Goal: Task Accomplishment & Management: Complete application form

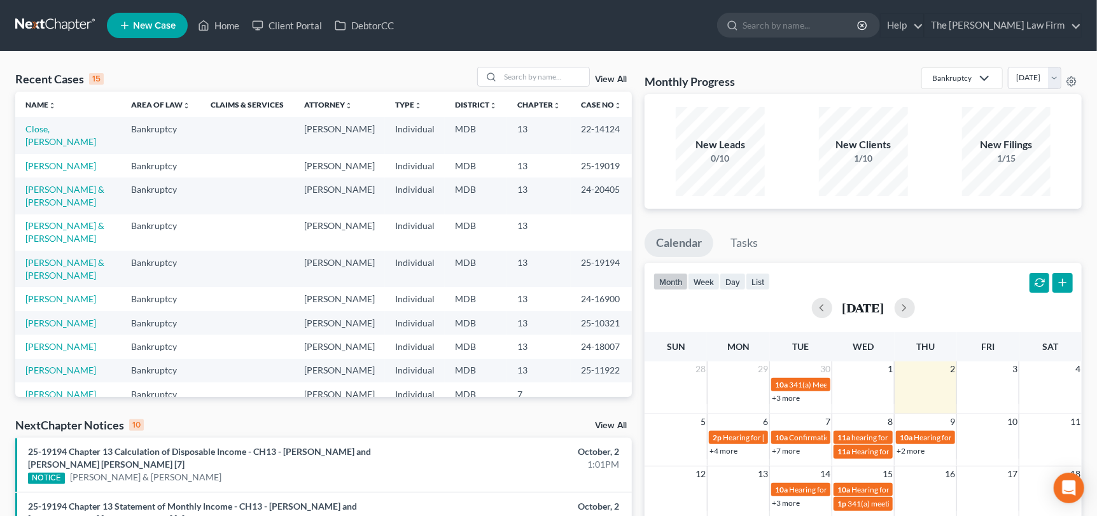
click at [151, 24] on span "New Case" at bounding box center [154, 26] width 43 height 10
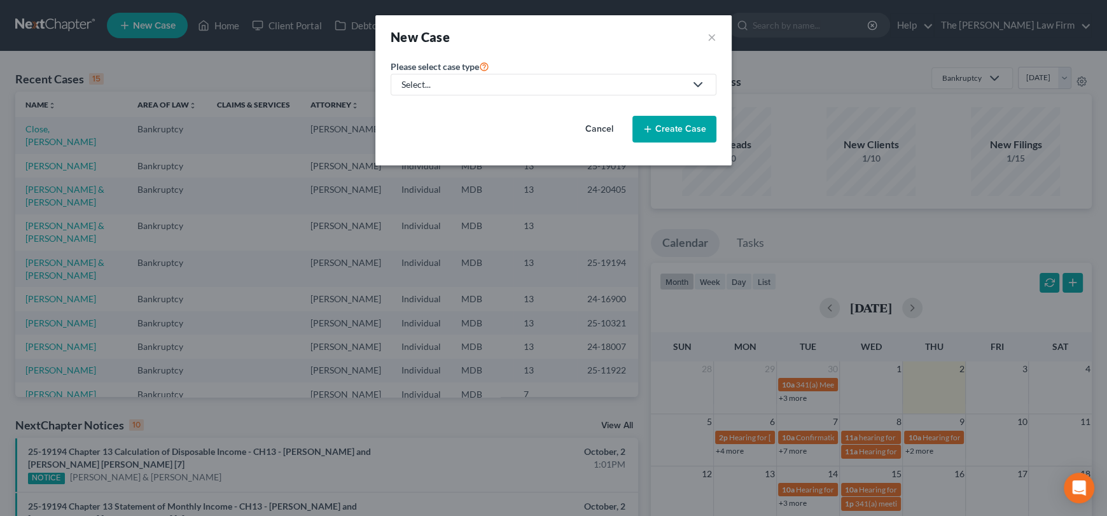
click at [472, 85] on div "Select..." at bounding box center [544, 84] width 284 height 13
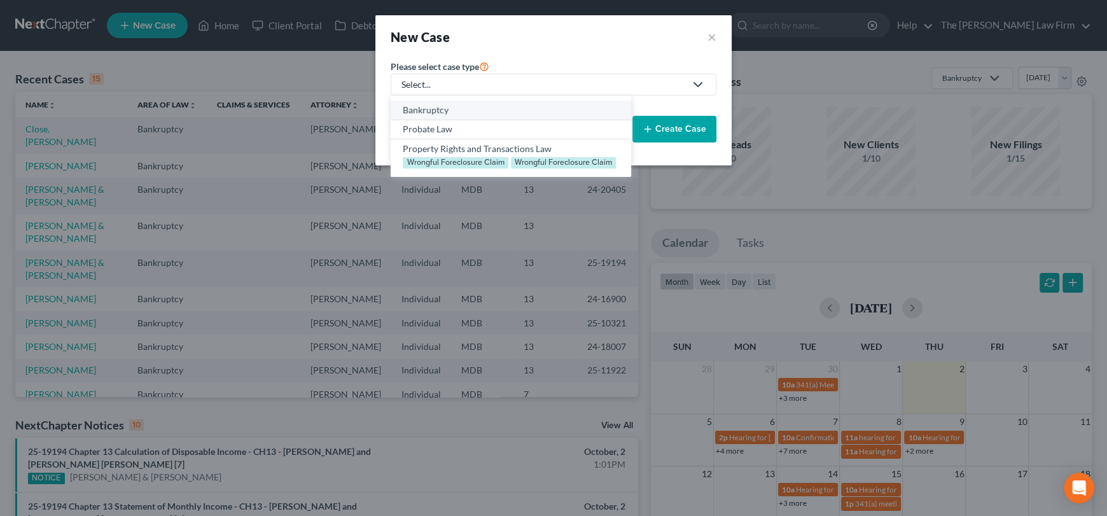
click at [446, 111] on div "Bankruptcy" at bounding box center [511, 110] width 216 height 13
select select "38"
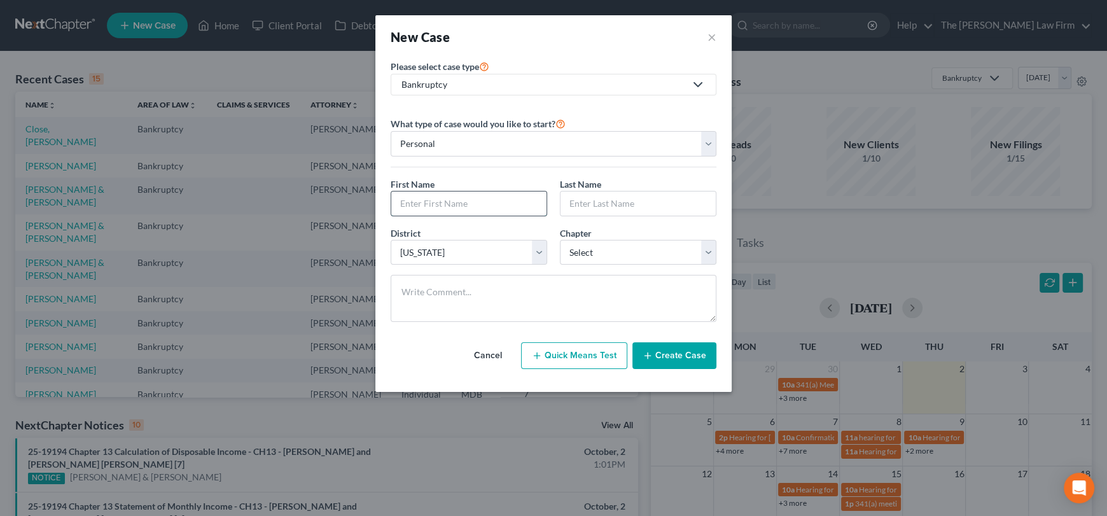
click at [445, 204] on input "text" at bounding box center [468, 204] width 155 height 24
type input "[PERSON_NAME]"
click at [638, 206] on input "text" at bounding box center [638, 204] width 155 height 24
type input "[PERSON_NAME]"
click at [629, 246] on select "Select 7 11 12 13" at bounding box center [638, 252] width 157 height 25
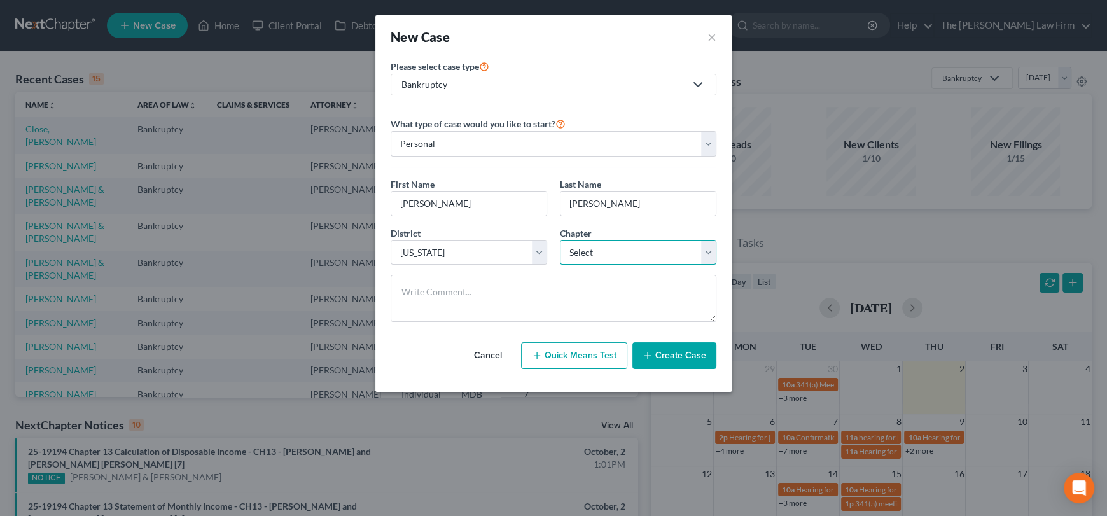
select select "3"
click at [560, 240] on select "Select 7 11 12 13" at bounding box center [638, 252] width 157 height 25
click at [679, 357] on button "Create Case" at bounding box center [674, 355] width 84 height 27
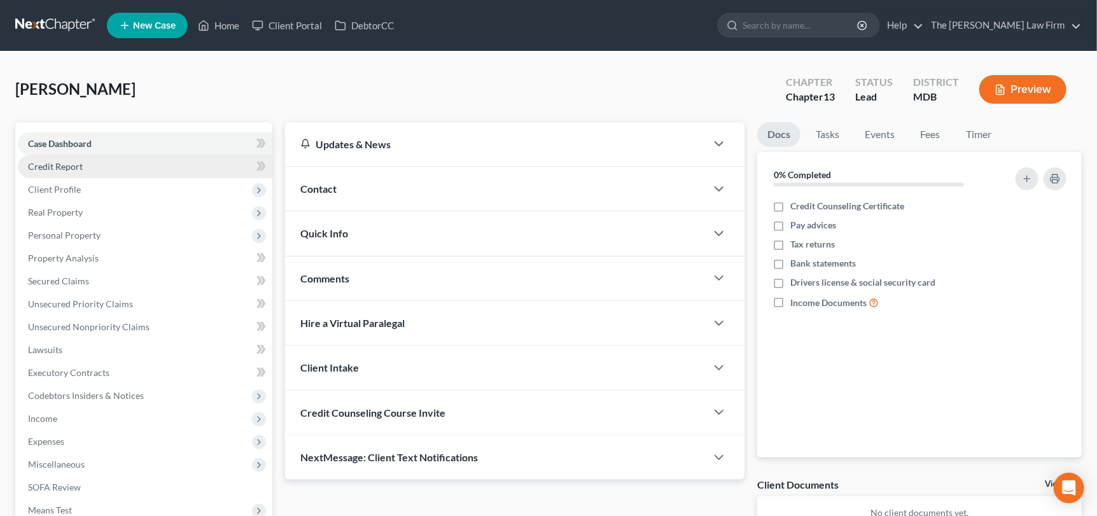
click at [41, 171] on link "Credit Report" at bounding box center [145, 166] width 255 height 23
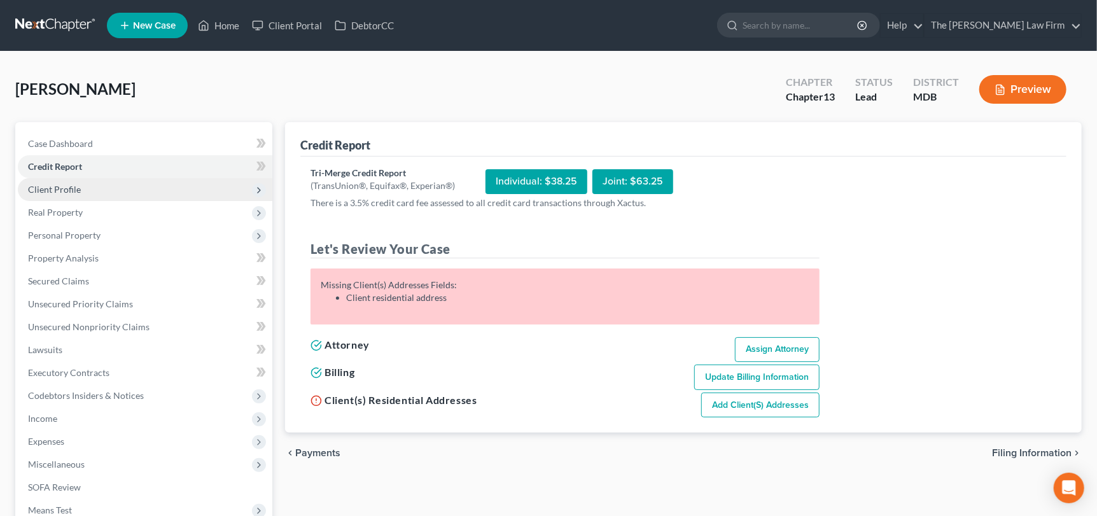
click at [52, 192] on span "Client Profile" at bounding box center [54, 189] width 53 height 11
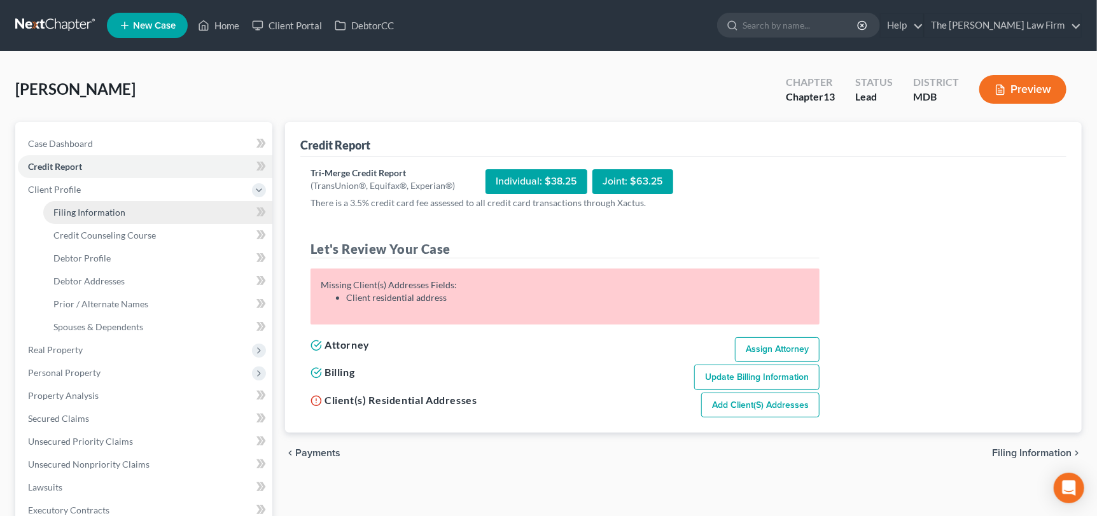
click at [62, 217] on link "Filing Information" at bounding box center [157, 212] width 229 height 23
select select "1"
select select "0"
select select "3"
select select "38"
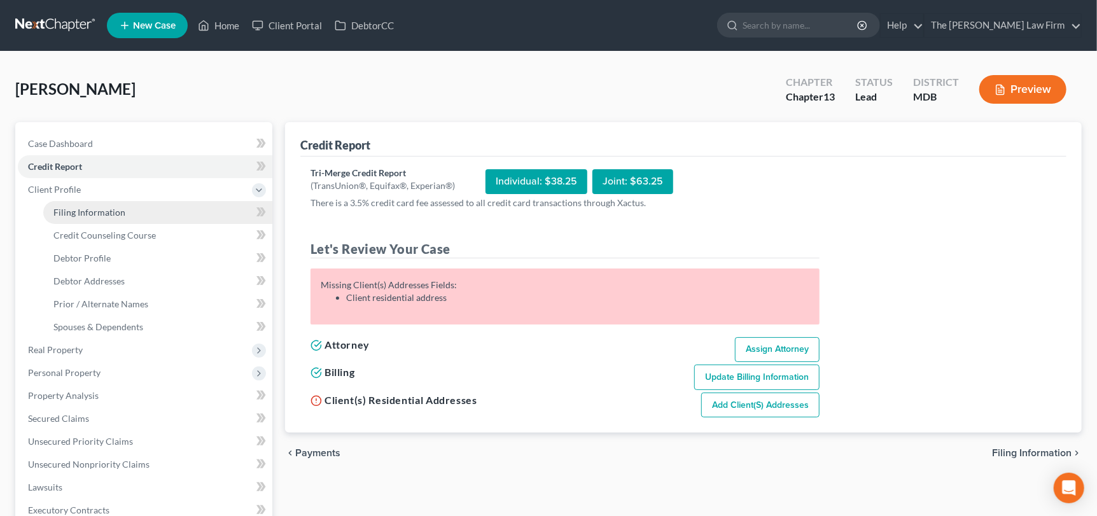
select select "0"
select select "21"
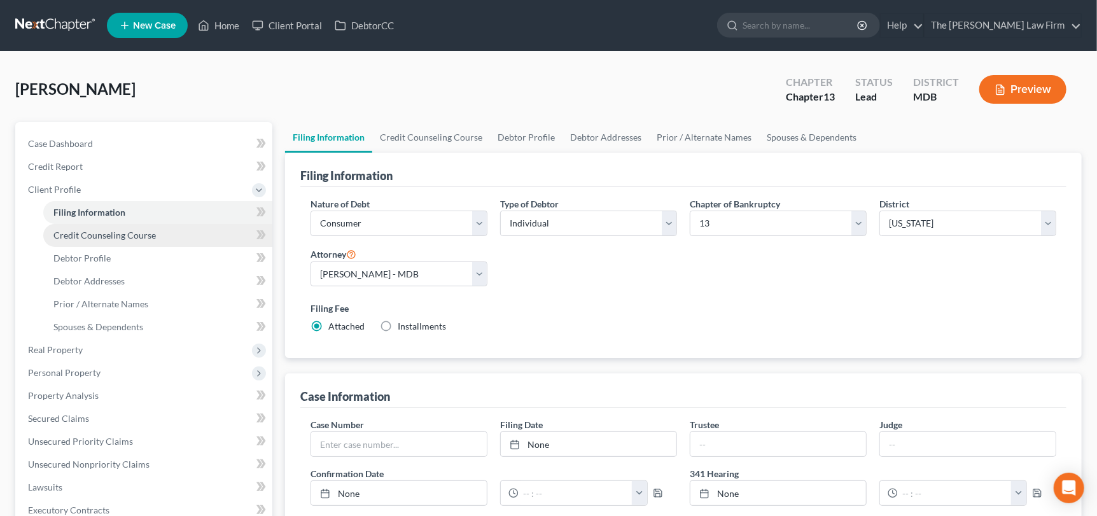
click at [85, 239] on span "Credit Counseling Course" at bounding box center [104, 235] width 102 height 11
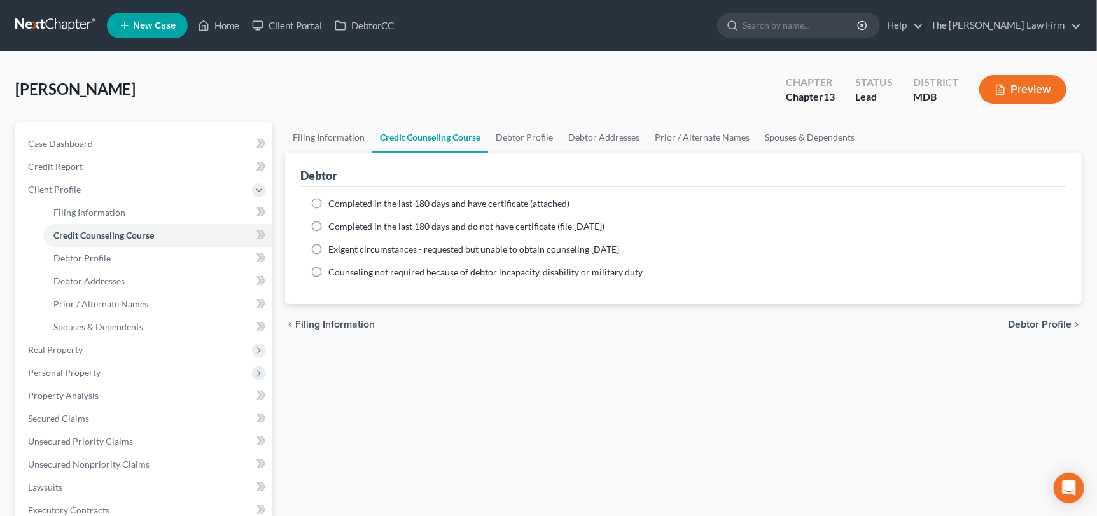
click at [328, 220] on label "Completed in the last 180 days and do not have certificate (file [DATE])" at bounding box center [466, 226] width 276 height 13
click at [333, 220] on input "Completed in the last 180 days and do not have certificate (file [DATE])" at bounding box center [337, 224] width 8 height 8
radio input "true"
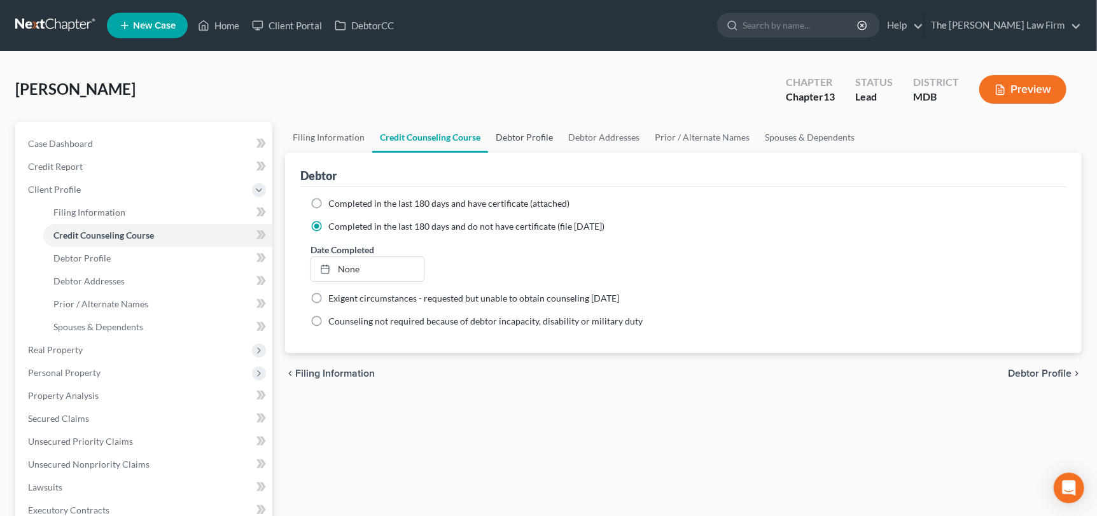
click at [511, 141] on link "Debtor Profile" at bounding box center [524, 137] width 73 height 31
select select "0"
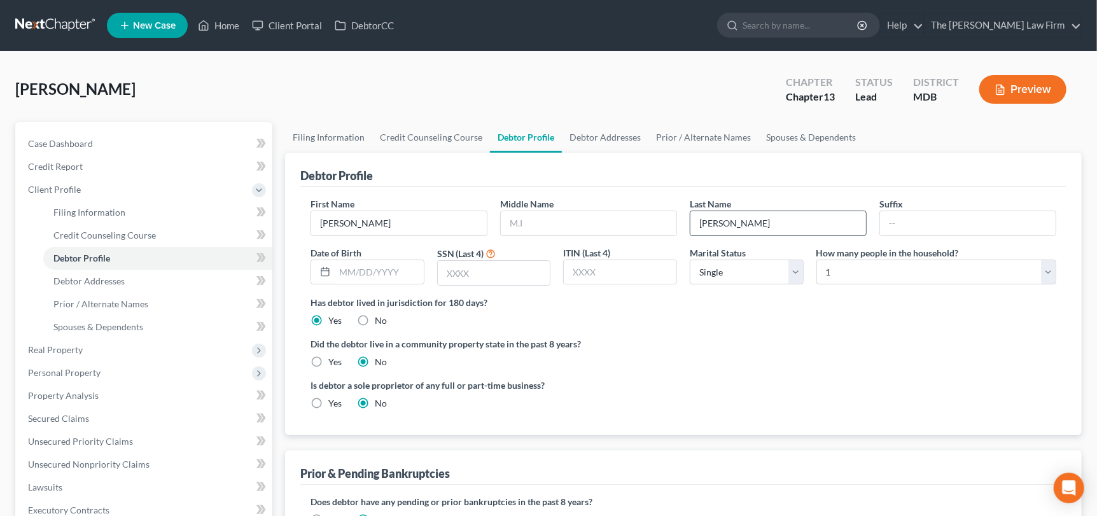
drag, startPoint x: 760, startPoint y: 221, endPoint x: 710, endPoint y: 225, distance: 50.4
click at [690, 225] on input "[PERSON_NAME]" at bounding box center [778, 223] width 176 height 24
click at [559, 227] on input "text" at bounding box center [589, 223] width 176 height 24
type input "[PERSON_NAME]"
click at [349, 269] on input "text" at bounding box center [379, 272] width 89 height 24
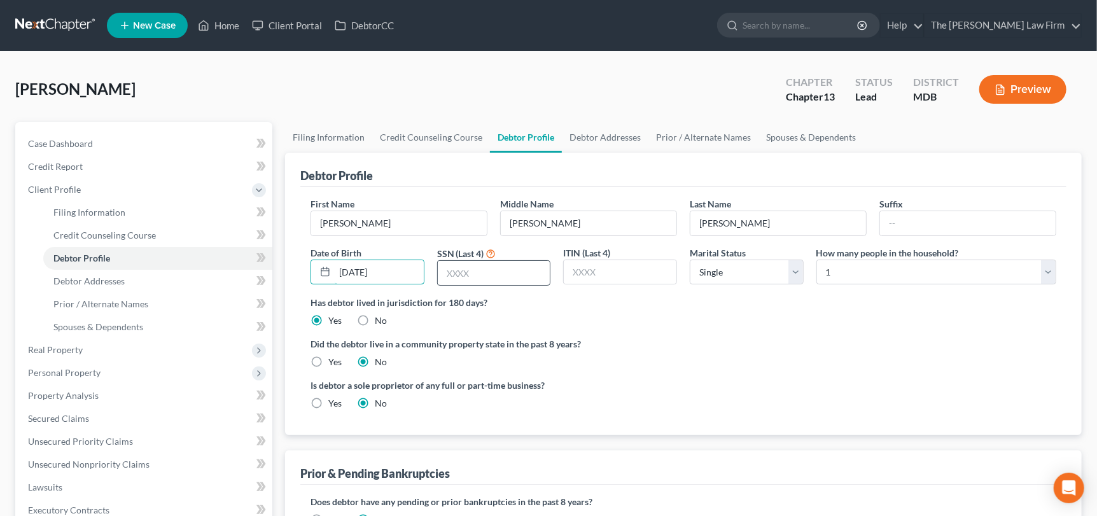
type input "[DATE]"
click at [489, 271] on input "text" at bounding box center [494, 273] width 113 height 24
type input "6011"
click at [723, 276] on select "Select Single Married Separated Divorced Widowed" at bounding box center [747, 272] width 114 height 25
select select "2"
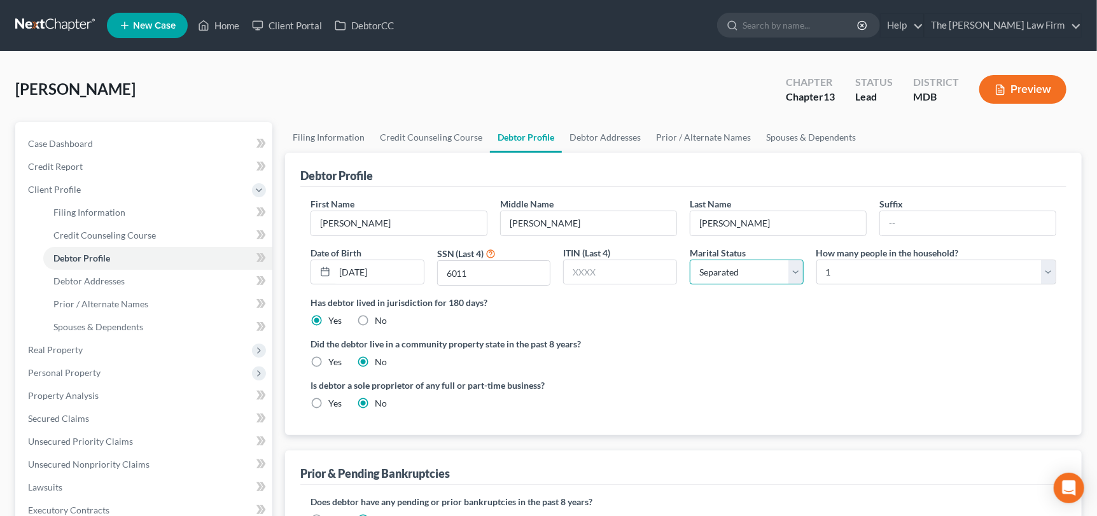
click at [690, 260] on select "Select Single Married Separated Divorced Widowed" at bounding box center [747, 272] width 114 height 25
click at [839, 268] on select "Select 1 2 3 4 5 6 7 8 9 10 11 12 13 14 15 16 17 18 19 20" at bounding box center [936, 272] width 240 height 25
select select "2"
click at [816, 260] on select "Select 1 2 3 4 5 6 7 8 9 10 11 12 13 14 15 16 17 18 19 20" at bounding box center [936, 272] width 240 height 25
click at [603, 141] on link "Debtor Addresses" at bounding box center [605, 137] width 87 height 31
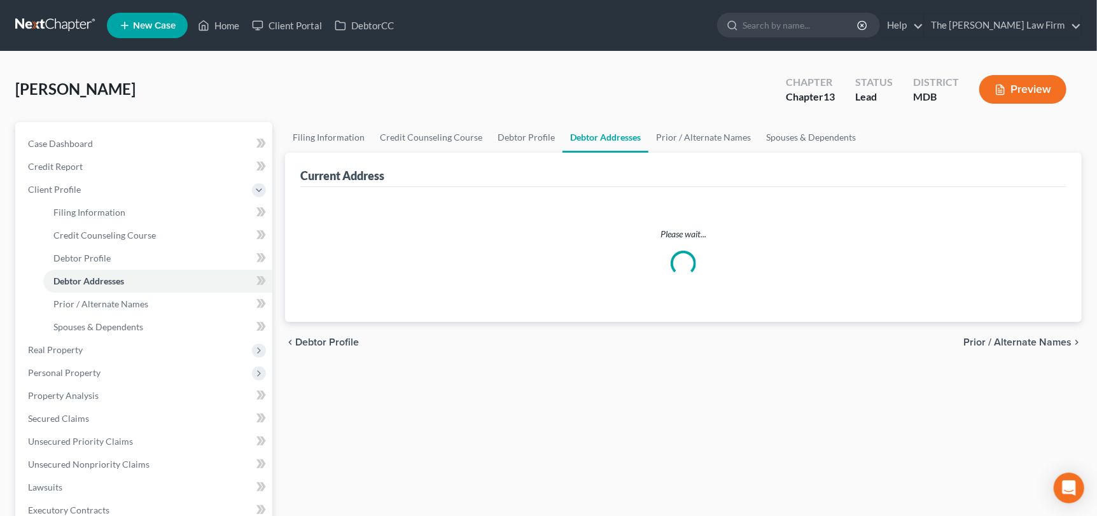
select select "0"
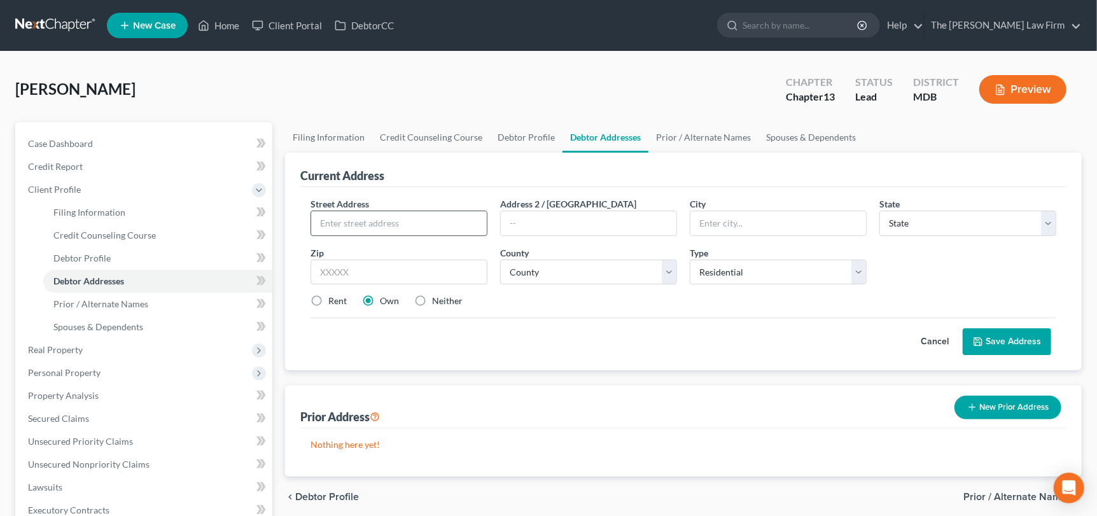
click at [440, 225] on input "text" at bounding box center [399, 223] width 176 height 24
type input "3743"
click at [412, 277] on input "text" at bounding box center [399, 272] width 177 height 25
type input "20639"
click at [547, 227] on input "text" at bounding box center [589, 223] width 176 height 24
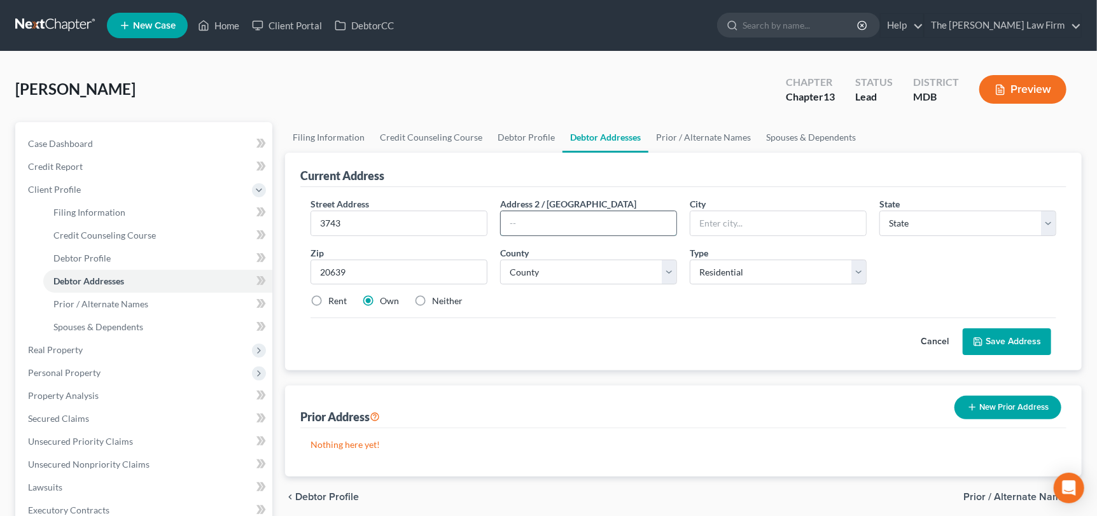
type input "[GEOGRAPHIC_DATA]"
select select "21"
click at [440, 229] on input "3743" at bounding box center [399, 223] width 176 height 24
drag, startPoint x: 373, startPoint y: 220, endPoint x: 333, endPoint y: 220, distance: 40.1
click at [304, 227] on div "Street Address * 3743 [PERSON_NAME]" at bounding box center [399, 216] width 190 height 39
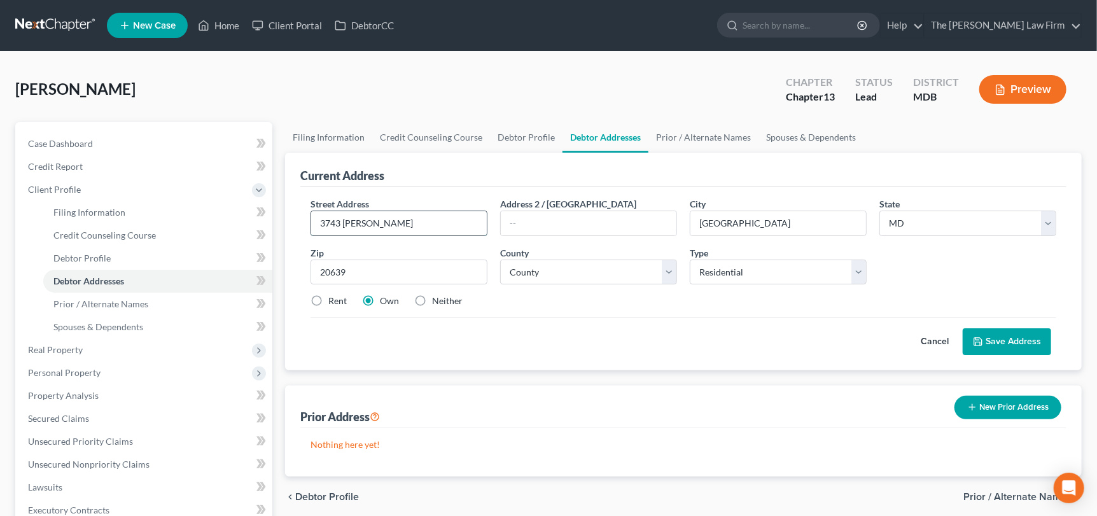
click at [393, 219] on input "3743 [PERSON_NAME]" at bounding box center [399, 223] width 176 height 24
type input "[STREET_ADDRESS]"
click at [1016, 344] on button "Save Address" at bounding box center [1007, 341] width 88 height 27
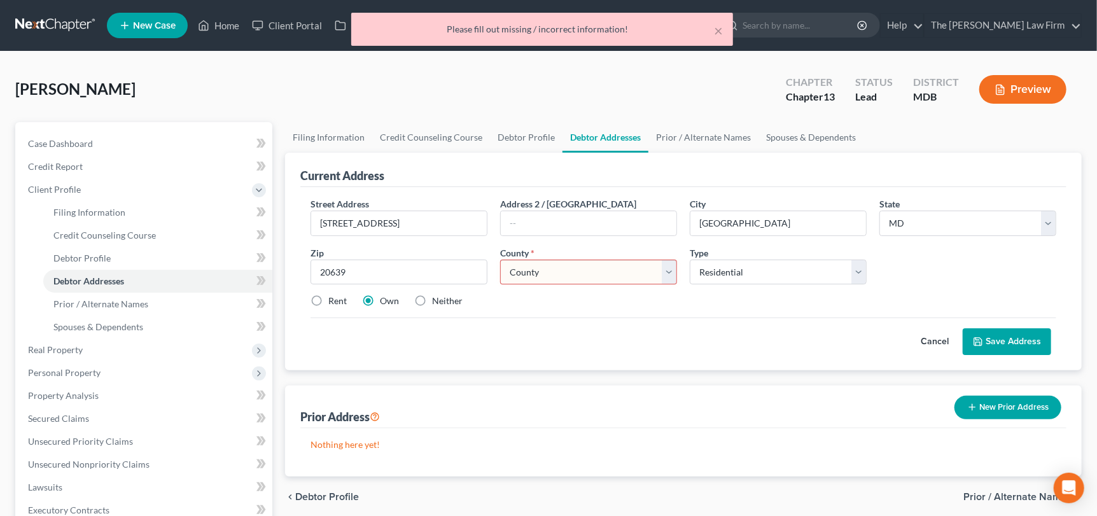
click at [586, 269] on select "County [GEOGRAPHIC_DATA] [GEOGRAPHIC_DATA] [GEOGRAPHIC_DATA] [GEOGRAPHIC_DATA] …" at bounding box center [588, 272] width 177 height 25
select select "4"
click at [500, 260] on select "County [GEOGRAPHIC_DATA] [GEOGRAPHIC_DATA] [GEOGRAPHIC_DATA] [GEOGRAPHIC_DATA] …" at bounding box center [588, 272] width 177 height 25
click at [1005, 339] on button "Save Address" at bounding box center [1007, 341] width 88 height 27
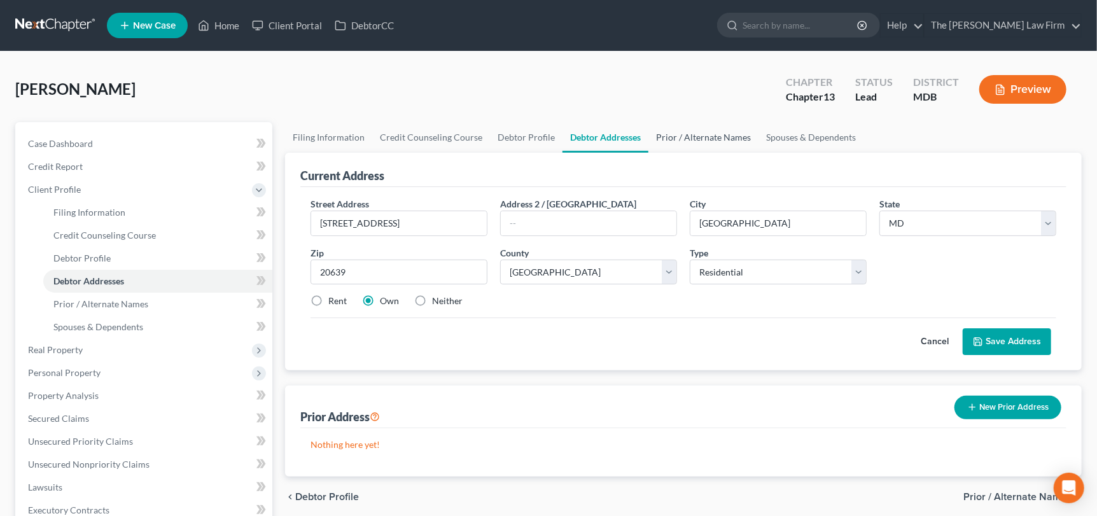
click at [704, 137] on link "Prior / Alternate Names" at bounding box center [703, 137] width 110 height 31
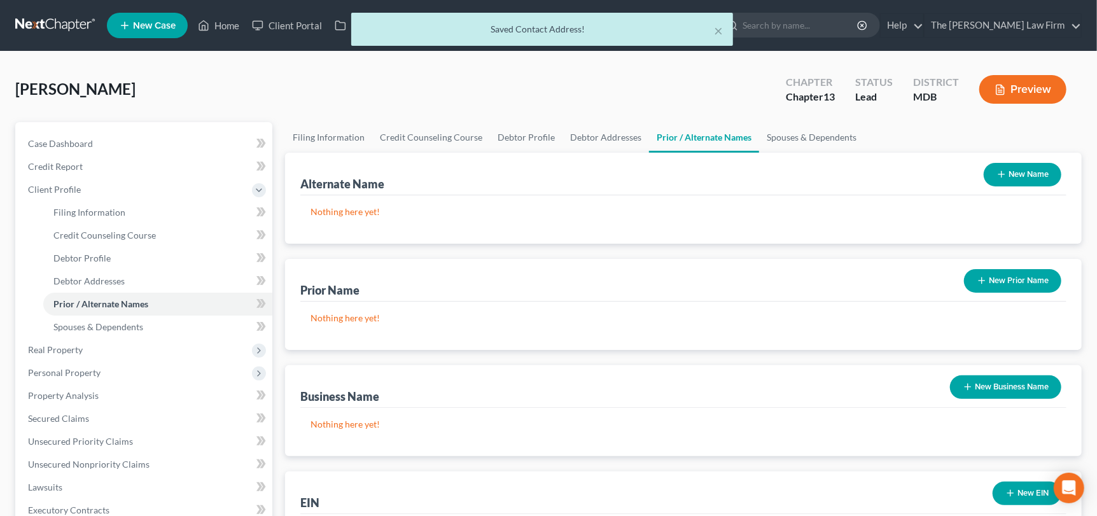
click at [1024, 283] on button "New Prior Name" at bounding box center [1012, 281] width 97 height 24
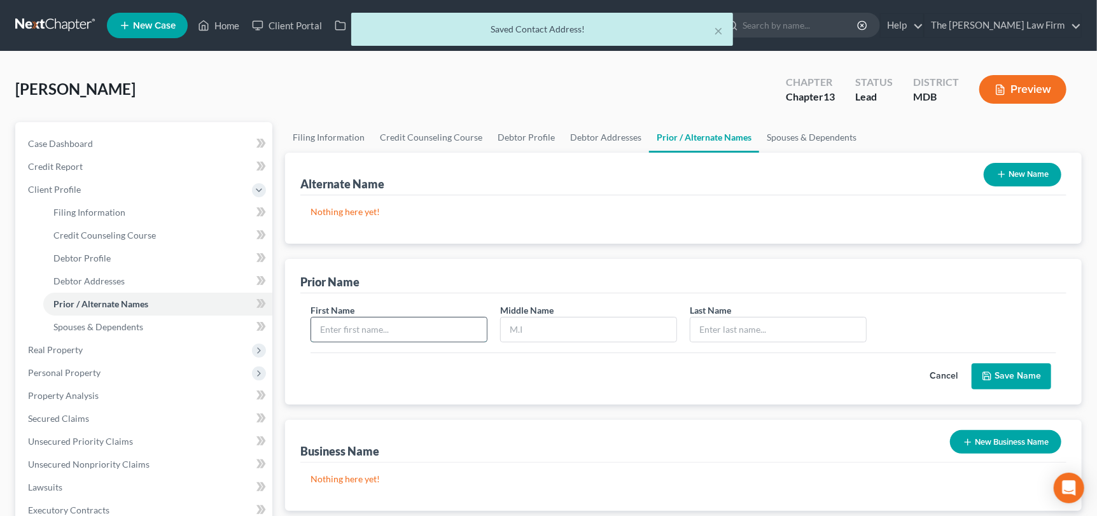
click at [369, 332] on input "text" at bounding box center [399, 330] width 176 height 24
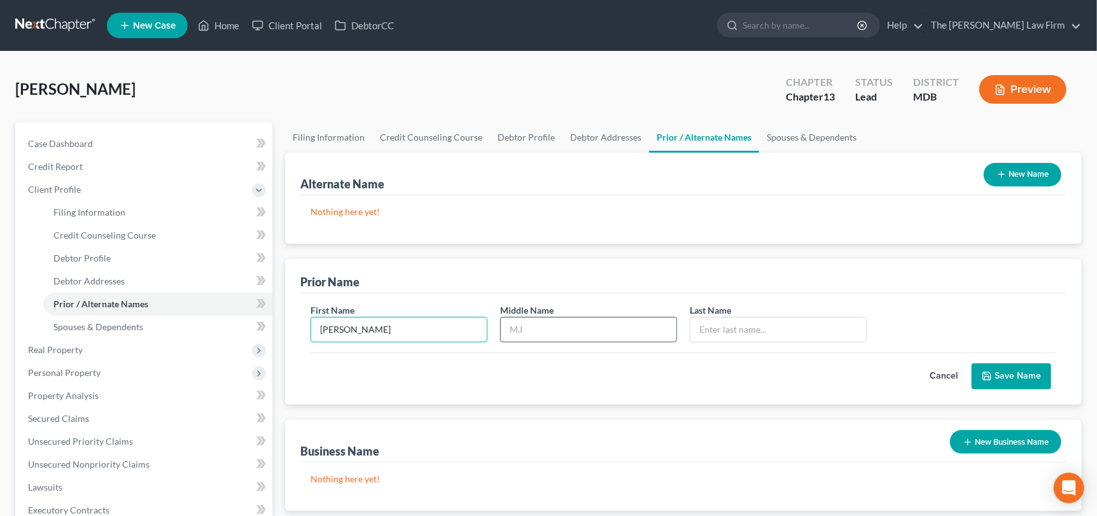
type input "[PERSON_NAME]"
click at [526, 330] on input "text" at bounding box center [589, 330] width 176 height 24
type input "[PERSON_NAME]"
click at [711, 335] on input "text" at bounding box center [778, 330] width 176 height 24
type input "Rock"
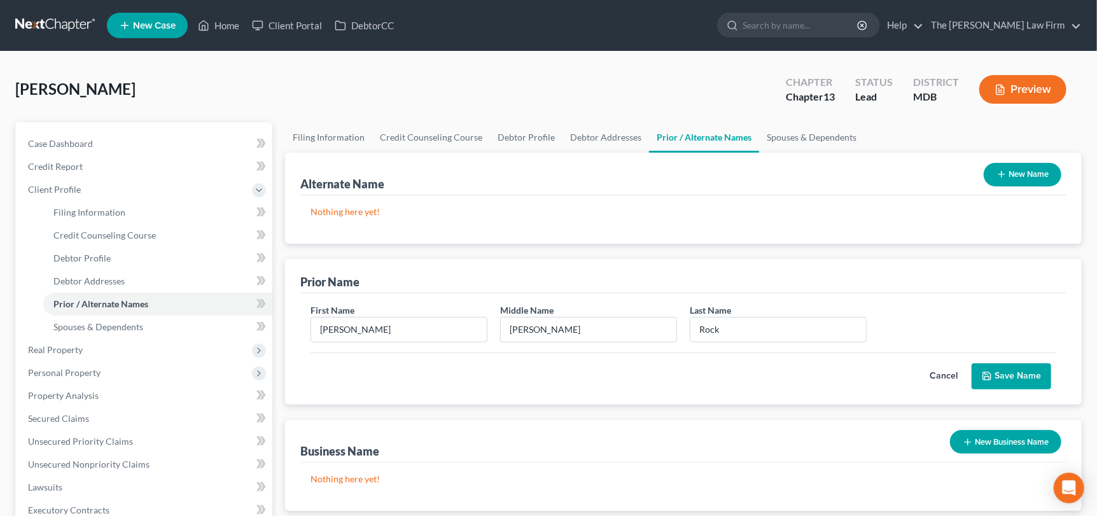
click at [1035, 373] on button "Save Name" at bounding box center [1012, 376] width 80 height 27
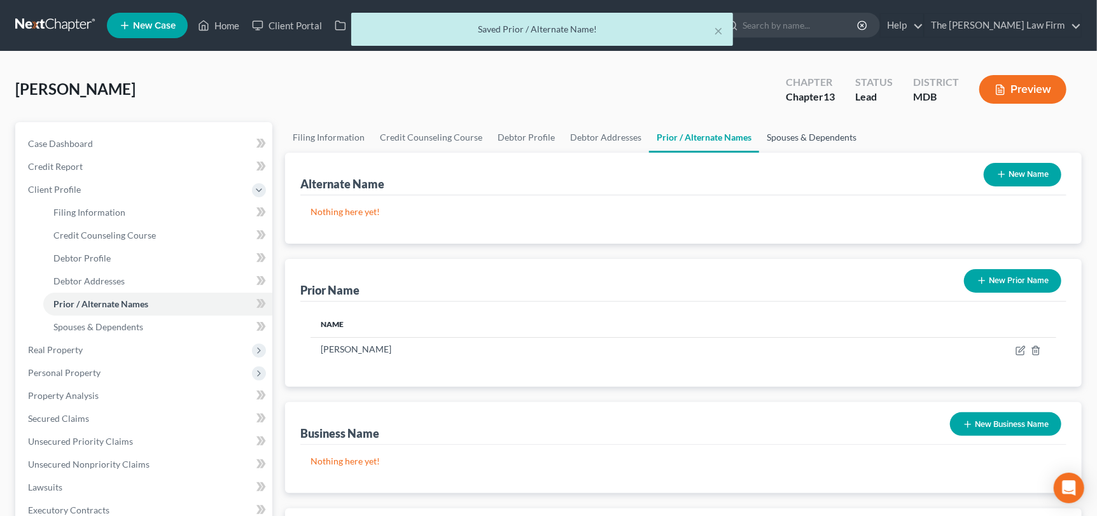
click at [792, 134] on link "Spouses & Dependents" at bounding box center [811, 137] width 105 height 31
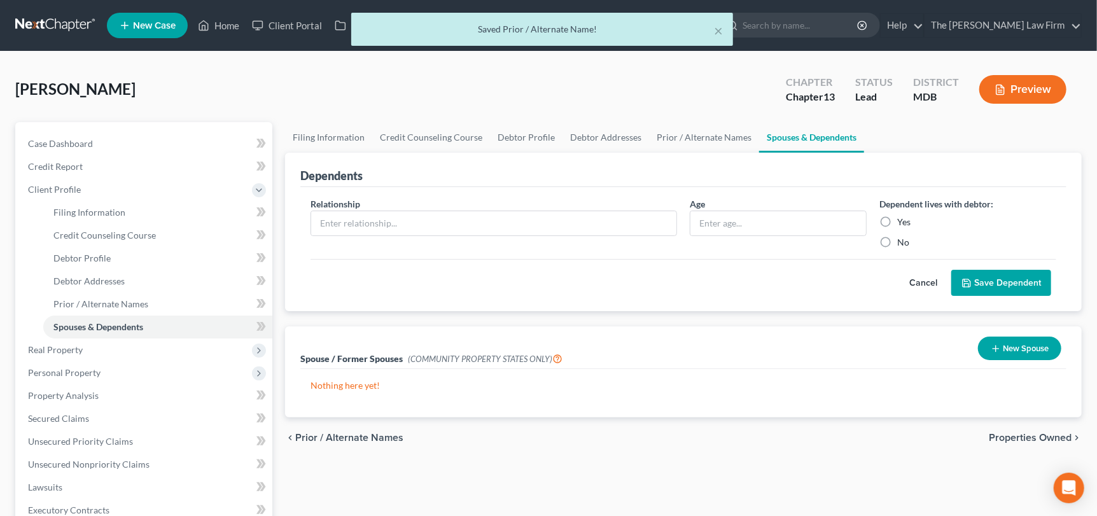
click at [345, 206] on span "Relationship" at bounding box center [336, 204] width 50 height 11
drag, startPoint x: 348, startPoint y: 221, endPoint x: 355, endPoint y: 227, distance: 9.0
click at [354, 228] on input "text" at bounding box center [493, 223] width 365 height 24
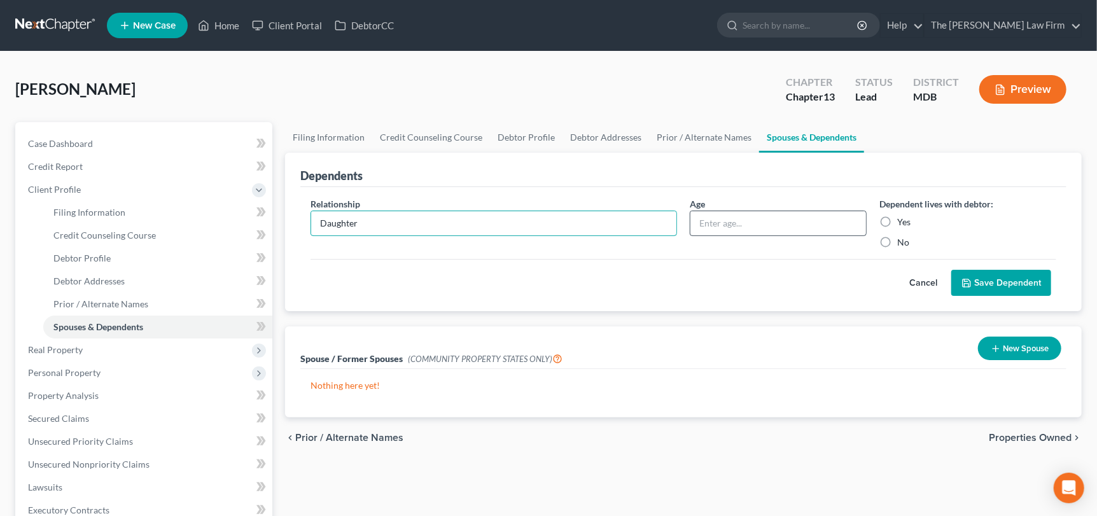
type input "Daughter"
click at [717, 222] on input "text" at bounding box center [778, 223] width 176 height 24
type input "17"
click at [897, 220] on label "Yes" at bounding box center [903, 222] width 13 height 13
click at [902, 220] on input "Yes" at bounding box center [906, 220] width 8 height 8
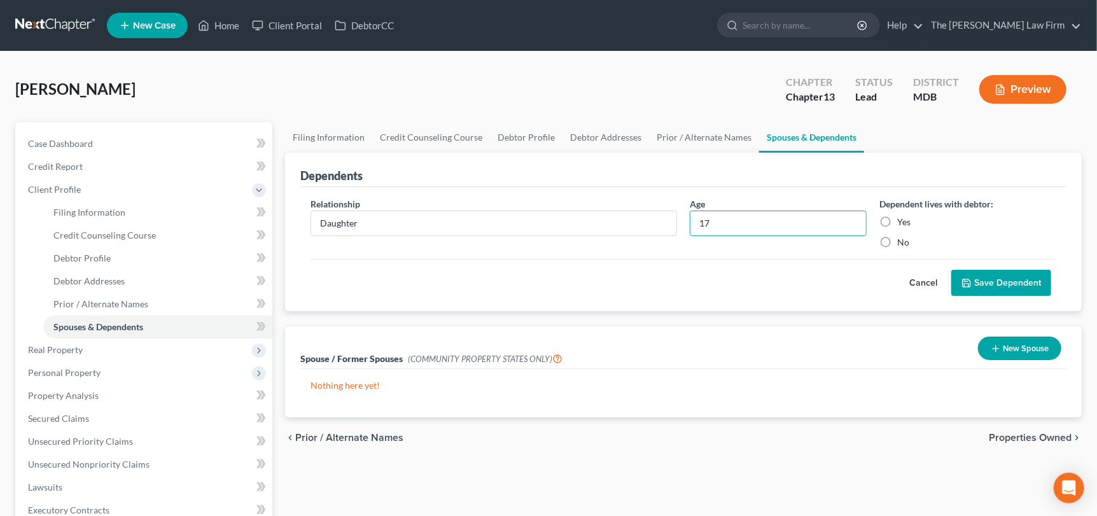
radio input "true"
click at [998, 281] on button "Save Dependent" at bounding box center [1001, 283] width 100 height 27
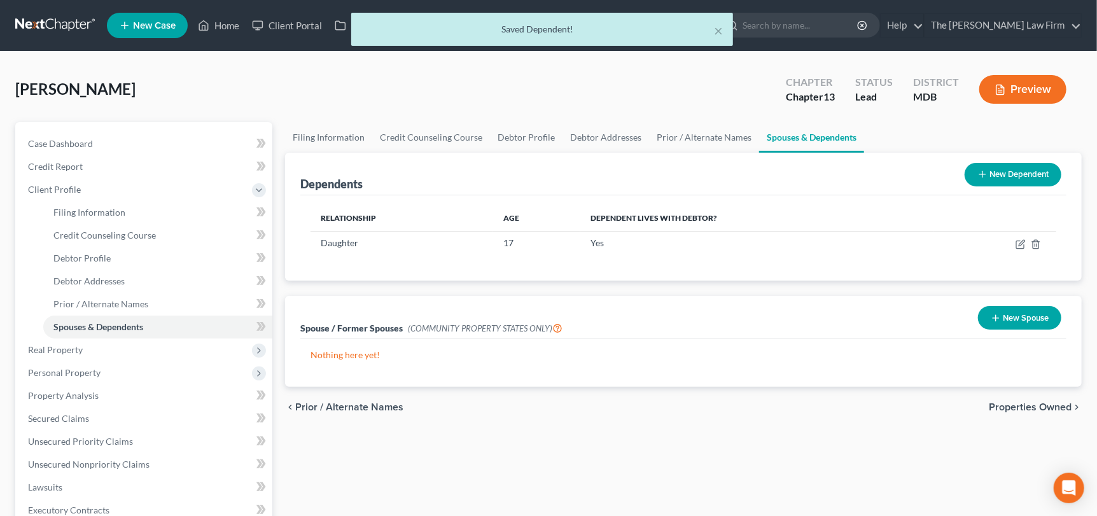
click at [1005, 172] on button "New Dependent" at bounding box center [1013, 175] width 97 height 24
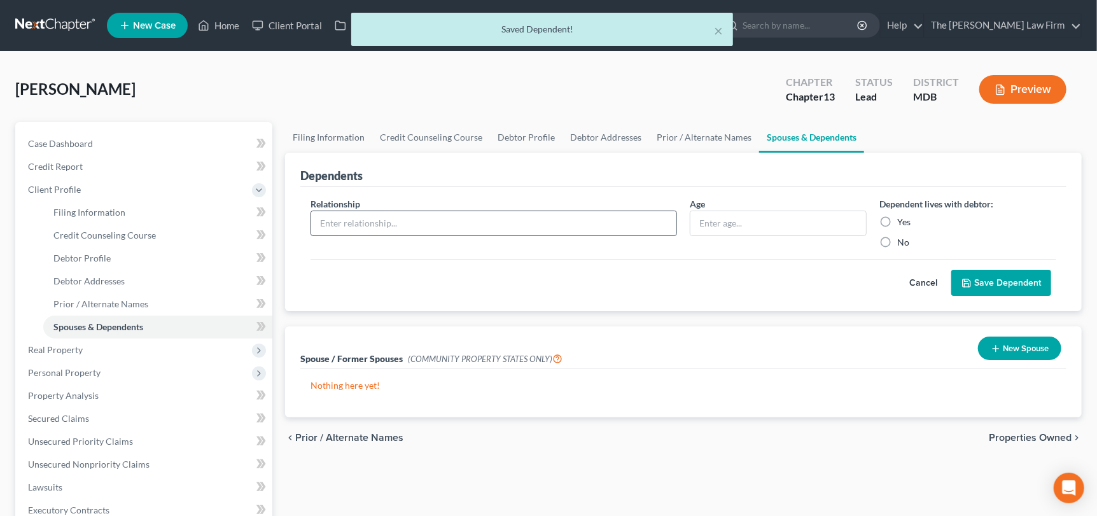
click at [354, 224] on input "text" at bounding box center [493, 223] width 365 height 24
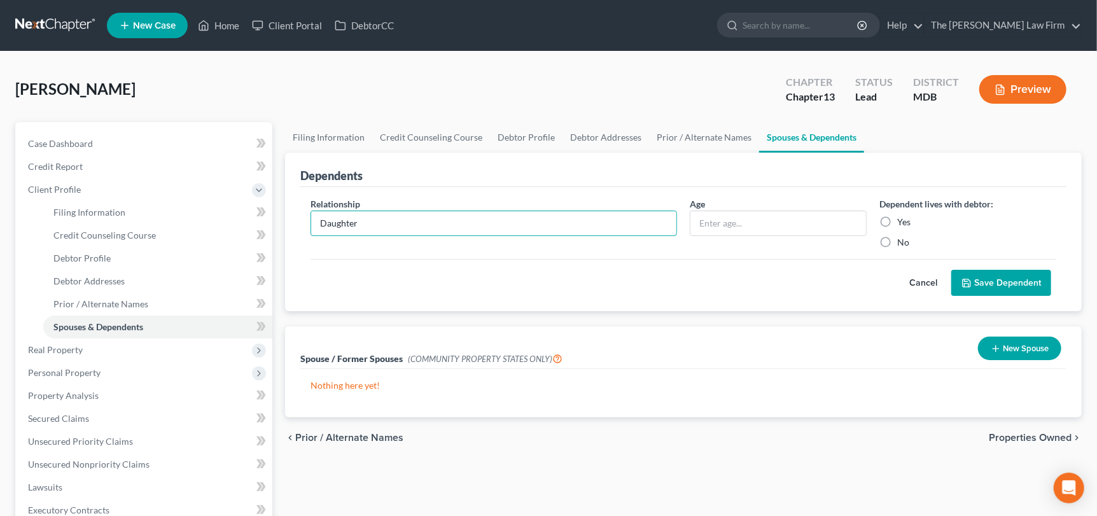
type input "Daughter"
click at [785, 204] on div "Age" at bounding box center [778, 223] width 190 height 52
click at [781, 211] on input "text" at bounding box center [778, 223] width 176 height 24
type input "11"
click at [897, 217] on label "Yes" at bounding box center [903, 222] width 13 height 13
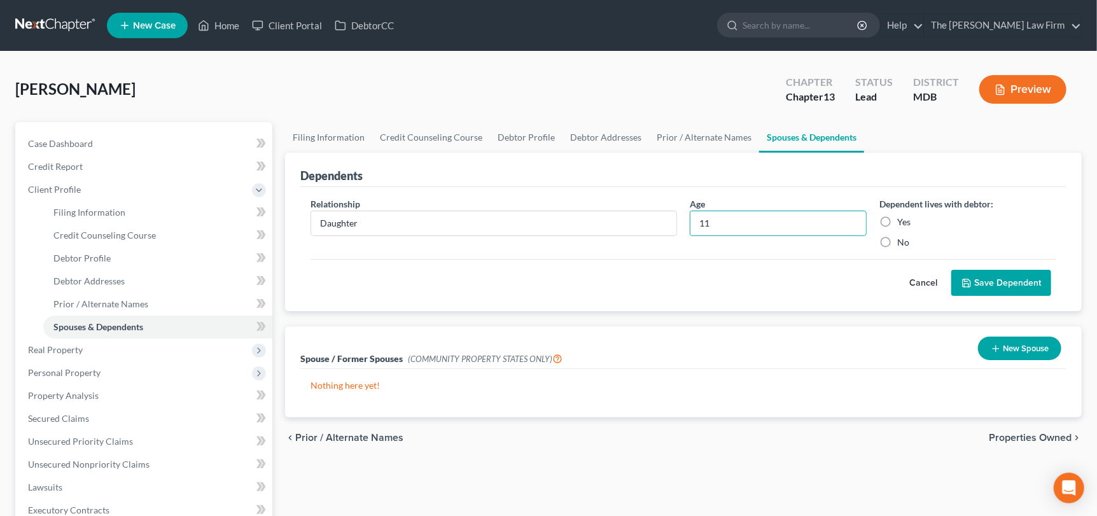
click at [902, 217] on input "Yes" at bounding box center [906, 220] width 8 height 8
radio input "true"
click at [980, 286] on button "Save Dependent" at bounding box center [1001, 283] width 100 height 27
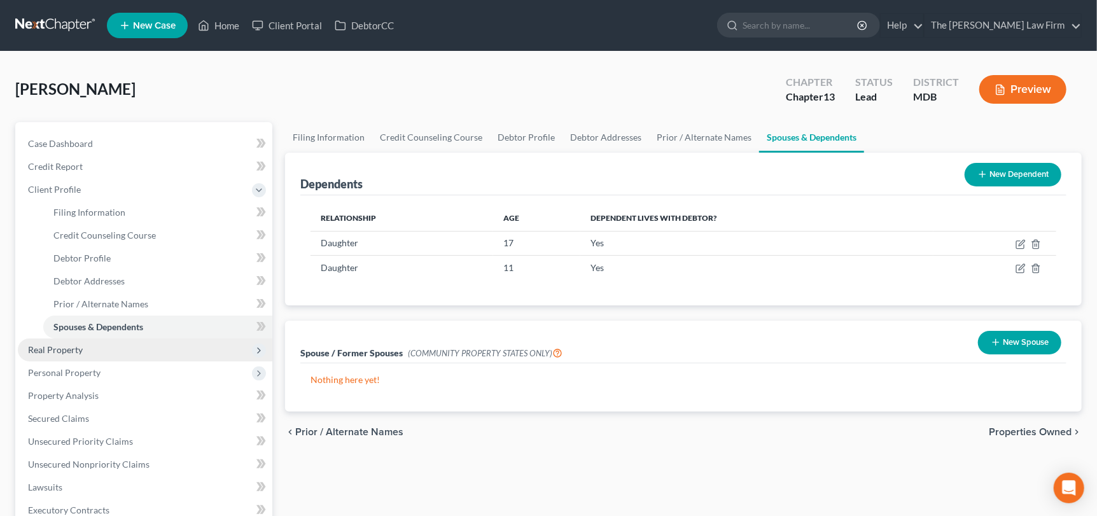
click at [64, 348] on span "Real Property" at bounding box center [55, 349] width 55 height 11
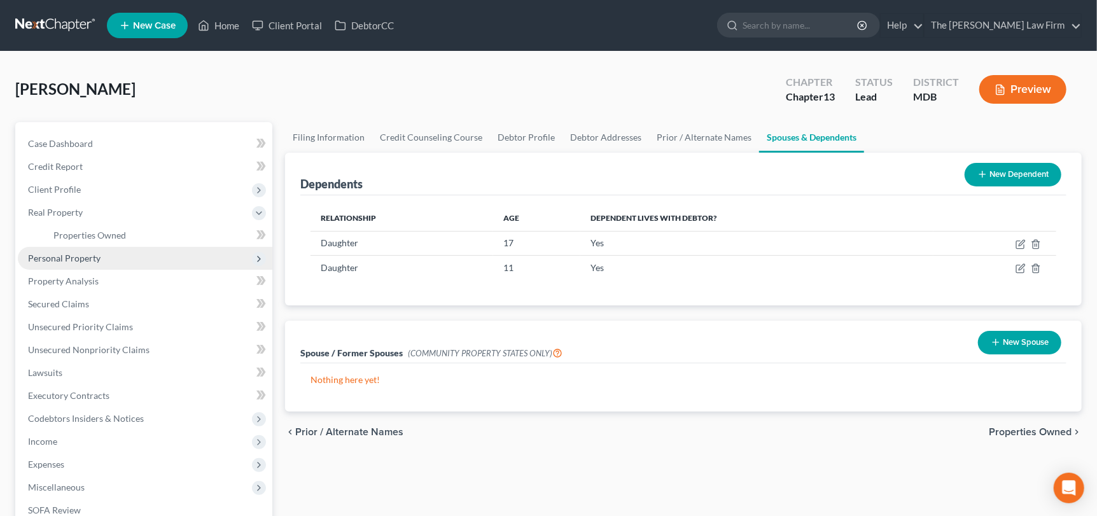
click at [92, 258] on span "Personal Property" at bounding box center [64, 258] width 73 height 11
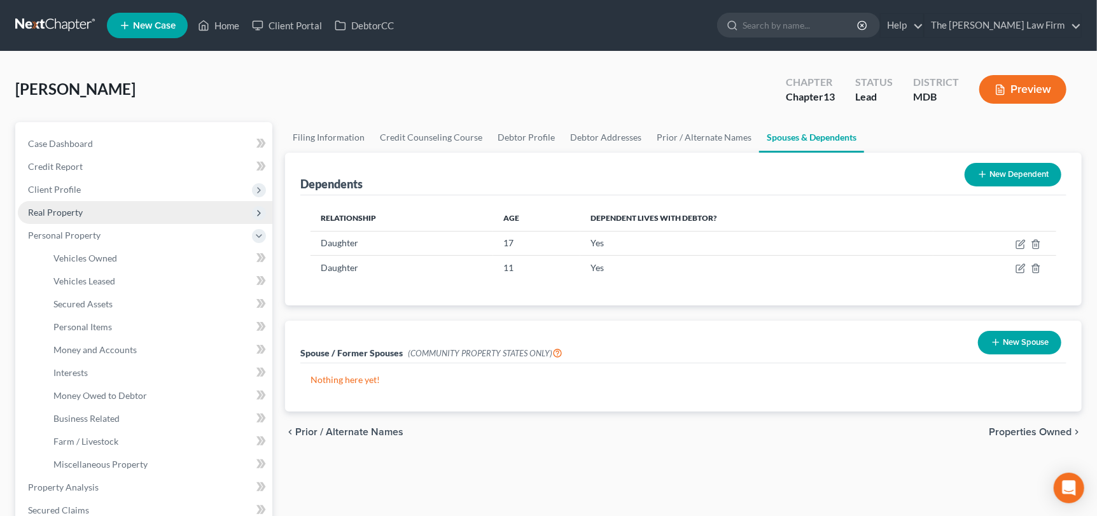
click at [87, 213] on span "Real Property" at bounding box center [145, 212] width 255 height 23
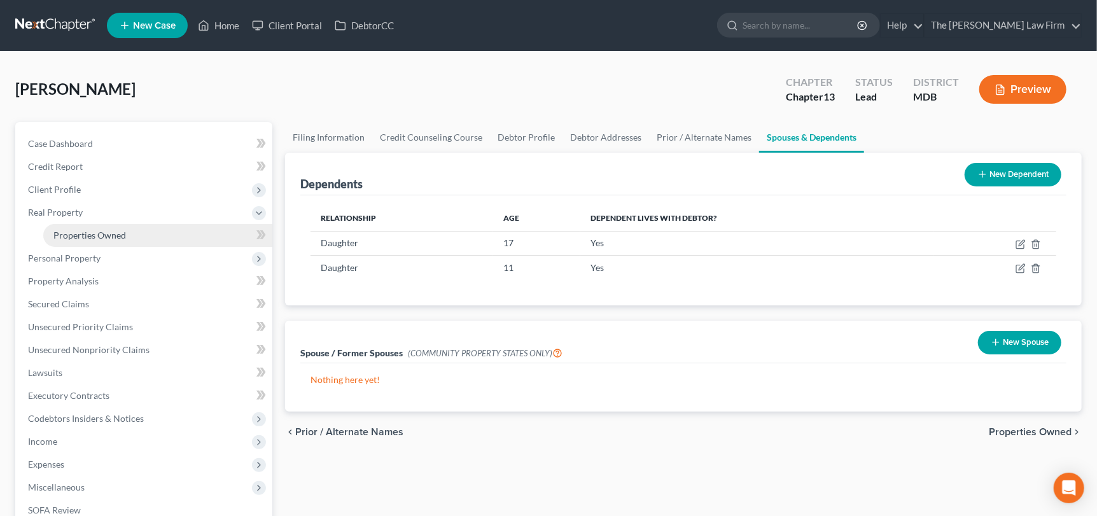
click at [106, 239] on span "Properties Owned" at bounding box center [89, 235] width 73 height 11
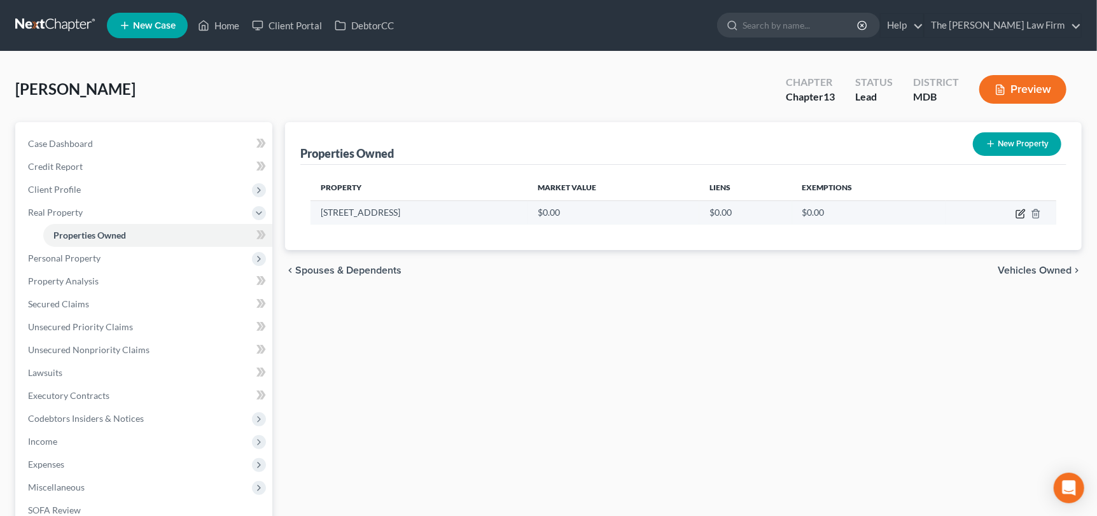
click at [1024, 216] on icon "button" at bounding box center [1020, 215] width 8 height 8
select select "21"
select select "4"
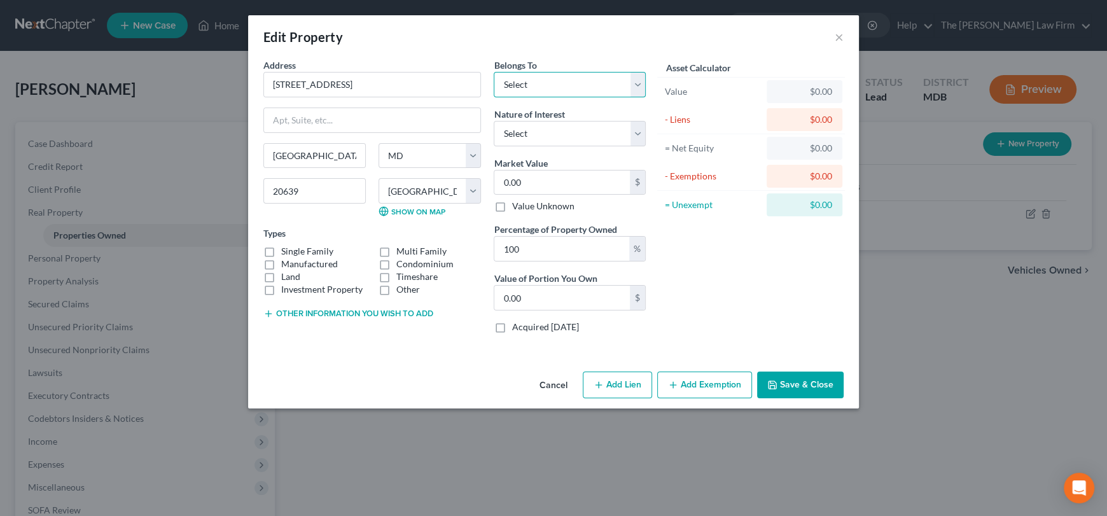
click at [568, 88] on select "Select Debtor 1 Only Debtor 2 Only Debtor 1 And Debtor 2 Only At Least One Of T…" at bounding box center [570, 84] width 152 height 25
click at [494, 72] on select "Select Debtor 1 Only Debtor 2 Only Debtor 1 And Debtor 2 Only At Least One Of T…" at bounding box center [570, 84] width 152 height 25
click at [546, 124] on select "Select Fee Simple Joint Tenant Life Estate Equitable Interest Future Interest T…" at bounding box center [570, 133] width 152 height 25
click at [554, 83] on select "Select Debtor 1 Only Debtor 2 Only Debtor 1 And Debtor 2 Only At Least One Of T…" at bounding box center [570, 84] width 152 height 25
select select "3"
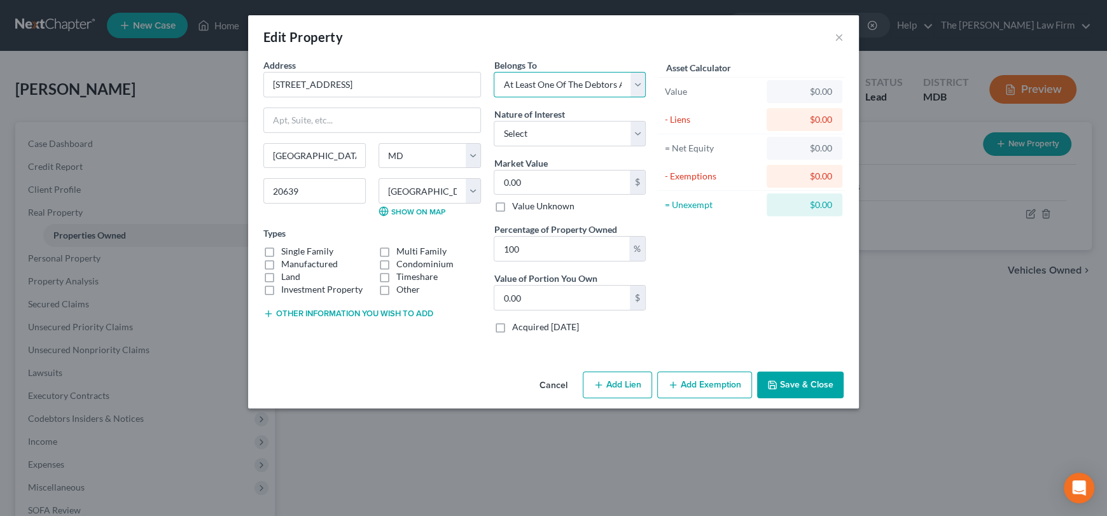
click at [494, 72] on select "Select Debtor 1 Only Debtor 2 Only Debtor 1 And Debtor 2 Only At Least One Of T…" at bounding box center [570, 84] width 152 height 25
click at [562, 88] on select "Select Debtor 1 Only Debtor 2 Only Debtor 1 And Debtor 2 Only At Least One Of T…" at bounding box center [570, 84] width 152 height 25
click at [508, 133] on select "Select Fee Simple Joint Tenant Life Estate Equitable Interest Future Interest T…" at bounding box center [570, 133] width 152 height 25
select select "0"
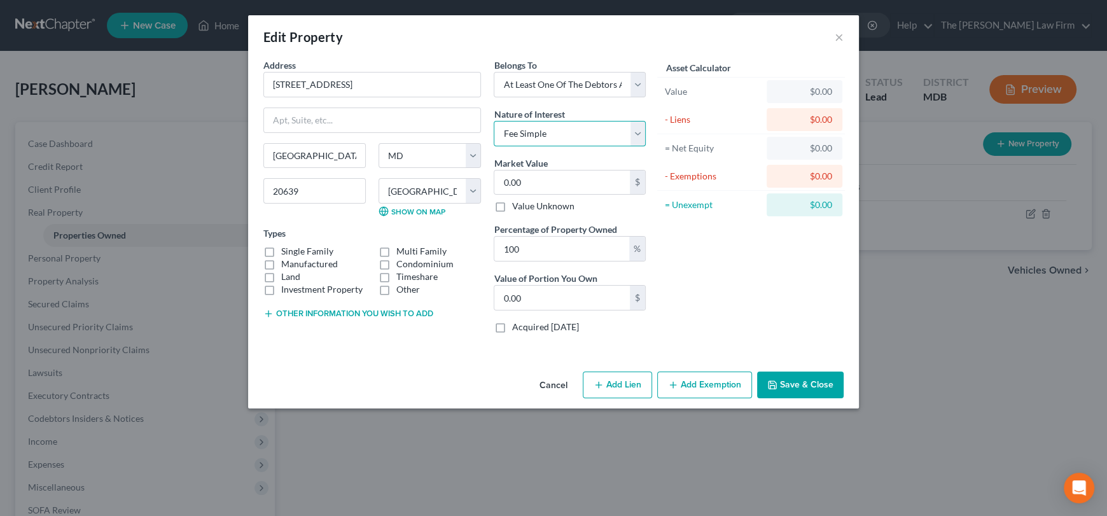
click at [494, 121] on select "Select Fee Simple Joint Tenant Life Estate Equitable Interest Future Interest T…" at bounding box center [570, 133] width 152 height 25
click at [281, 258] on label "Manufactured" at bounding box center [309, 264] width 57 height 13
click at [286, 258] on input "Manufactured" at bounding box center [290, 262] width 8 height 8
checkbox input "true"
drag, startPoint x: 274, startPoint y: 251, endPoint x: 265, endPoint y: 264, distance: 15.7
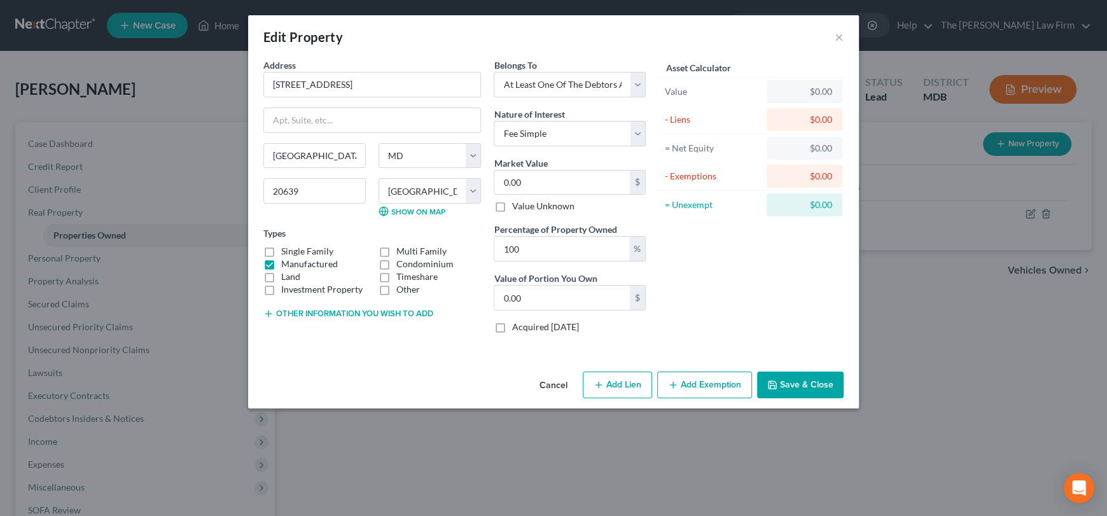
click at [281, 251] on label "Single Family" at bounding box center [307, 251] width 52 height 13
click at [286, 251] on input "Single Family" at bounding box center [290, 249] width 8 height 8
checkbox input "true"
drag, startPoint x: 267, startPoint y: 260, endPoint x: 601, endPoint y: 267, distance: 334.1
click at [281, 260] on label "Manufactured" at bounding box center [309, 264] width 57 height 13
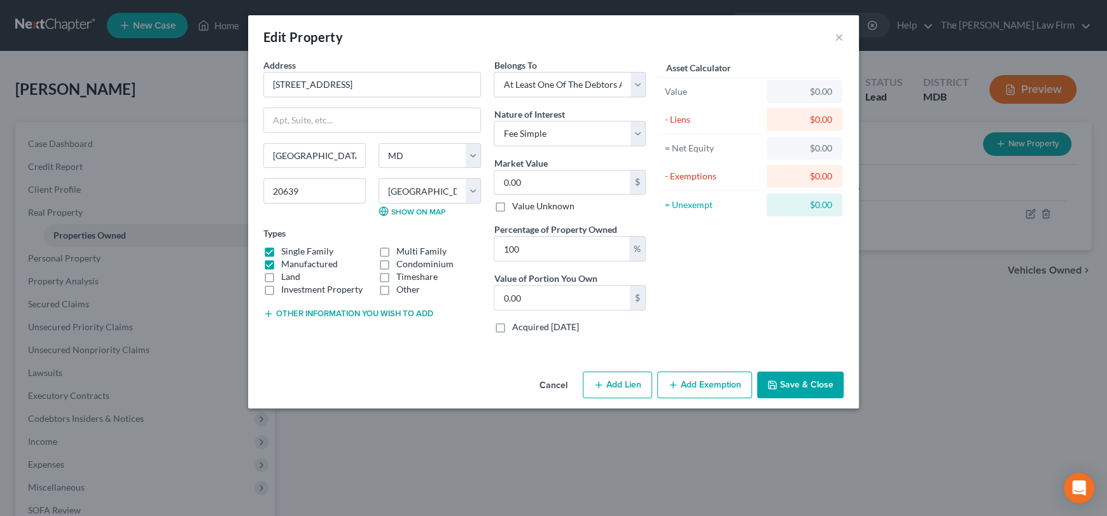
click at [286, 260] on input "Manufactured" at bounding box center [290, 262] width 8 height 8
checkbox input "false"
click at [548, 179] on input "0.00" at bounding box center [562, 183] width 136 height 24
type input "9"
type input "9.00"
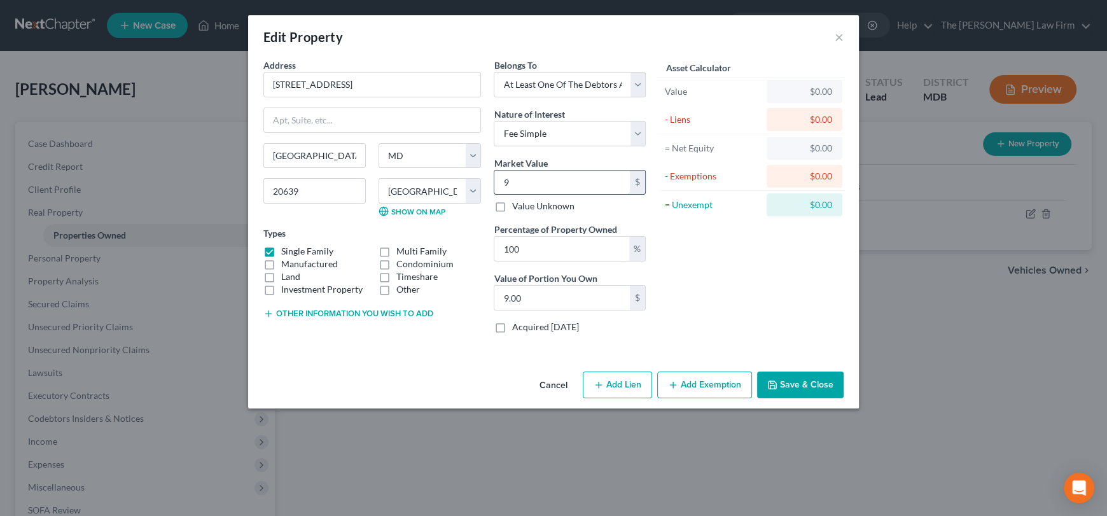
type input "90"
type input "90.00"
type input "903"
type input "903.00"
type input "9030"
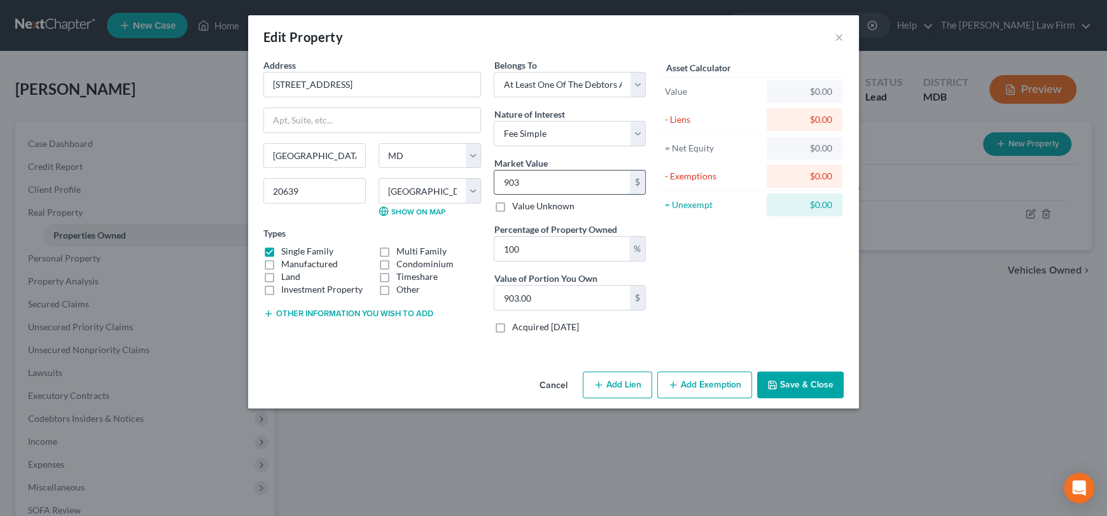
type input "9,030.00"
type input "9,0300"
type input "90,300.00"
type input "90,3000"
type input "903,000.00"
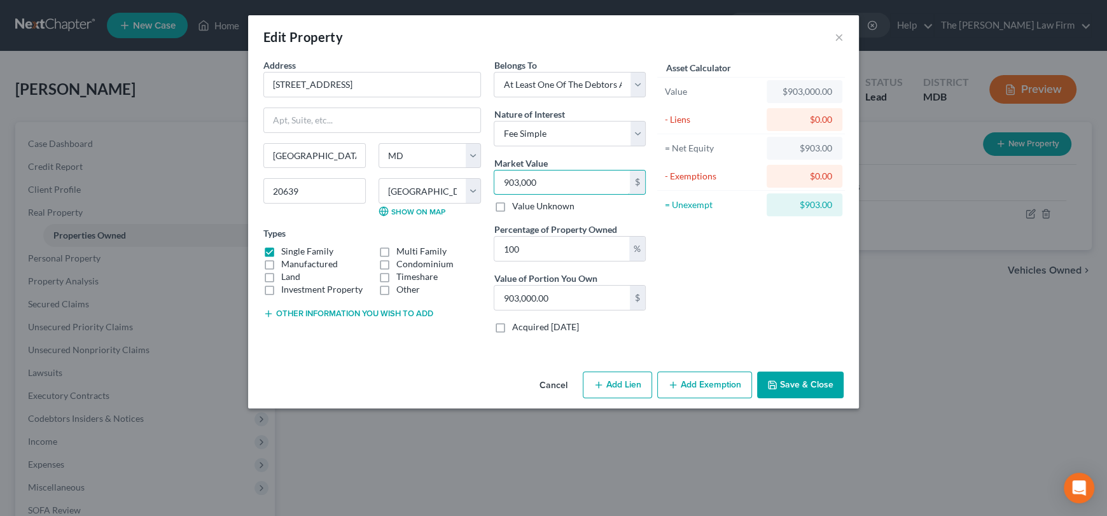
type input "903,000"
click at [609, 375] on button "Add Lien" at bounding box center [617, 385] width 69 height 27
select select "3"
select select "0"
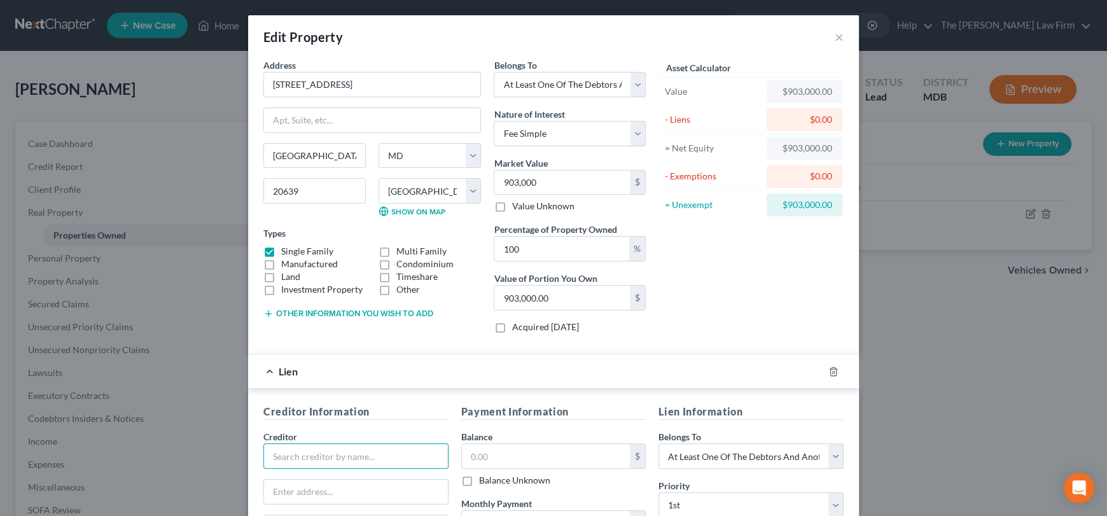
click at [281, 450] on input "text" at bounding box center [355, 455] width 185 height 25
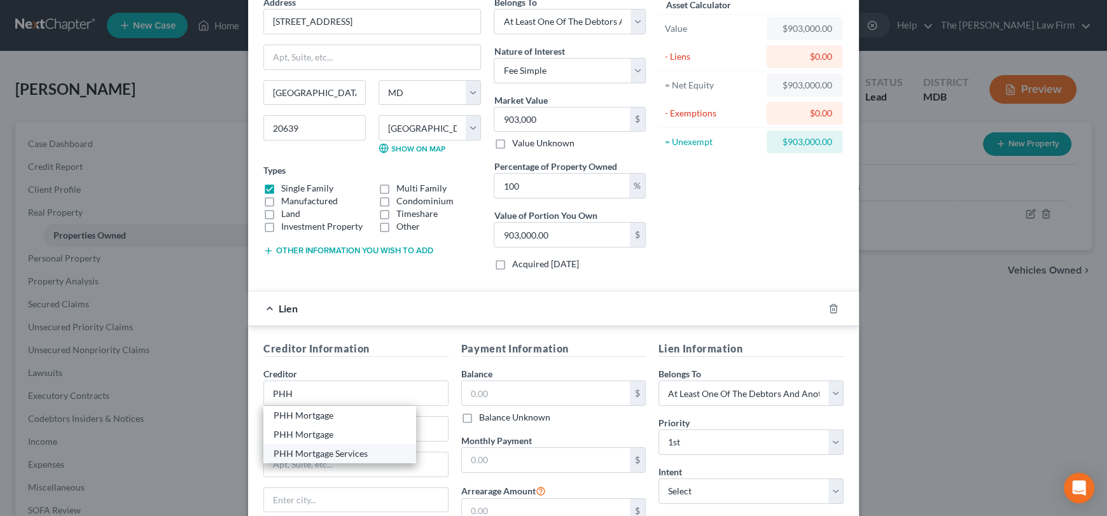
click at [344, 453] on div "PHH Mortgage Services" at bounding box center [340, 453] width 132 height 13
type input "PHH Mortgage Services"
type input "PO BOX 24738"
type input "[GEOGRAPHIC_DATA]"
select select "9"
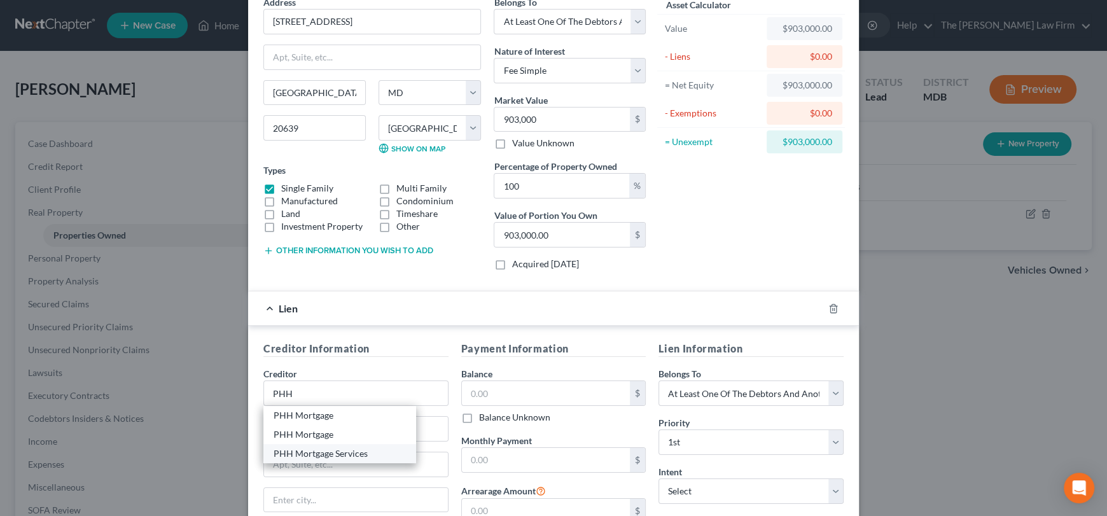
type input "33416"
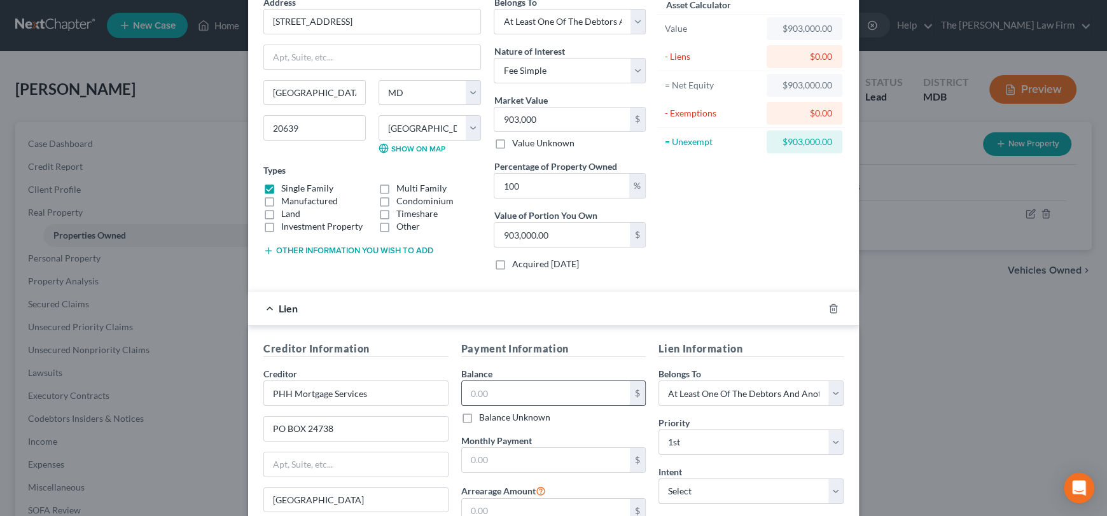
click at [480, 391] on input "text" at bounding box center [546, 393] width 169 height 24
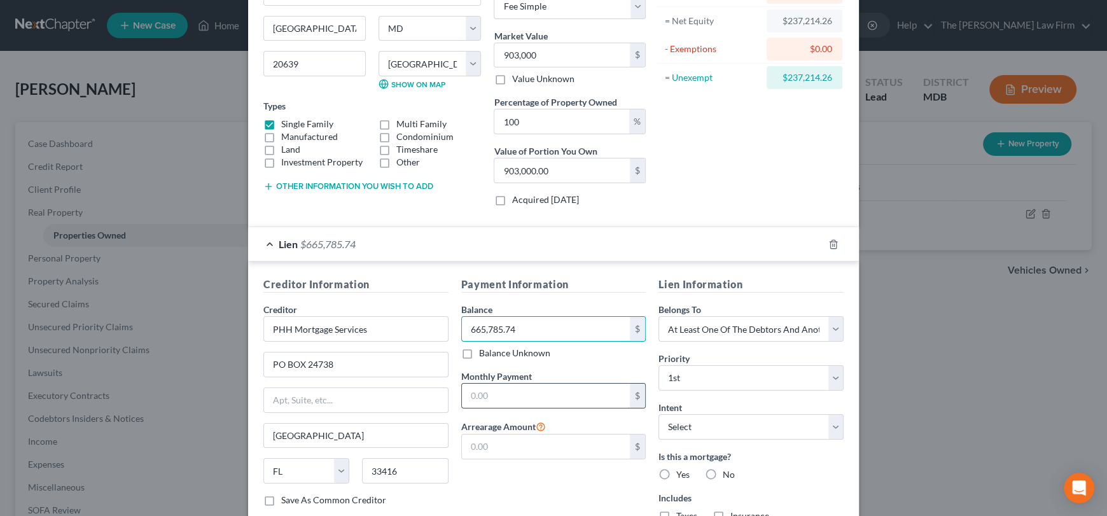
type input "665,785.74"
click at [489, 395] on input "text" at bounding box center [546, 396] width 169 height 24
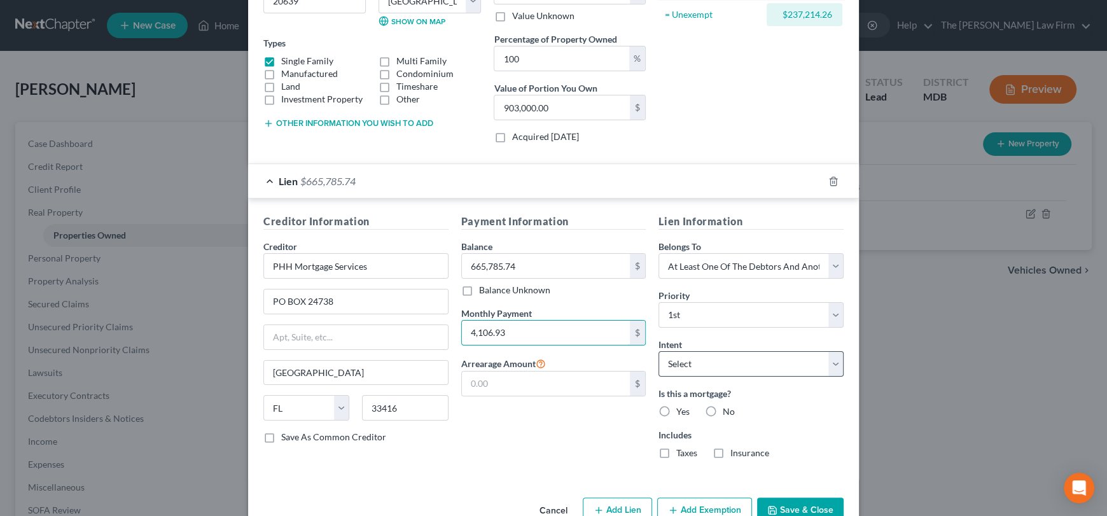
type input "4,106.93"
click at [701, 359] on select "Select Surrender Redeem Reaffirm Avoid Other" at bounding box center [751, 363] width 185 height 25
select select "4"
click at [659, 351] on select "Select Surrender Redeem Reaffirm Avoid Other" at bounding box center [751, 363] width 185 height 25
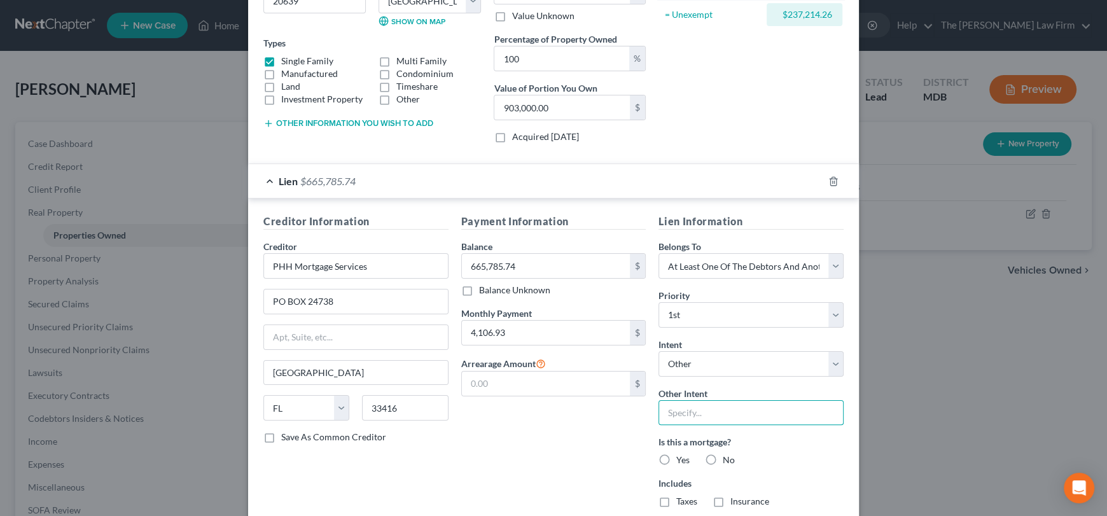
click at [691, 412] on input "text" at bounding box center [751, 412] width 185 height 25
type input "Retain"
click at [676, 458] on label "Yes" at bounding box center [682, 460] width 13 height 13
click at [681, 458] on input "Yes" at bounding box center [685, 458] width 8 height 8
radio input "true"
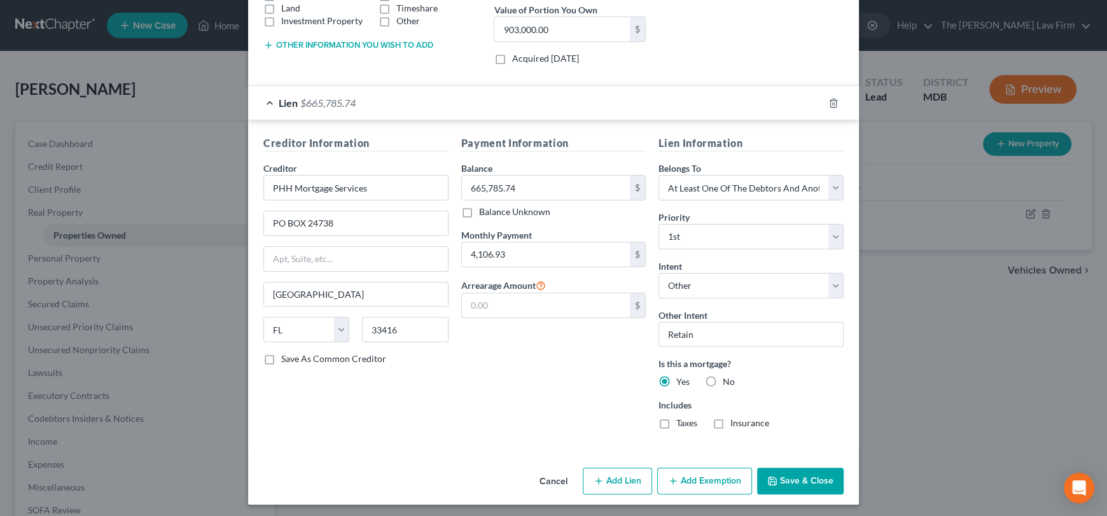
scroll to position [270, 0]
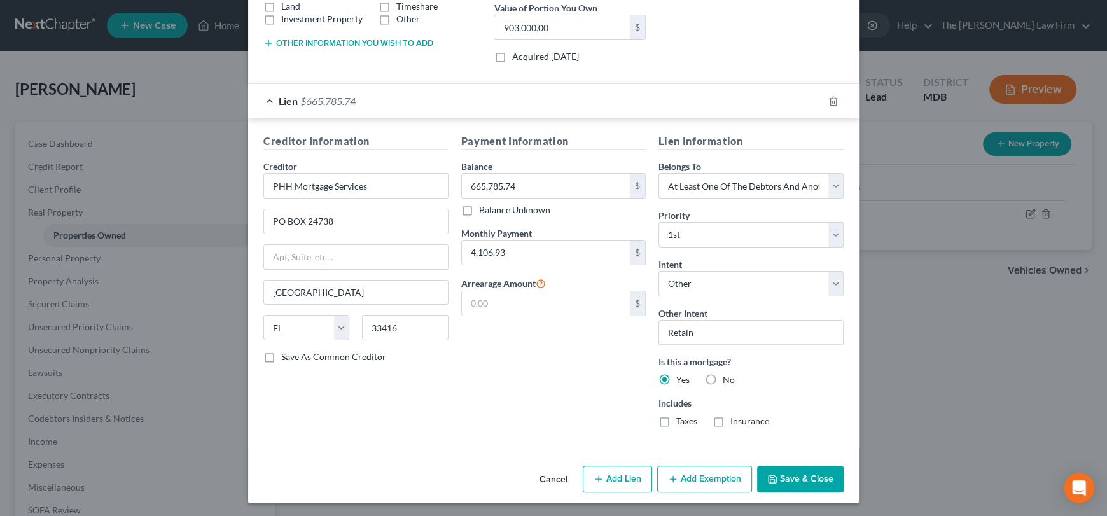
click at [676, 422] on label "Taxes" at bounding box center [686, 421] width 21 height 13
click at [681, 422] on input "Taxes" at bounding box center [685, 419] width 8 height 8
checkbox input "true"
click at [730, 421] on label "Insurance" at bounding box center [749, 421] width 39 height 13
click at [736, 421] on input "Insurance" at bounding box center [740, 419] width 8 height 8
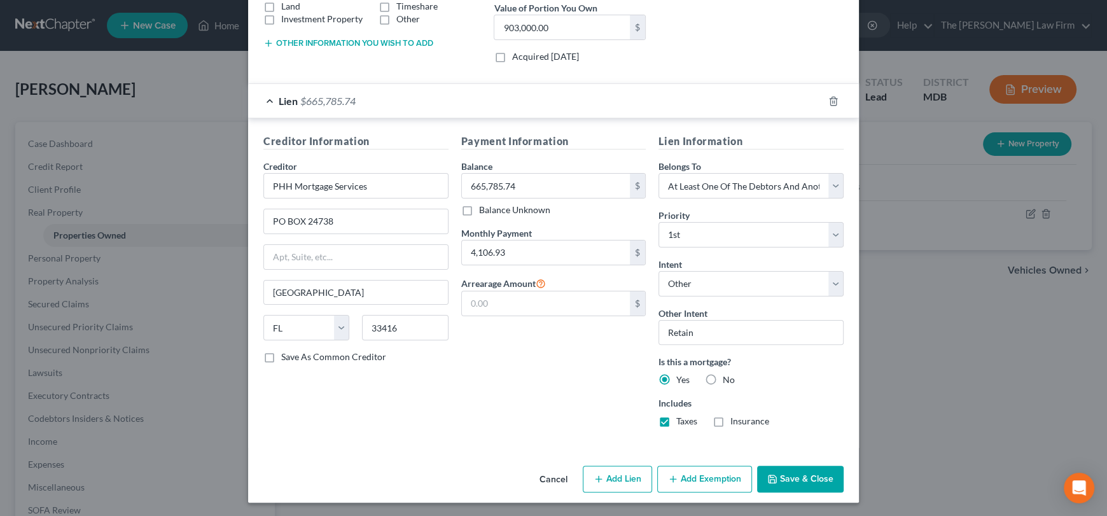
checkbox input "true"
click at [497, 310] on input "text" at bounding box center [546, 303] width 169 height 24
type input "0.00"
click at [776, 473] on button "Save & Close" at bounding box center [800, 479] width 87 height 27
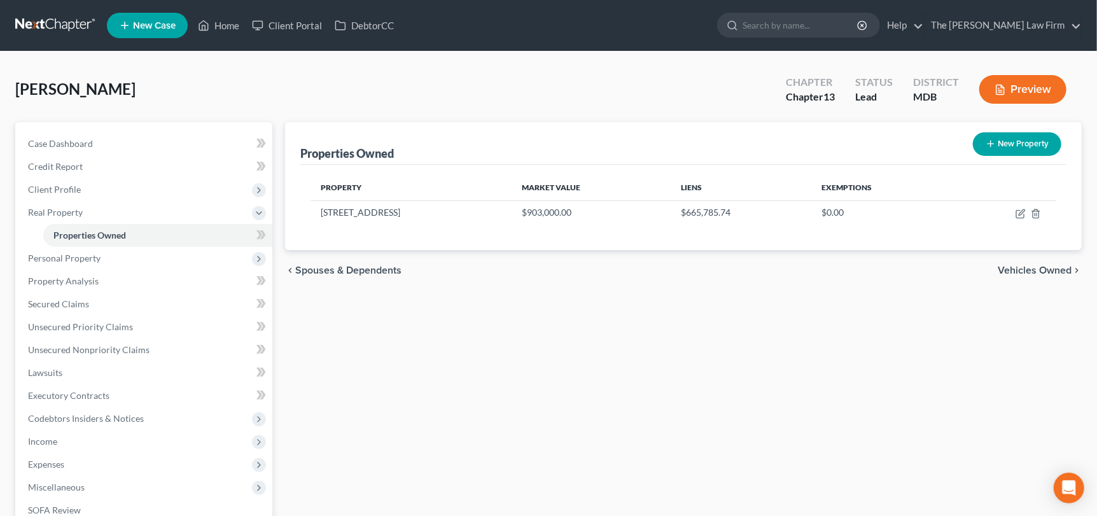
drag, startPoint x: 842, startPoint y: 384, endPoint x: 371, endPoint y: 336, distance: 474.0
click at [842, 384] on div "Properties Owned New Property Property Market Value Liens Exemptions [STREET_AD…" at bounding box center [683, 398] width 809 height 552
click at [83, 260] on span "Personal Property" at bounding box center [64, 258] width 73 height 11
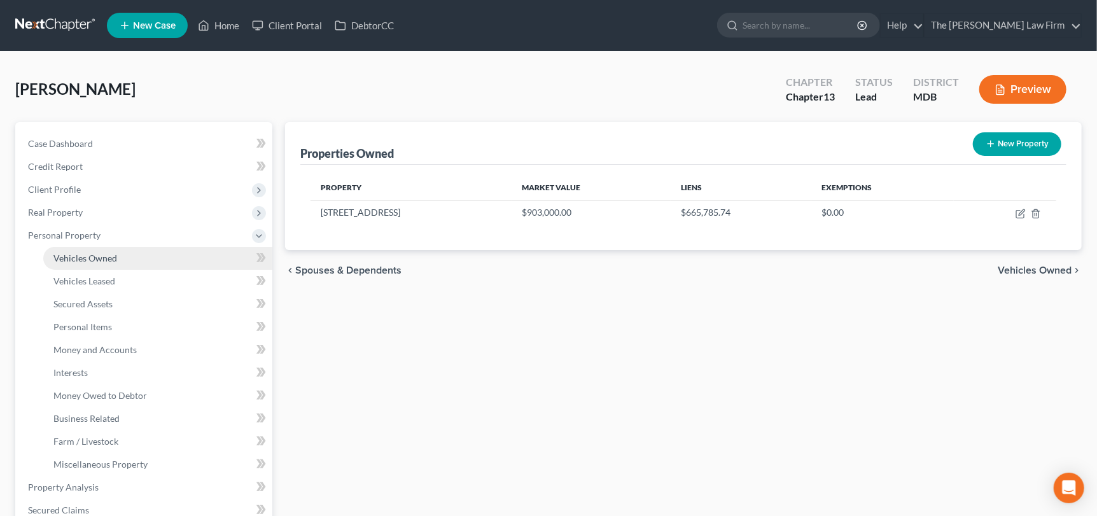
click at [90, 258] on span "Vehicles Owned" at bounding box center [85, 258] width 64 height 11
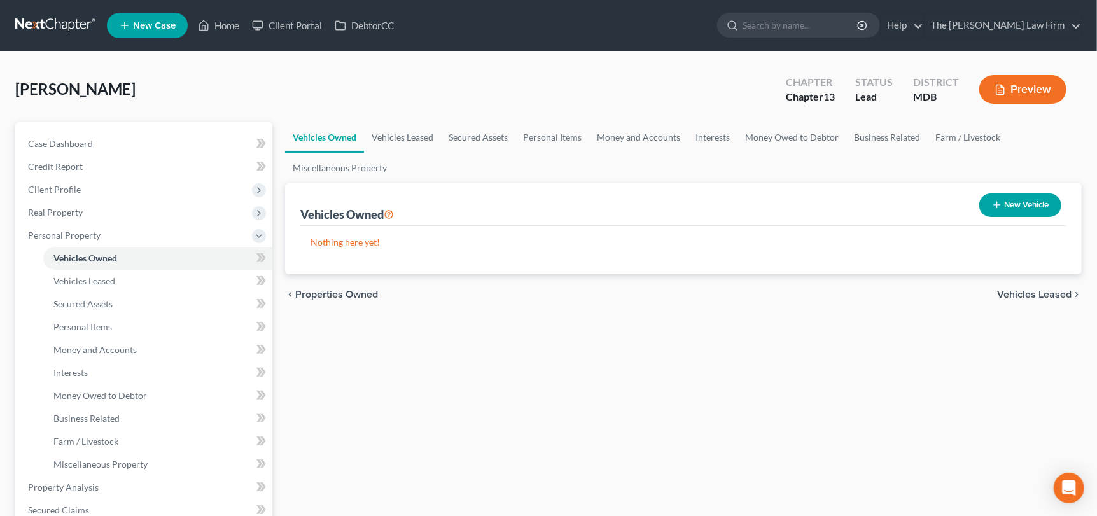
click at [1009, 195] on button "New Vehicle" at bounding box center [1020, 205] width 82 height 24
select select "0"
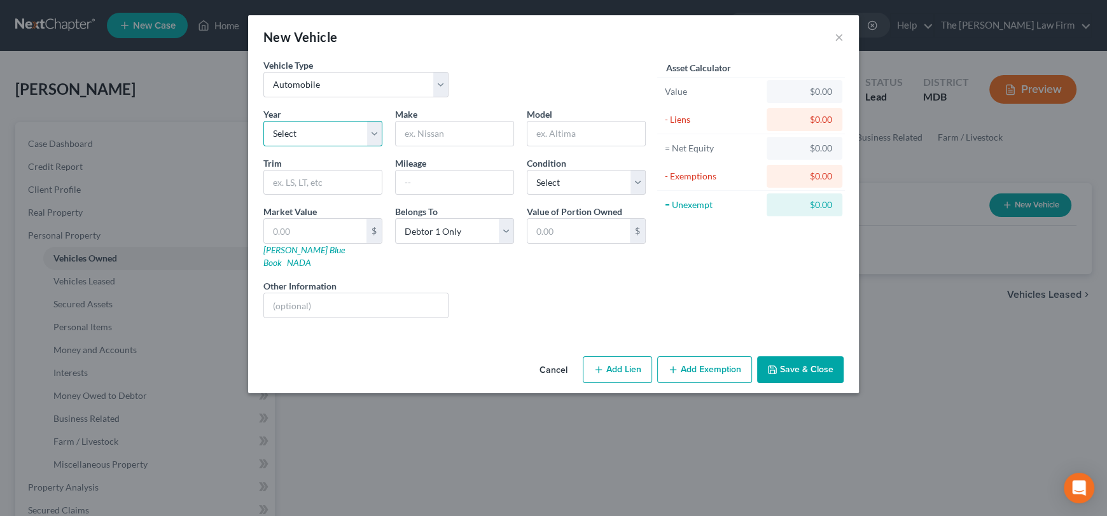
click at [318, 135] on select "Select 2026 2025 2024 2023 2022 2021 2020 2019 2018 2017 2016 2015 2014 2013 20…" at bounding box center [322, 133] width 119 height 25
select select "2"
click at [263, 121] on select "Select 2026 2025 2024 2023 2022 2021 2020 2019 2018 2017 2016 2015 2014 2013 20…" at bounding box center [322, 133] width 119 height 25
click at [414, 133] on input "text" at bounding box center [455, 134] width 118 height 24
type input "Toyota"
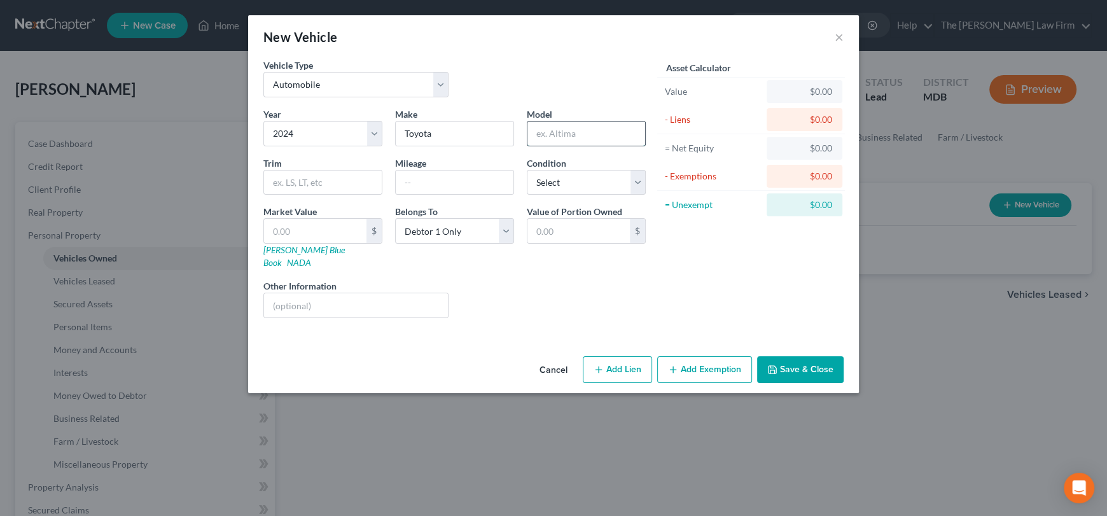
click at [573, 135] on input "text" at bounding box center [586, 134] width 118 height 24
type input "Highlander"
click at [431, 184] on input "text" at bounding box center [455, 183] width 118 height 24
type input "81199"
click at [571, 184] on select "Select Excellent Very Good Good Fair Poor" at bounding box center [586, 182] width 119 height 25
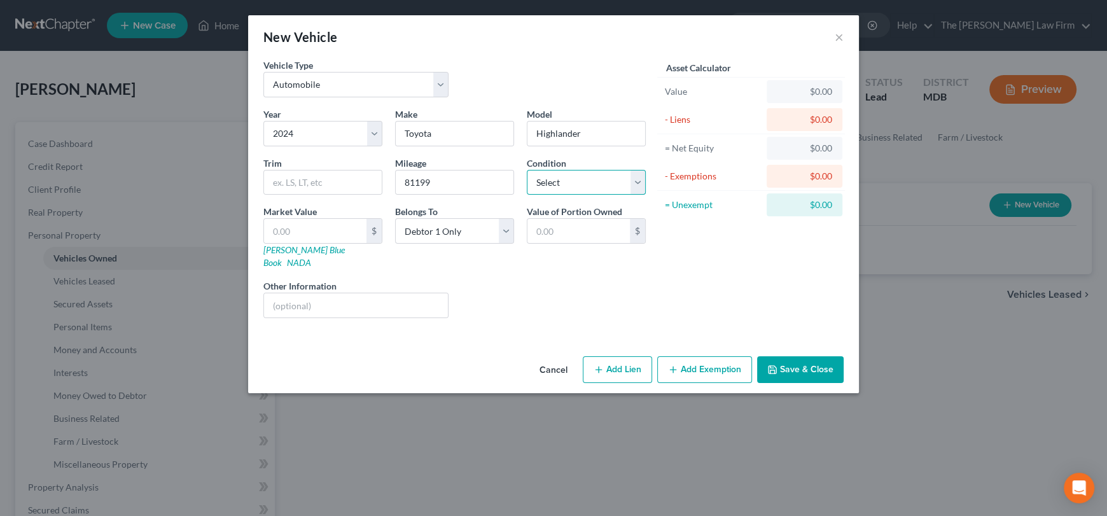
select select "2"
click at [527, 170] on select "Select Excellent Very Good Good Fair Poor" at bounding box center [586, 182] width 119 height 25
click at [428, 227] on select "Select Debtor 1 Only Debtor 2 Only Debtor 1 And Debtor 2 Only At Least One Of T…" at bounding box center [454, 230] width 119 height 25
click at [332, 225] on input "text" at bounding box center [315, 231] width 102 height 24
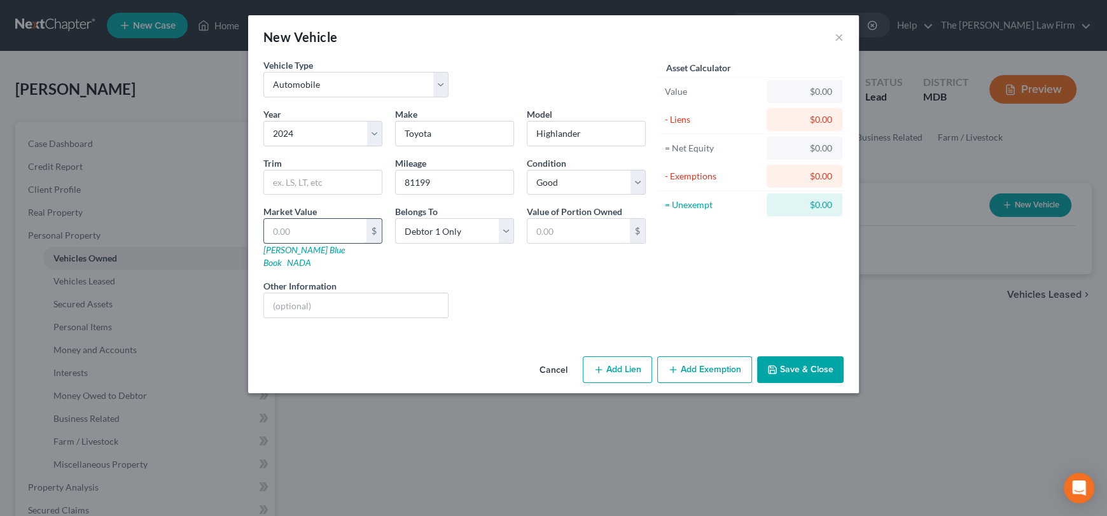
type input "3"
type input "3.00"
type input "33"
type input "33.00"
type input "337"
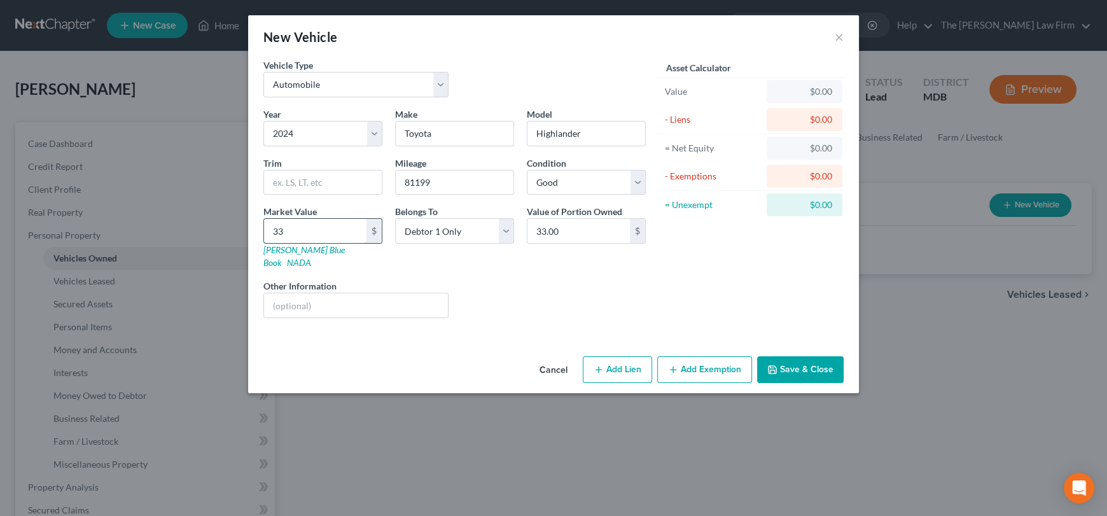
type input "337.00"
type input "3371"
type input "3,371.00"
type input "3,3714"
type input "33,714.00"
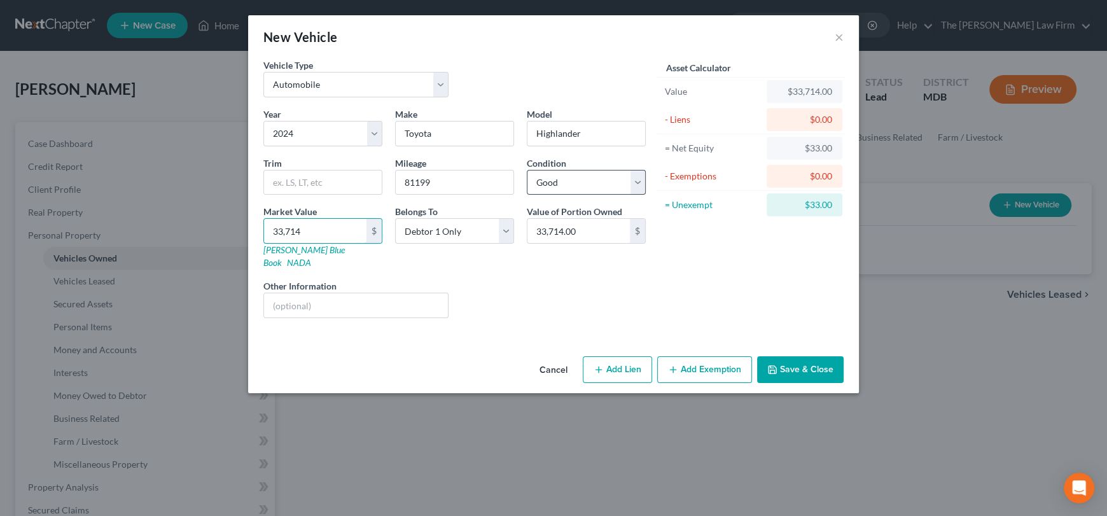
type input "33,714"
click at [556, 188] on select "Select Excellent Very Good Good Fair Poor" at bounding box center [586, 182] width 119 height 25
click at [700, 256] on div "Asset Calculator Value $33,714.00 - Liens $0.00 = Net Equity $33.00 - Exemption…" at bounding box center [751, 194] width 198 height 270
click at [624, 360] on button "Add Lien" at bounding box center [617, 369] width 69 height 27
select select "0"
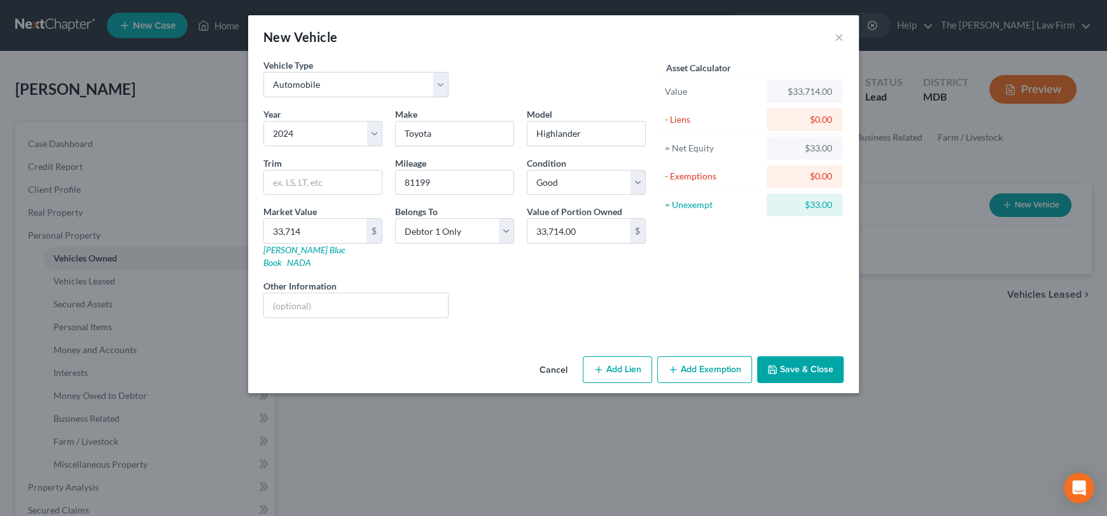
select select "0"
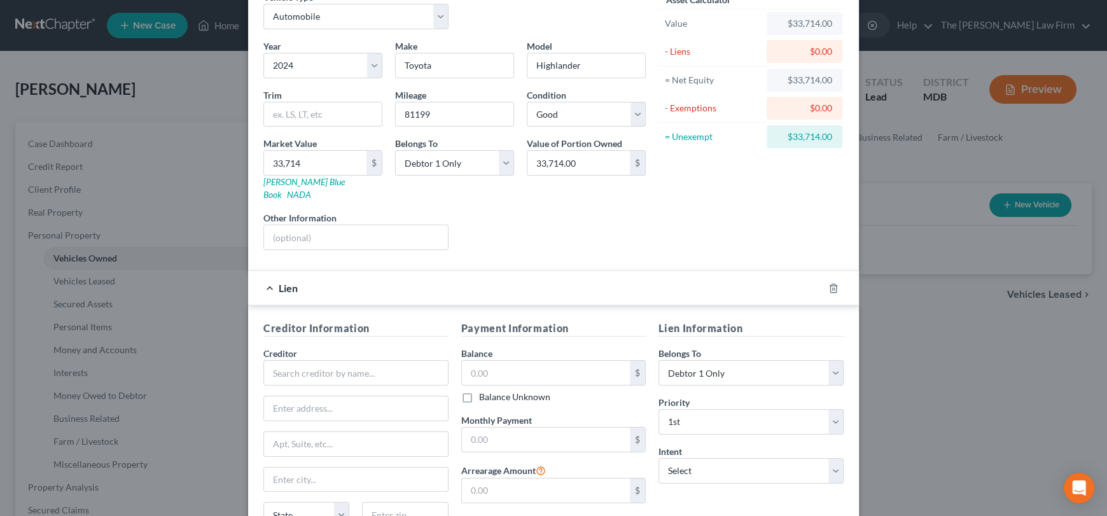
scroll to position [178, 0]
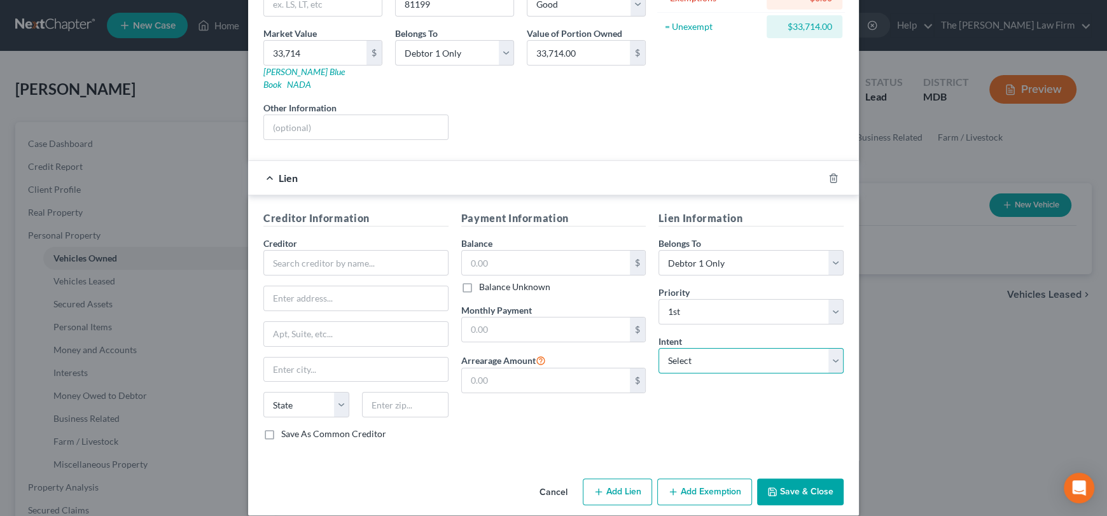
click at [702, 356] on select "Select Surrender Redeem Reaffirm Avoid Other" at bounding box center [751, 360] width 185 height 25
select select "2"
click at [659, 348] on select "Select Surrender Redeem Reaffirm Avoid Other" at bounding box center [751, 360] width 185 height 25
click at [351, 237] on div "Creditor *" at bounding box center [355, 256] width 185 height 39
click at [356, 252] on input "text" at bounding box center [355, 262] width 185 height 25
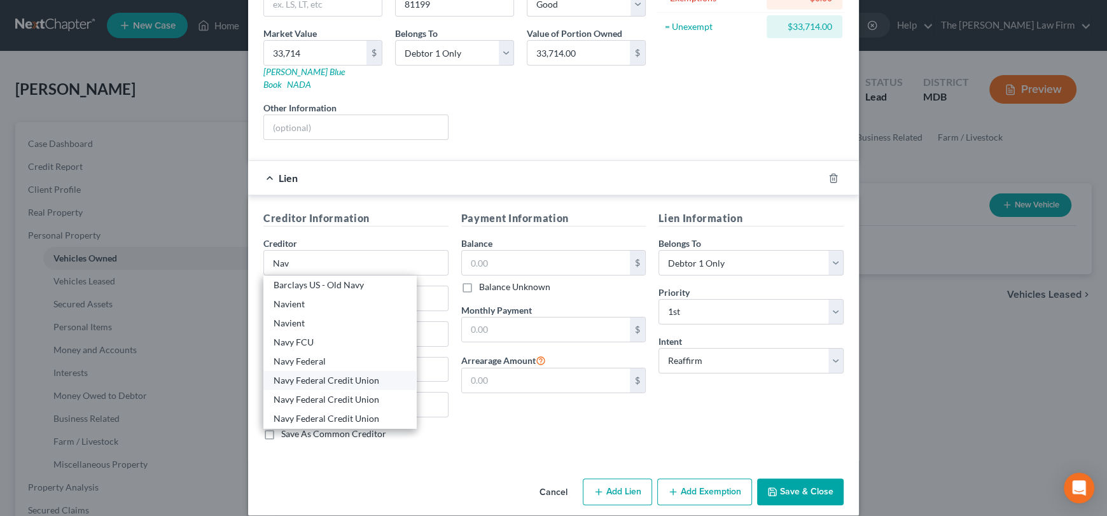
click at [367, 374] on div "Navy Federal Credit Union" at bounding box center [340, 380] width 132 height 13
type input "Navy Federal Credit Union"
type input "PO BOX 3502"
type input "[PERSON_NAME]"
select select "48"
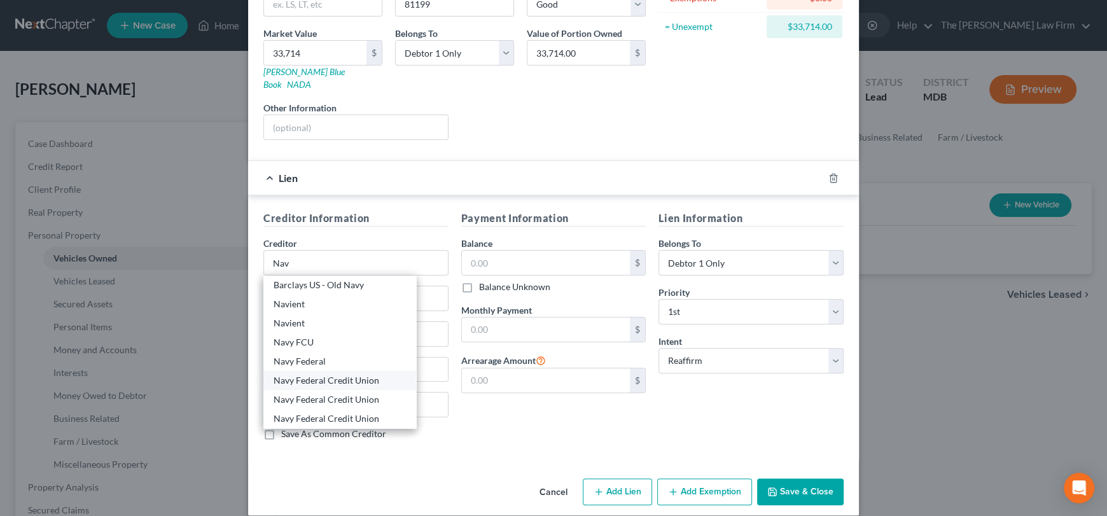
type input "22119"
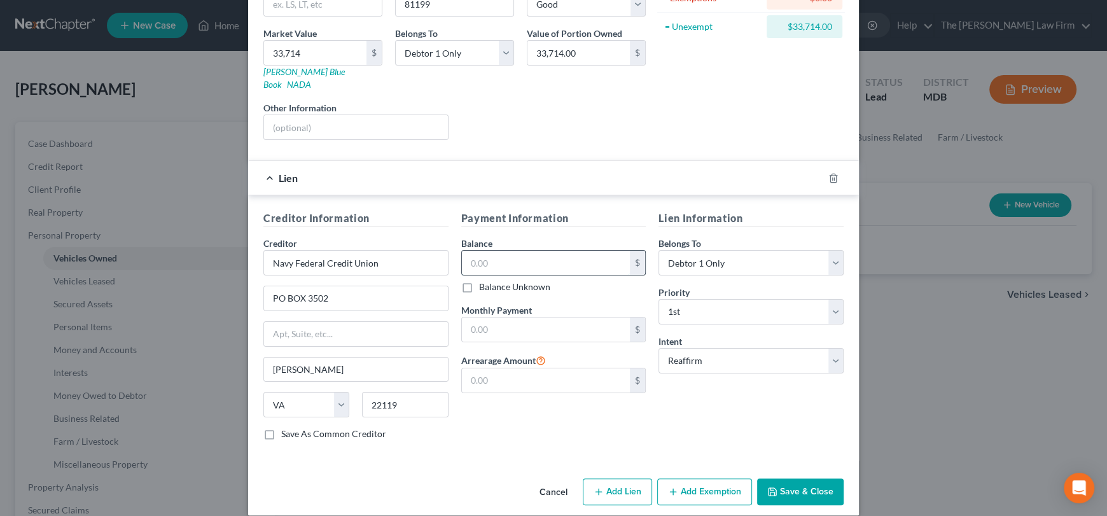
click at [506, 251] on input "text" at bounding box center [546, 263] width 169 height 24
type input "38,653.45"
click at [512, 318] on input "text" at bounding box center [546, 330] width 169 height 24
type input "939.52"
click at [508, 368] on input "text" at bounding box center [546, 380] width 169 height 24
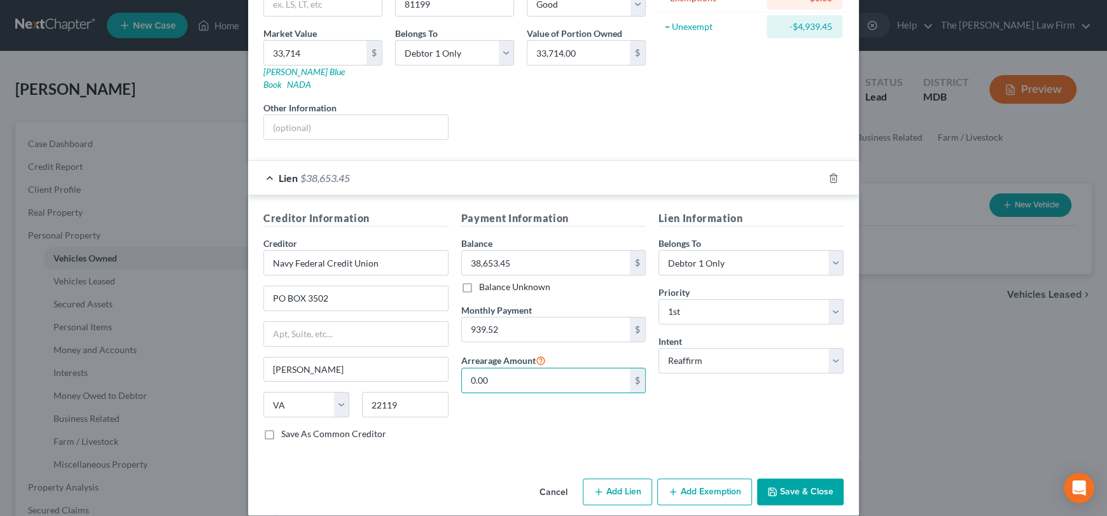
type input "0.00"
click at [788, 480] on button "Save & Close" at bounding box center [800, 491] width 87 height 27
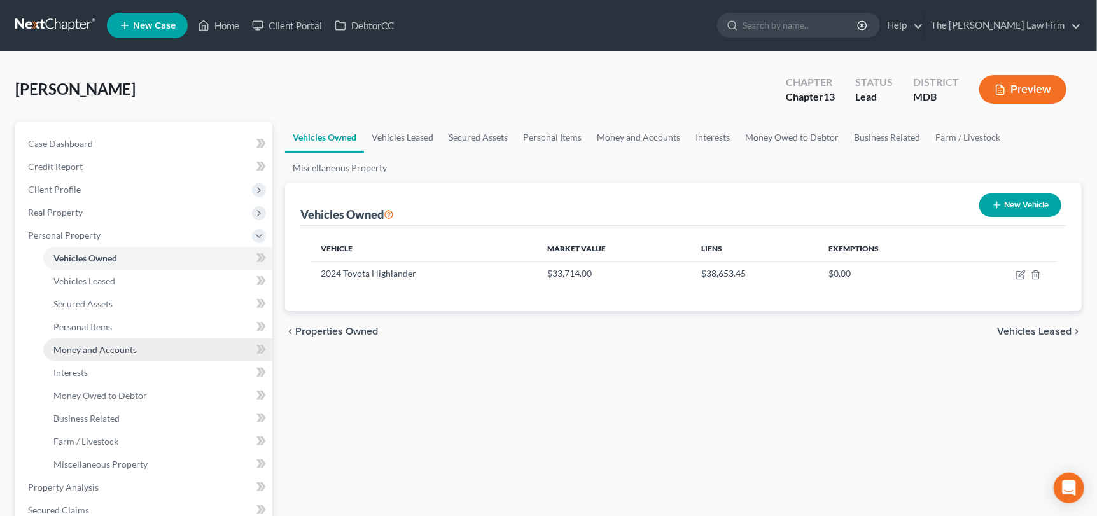
click at [116, 356] on link "Money and Accounts" at bounding box center [157, 350] width 229 height 23
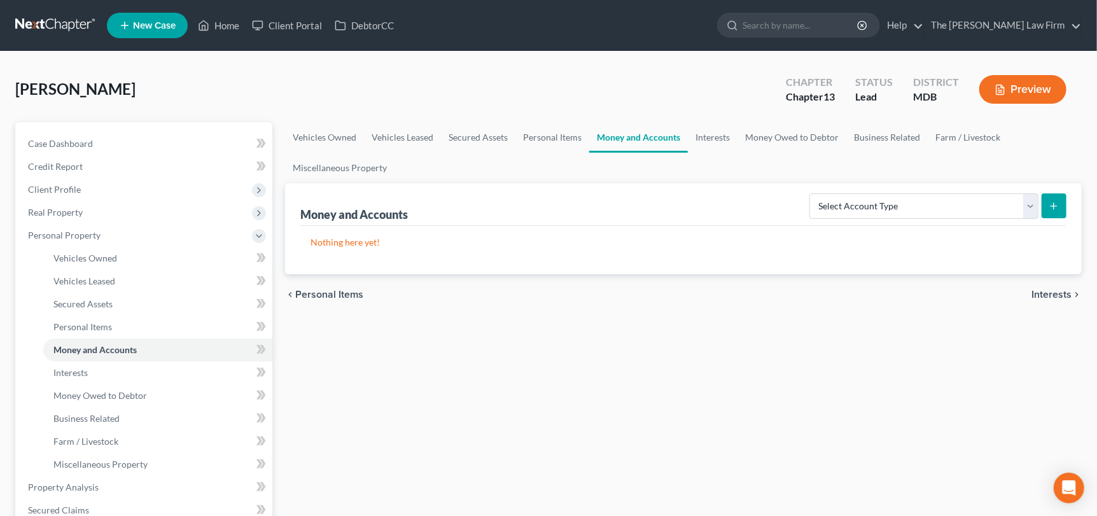
click at [1046, 206] on button "submit" at bounding box center [1054, 205] width 25 height 25
drag, startPoint x: 1019, startPoint y: 204, endPoint x: 1029, endPoint y: 204, distance: 10.2
click at [1019, 204] on select "Select Account Type Brokerage Cash on Hand Certificates of Deposit Checking Acc…" at bounding box center [923, 205] width 229 height 25
select select "checking"
click at [813, 193] on select "Select Account Type Brokerage Cash on Hand Certificates of Deposit Checking Acc…" at bounding box center [923, 205] width 229 height 25
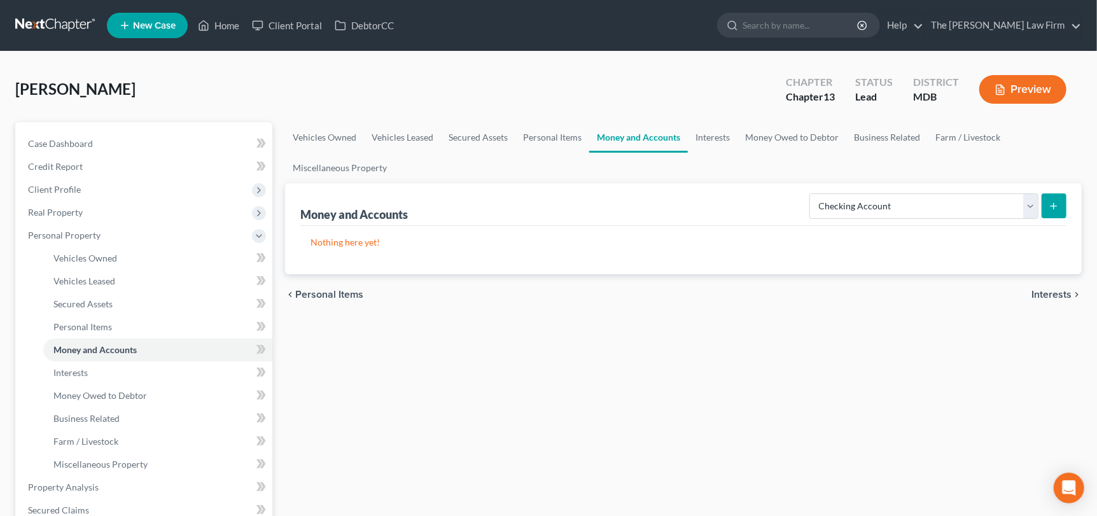
click at [1049, 216] on button "submit" at bounding box center [1054, 205] width 25 height 25
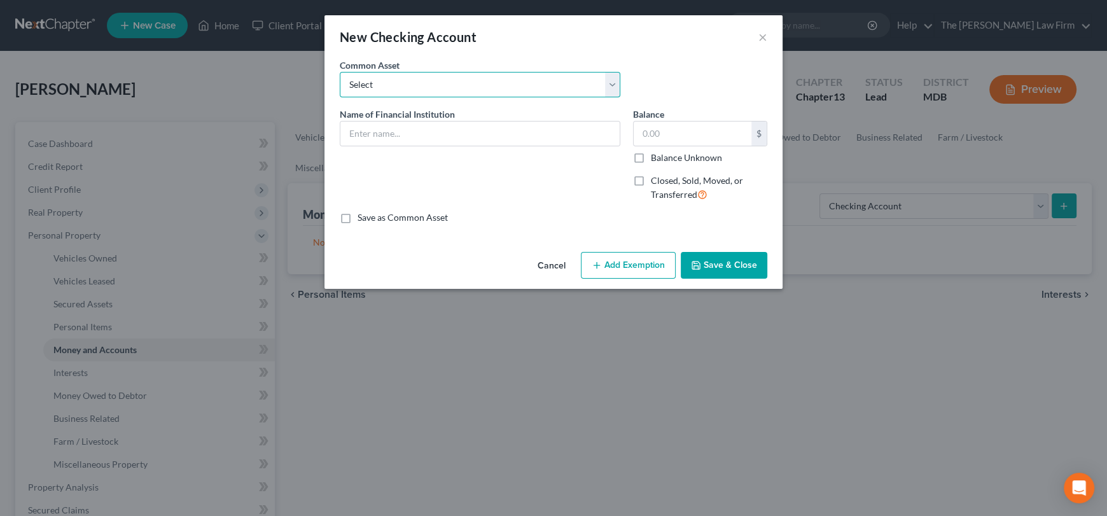
click at [468, 90] on select "Select Credit [DATE] SoFi Prince [PERSON_NAME]'s Community Federal Credit Union…" at bounding box center [480, 84] width 281 height 25
select select "8"
click at [340, 72] on select "Select Credit [DATE] SoFi Prince [PERSON_NAME]'s Community Federal Credit Union…" at bounding box center [480, 84] width 281 height 25
type input "Navy Federal Credit Union"
type input "3,303.70"
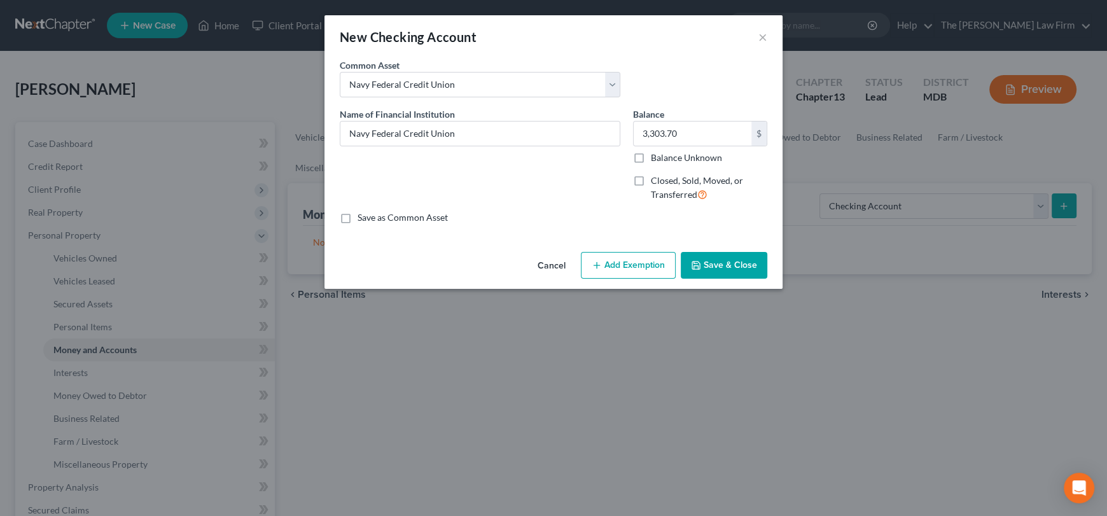
click at [651, 162] on label "Balance Unknown" at bounding box center [686, 157] width 71 height 13
click at [656, 160] on input "Balance Unknown" at bounding box center [660, 155] width 8 height 8
checkbox input "true"
type input "0.00"
click at [730, 264] on button "Save & Close" at bounding box center [724, 265] width 87 height 27
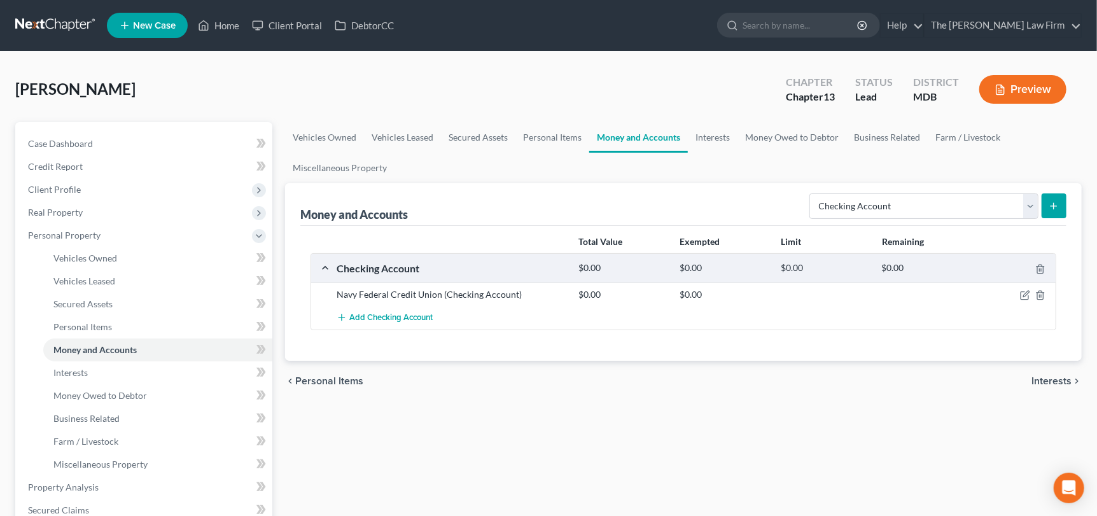
click at [1057, 206] on icon "submit" at bounding box center [1054, 206] width 10 height 10
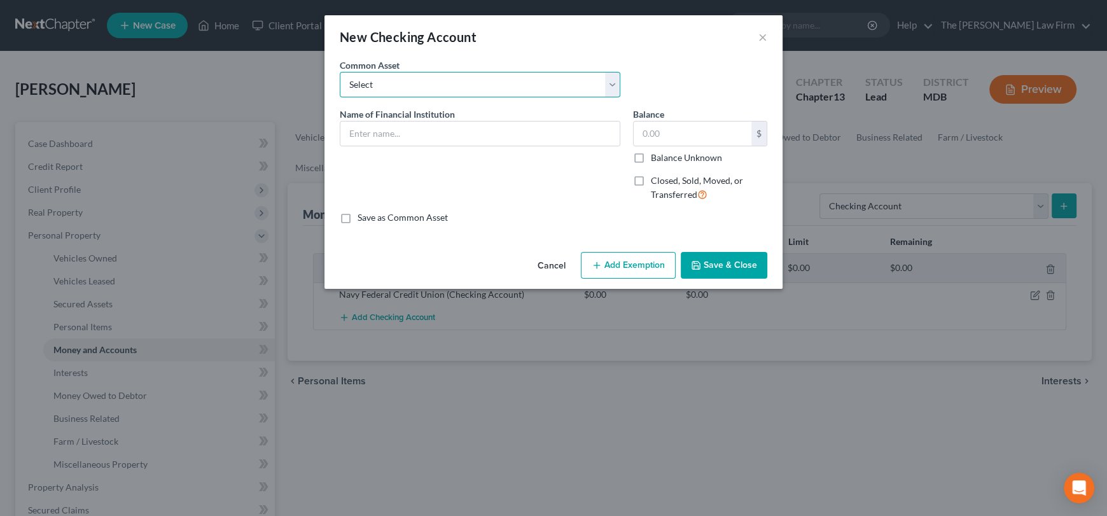
click at [368, 88] on select "Select Credit [DATE] SoFi Prince [PERSON_NAME]'s Community Federal Credit Union…" at bounding box center [480, 84] width 281 height 25
select select "35"
click at [340, 72] on select "Select Credit [DATE] SoFi Prince [PERSON_NAME]'s Community Federal Credit Union…" at bounding box center [480, 84] width 281 height 25
type input "Shore United"
type input "2,027.00"
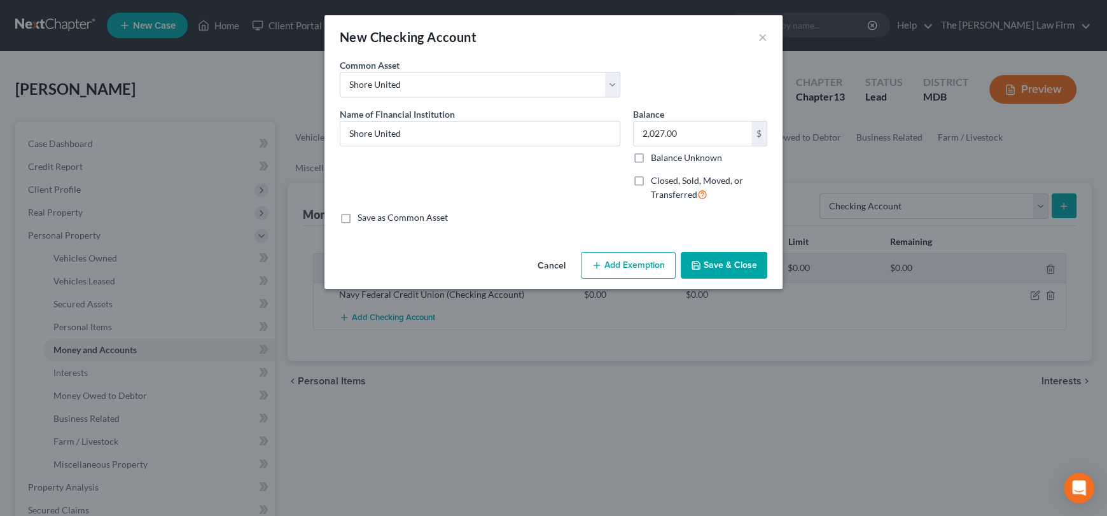
click at [651, 158] on label "Balance Unknown" at bounding box center [686, 157] width 71 height 13
click at [656, 158] on input "Balance Unknown" at bounding box center [660, 155] width 8 height 8
checkbox input "true"
type input "0.00"
click at [724, 270] on button "Save & Close" at bounding box center [724, 265] width 87 height 27
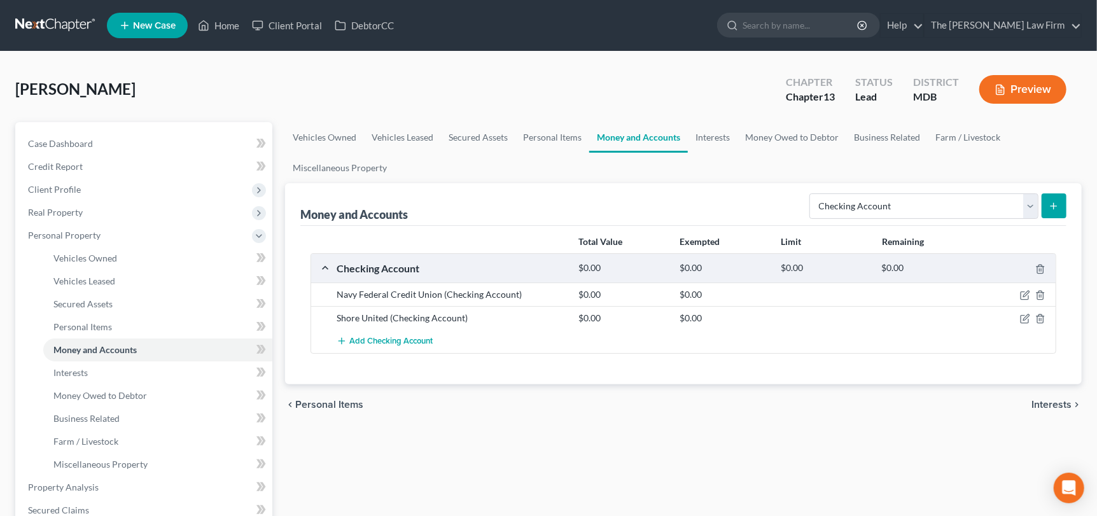
click at [1047, 207] on button "submit" at bounding box center [1054, 205] width 25 height 25
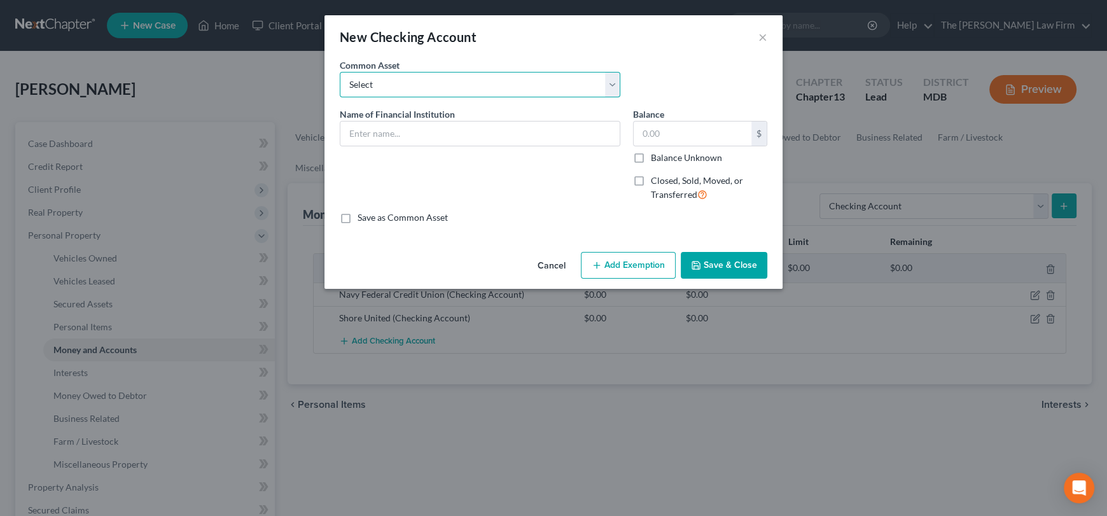
click at [450, 88] on select "Select Credit [DATE] SoFi Prince [PERSON_NAME]'s Community Federal Credit Union…" at bounding box center [480, 84] width 281 height 25
select select "5"
click at [340, 72] on select "Select Credit [DATE] SoFi Prince [PERSON_NAME]'s Community Federal Credit Union…" at bounding box center [480, 84] width 281 height 25
type input "Chime (negative balance -199.01)"
type input "0"
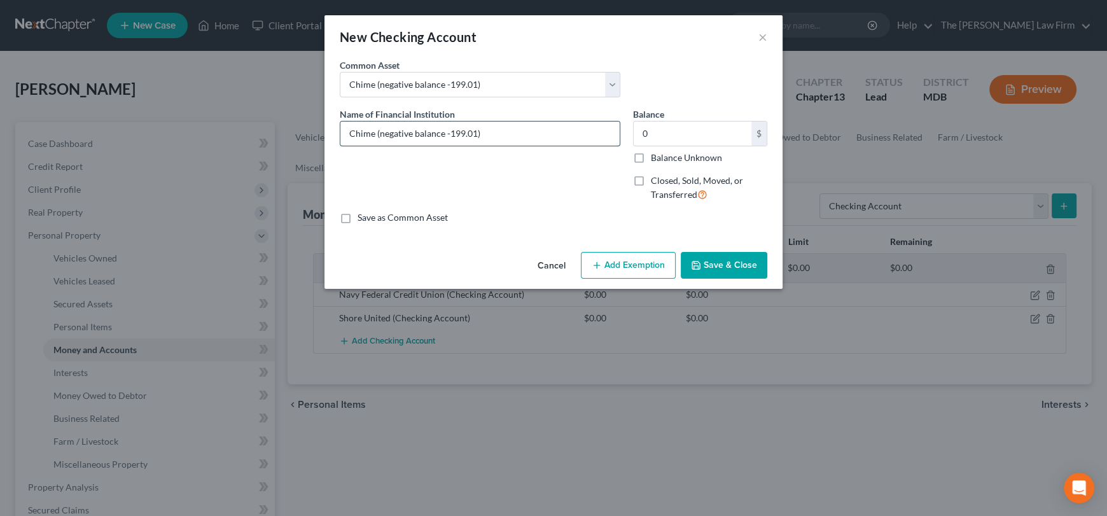
drag, startPoint x: 482, startPoint y: 133, endPoint x: 376, endPoint y: 130, distance: 106.3
click at [376, 130] on input "Chime (negative balance -199.01)" at bounding box center [479, 134] width 279 height 24
type input "Chime"
click at [651, 156] on label "Balance Unknown" at bounding box center [686, 157] width 71 height 13
click at [656, 156] on input "Balance Unknown" at bounding box center [660, 155] width 8 height 8
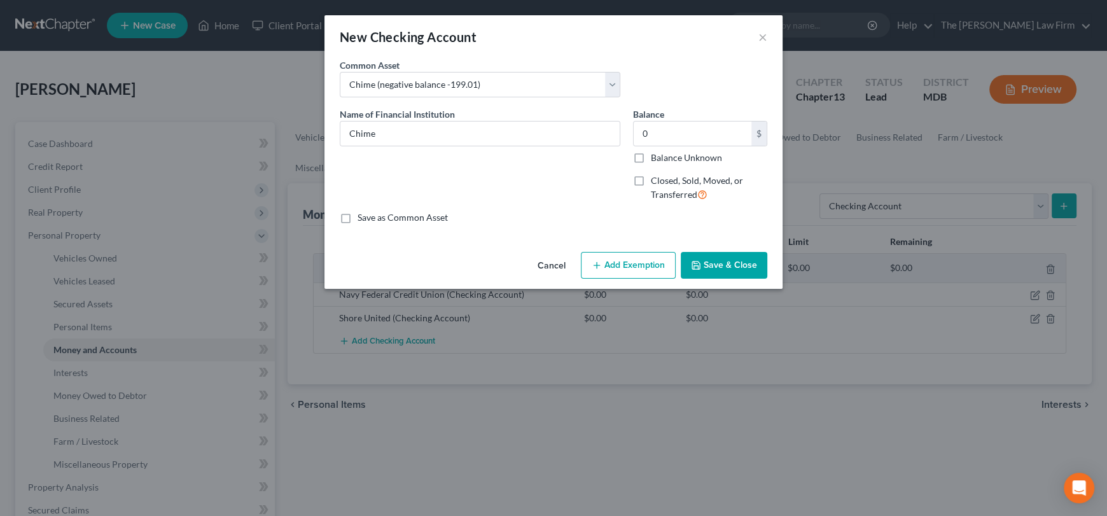
checkbox input "true"
type input "0.00"
click at [730, 271] on button "Save & Close" at bounding box center [724, 265] width 87 height 27
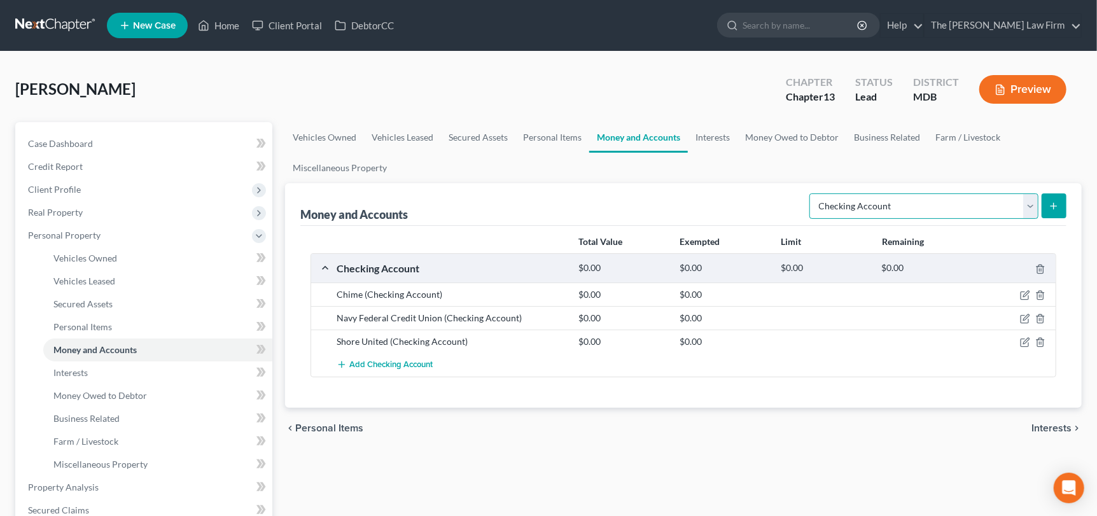
click at [1028, 211] on select "Select Account Type Brokerage Cash on Hand Certificates of Deposit Checking Acc…" at bounding box center [923, 205] width 229 height 25
select select "other"
click at [813, 193] on select "Select Account Type Brokerage Cash on Hand Certificates of Deposit Checking Acc…" at bounding box center [923, 205] width 229 height 25
click at [1049, 203] on icon "submit" at bounding box center [1054, 206] width 10 height 10
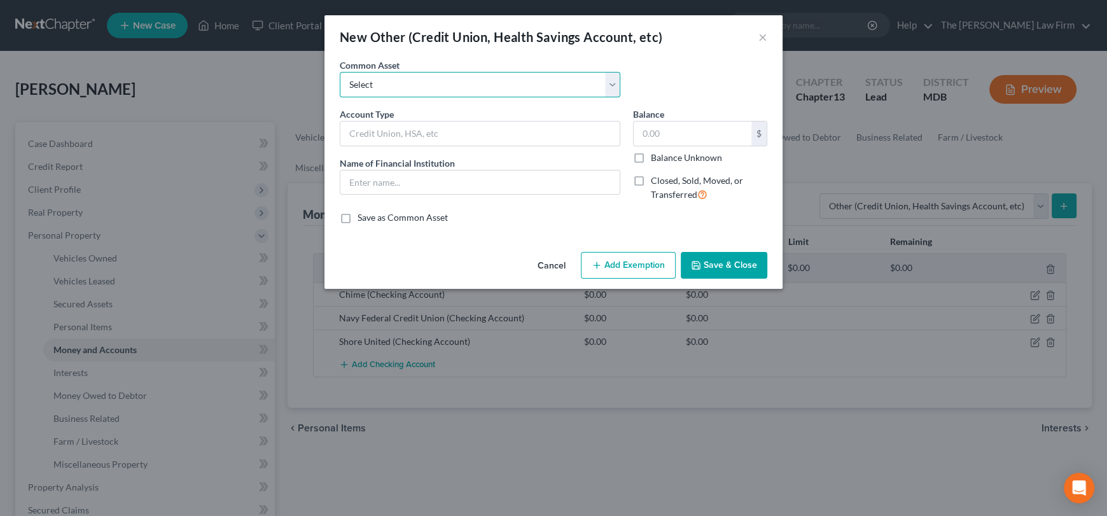
click at [368, 87] on select "Select Life insurance United Healthcare HSA" at bounding box center [480, 84] width 281 height 25
click at [379, 137] on input "text" at bounding box center [479, 134] width 279 height 24
type input "Cash App"
click at [651, 159] on label "Balance Unknown" at bounding box center [686, 157] width 71 height 13
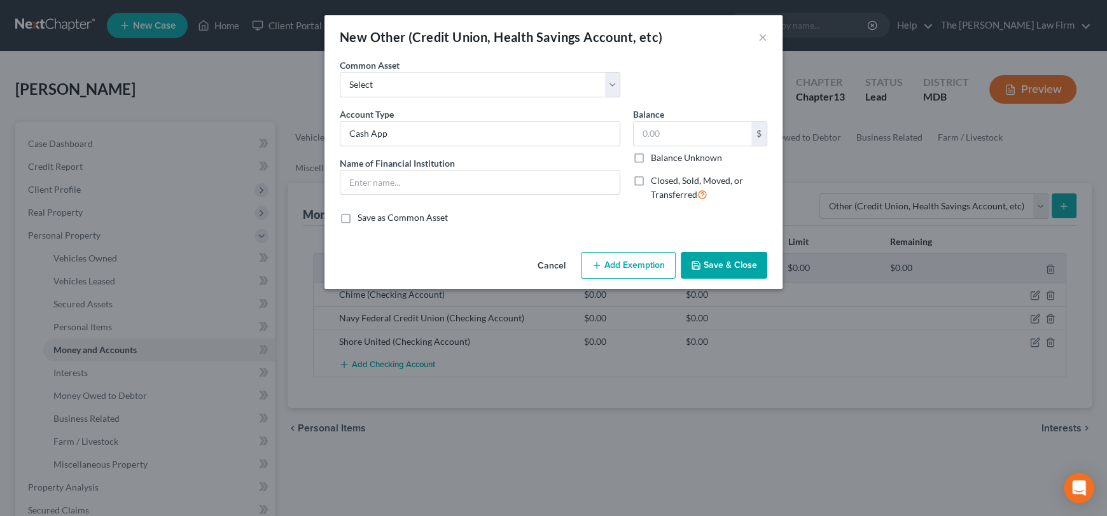
click at [656, 159] on input "Balance Unknown" at bounding box center [660, 155] width 8 height 8
checkbox input "true"
type input "0.00"
click at [725, 266] on button "Save & Close" at bounding box center [724, 265] width 87 height 27
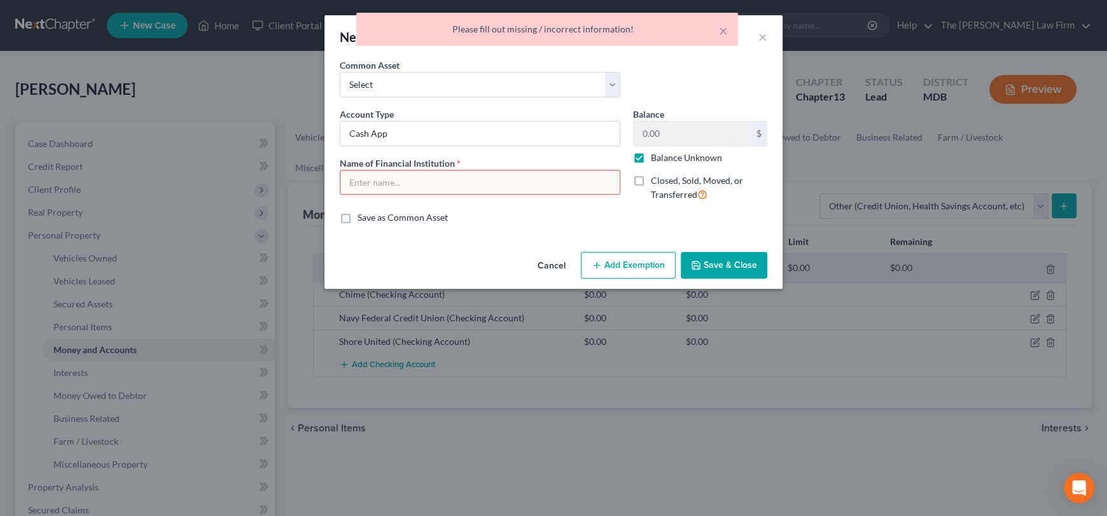
click at [408, 186] on input "text" at bounding box center [479, 183] width 279 height 24
drag, startPoint x: 400, startPoint y: 127, endPoint x: 351, endPoint y: 132, distance: 50.0
click at [330, 133] on div "An exemption set must first be selected from the Filing Information section. Co…" at bounding box center [554, 153] width 458 height 188
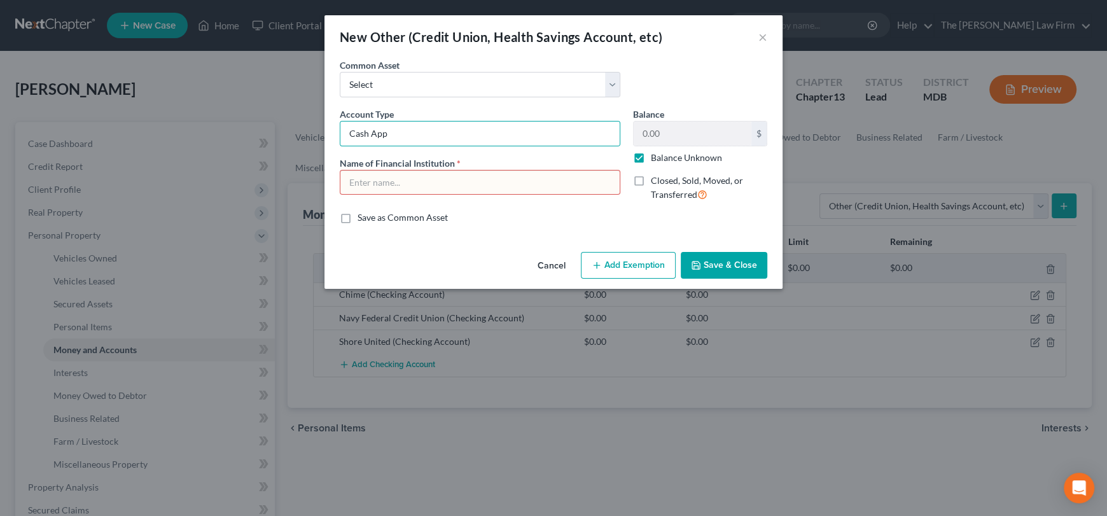
click at [426, 184] on input "text" at bounding box center [479, 183] width 279 height 24
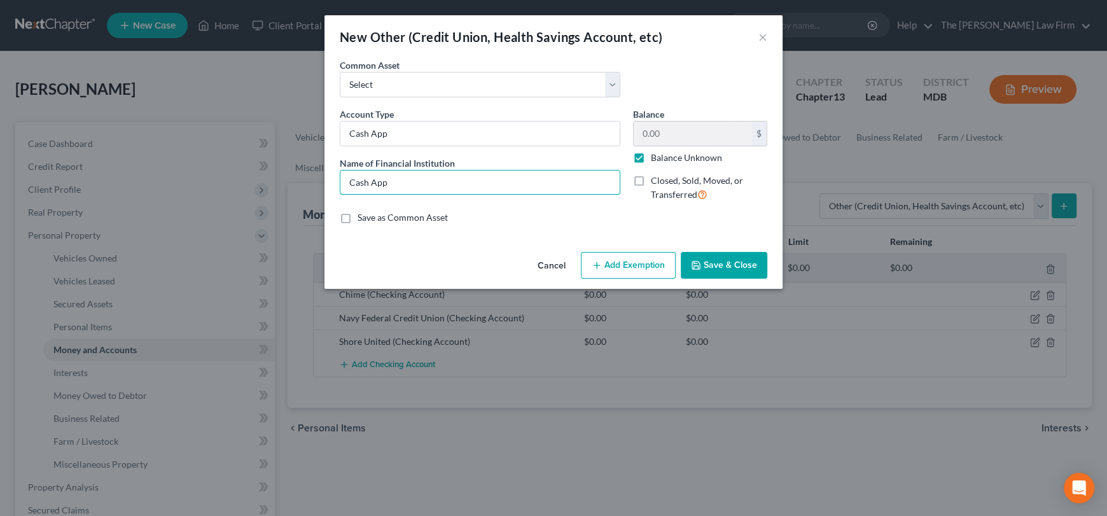
type input "Cash App"
click at [741, 270] on button "Save & Close" at bounding box center [724, 265] width 87 height 27
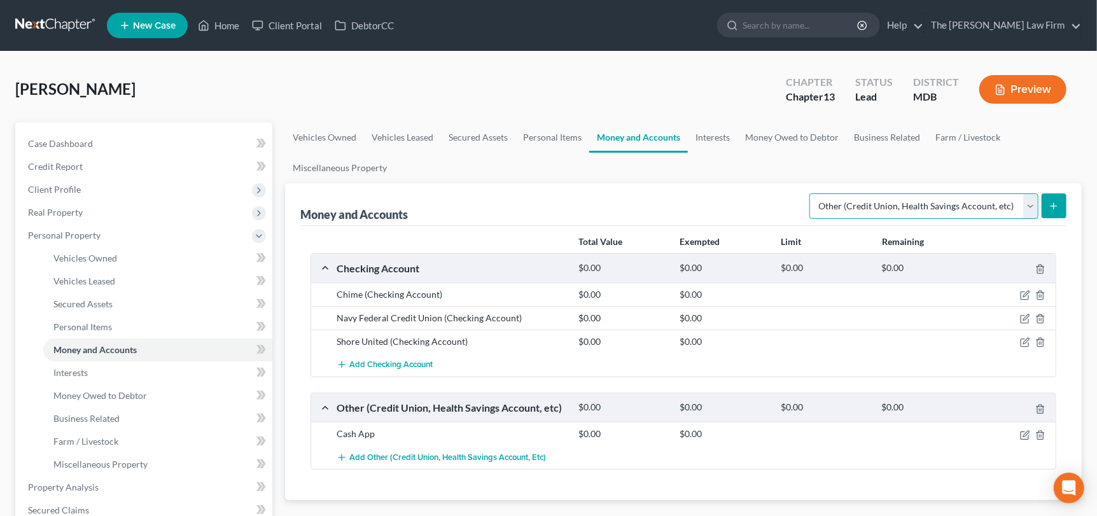
click at [1032, 207] on select "Select Account Type Brokerage Cash on Hand Certificates of Deposit Checking Acc…" at bounding box center [923, 205] width 229 height 25
select select "savings"
click at [813, 193] on select "Select Account Type Brokerage Cash on Hand Certificates of Deposit Checking Acc…" at bounding box center [923, 205] width 229 height 25
click at [1052, 211] on button "submit" at bounding box center [1054, 205] width 25 height 25
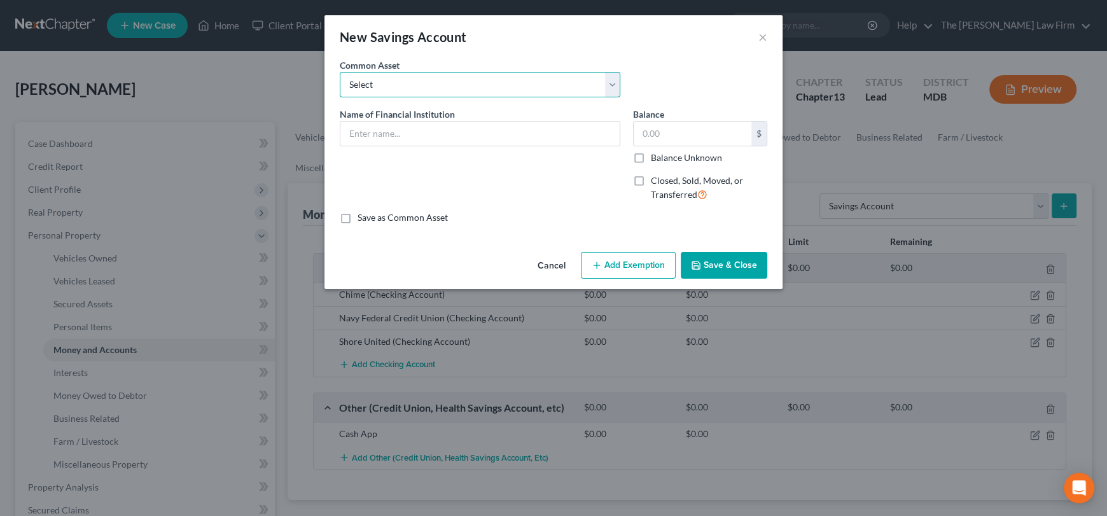
click at [417, 94] on select "Select Credit [DATE] USAA [PERSON_NAME] Fargo WesBanco Shore United Chime Unite…" at bounding box center [480, 84] width 281 height 25
select select "8"
click at [340, 72] on select "Select Credit [DATE] USAA [PERSON_NAME] Fargo WesBanco Shore United Chime Unite…" at bounding box center [480, 84] width 281 height 25
type input "Navy Federal Credit Union (as of [DATE])"
type input "249.28"
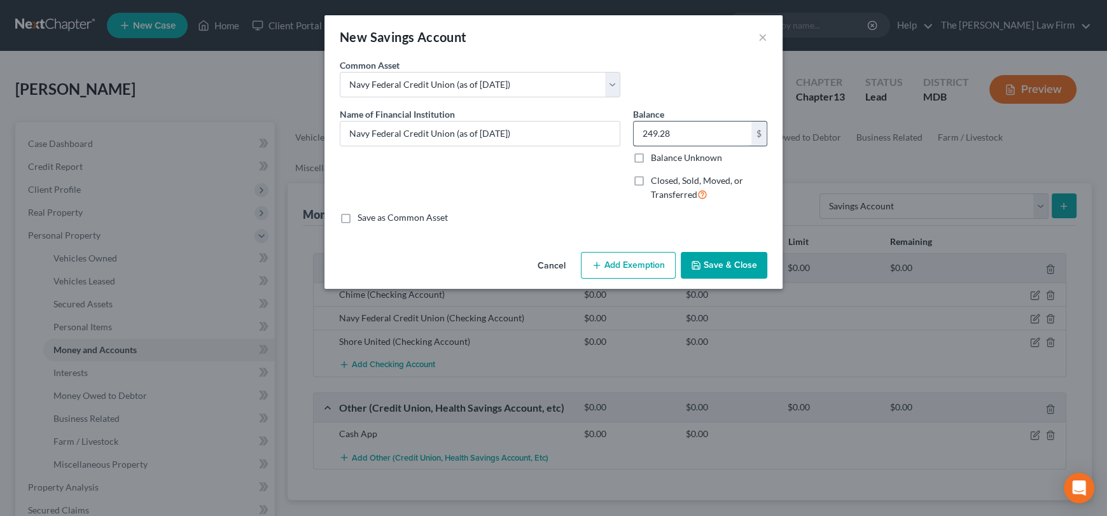
click at [685, 132] on input "249.28" at bounding box center [693, 134] width 118 height 24
click at [651, 156] on label "Balance Unknown" at bounding box center [686, 157] width 71 height 13
click at [656, 156] on input "Balance Unknown" at bounding box center [660, 155] width 8 height 8
checkbox input "true"
type input "0.00"
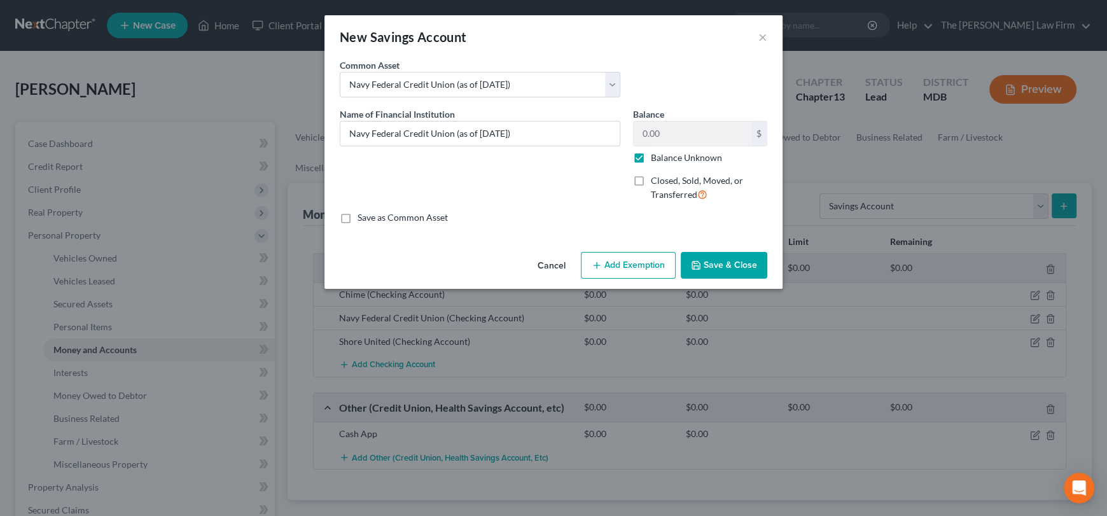
click at [713, 259] on button "Save & Close" at bounding box center [724, 265] width 87 height 27
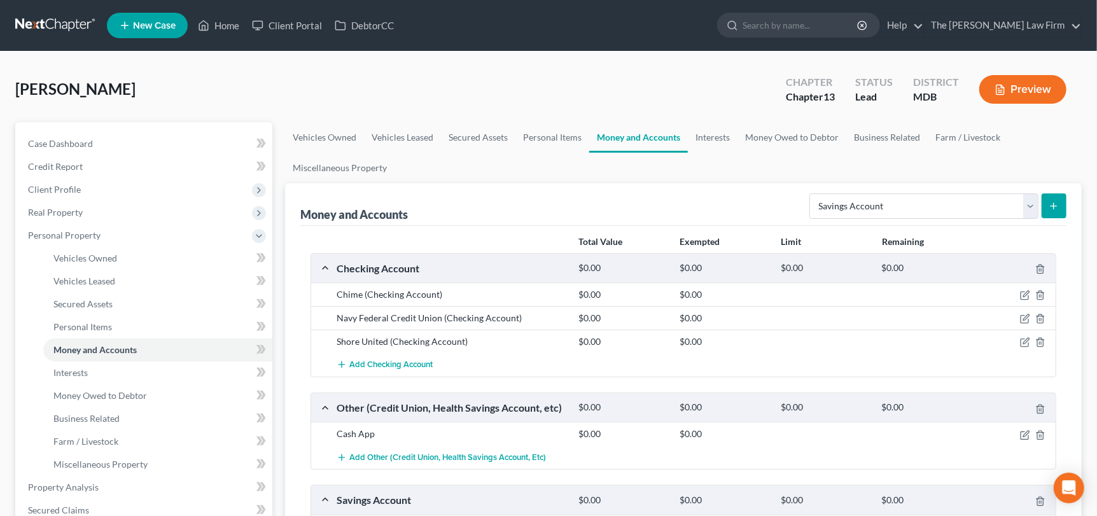
click at [1052, 204] on icon "submit" at bounding box center [1054, 206] width 10 height 10
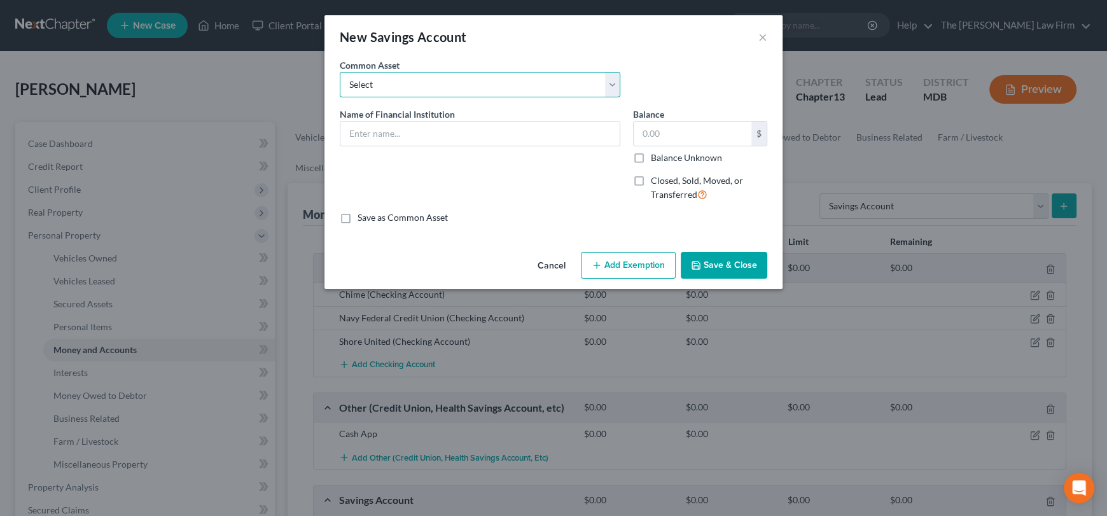
click at [389, 83] on select "Select Credit [DATE] USAA [PERSON_NAME] Fargo WesBanco Shore United Chime Unite…" at bounding box center [480, 84] width 281 height 25
select select "8"
click at [340, 72] on select "Select Credit [DATE] USAA [PERSON_NAME] Fargo WesBanco Shore United Chime Unite…" at bounding box center [480, 84] width 281 height 25
type input "Navy Federal Credit Union (as of [DATE])"
type input "249.28"
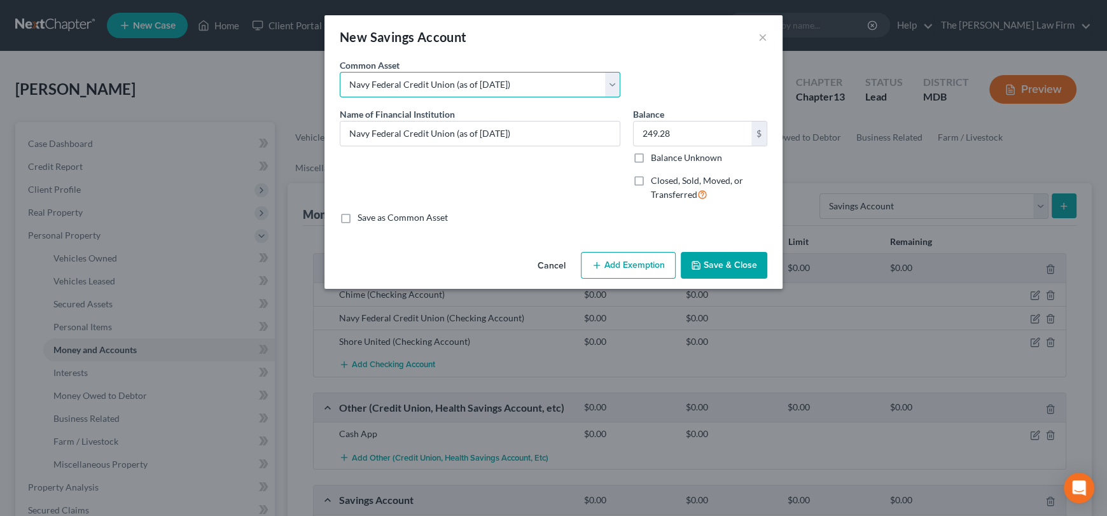
click at [436, 90] on select "Select Credit [DATE] USAA [PERSON_NAME] Fargo WesBanco Shore United Chime Unite…" at bounding box center [480, 84] width 281 height 25
click at [675, 131] on input "249.28" at bounding box center [693, 134] width 118 height 24
click at [651, 157] on label "Balance Unknown" at bounding box center [686, 157] width 71 height 13
click at [656, 157] on input "Balance Unknown" at bounding box center [660, 155] width 8 height 8
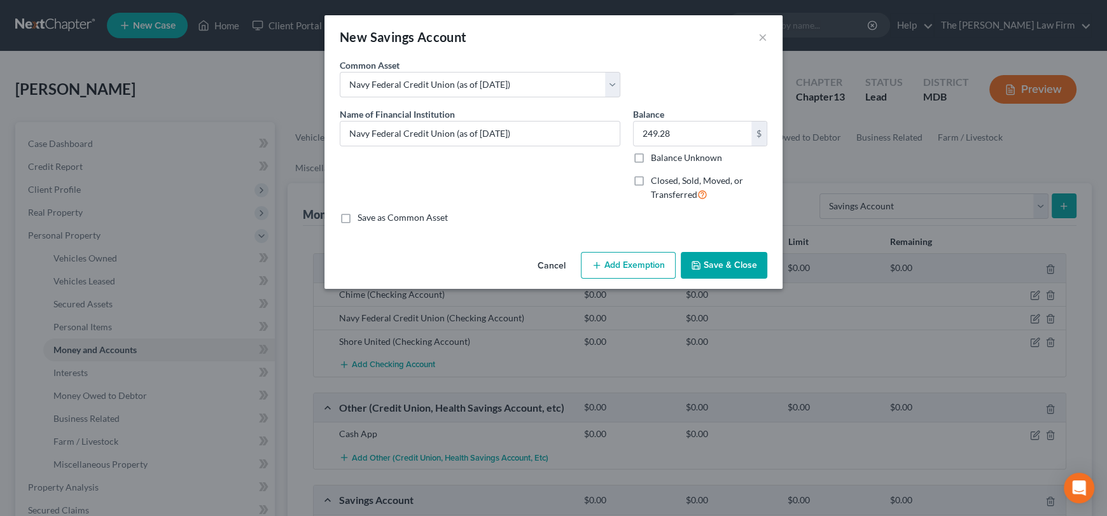
checkbox input "true"
type input "0.00"
click at [715, 270] on button "Save & Close" at bounding box center [724, 265] width 87 height 27
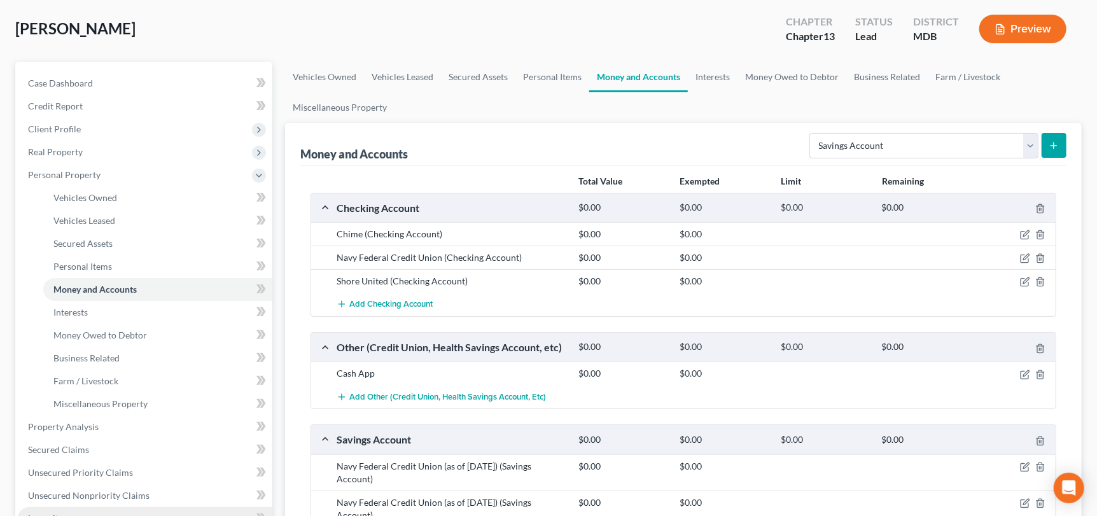
scroll to position [127, 0]
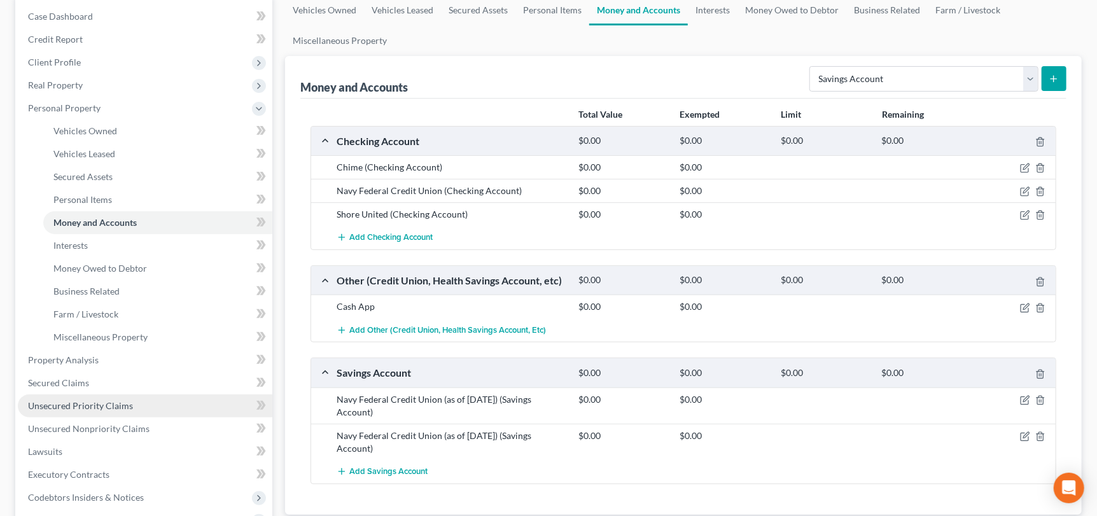
click at [123, 404] on span "Unsecured Priority Claims" at bounding box center [80, 405] width 105 height 11
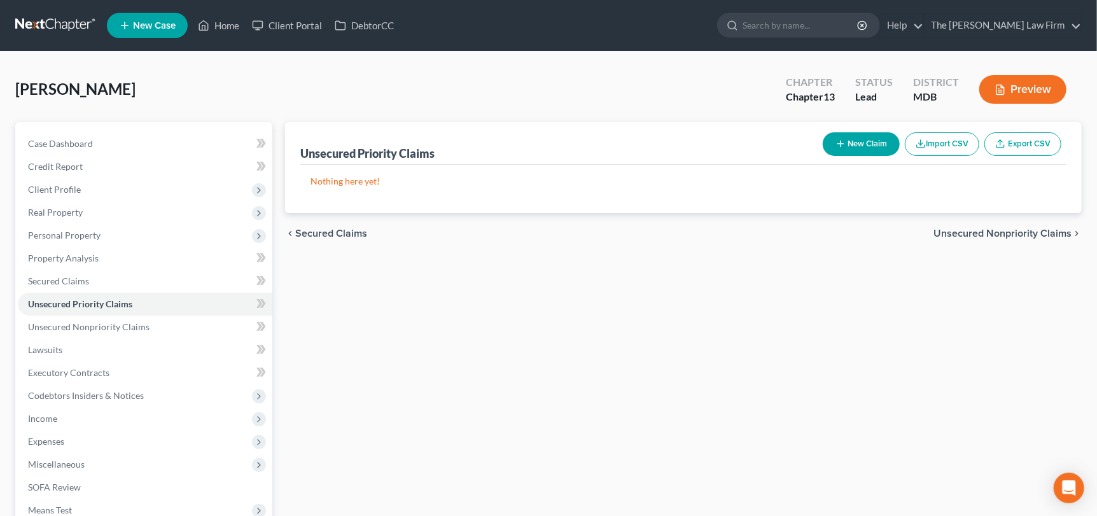
click at [874, 146] on button "New Claim" at bounding box center [861, 144] width 77 height 24
select select "0"
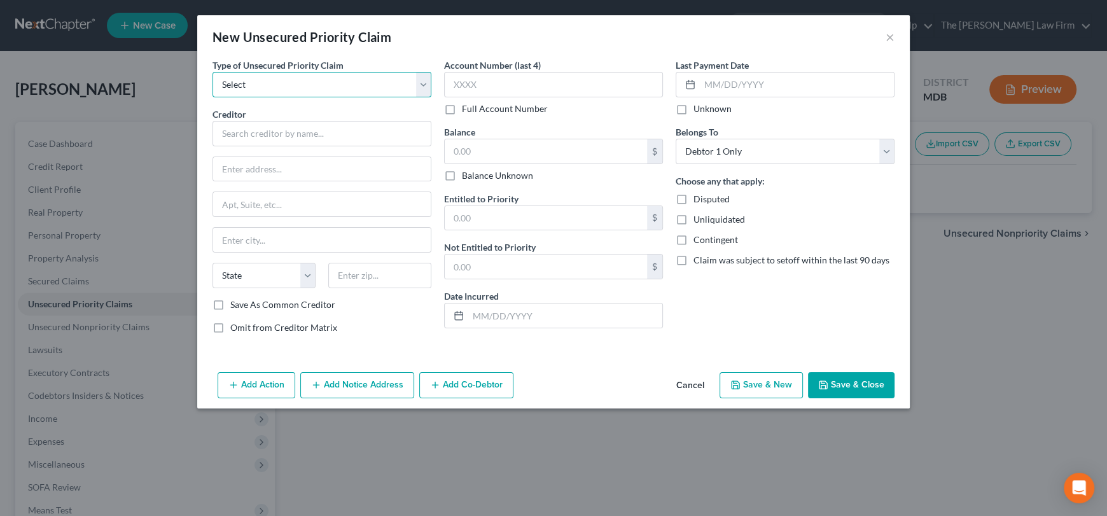
click at [287, 83] on select "Select Taxes & Other Government Units Domestic Support Obligations Extensions o…" at bounding box center [322, 84] width 219 height 25
select select "0"
click at [213, 72] on select "Select Taxes & Other Government Units Domestic Support Obligations Extensions o…" at bounding box center [322, 84] width 219 height 25
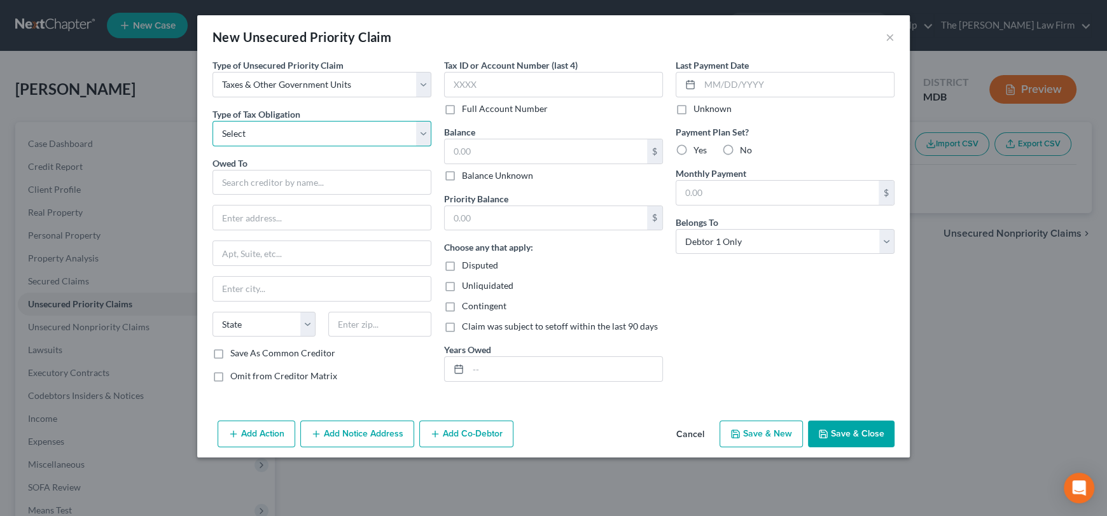
click at [284, 137] on select "Select Federal City State Franchise Tax Board Other" at bounding box center [322, 133] width 219 height 25
select select "0"
click at [213, 121] on select "Select Federal City State Franchise Tax Board Other" at bounding box center [322, 133] width 219 height 25
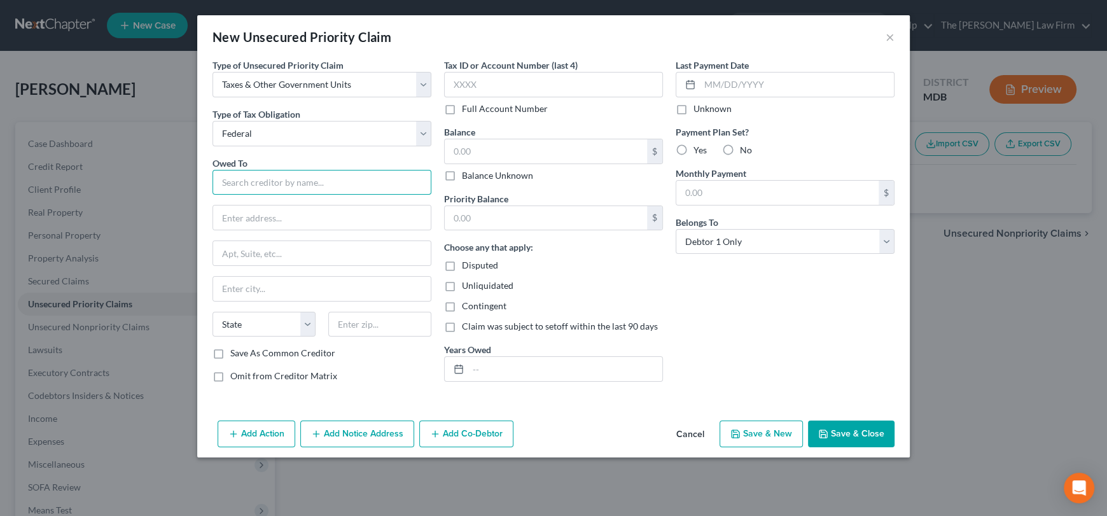
click at [288, 185] on input "text" at bounding box center [322, 182] width 219 height 25
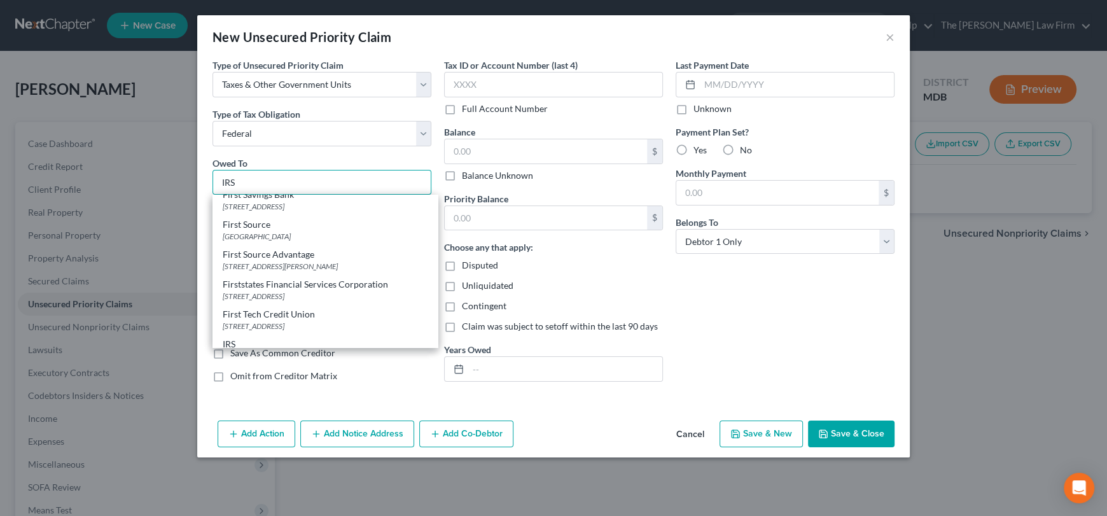
scroll to position [764, 0]
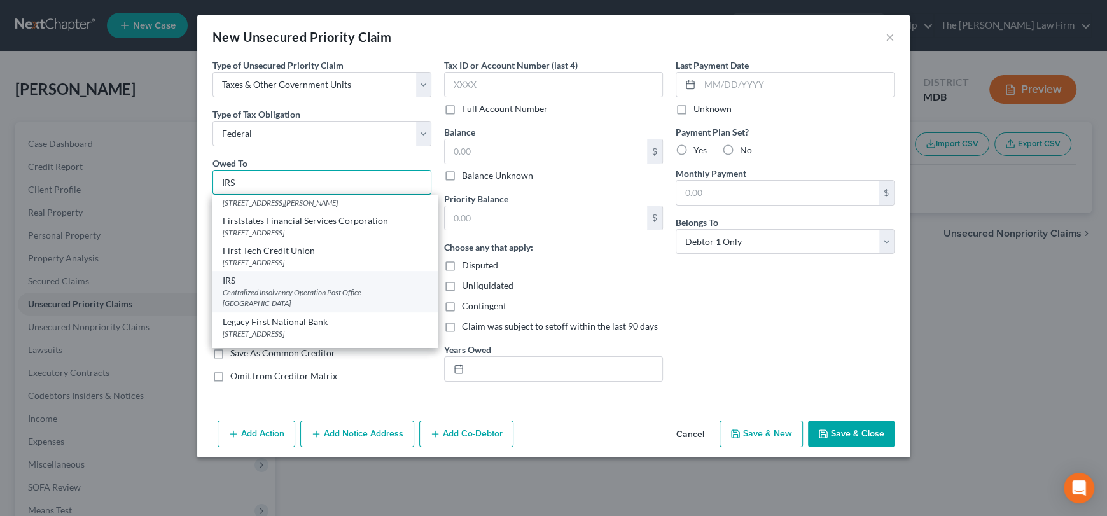
type input "IRS"
click at [293, 305] on div "Centralized Insolvency Operation Post Office [GEOGRAPHIC_DATA]" at bounding box center [325, 298] width 205 height 22
type input "Centralized Insolvency Operation"
type input "Post Office Box 7346"
type input "[GEOGRAPHIC_DATA]"
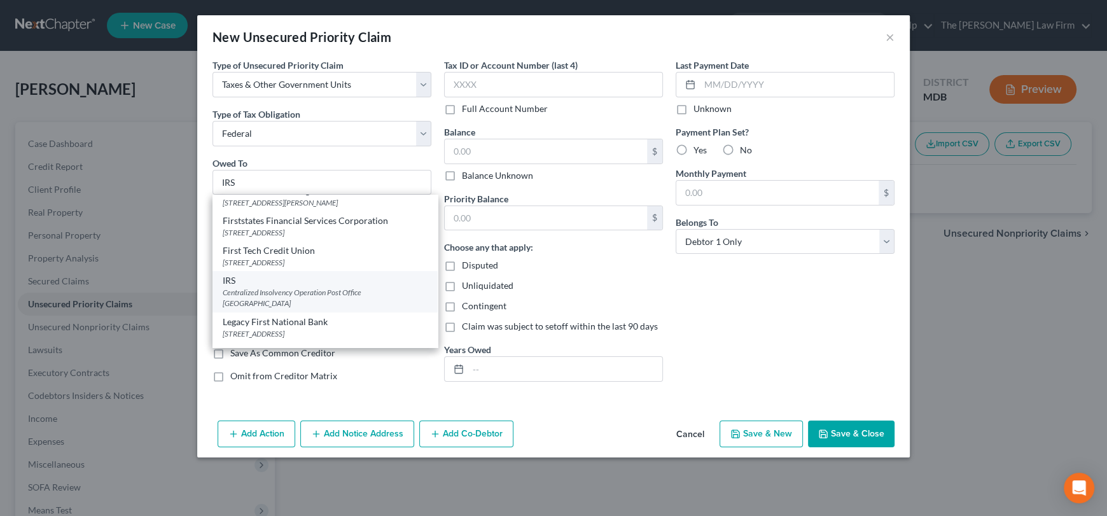
select select "39"
type input "19101"
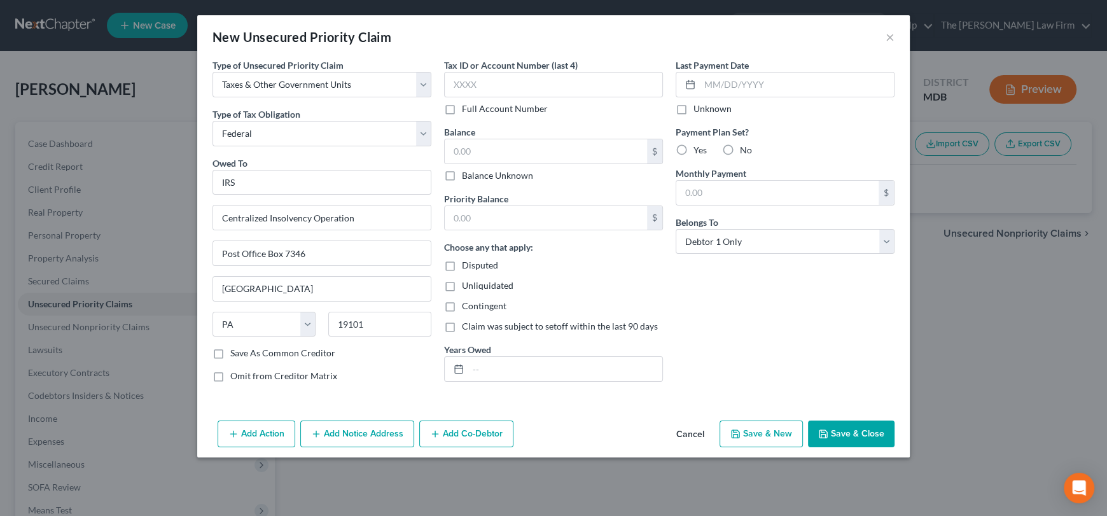
scroll to position [0, 0]
click at [484, 83] on input "text" at bounding box center [553, 84] width 219 height 25
type input "3826"
drag, startPoint x: 478, startPoint y: 80, endPoint x: 421, endPoint y: 80, distance: 56.6
click at [421, 80] on div "Type of Unsecured Priority Claim * Select Taxes & Other Government Units Domest…" at bounding box center [553, 226] width 695 height 334
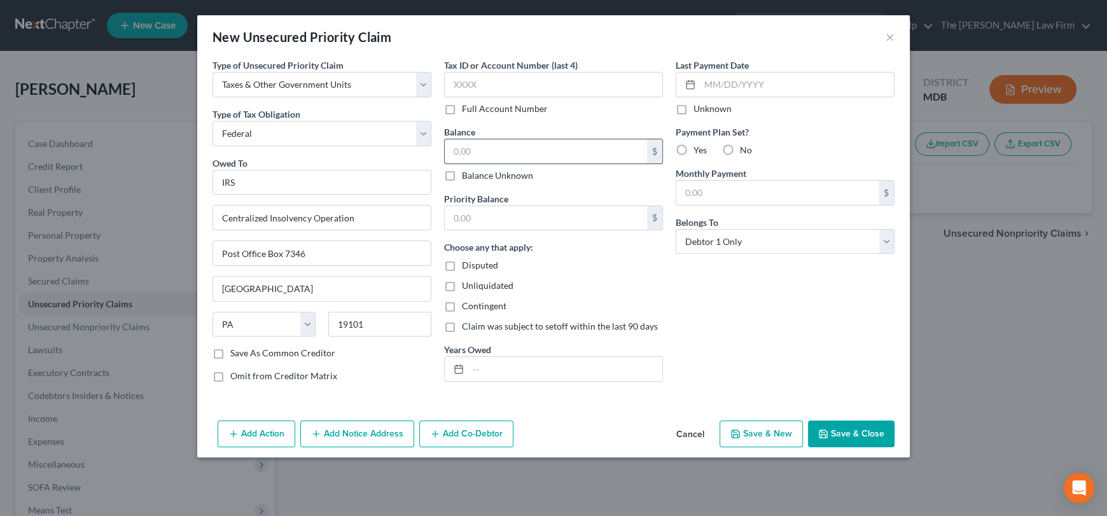
click at [464, 155] on input "text" at bounding box center [546, 151] width 202 height 24
type input "3,826.13"
click at [468, 211] on input "text" at bounding box center [546, 218] width 202 height 24
type input "3,826.13"
click at [474, 367] on input "text" at bounding box center [565, 369] width 194 height 24
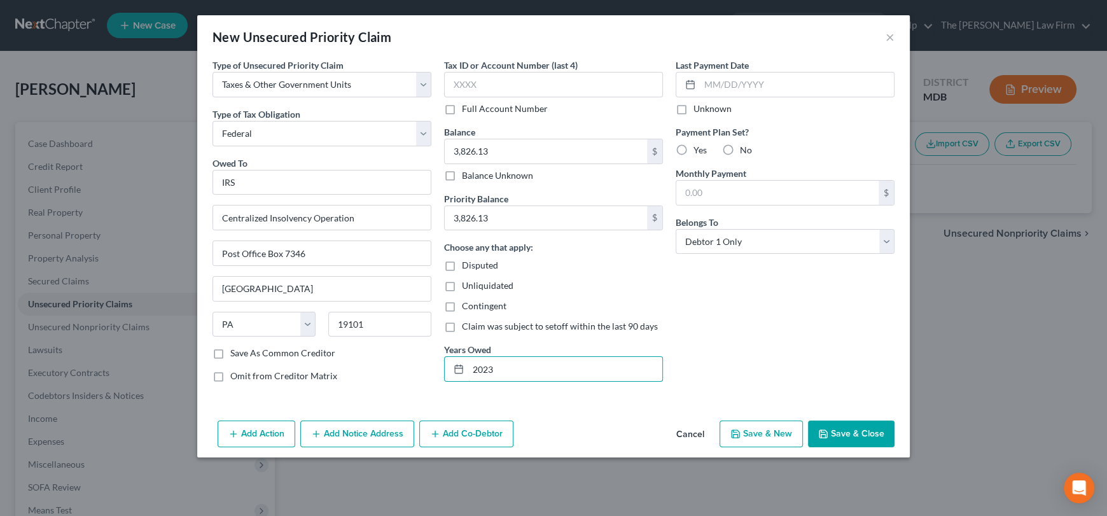
type input "2023"
click at [834, 427] on button "Save & Close" at bounding box center [851, 434] width 87 height 27
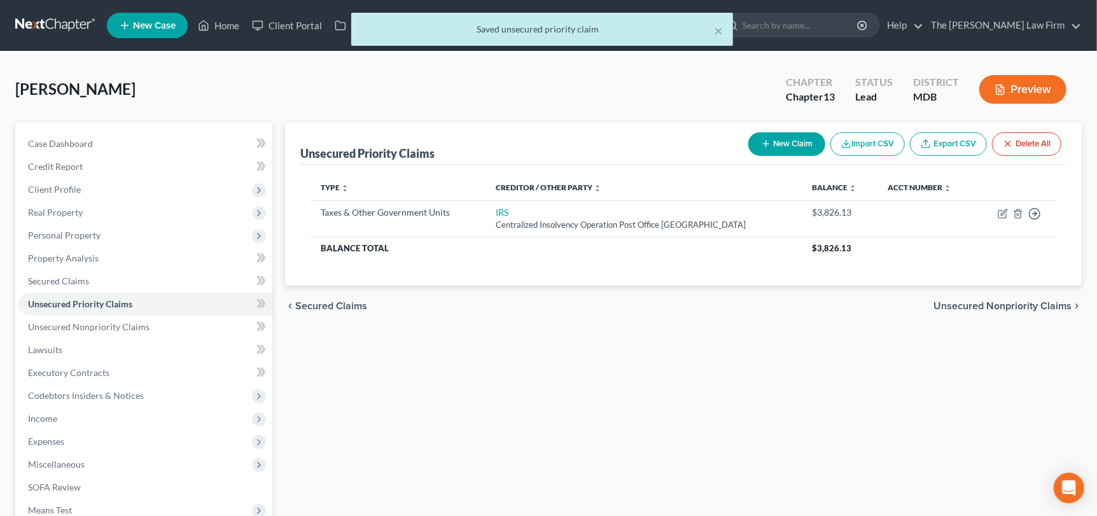
click at [792, 145] on button "New Claim" at bounding box center [786, 144] width 77 height 24
select select "0"
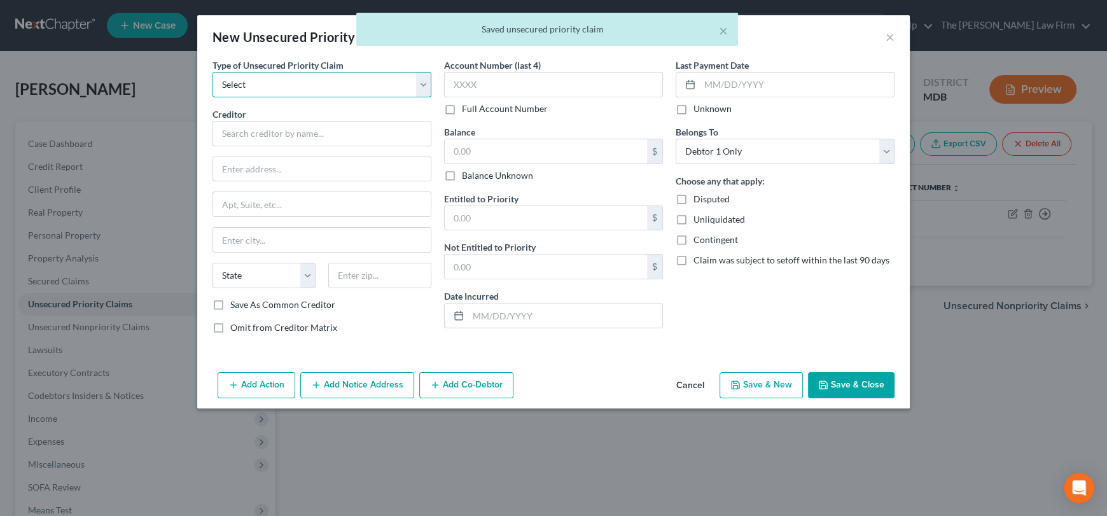
click at [253, 81] on select "Select Taxes & Other Government Units Domestic Support Obligations Extensions o…" at bounding box center [322, 84] width 219 height 25
select select "0"
click at [213, 72] on select "Select Taxes & Other Government Units Domestic Support Obligations Extensions o…" at bounding box center [322, 84] width 219 height 25
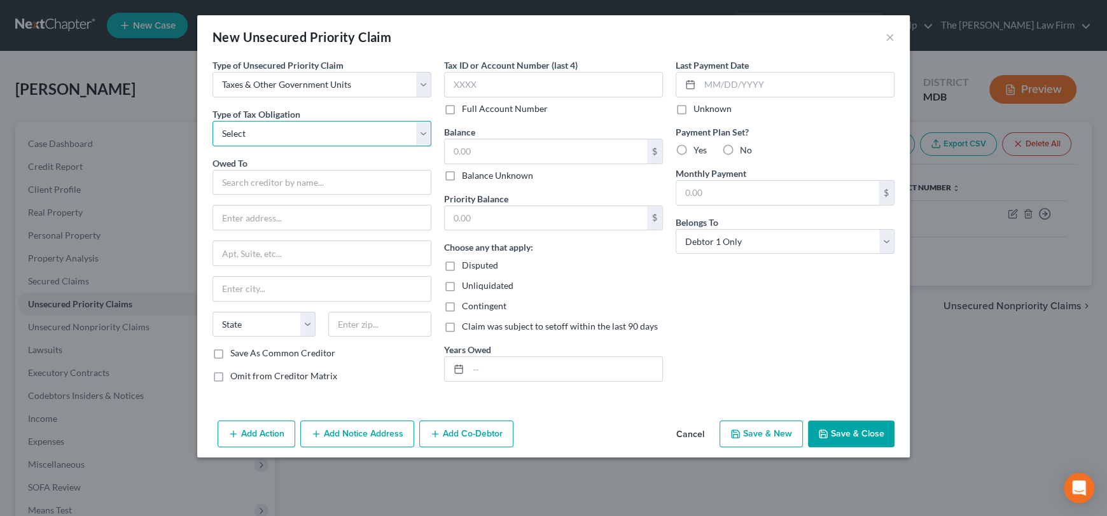
click at [259, 136] on select "Select Federal City State Franchise Tax Board Other" at bounding box center [322, 133] width 219 height 25
select select "0"
click at [213, 121] on select "Select Federal City State Franchise Tax Board Other" at bounding box center [322, 133] width 219 height 25
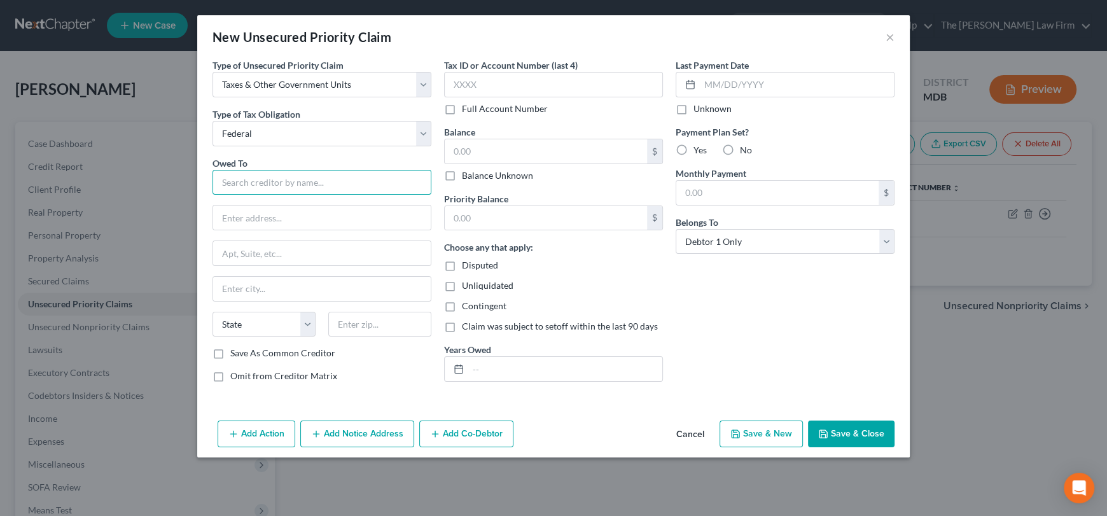
click at [265, 182] on input "text" at bounding box center [322, 182] width 219 height 25
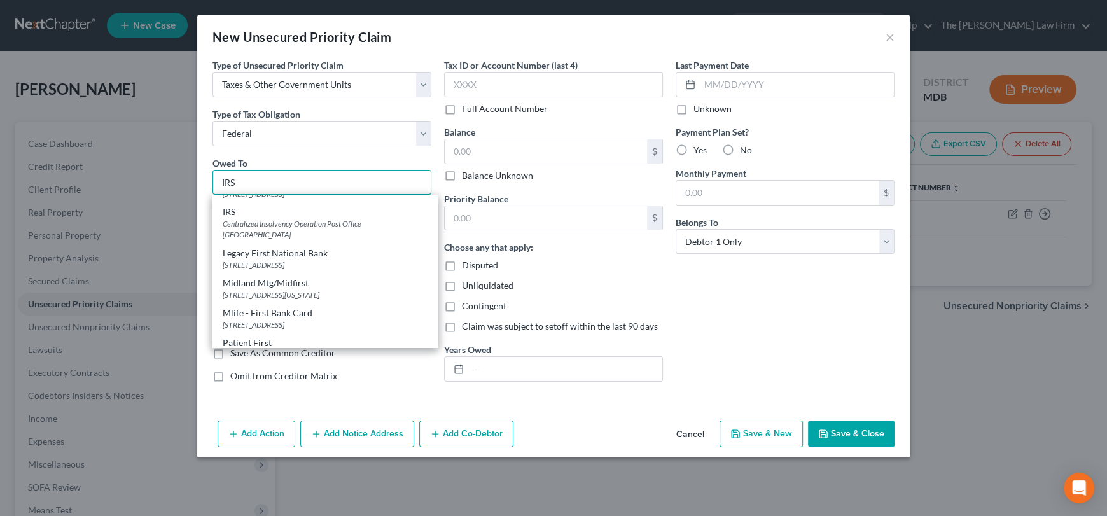
scroll to position [760, 0]
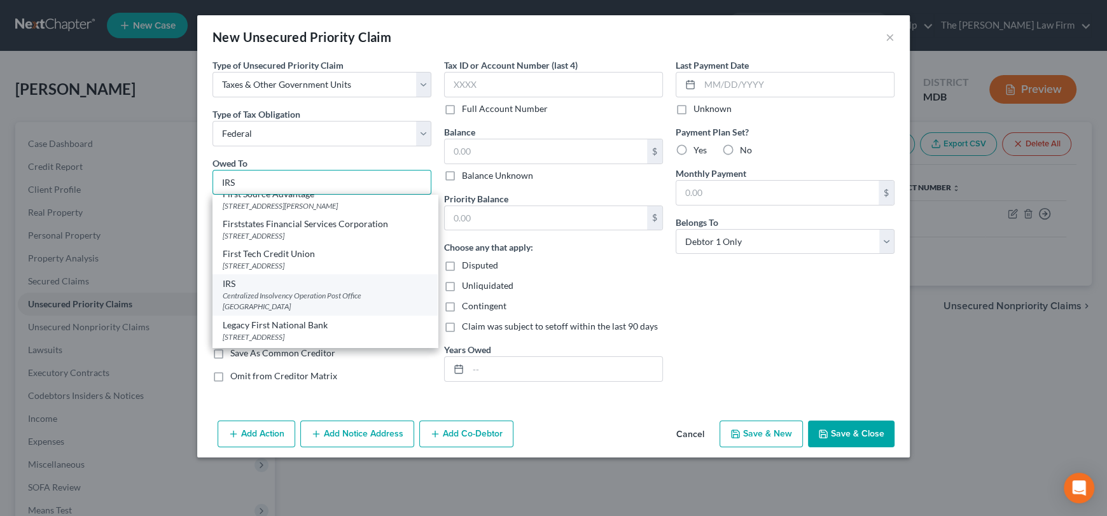
type input "IRS"
click at [293, 290] on div "IRS" at bounding box center [325, 283] width 205 height 13
type input "Centralized Insolvency Operation"
type input "Post Office Box 7346"
type input "[GEOGRAPHIC_DATA]"
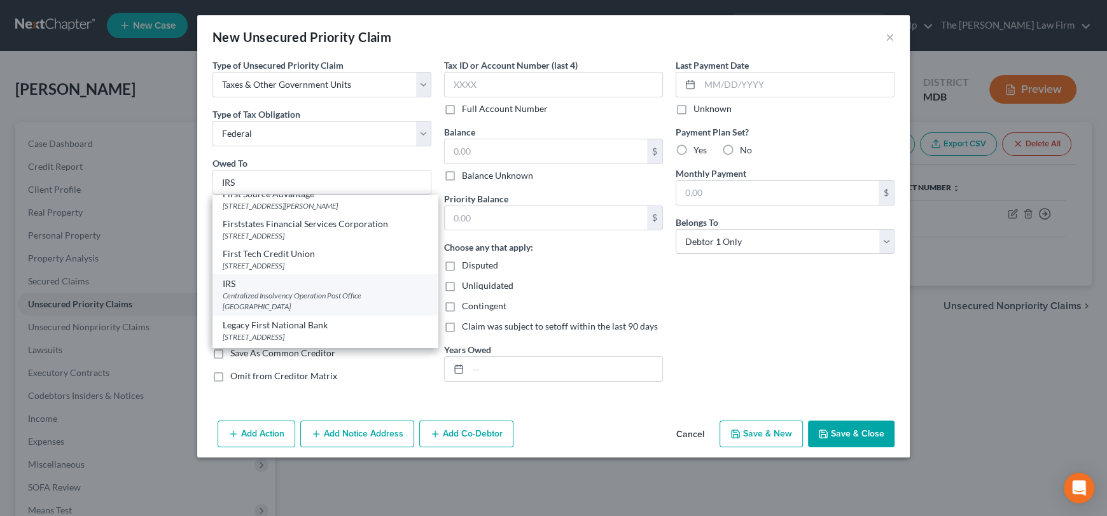
select select "39"
type input "19101"
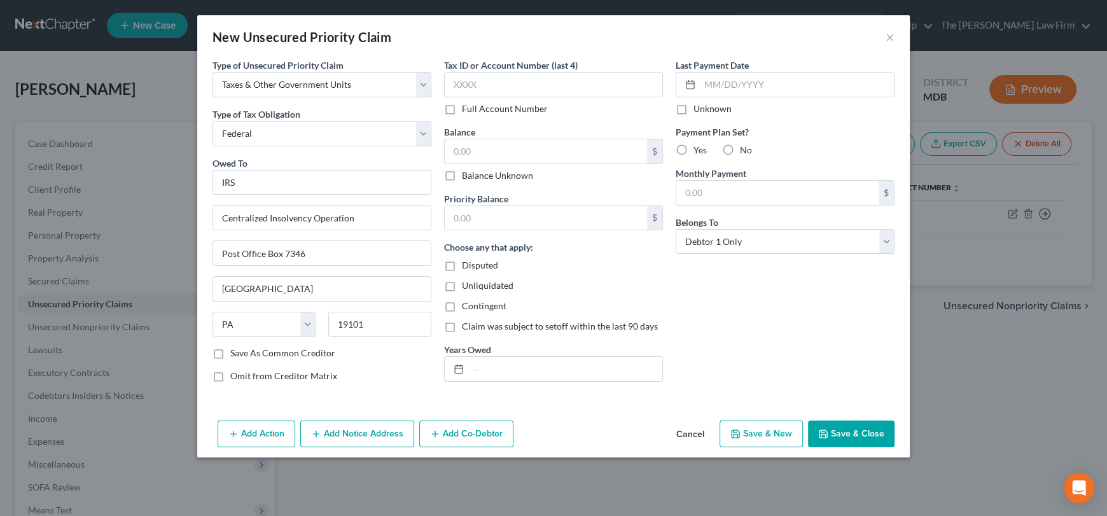
scroll to position [0, 0]
click at [464, 167] on div "$ Balance Unknown" at bounding box center [553, 160] width 219 height 43
click at [471, 157] on input "text" at bounding box center [546, 151] width 202 height 24
type input "12,728.39"
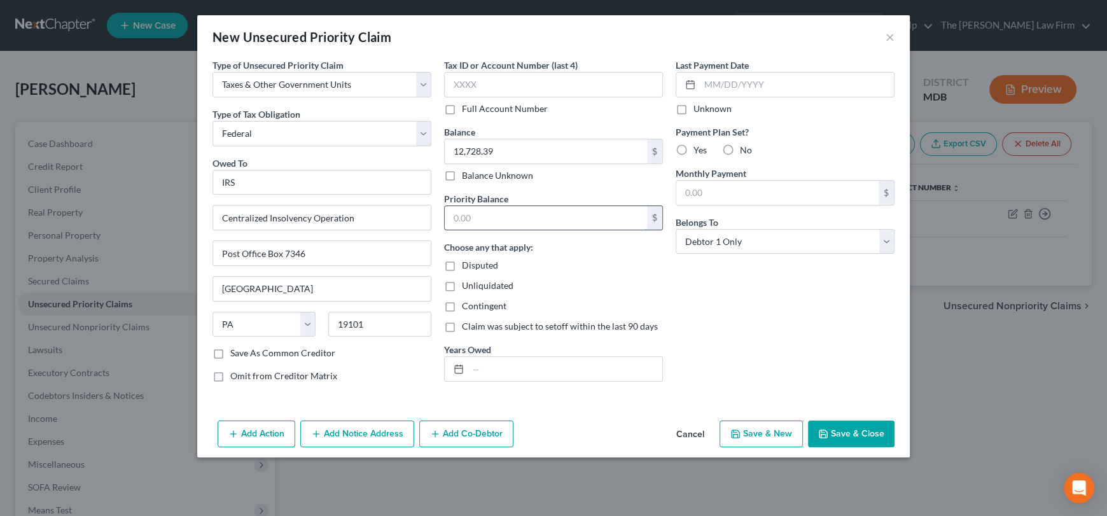
click at [470, 213] on input "text" at bounding box center [546, 218] width 202 height 24
type input "12,728.39"
click at [491, 363] on input "text" at bounding box center [565, 369] width 194 height 24
type input "2024"
click at [888, 437] on button "Save & Close" at bounding box center [851, 434] width 87 height 27
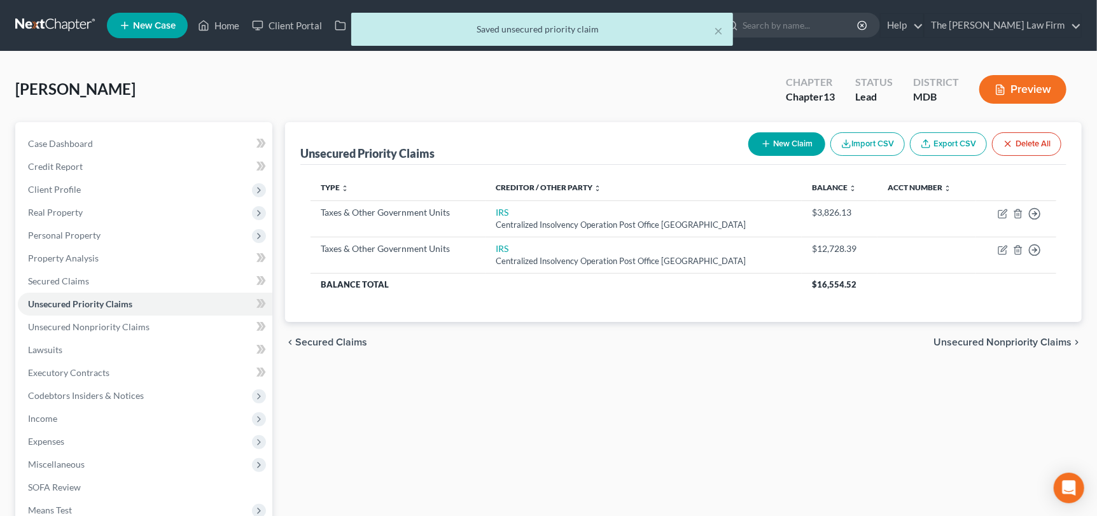
click at [787, 142] on button "New Claim" at bounding box center [786, 144] width 77 height 24
select select "0"
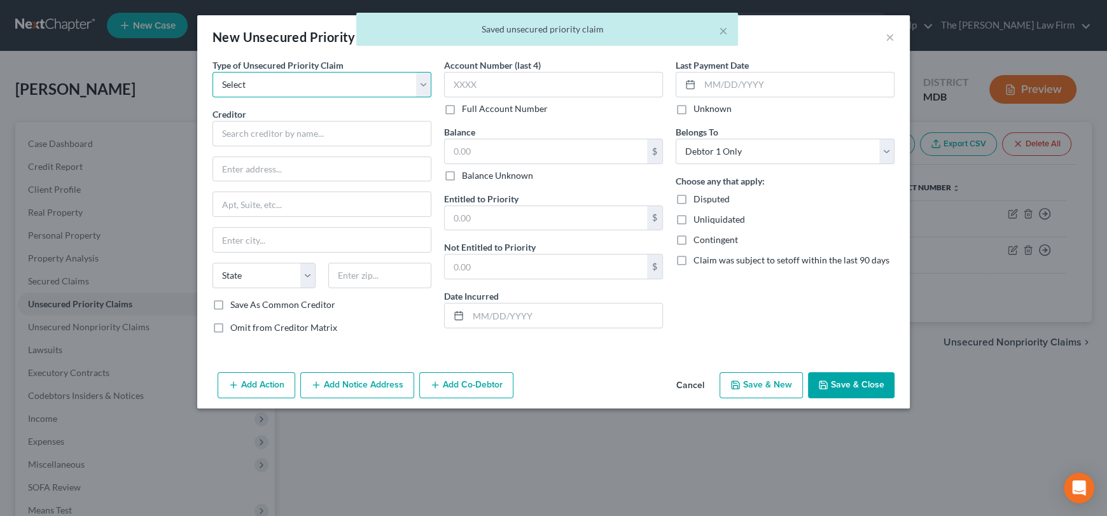
click at [258, 90] on select "Select Taxes & Other Government Units Domestic Support Obligations Extensions o…" at bounding box center [322, 84] width 219 height 25
select select "0"
click at [213, 72] on select "Select Taxes & Other Government Units Domestic Support Obligations Extensions o…" at bounding box center [322, 84] width 219 height 25
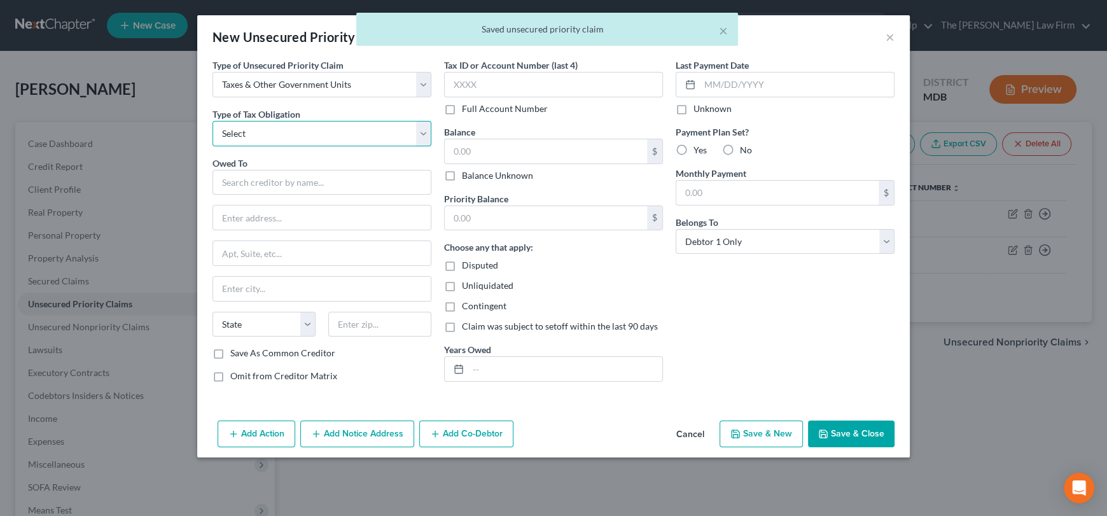
drag, startPoint x: 261, startPoint y: 95, endPoint x: 265, endPoint y: 123, distance: 28.3
click at [264, 122] on select "Select Federal City State Franchise Tax Board Other" at bounding box center [322, 133] width 219 height 25
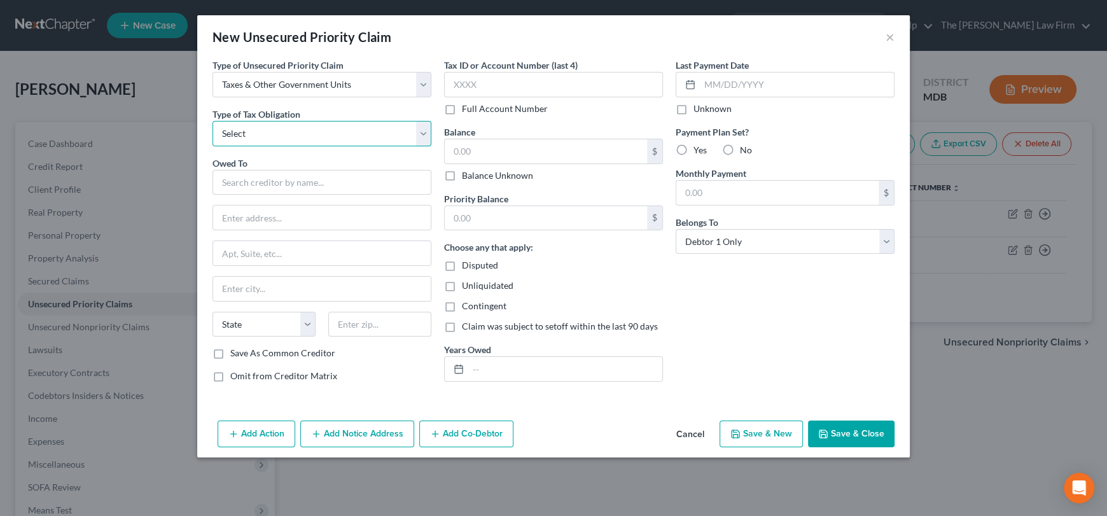
select select "2"
click at [213, 121] on select "Select Federal City State Franchise Tax Board Other" at bounding box center [322, 133] width 219 height 25
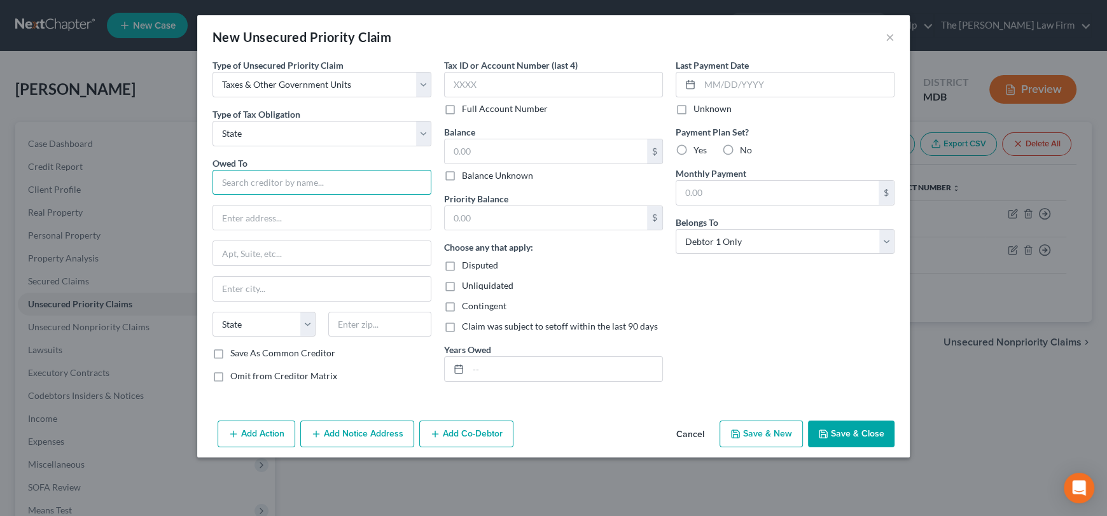
click at [269, 185] on input "text" at bounding box center [322, 182] width 219 height 25
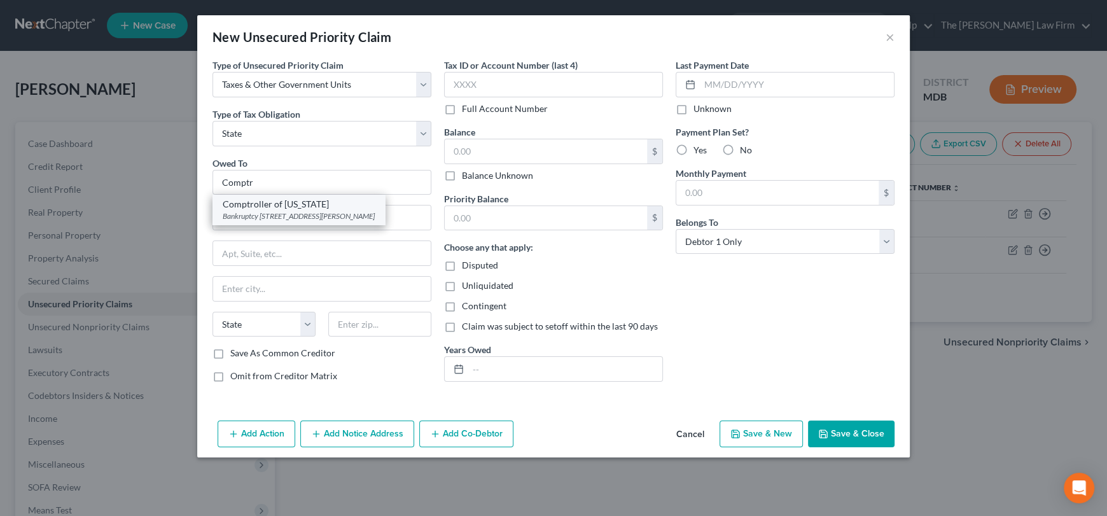
click at [258, 207] on div "Comptroller of [US_STATE]" at bounding box center [299, 204] width 152 height 13
type input "Comptroller of [US_STATE]"
type input "Bankruptcy Unit"
type input "[STREET_ADDRESS][PERSON_NAME]"
type input "[GEOGRAPHIC_DATA]"
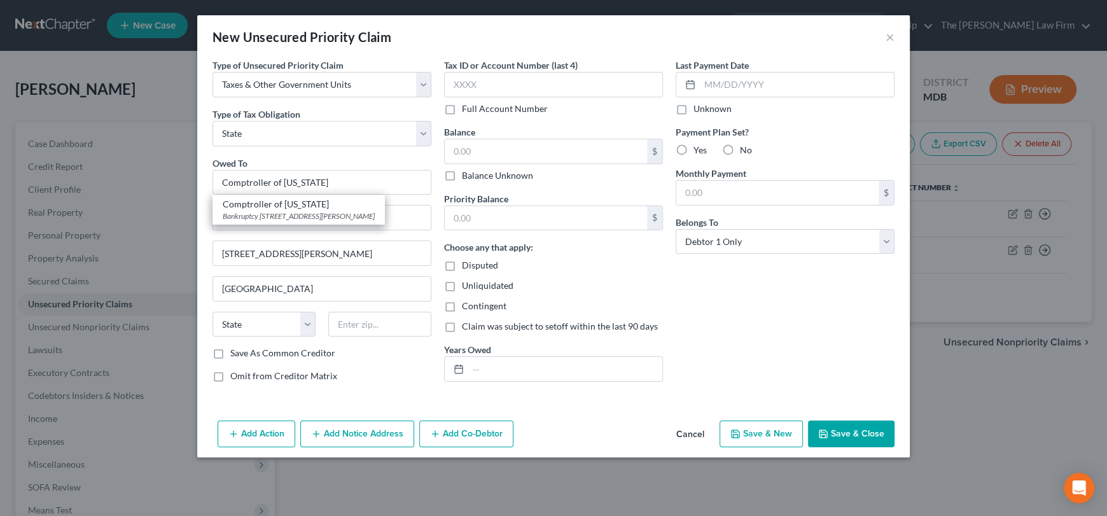
select select "21"
type input "21202"
click at [479, 153] on input "text" at bounding box center [546, 151] width 202 height 24
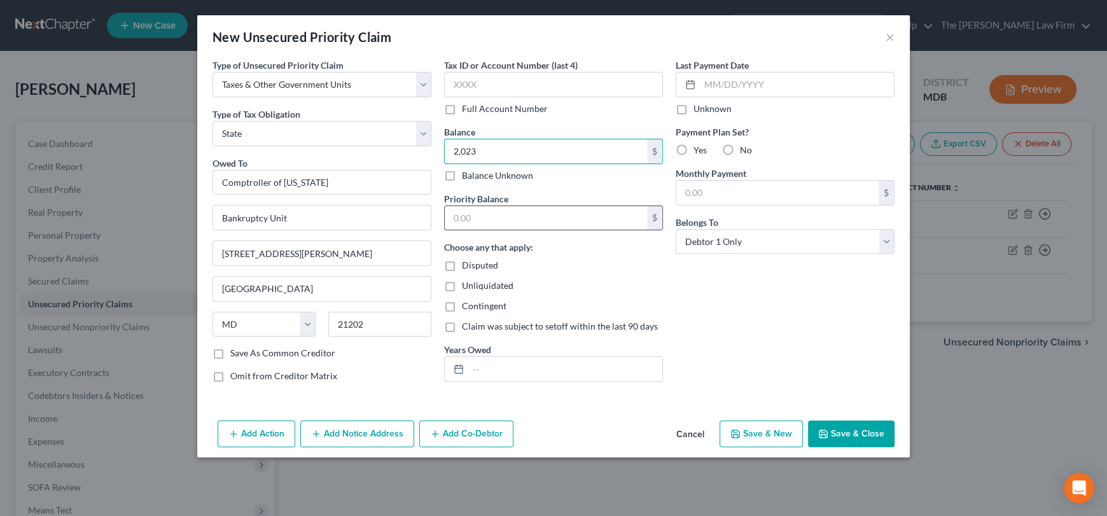
type input "2,023"
click at [470, 226] on input "text" at bounding box center [546, 218] width 202 height 24
type input "1,788.77"
click at [492, 363] on input "text" at bounding box center [565, 369] width 194 height 24
click at [481, 153] on input "2,023" at bounding box center [546, 151] width 202 height 24
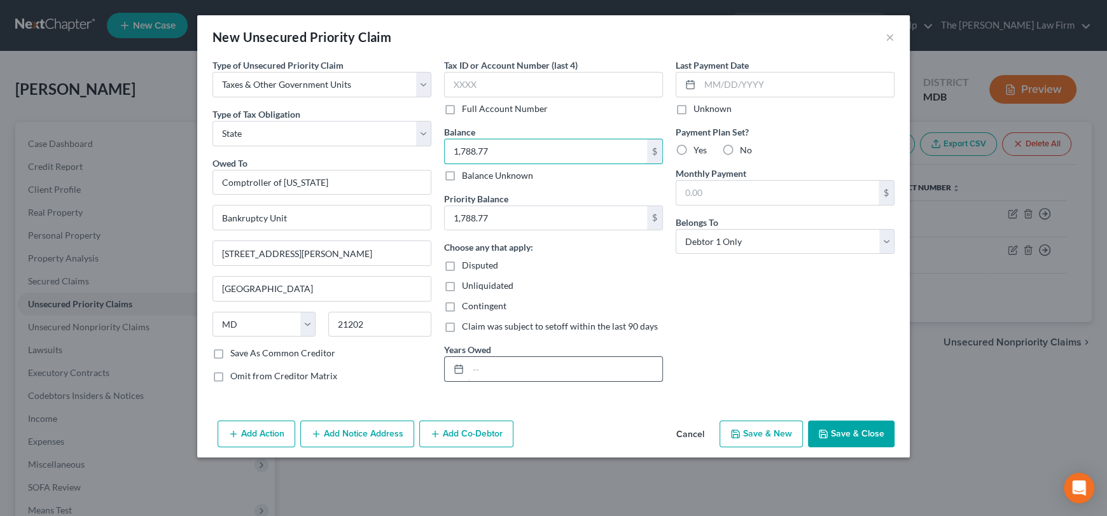
type input "1,788.77"
click at [473, 371] on input "text" at bounding box center [565, 369] width 194 height 24
type input "2023"
click at [840, 429] on button "Save & Close" at bounding box center [851, 434] width 87 height 27
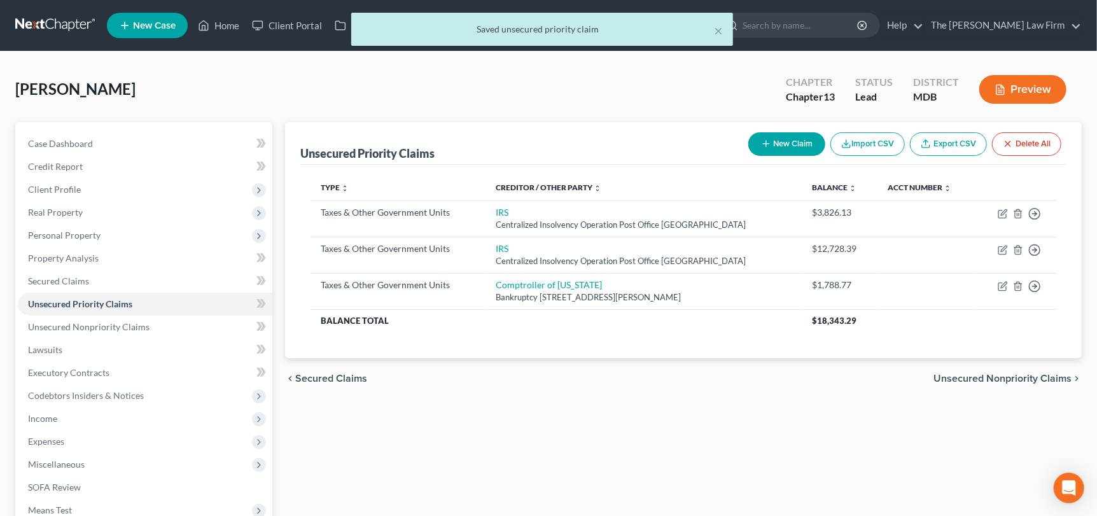
click at [782, 143] on button "New Claim" at bounding box center [786, 144] width 77 height 24
select select "0"
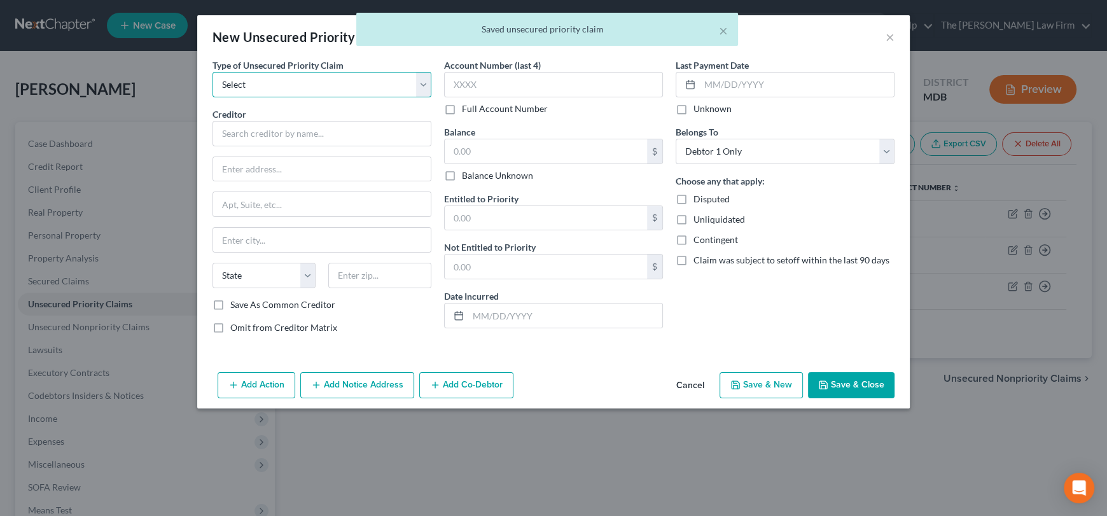
drag, startPoint x: 279, startPoint y: 83, endPoint x: 275, endPoint y: 89, distance: 7.4
click at [279, 83] on select "Select Taxes & Other Government Units Domestic Support Obligations Extensions o…" at bounding box center [322, 84] width 219 height 25
select select "0"
click at [213, 72] on select "Select Taxes & Other Government Units Domestic Support Obligations Extensions o…" at bounding box center [322, 84] width 219 height 25
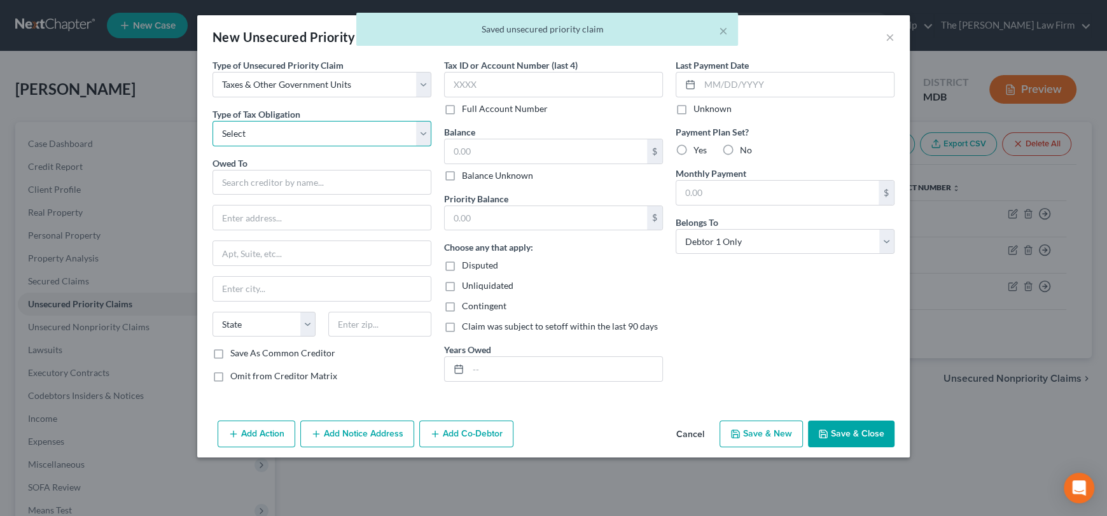
click at [266, 136] on select "Select Federal City State Franchise Tax Board Other" at bounding box center [322, 133] width 219 height 25
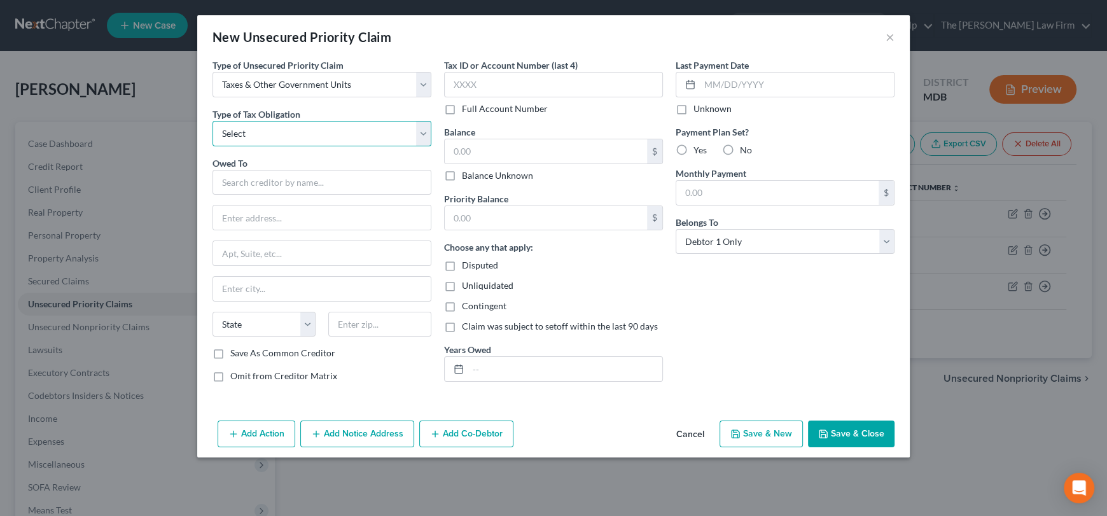
select select "2"
click at [213, 121] on select "Select Federal City State Franchise Tax Board Other" at bounding box center [322, 133] width 219 height 25
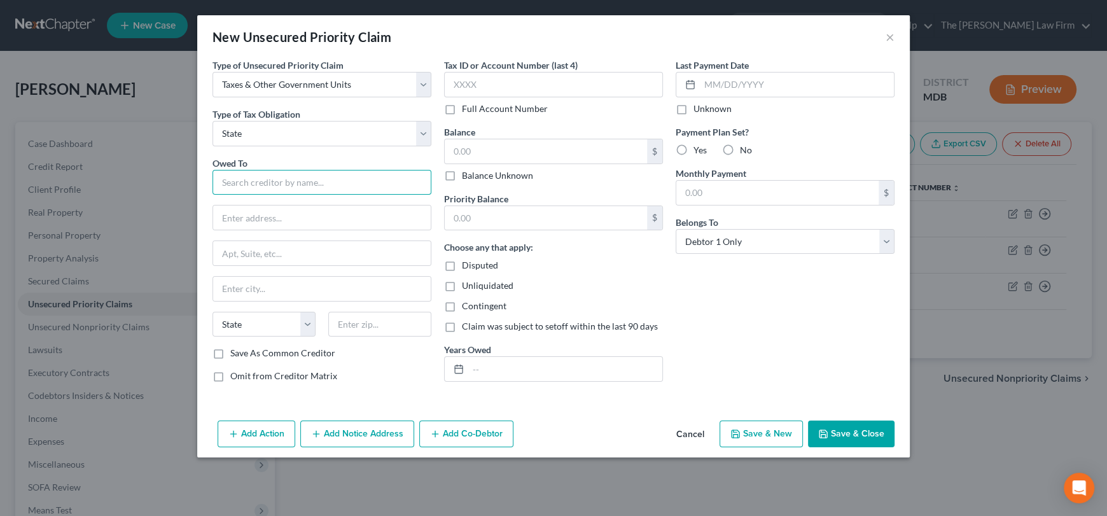
click at [265, 173] on input "text" at bounding box center [322, 182] width 219 height 25
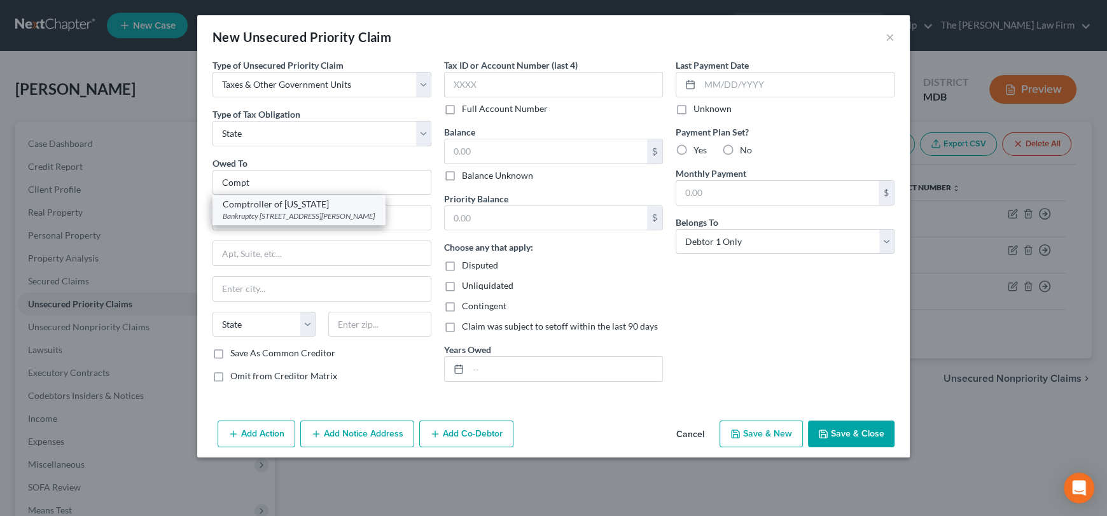
click at [290, 216] on div "Bankruptcy [STREET_ADDRESS][PERSON_NAME]" at bounding box center [299, 216] width 152 height 11
type input "Comptroller of [US_STATE]"
type input "Bankruptcy Unit"
type input "[STREET_ADDRESS][PERSON_NAME]"
type input "[GEOGRAPHIC_DATA]"
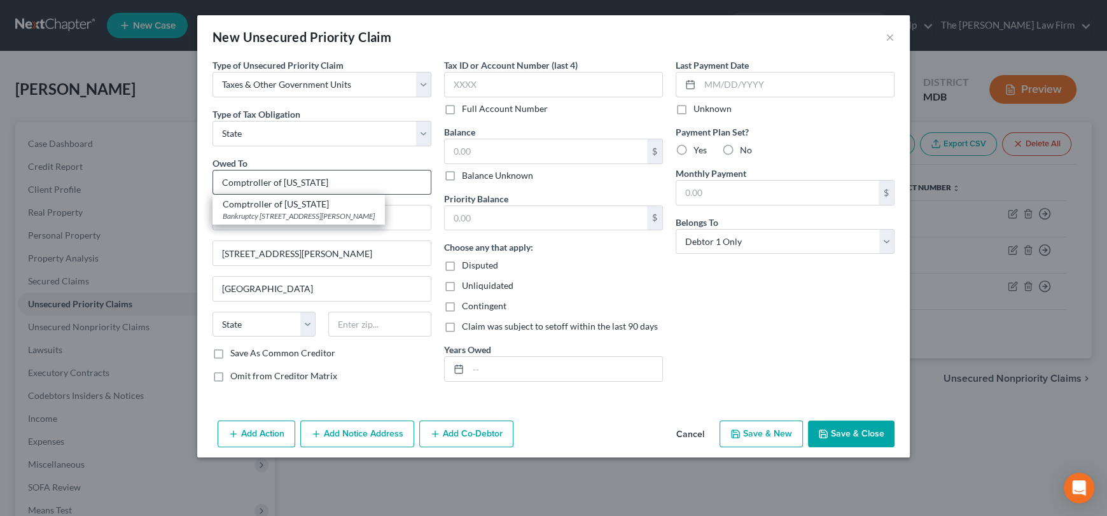
select select "21"
type input "21202"
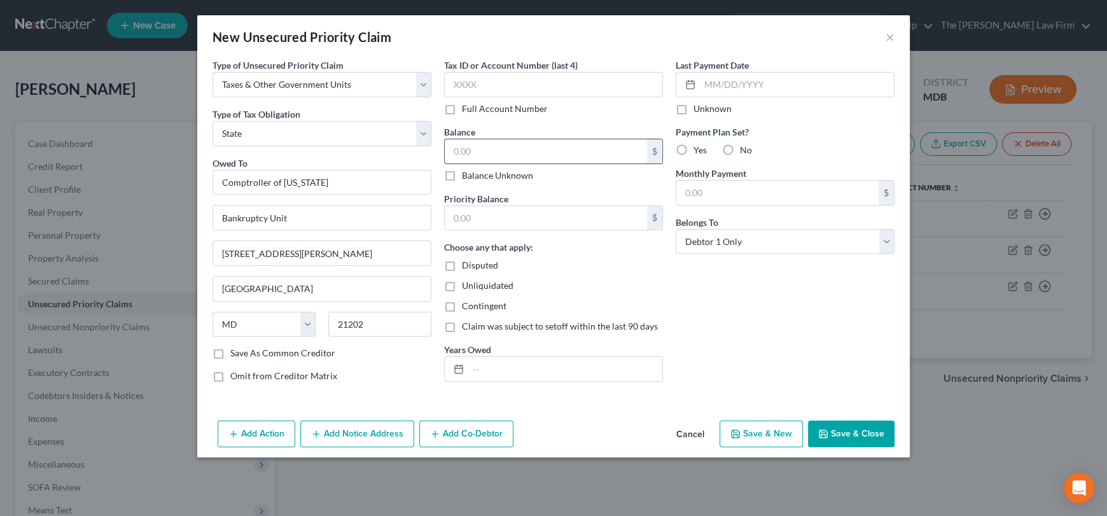
click at [479, 153] on input "text" at bounding box center [546, 151] width 202 height 24
type input "7,613.98"
click at [458, 222] on input "text" at bounding box center [546, 218] width 202 height 24
type input "7,613.98"
click at [488, 365] on input "text" at bounding box center [565, 369] width 194 height 24
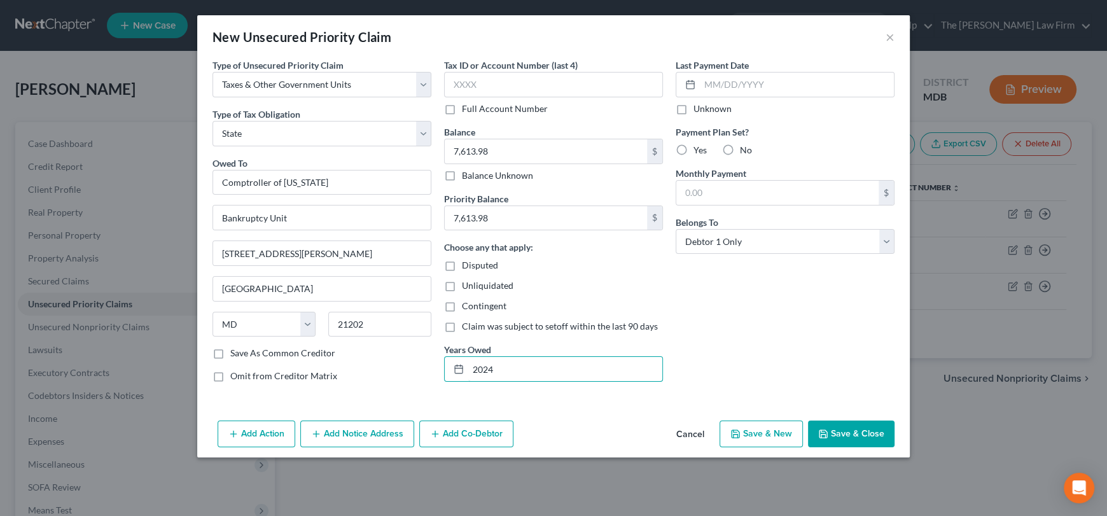
type input "2024"
click at [849, 421] on button "Save & Close" at bounding box center [851, 434] width 87 height 27
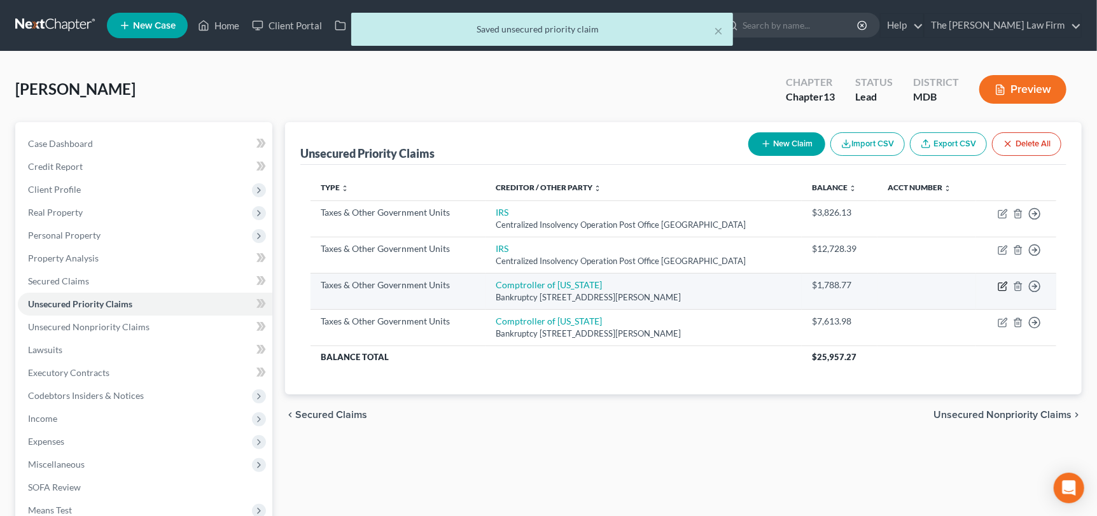
click at [1005, 286] on icon "button" at bounding box center [1003, 286] width 10 height 10
select select "2"
select select "21"
select select "0"
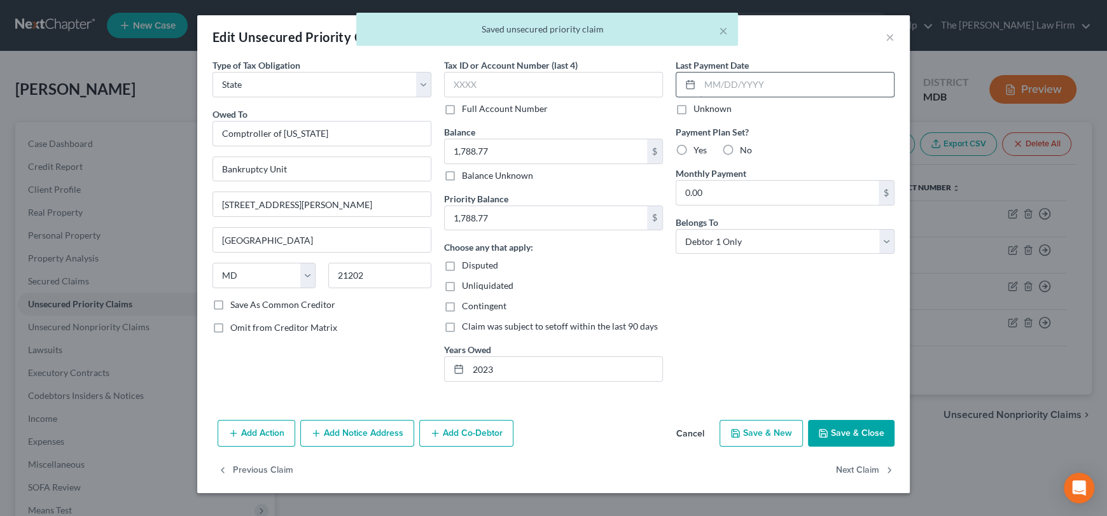
drag, startPoint x: 889, startPoint y: 38, endPoint x: 878, endPoint y: 74, distance: 37.8
click at [889, 37] on div "× Saved unsecured priority claim" at bounding box center [547, 32] width 1107 height 39
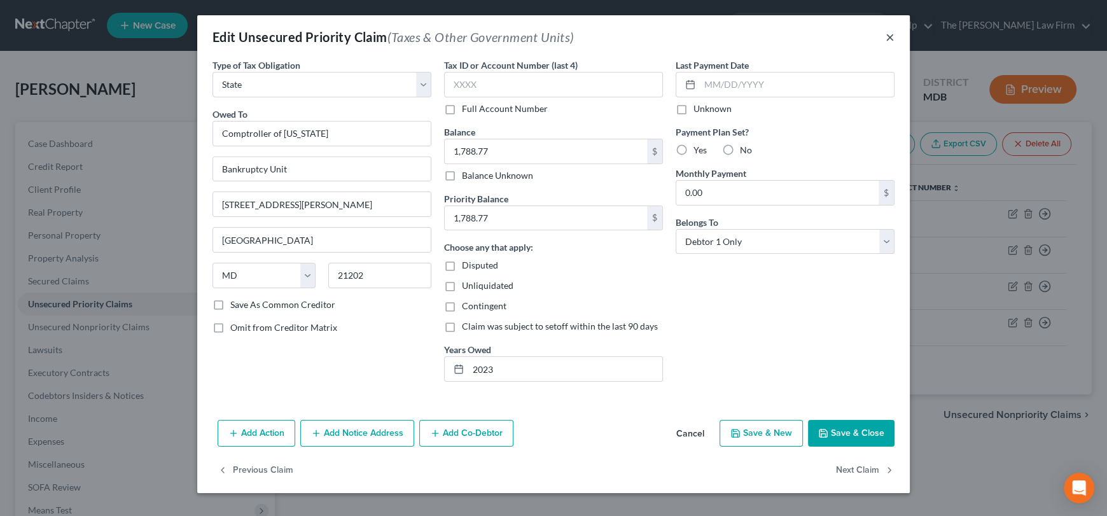
click at [889, 36] on button "×" at bounding box center [890, 36] width 9 height 15
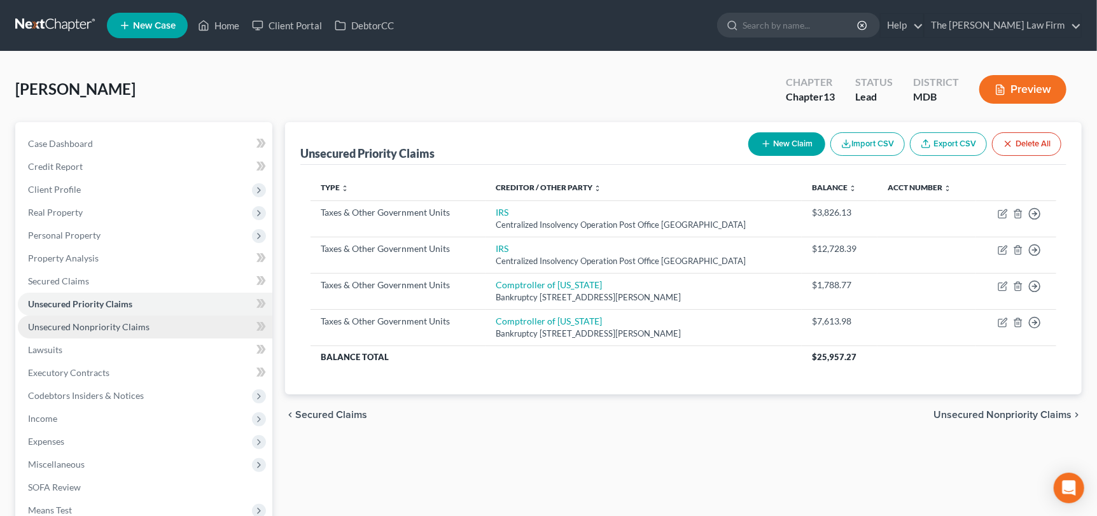
click at [102, 326] on span "Unsecured Nonpriority Claims" at bounding box center [89, 326] width 122 height 11
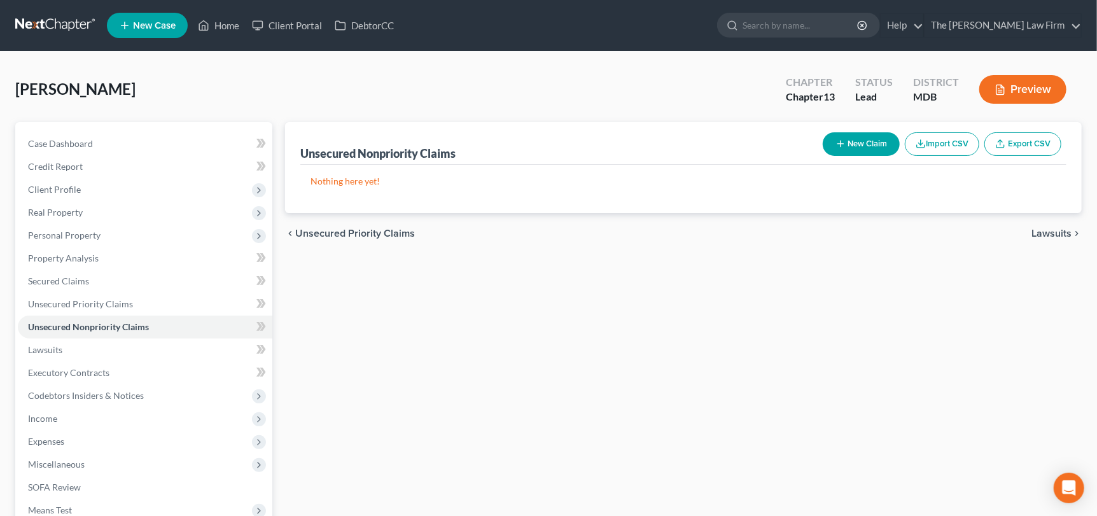
click at [871, 144] on button "New Claim" at bounding box center [861, 144] width 77 height 24
select select "0"
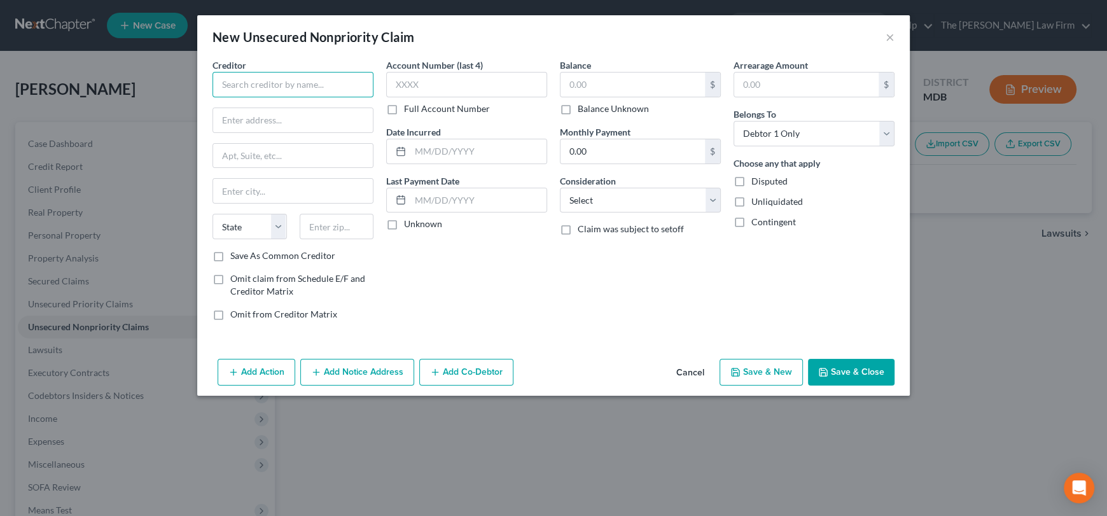
click at [297, 84] on input "text" at bounding box center [293, 84] width 161 height 25
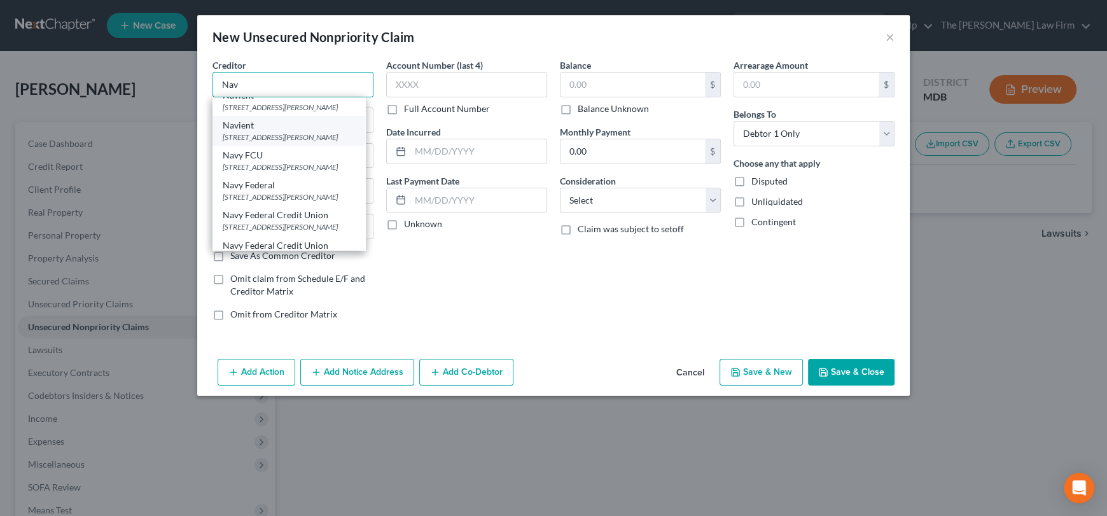
scroll to position [63, 0]
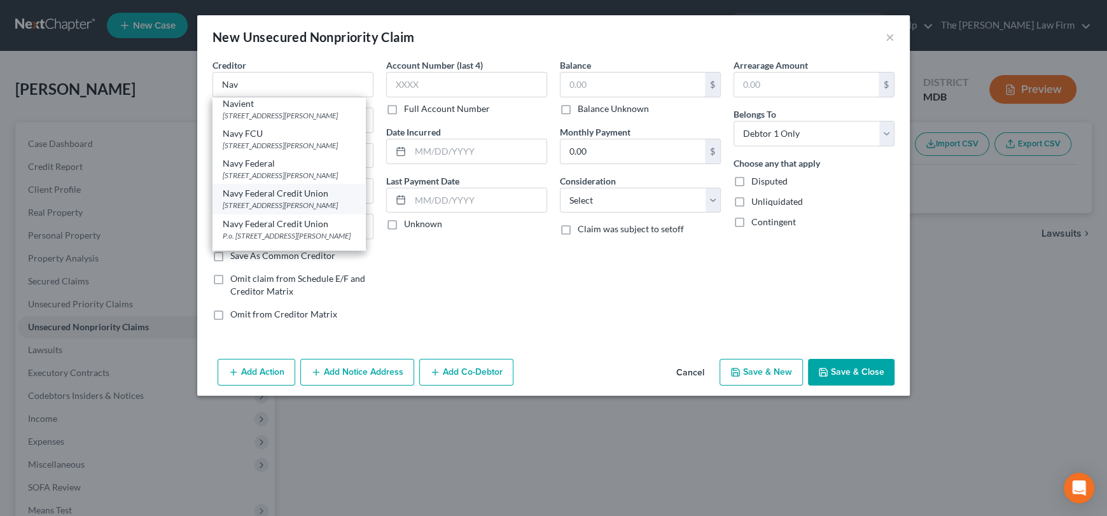
click at [315, 211] on div "[STREET_ADDRESS][PERSON_NAME]" at bounding box center [289, 205] width 132 height 11
type input "Navy Federal Credit Union"
type input "PO BOX 3502"
type input "[PERSON_NAME]"
select select "48"
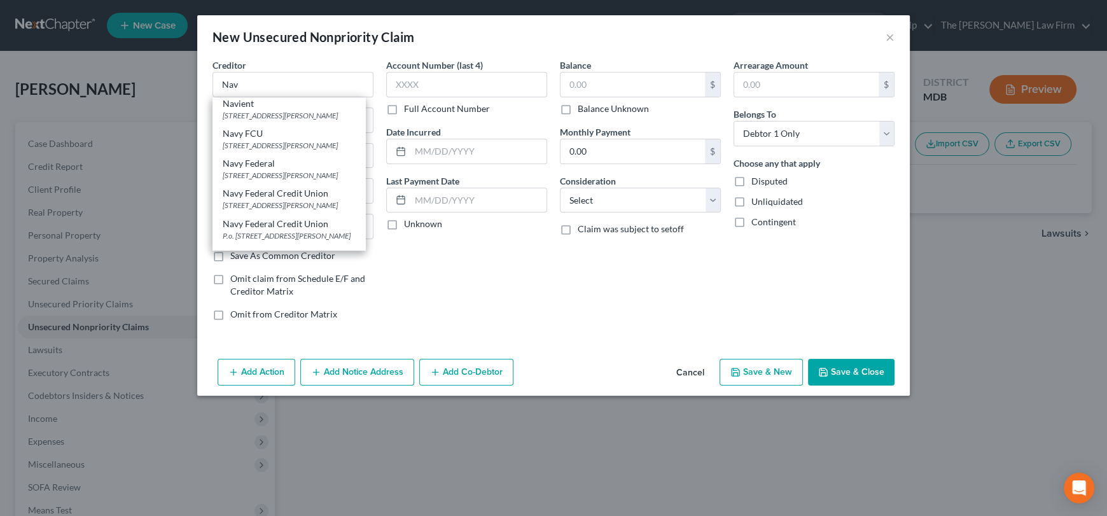
type input "22119"
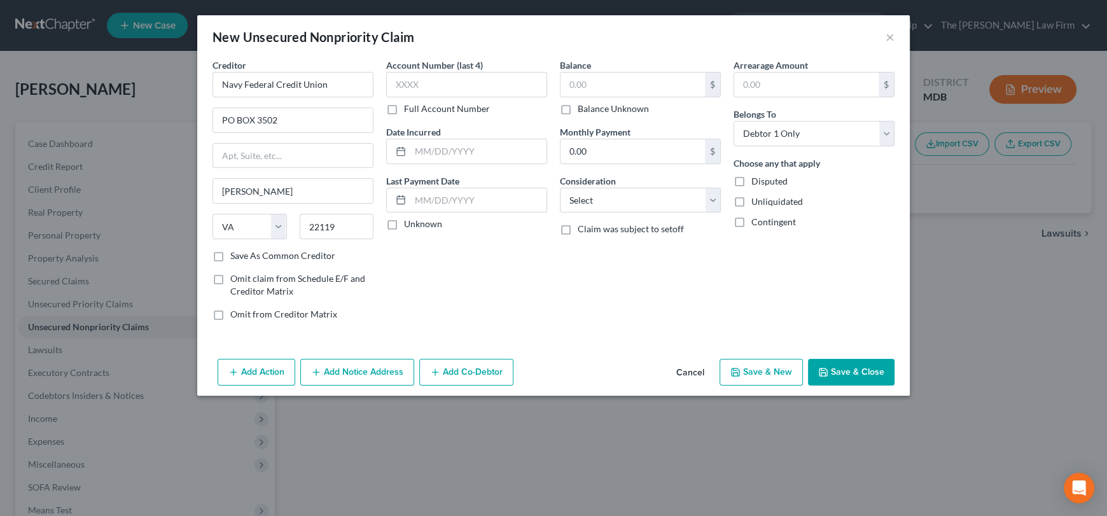
scroll to position [0, 0]
click at [442, 90] on input "text" at bounding box center [466, 84] width 161 height 25
type input "1050"
click at [578, 112] on label "Balance Unknown" at bounding box center [613, 108] width 71 height 13
click at [583, 111] on input "Balance Unknown" at bounding box center [587, 106] width 8 height 8
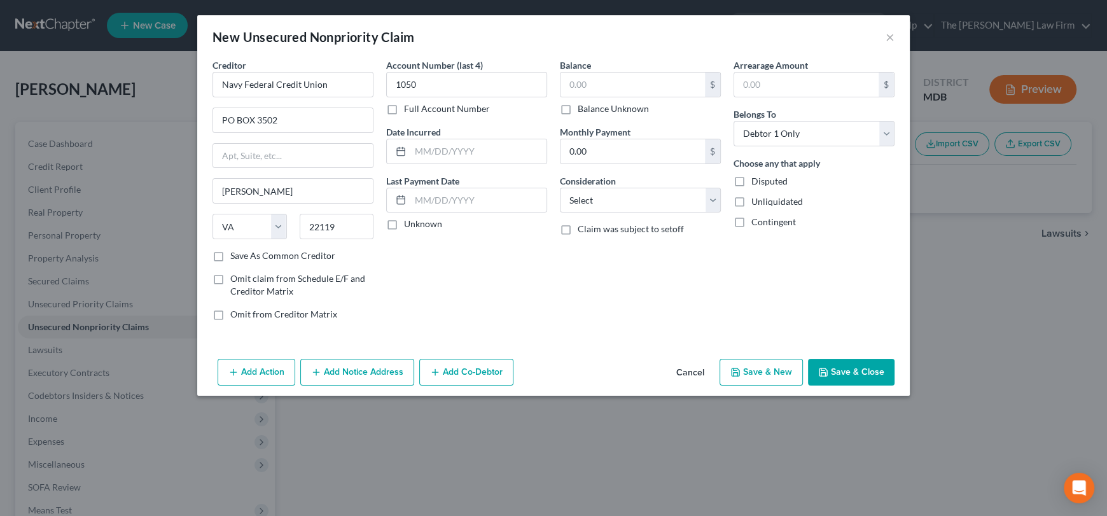
checkbox input "true"
type input "0.00"
click at [590, 207] on select "Select Cable / Satellite Services Collection Agency Credit Card Debt Debt Couns…" at bounding box center [640, 200] width 161 height 25
select select "2"
click at [560, 188] on select "Select Cable / Satellite Services Collection Agency Credit Card Debt Debt Couns…" at bounding box center [640, 200] width 161 height 25
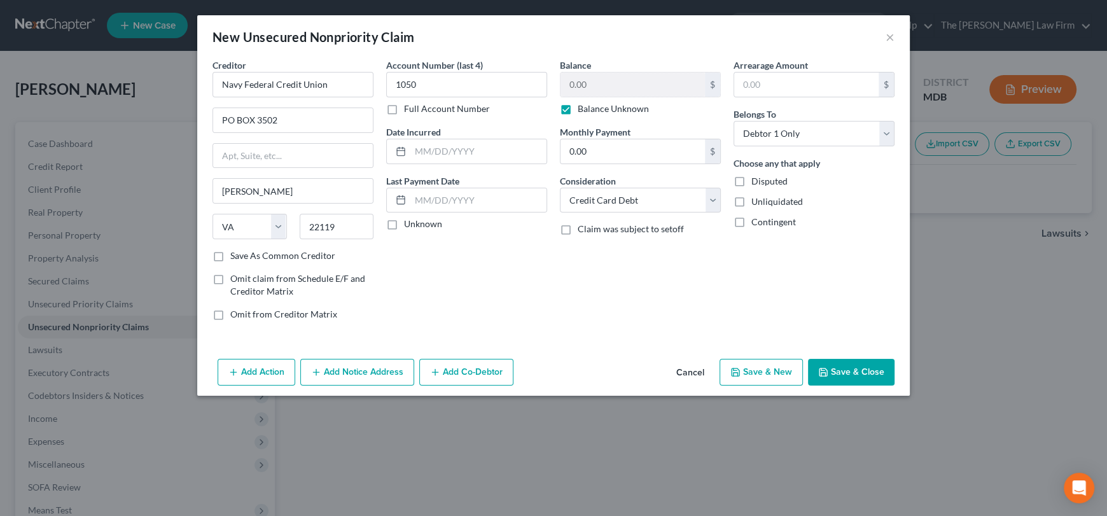
click at [866, 374] on button "Save & Close" at bounding box center [851, 372] width 87 height 27
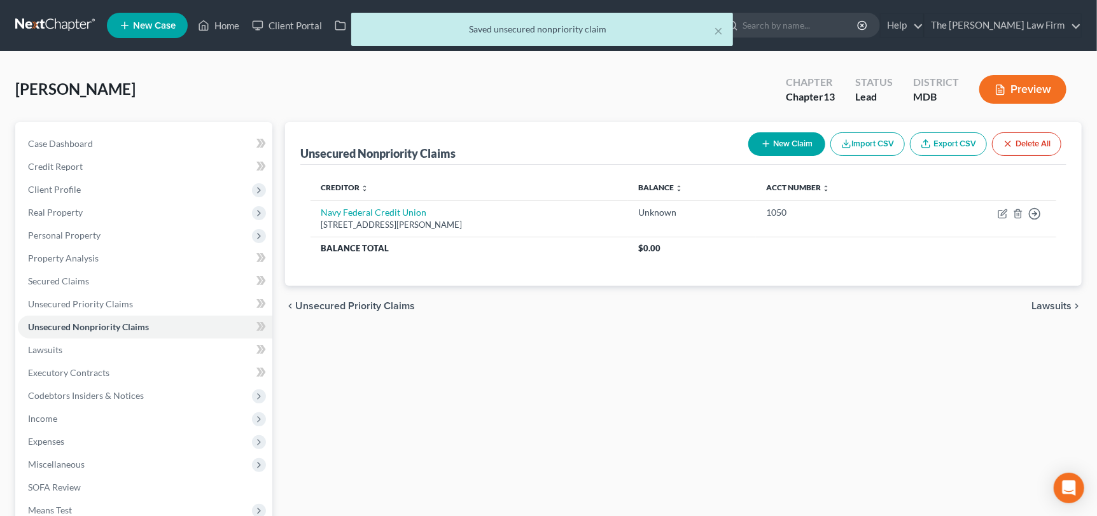
click at [786, 146] on button "New Claim" at bounding box center [786, 144] width 77 height 24
select select "0"
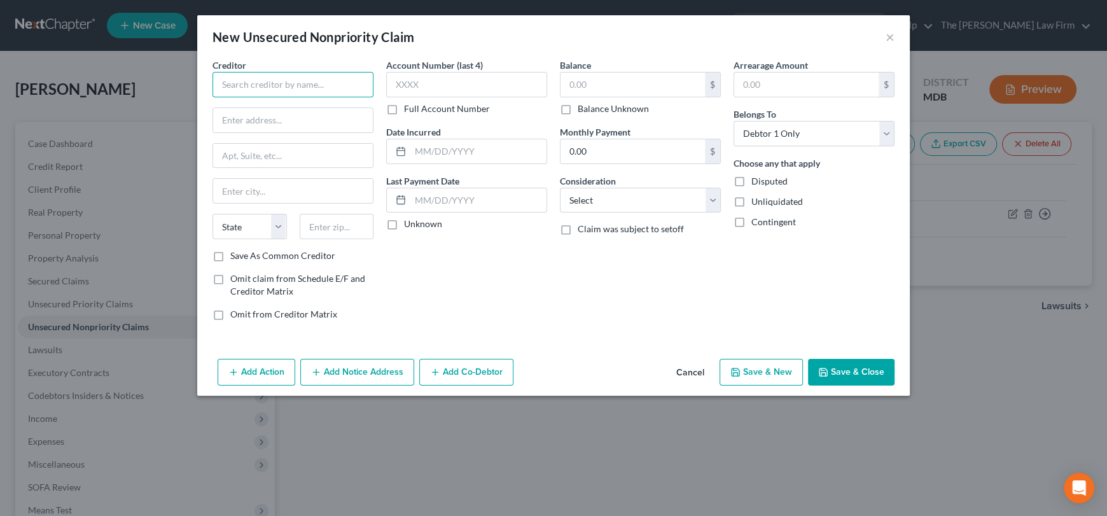
click at [249, 78] on input "text" at bounding box center [293, 84] width 161 height 25
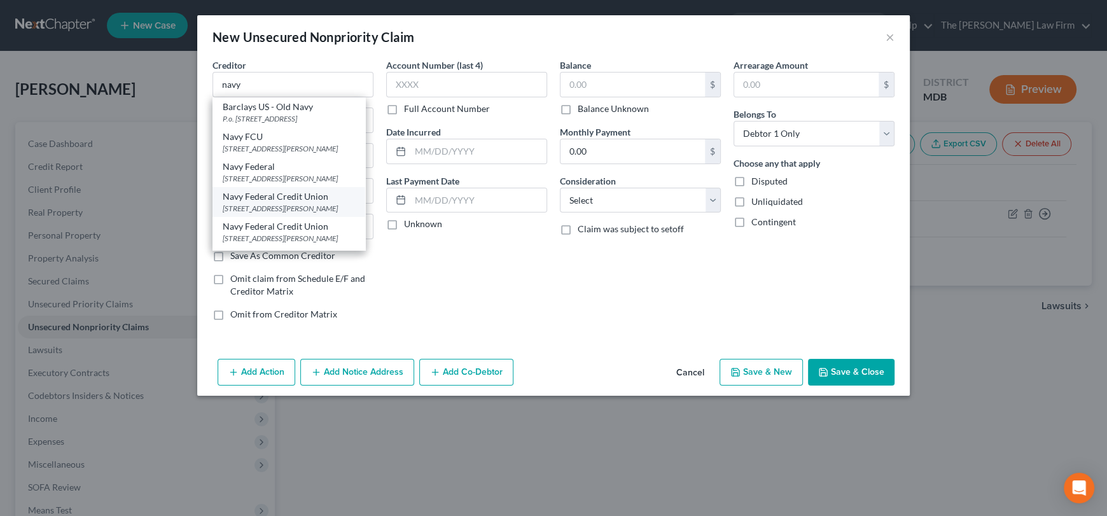
click at [323, 204] on div "[STREET_ADDRESS][PERSON_NAME]" at bounding box center [289, 208] width 132 height 11
type input "Navy Federal Credit Union"
type input "1 Security Pl"
type input "[PERSON_NAME]"
select select "48"
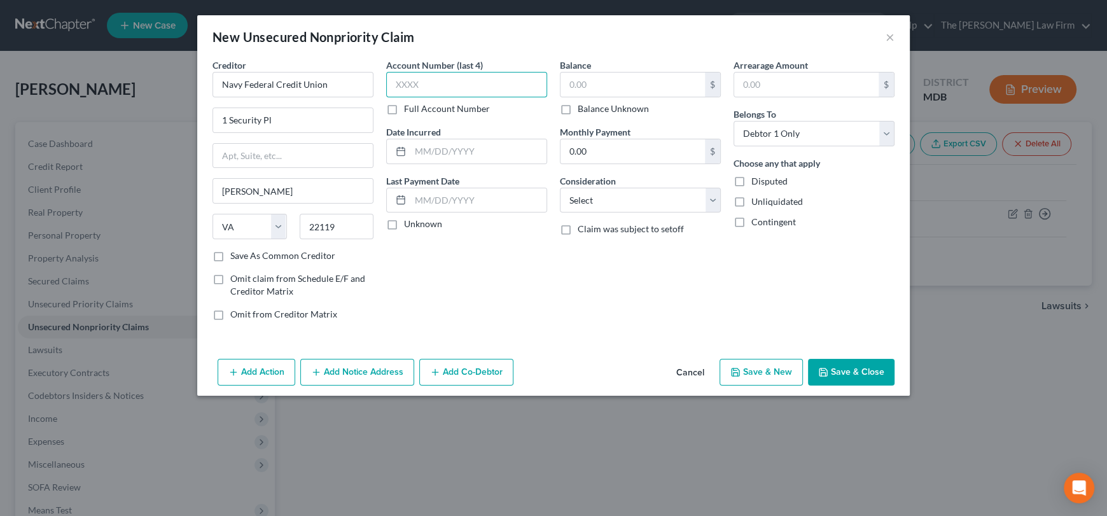
click at [414, 81] on input "text" at bounding box center [466, 84] width 161 height 25
click at [588, 85] on input "text" at bounding box center [633, 85] width 144 height 24
click at [591, 200] on select "Select Cable / Satellite Services Collection Agency Credit Card Debt Debt Couns…" at bounding box center [640, 200] width 161 height 25
click at [560, 188] on select "Select Cable / Satellite Services Collection Agency Credit Card Debt Debt Couns…" at bounding box center [640, 200] width 161 height 25
click at [354, 365] on button "Add Notice Address" at bounding box center [357, 372] width 114 height 27
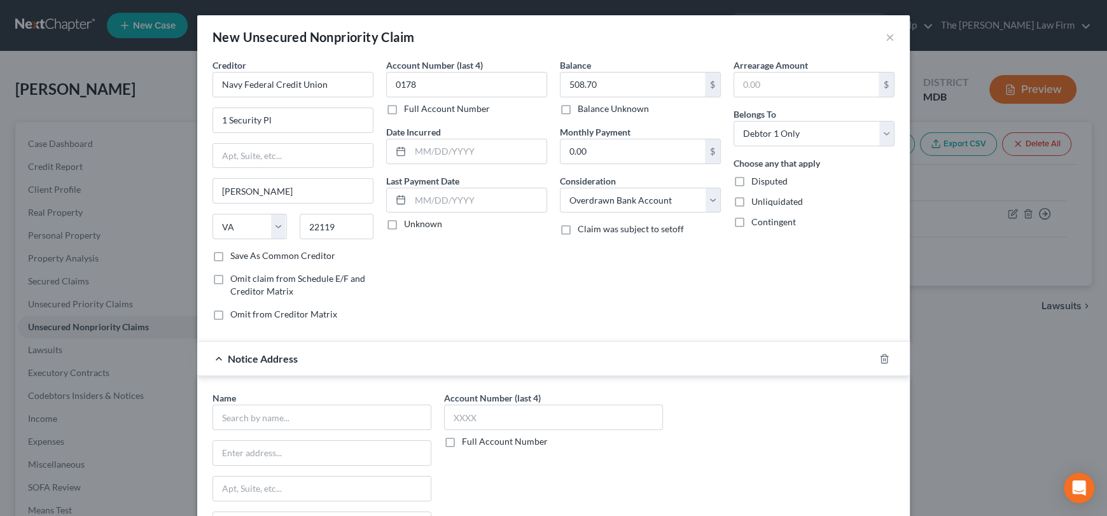
click at [299, 429] on div "Name * State [US_STATE] AK AR AZ CA CO CT DE DC [GEOGRAPHIC_DATA] [GEOGRAPHIC_D…" at bounding box center [322, 493] width 219 height 204
drag, startPoint x: 302, startPoint y: 413, endPoint x: 296, endPoint y: 410, distance: 6.6
click at [300, 412] on input "text" at bounding box center [322, 417] width 219 height 25
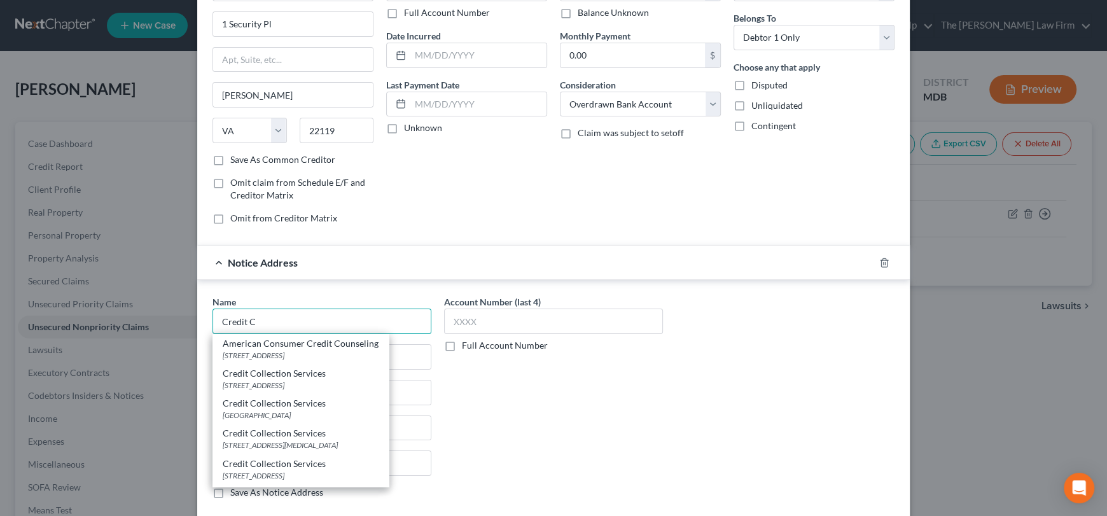
scroll to position [127, 0]
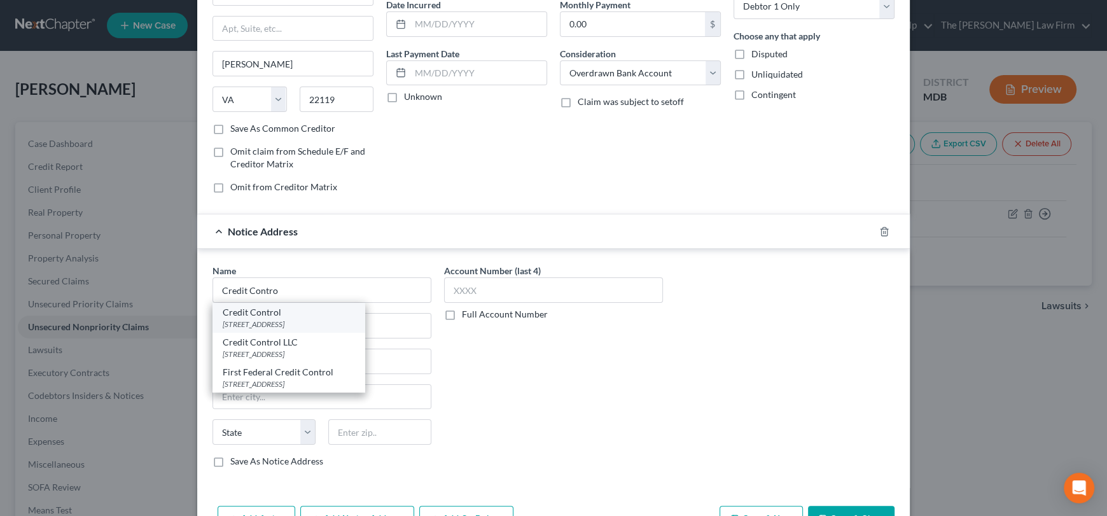
click at [262, 320] on div "[STREET_ADDRESS]" at bounding box center [289, 324] width 132 height 11
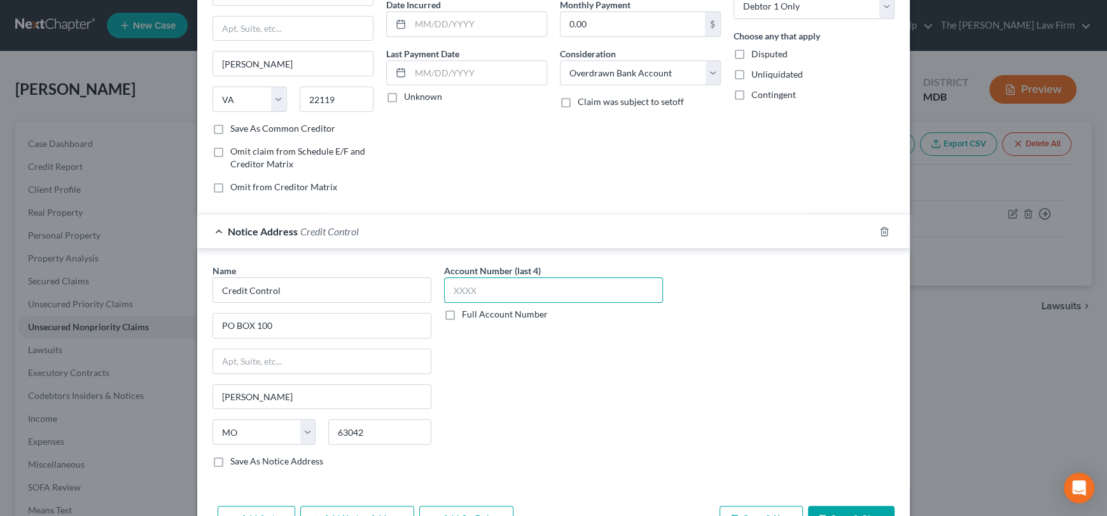
click at [458, 295] on input "text" at bounding box center [553, 289] width 219 height 25
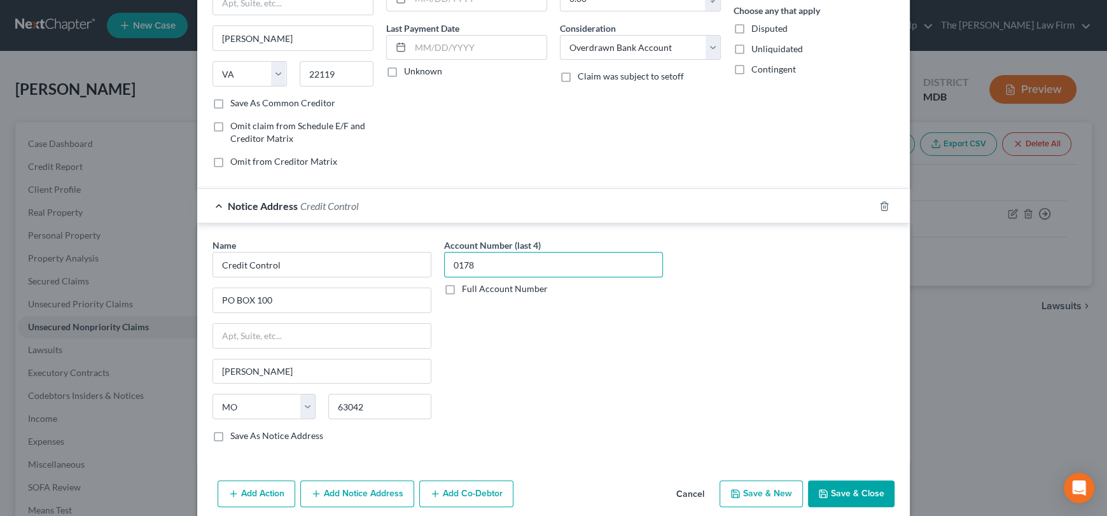
scroll to position [167, 0]
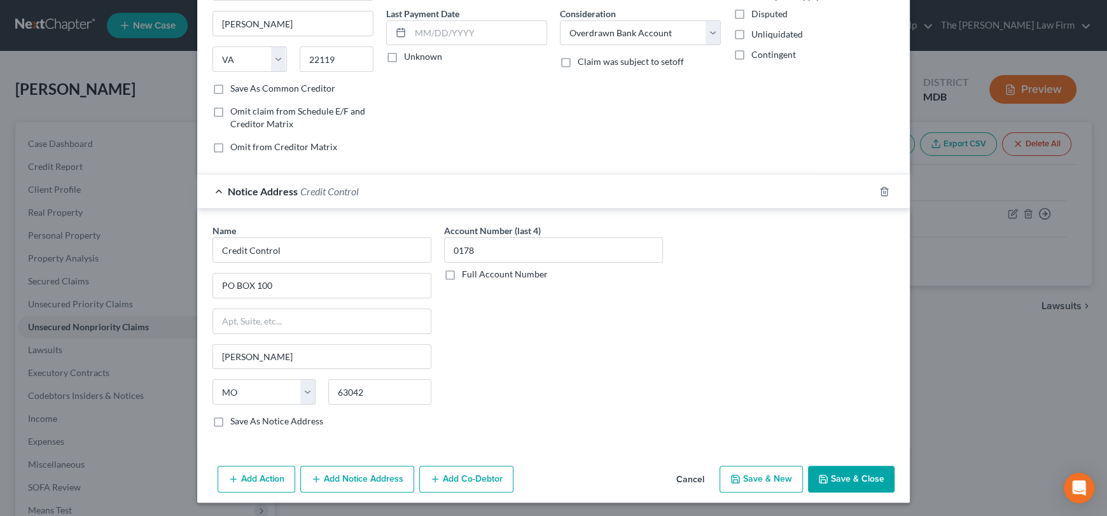
click at [853, 484] on button "Save & Close" at bounding box center [851, 479] width 87 height 27
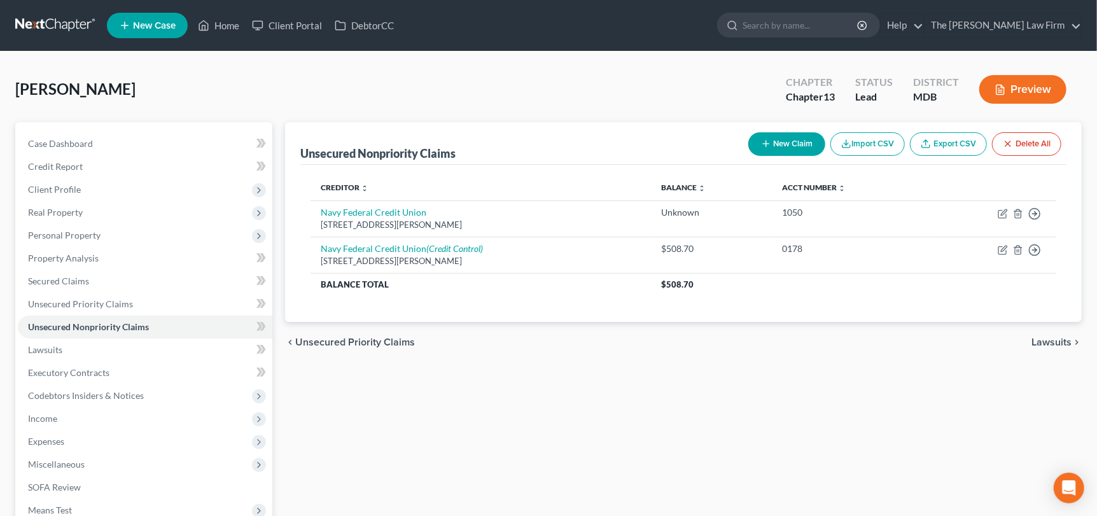
click at [776, 151] on button "New Claim" at bounding box center [786, 144] width 77 height 24
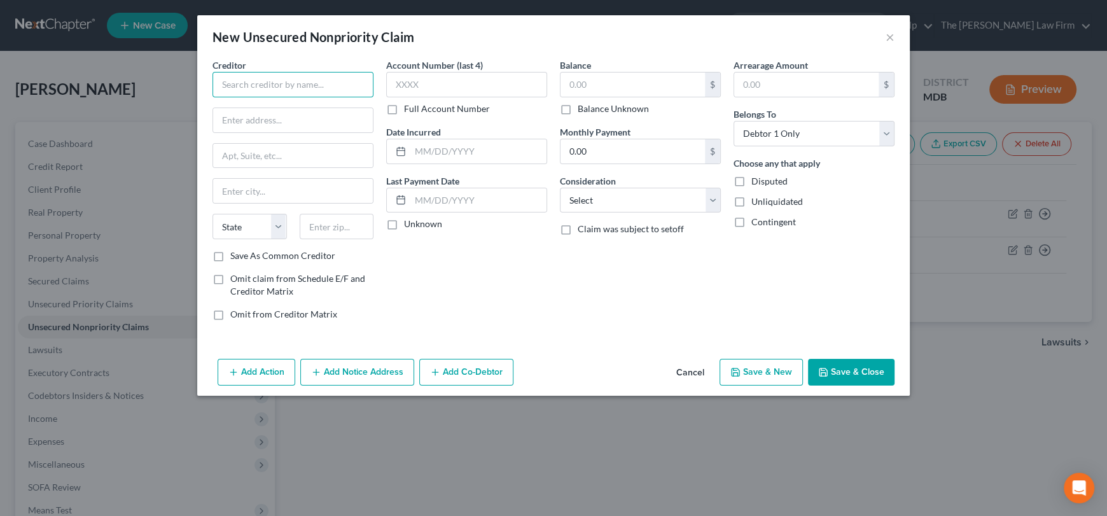
click at [270, 74] on input "text" at bounding box center [293, 84] width 161 height 25
click at [632, 206] on select "Select Cable / Satellite Services Collection Agency Credit Card Debt Debt Couns…" at bounding box center [640, 200] width 161 height 25
click at [560, 188] on select "Select Cable / Satellite Services Collection Agency Credit Card Debt Debt Couns…" at bounding box center [640, 200] width 161 height 25
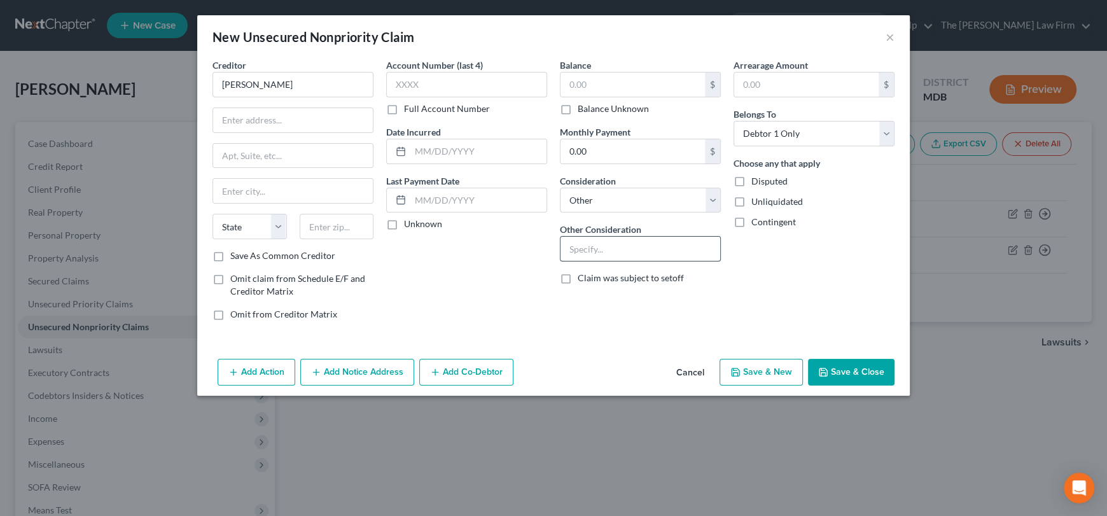
click at [636, 242] on input "text" at bounding box center [641, 249] width 160 height 24
click at [277, 118] on input "text" at bounding box center [293, 120] width 160 height 24
click at [323, 232] on input "text" at bounding box center [337, 226] width 74 height 25
click at [442, 92] on input "text" at bounding box center [466, 84] width 161 height 25
click at [634, 80] on input "text" at bounding box center [633, 85] width 144 height 24
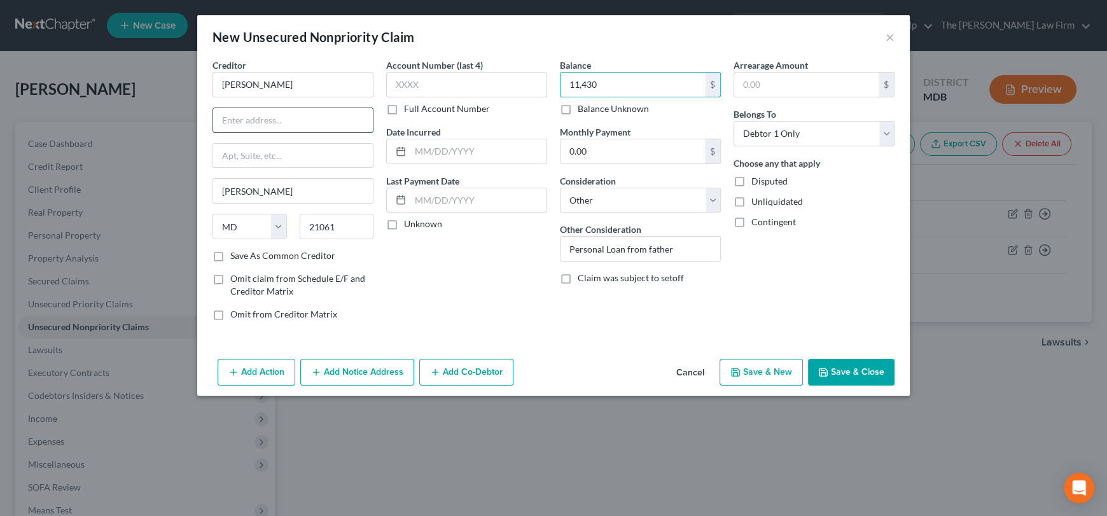
click at [234, 117] on input "text" at bounding box center [293, 120] width 160 height 24
drag, startPoint x: 326, startPoint y: 122, endPoint x: 262, endPoint y: 126, distance: 63.8
click at [206, 128] on div "Creditor * [PERSON_NAME] 704 [GEOGRAPHIC_DATA] [PERSON_NAME][GEOGRAPHIC_DATA] […" at bounding box center [293, 195] width 174 height 272
paste input "Cash App"
click at [271, 120] on input "[STREET_ADDRESS]" at bounding box center [293, 120] width 160 height 24
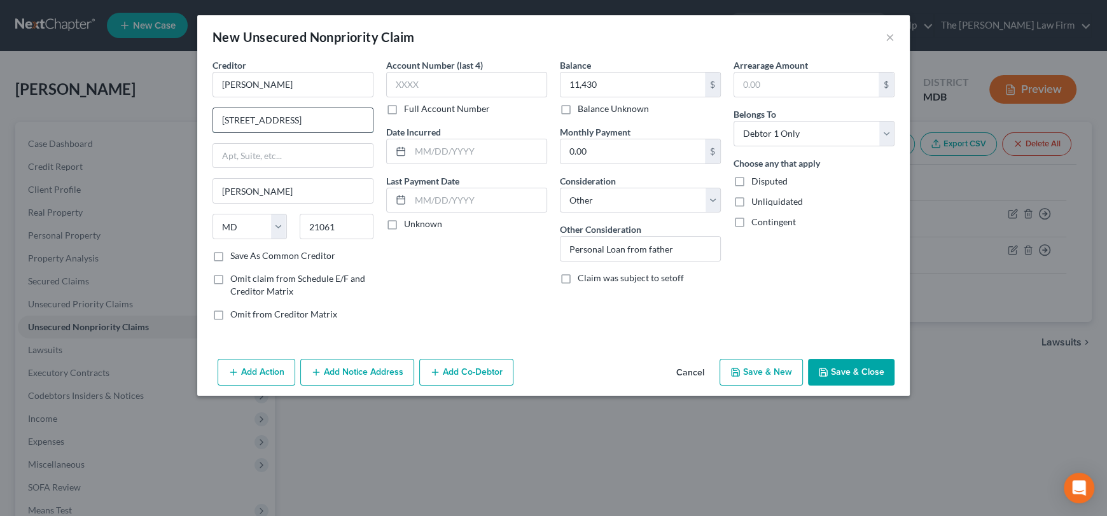
click at [267, 118] on input "[STREET_ADDRESS]" at bounding box center [293, 120] width 160 height 24
drag, startPoint x: 266, startPoint y: 118, endPoint x: 277, endPoint y: 119, distance: 11.5
click at [352, 117] on input "[STREET_ADDRESS]" at bounding box center [293, 120] width 160 height 24
click at [321, 117] on input "[STREET_ADDRESS]" at bounding box center [293, 120] width 160 height 24
drag, startPoint x: 264, startPoint y: 119, endPoint x: 316, endPoint y: 118, distance: 51.5
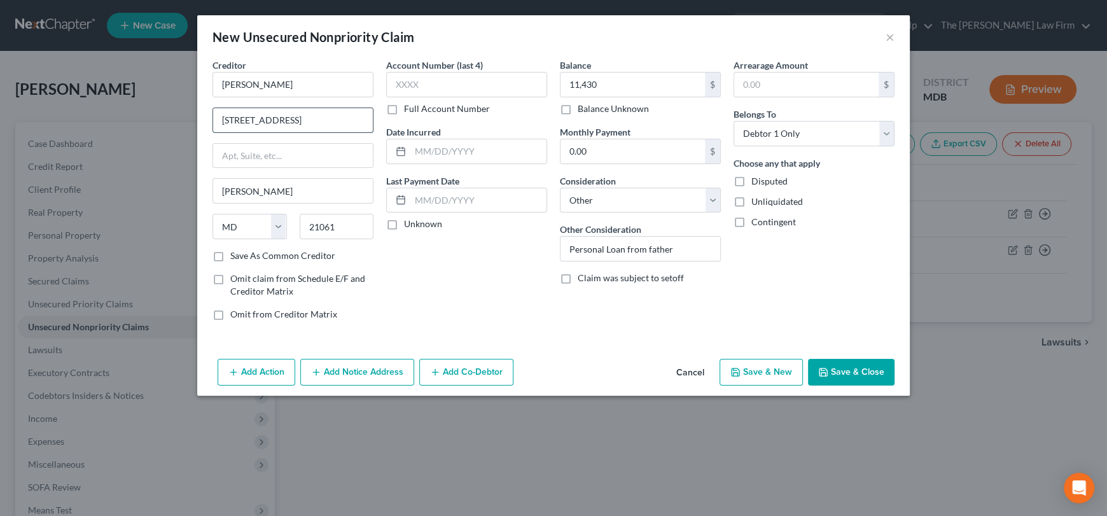
click at [365, 118] on input "[STREET_ADDRESS]" at bounding box center [293, 120] width 160 height 24
paste input "[STREET_ADDRESS]"
drag, startPoint x: 261, startPoint y: 118, endPoint x: 356, endPoint y: 163, distance: 105.6
click at [262, 118] on input "[STREET_ADDRESS]" at bounding box center [293, 120] width 160 height 24
click at [414, 267] on div "Account Number (last 4) Full Account Number Date Incurred Last Payment Date Unk…" at bounding box center [467, 195] width 174 height 272
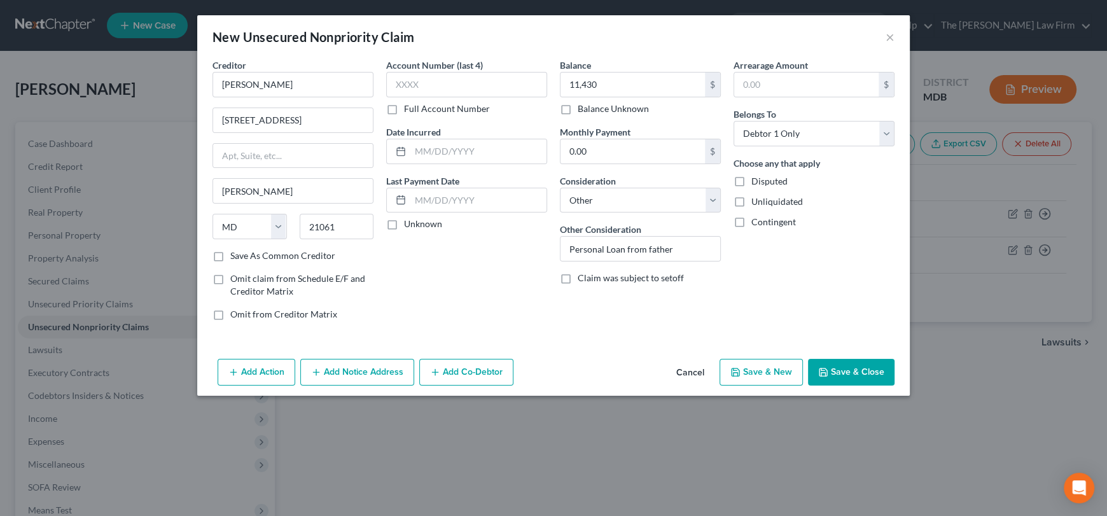
drag, startPoint x: 217, startPoint y: 258, endPoint x: 698, endPoint y: 307, distance: 483.5
click at [230, 258] on label "Save As Common Creditor" at bounding box center [282, 255] width 105 height 13
click at [235, 258] on input "Save As Common Creditor" at bounding box center [239, 253] width 8 height 8
click at [230, 257] on label "Save As Common Creditor" at bounding box center [282, 255] width 105 height 13
click at [235, 257] on input "Save As Common Creditor" at bounding box center [239, 253] width 8 height 8
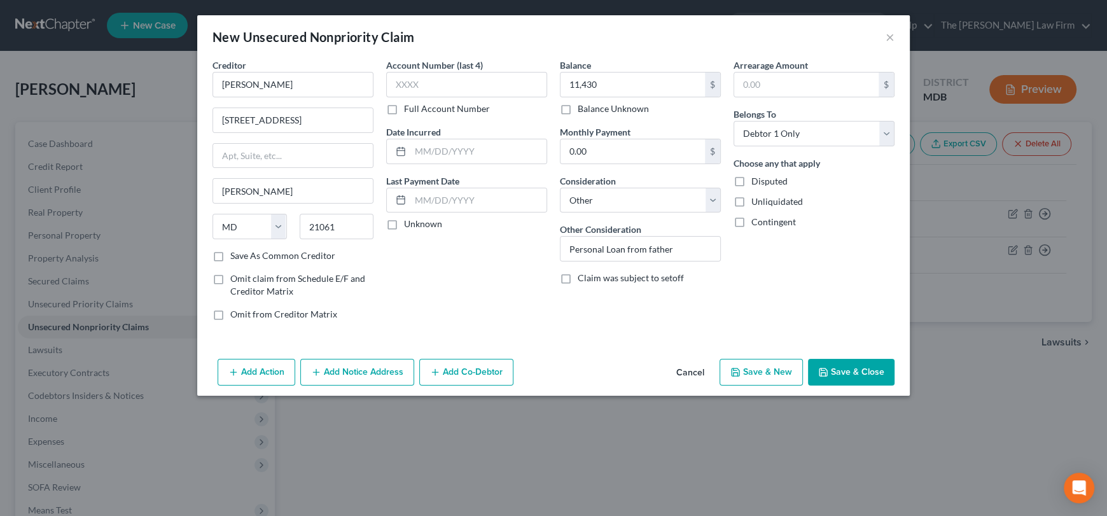
click at [861, 374] on button "Save & Close" at bounding box center [851, 372] width 87 height 27
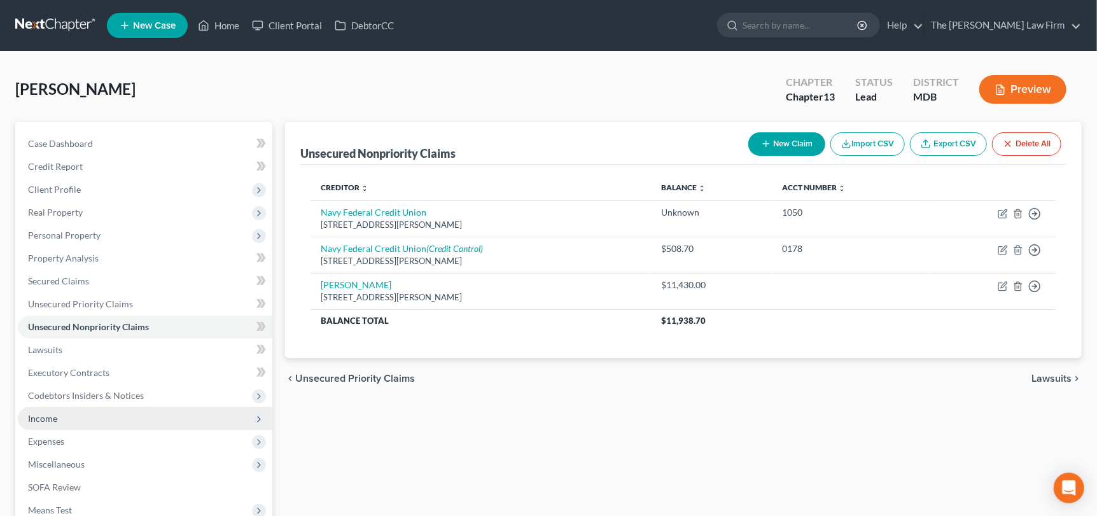
click at [41, 417] on span "Income" at bounding box center [42, 418] width 29 height 11
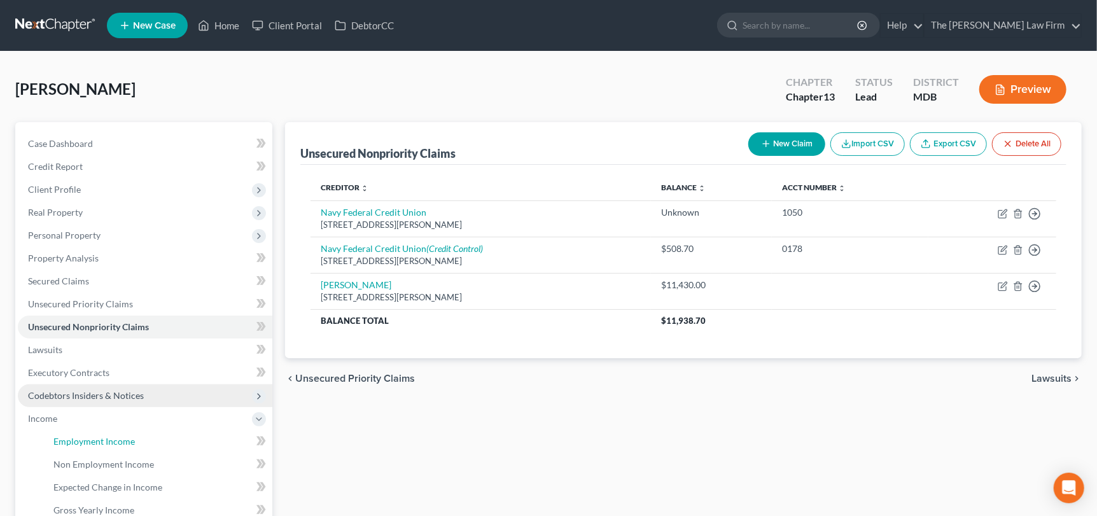
click at [73, 439] on span "Employment Income" at bounding box center [93, 441] width 81 height 11
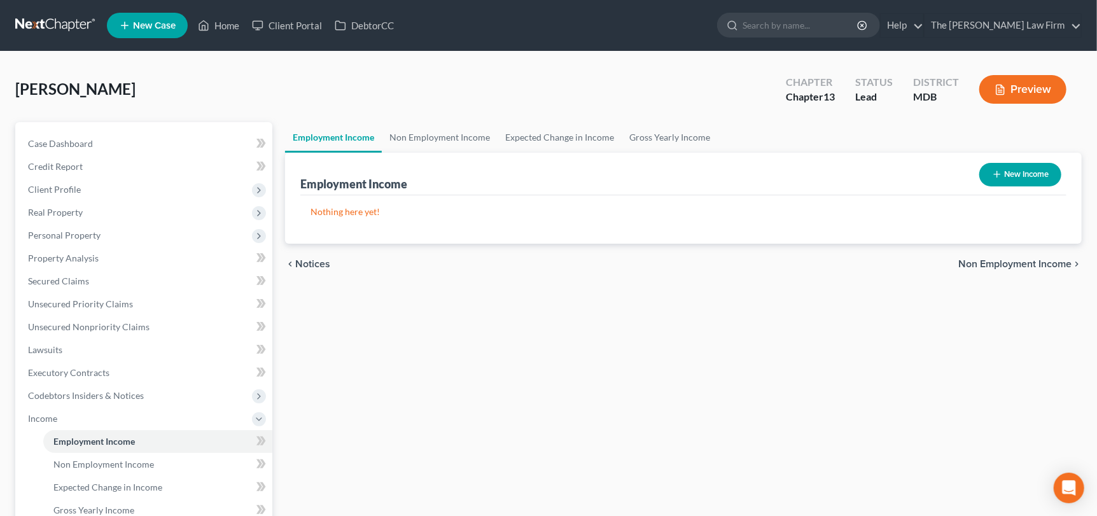
click at [1020, 176] on button "New Income" at bounding box center [1020, 175] width 82 height 24
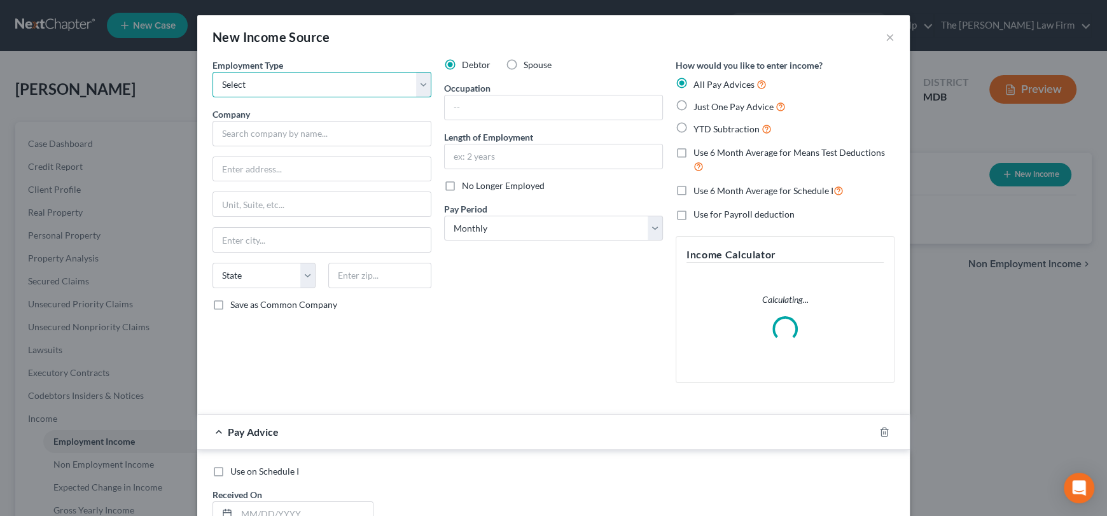
click at [325, 81] on select "Select Full or [DEMOGRAPHIC_DATA] Employment Self Employment" at bounding box center [322, 84] width 219 height 25
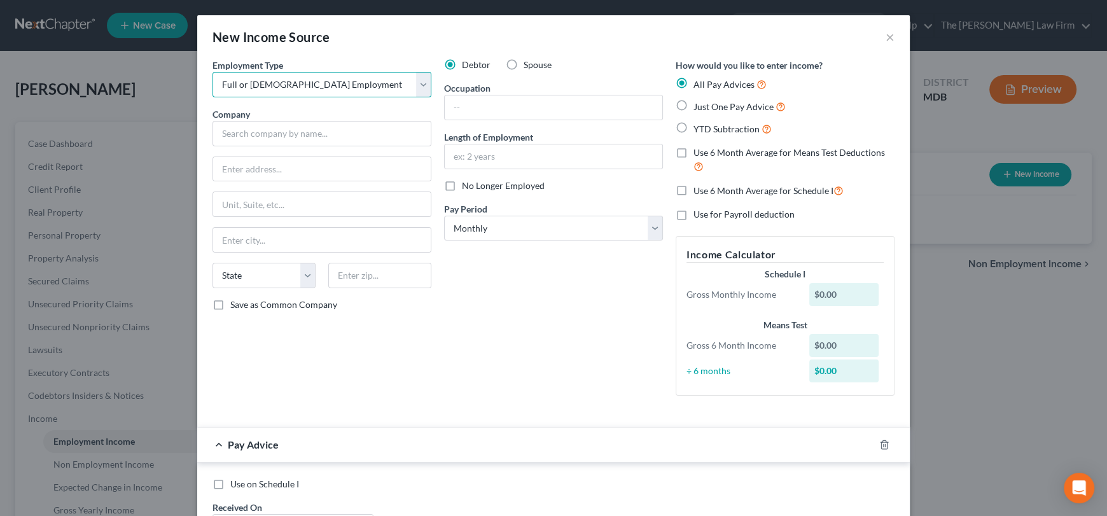
click at [213, 72] on select "Select Full or [DEMOGRAPHIC_DATA] Employment Self Employment" at bounding box center [322, 84] width 219 height 25
click at [322, 131] on input "text" at bounding box center [322, 133] width 219 height 25
drag, startPoint x: 487, startPoint y: 161, endPoint x: 468, endPoint y: 157, distance: 19.5
click at [484, 161] on input "text" at bounding box center [554, 156] width 218 height 24
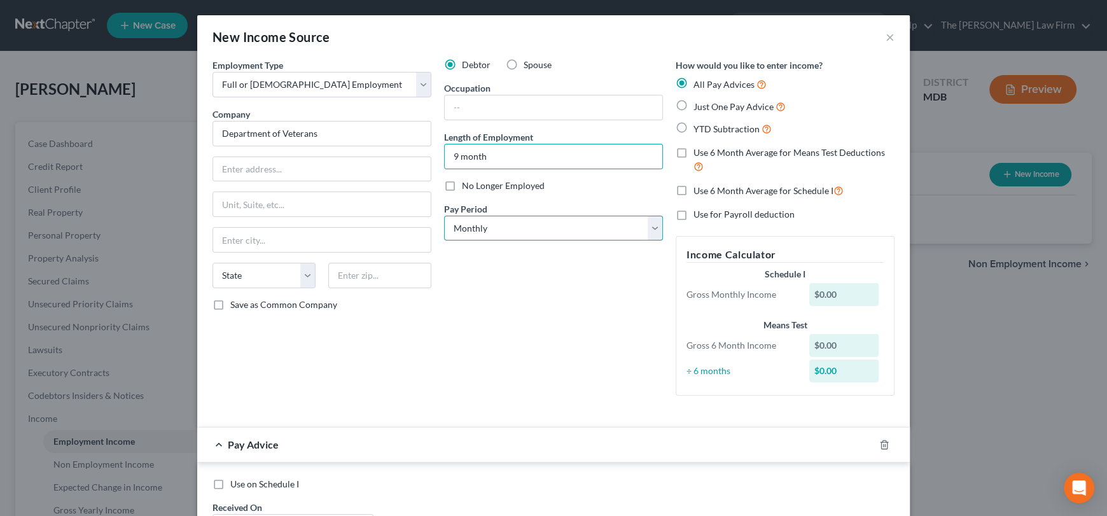
click at [498, 229] on select "Select Monthly Twice Monthly Every Other Week Weekly" at bounding box center [553, 228] width 219 height 25
click at [444, 216] on select "Select Monthly Twice Monthly Every Other Week Weekly" at bounding box center [553, 228] width 219 height 25
drag, startPoint x: 671, startPoint y: 104, endPoint x: 645, endPoint y: 159, distance: 60.6
click at [694, 104] on label "Just One Pay Advice" at bounding box center [740, 106] width 92 height 15
click at [699, 104] on input "Just One Pay Advice" at bounding box center [703, 103] width 8 height 8
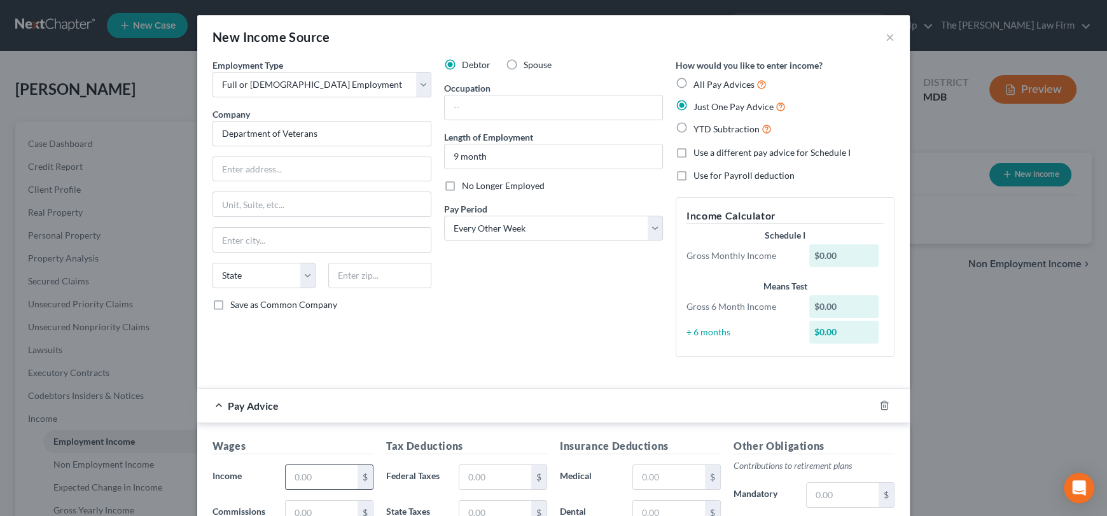
click at [294, 468] on input "text" at bounding box center [322, 477] width 72 height 24
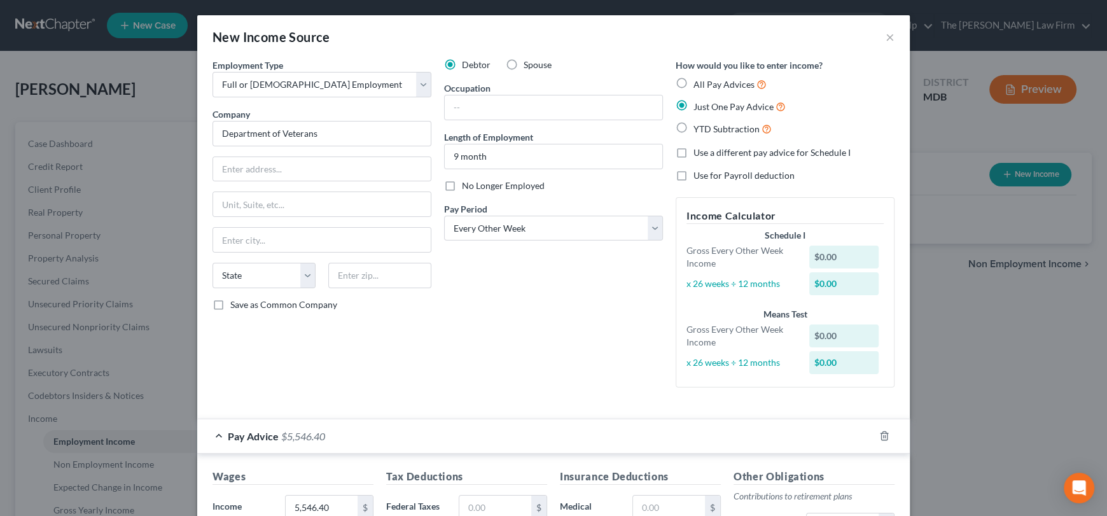
click at [367, 397] on div "Employment Type * Select Full or [DEMOGRAPHIC_DATA] Employment Self Employment …" at bounding box center [553, 234] width 695 height 350
click at [322, 155] on div "Employment Type * Select Full or [DEMOGRAPHIC_DATA] Employment Self Employment …" at bounding box center [322, 228] width 232 height 339
click at [482, 109] on input "text" at bounding box center [554, 107] width 218 height 24
click at [536, 153] on input "9 month" at bounding box center [554, 156] width 218 height 24
click at [524, 108] on input "Health Systems Specralist" at bounding box center [554, 107] width 218 height 24
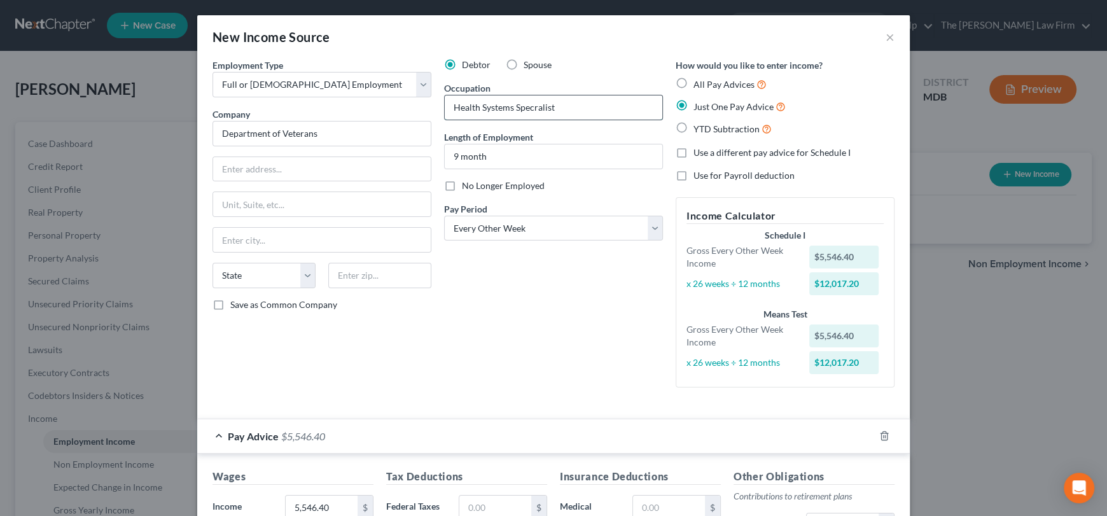
click at [531, 109] on input "Health Systems Specralist" at bounding box center [554, 107] width 218 height 24
drag, startPoint x: 528, startPoint y: 108, endPoint x: 597, endPoint y: 138, distance: 74.9
click at [529, 109] on input "Health Systems Specralist" at bounding box center [554, 107] width 218 height 24
click at [511, 156] on input "9 month" at bounding box center [554, 156] width 218 height 24
drag, startPoint x: 312, startPoint y: 130, endPoint x: 223, endPoint y: 129, distance: 89.7
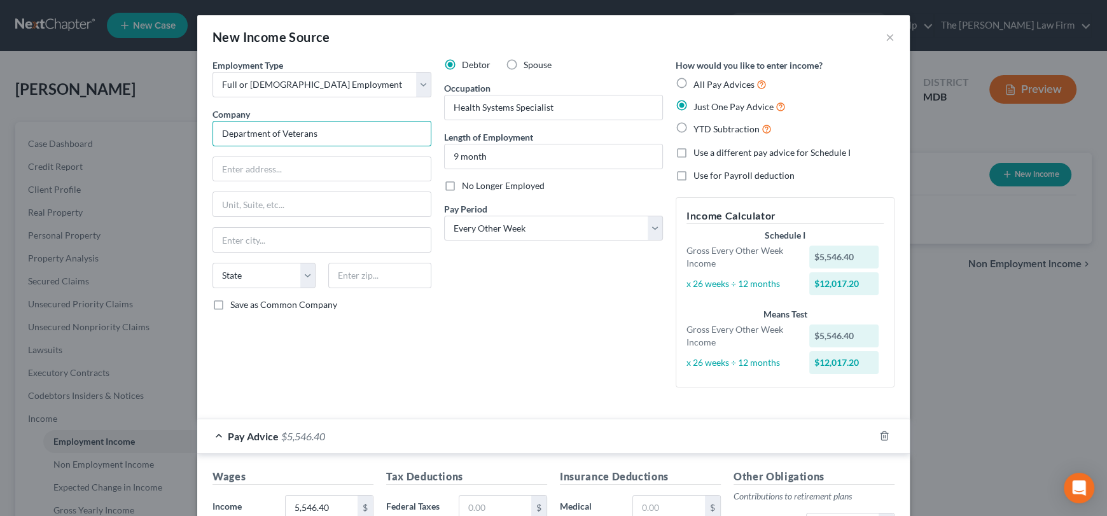
click at [125, 122] on div "New Income Source × Employment Type * Select Full or [DEMOGRAPHIC_DATA] Employm…" at bounding box center [553, 258] width 1107 height 516
drag, startPoint x: 326, startPoint y: 131, endPoint x: 318, endPoint y: 130, distance: 8.3
click at [324, 131] on input "Department of Veterans" at bounding box center [322, 133] width 219 height 25
click at [318, 130] on input "Department of Veterans" at bounding box center [322, 133] width 219 height 25
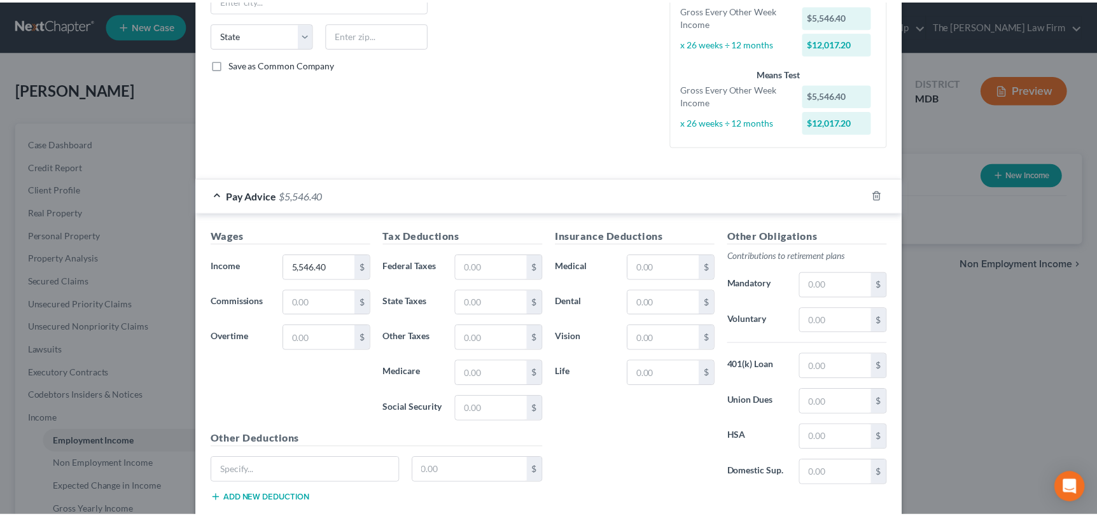
scroll to position [317, 0]
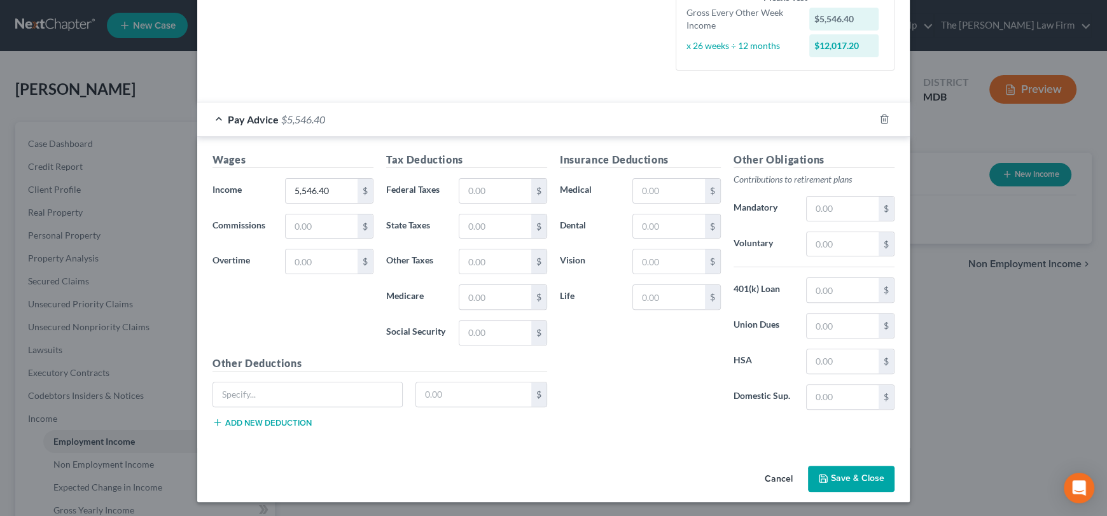
click at [855, 485] on button "Save & Close" at bounding box center [851, 479] width 87 height 27
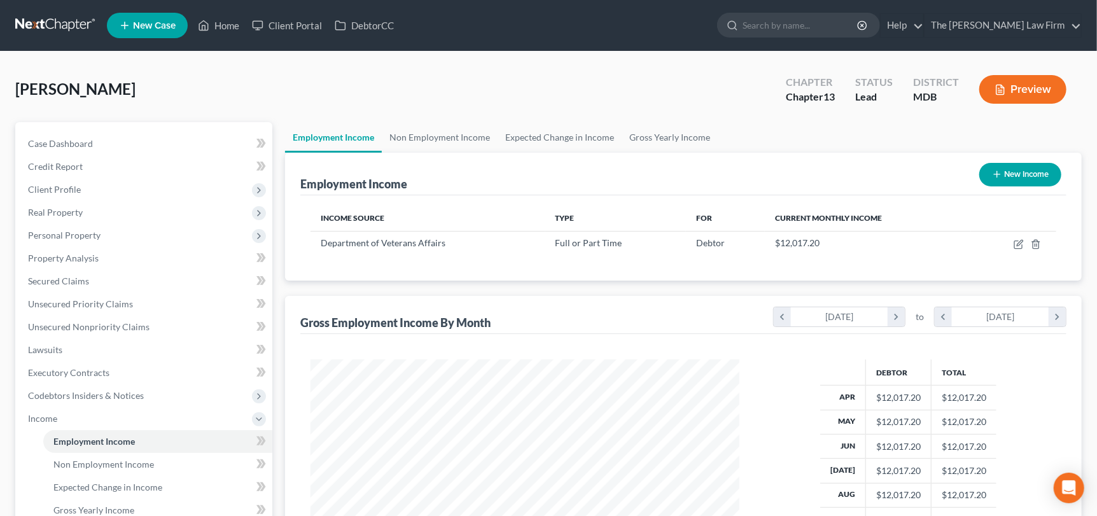
scroll to position [227, 450]
click at [650, 138] on link "Gross Yearly Income" at bounding box center [670, 137] width 96 height 31
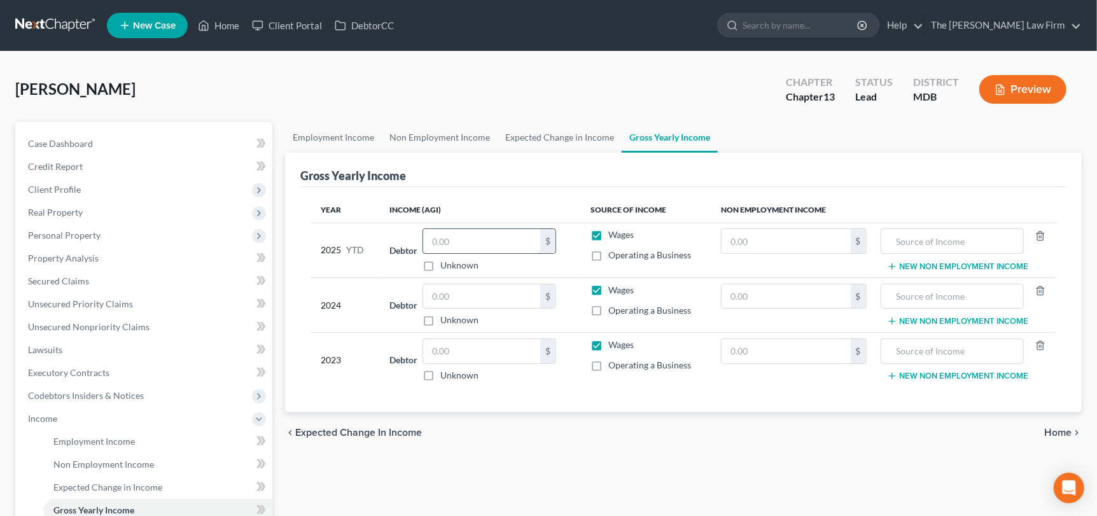
click at [432, 245] on input "text" at bounding box center [481, 241] width 117 height 24
click at [467, 291] on input "text" at bounding box center [481, 296] width 117 height 24
click at [468, 354] on input "text" at bounding box center [481, 351] width 117 height 24
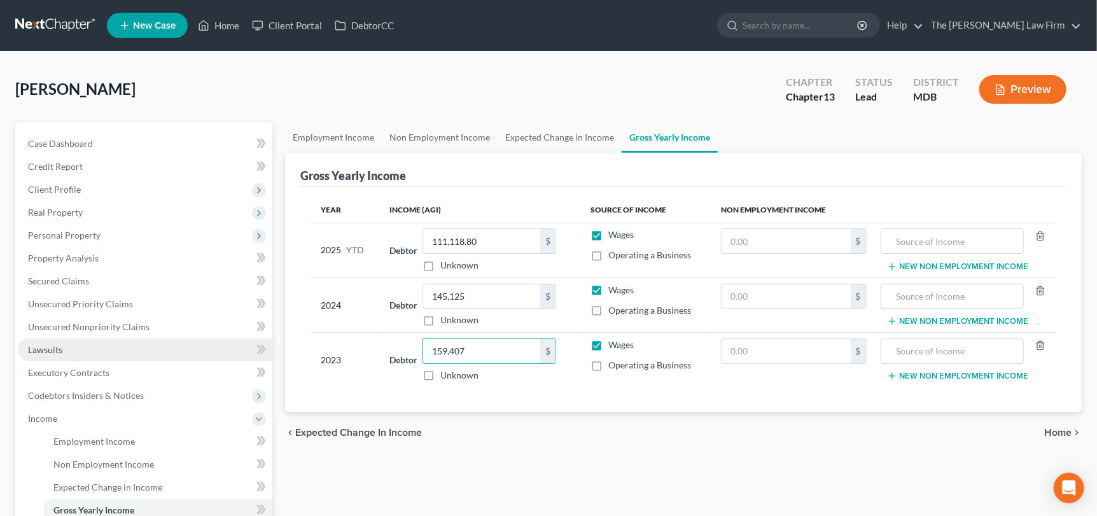
scroll to position [190, 0]
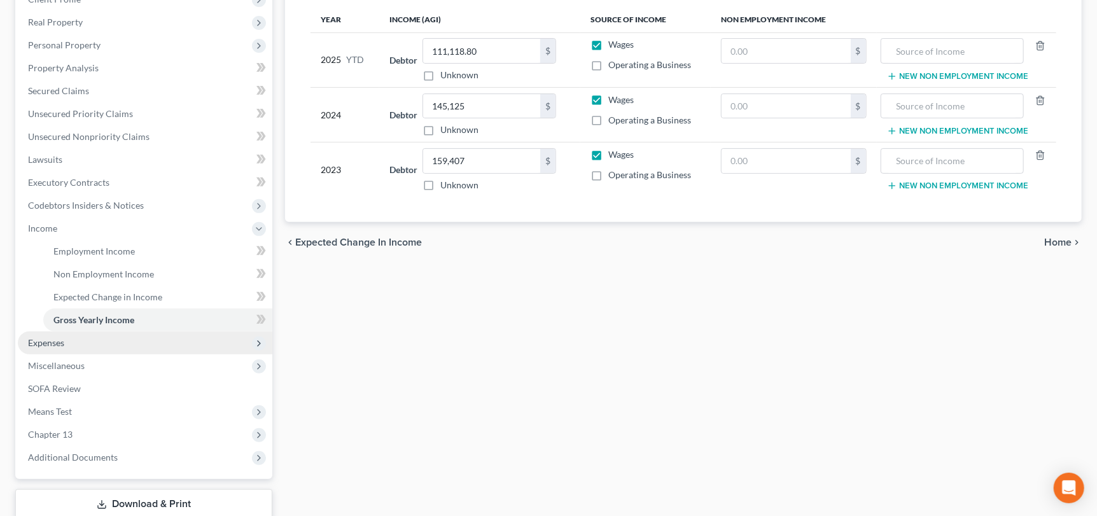
click at [55, 340] on span "Expenses" at bounding box center [46, 342] width 36 height 11
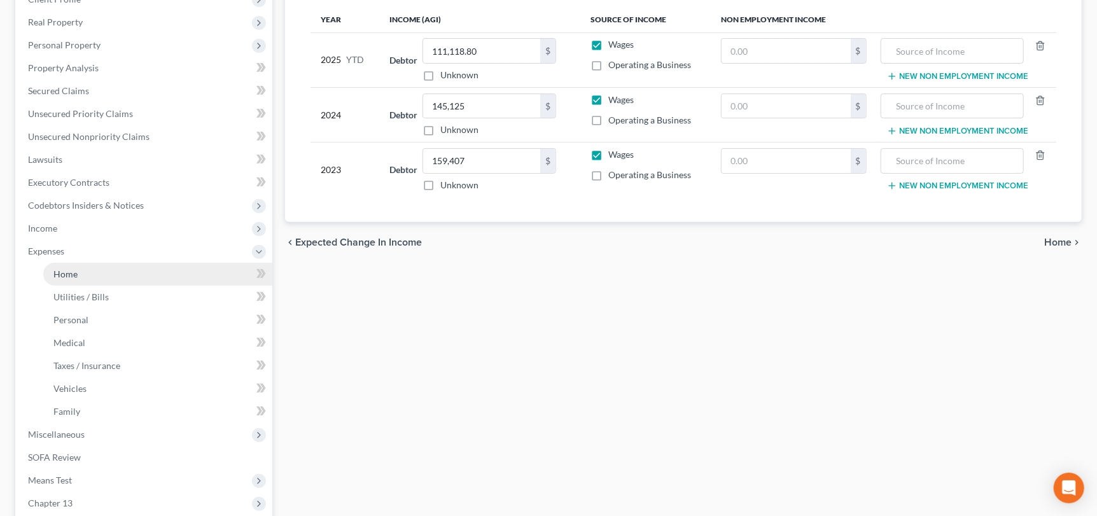
click at [92, 279] on link "Home" at bounding box center [157, 274] width 229 height 23
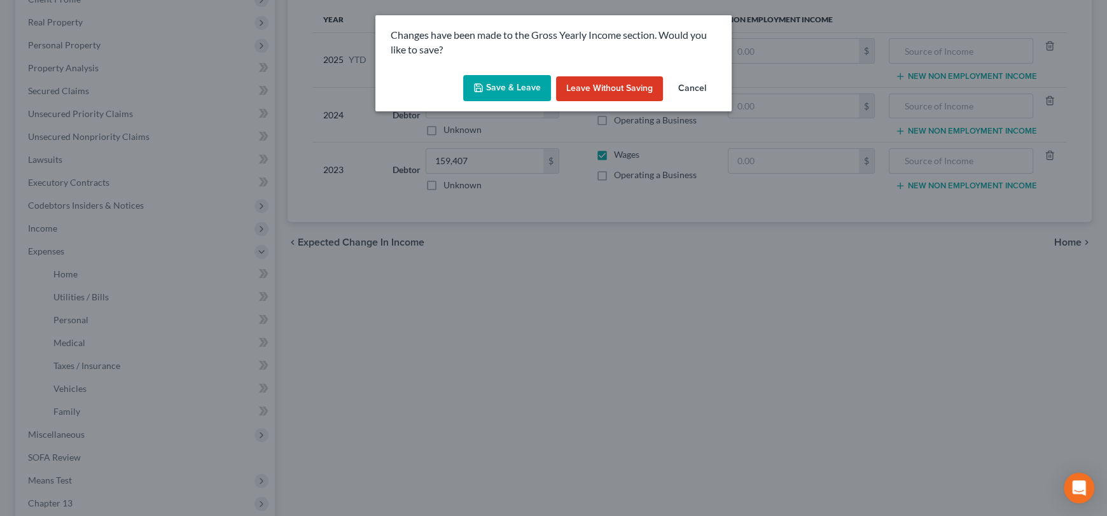
click at [513, 89] on button "Save & Leave" at bounding box center [507, 88] width 88 height 27
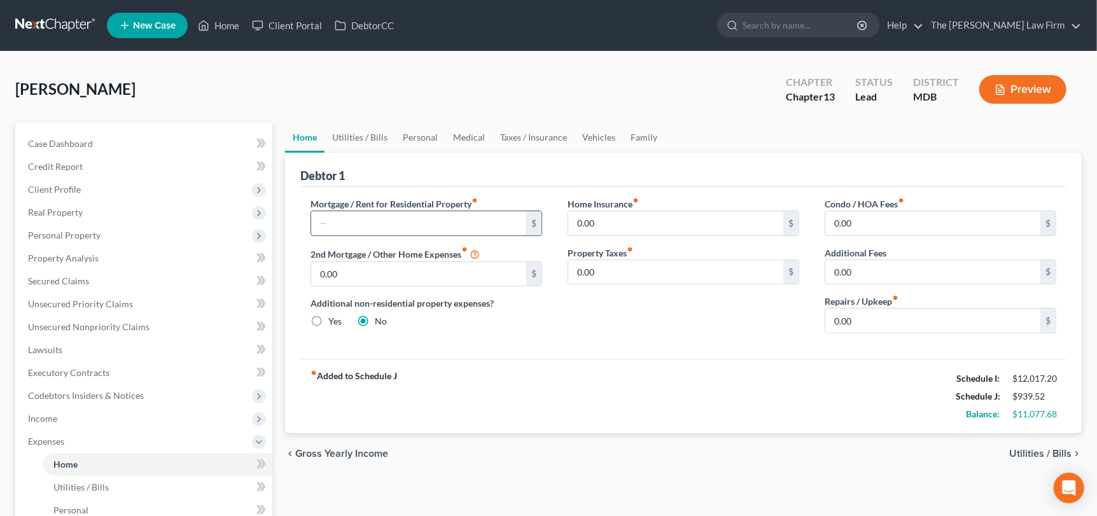
click at [340, 216] on input "text" at bounding box center [418, 223] width 215 height 24
click at [604, 230] on input "0.00" at bounding box center [675, 223] width 215 height 24
click at [855, 227] on input "0.00" at bounding box center [932, 223] width 215 height 24
click at [358, 139] on link "Utilities / Bills" at bounding box center [360, 137] width 71 height 31
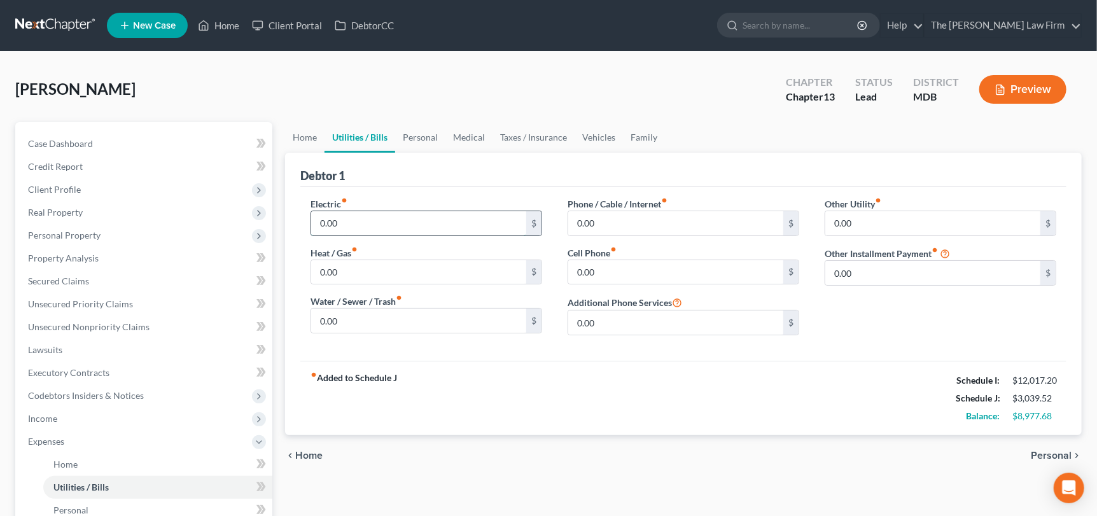
click at [339, 220] on input "0.00" at bounding box center [418, 223] width 215 height 24
click at [861, 228] on input "0.00" at bounding box center [932, 223] width 215 height 24
click at [354, 322] on input "0.00" at bounding box center [418, 321] width 215 height 24
click at [601, 272] on input "0.00" at bounding box center [675, 272] width 215 height 24
click at [592, 228] on input "0.00" at bounding box center [675, 223] width 215 height 24
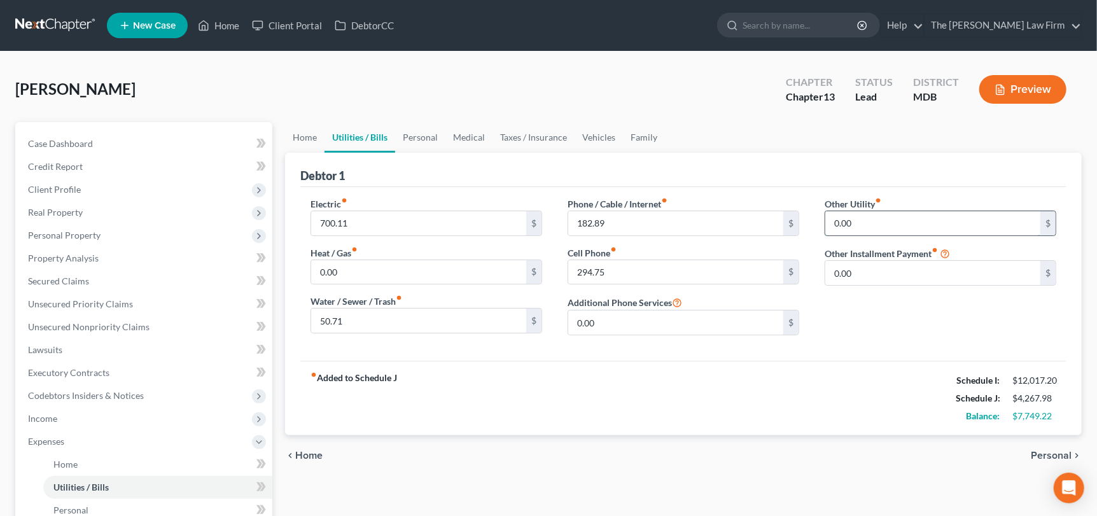
click at [926, 220] on input "0.00" at bounding box center [932, 223] width 215 height 24
click at [876, 265] on input "text" at bounding box center [940, 259] width 230 height 24
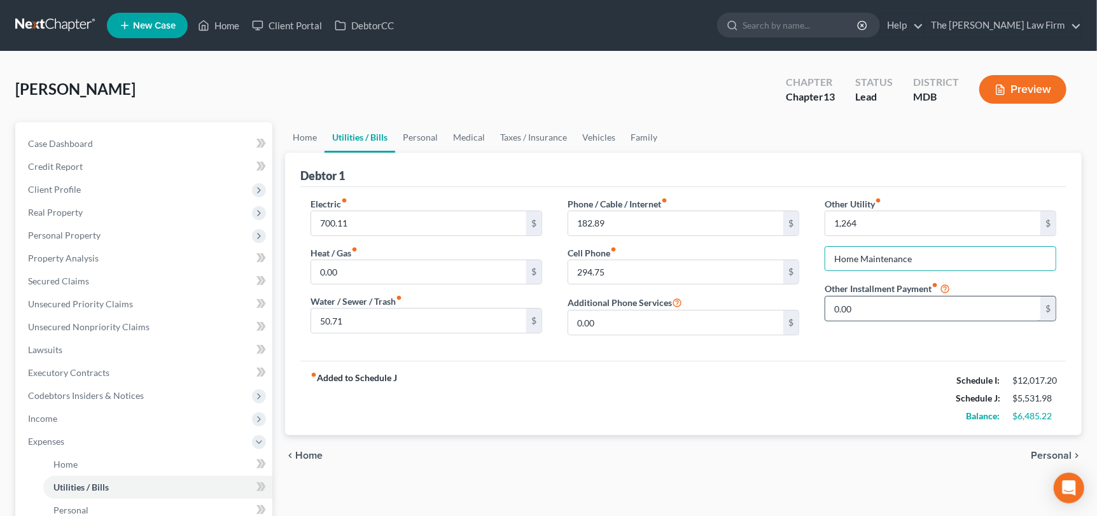
click at [883, 312] on input "0.00" at bounding box center [932, 309] width 215 height 24
click at [419, 138] on link "Personal" at bounding box center [420, 137] width 50 height 31
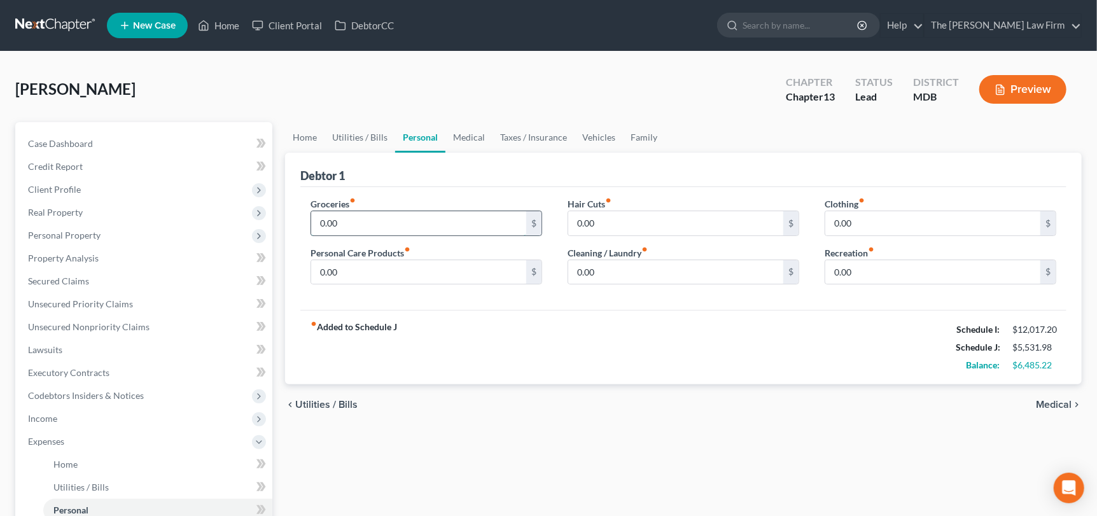
click at [368, 222] on input "0.00" at bounding box center [418, 223] width 215 height 24
click at [877, 206] on div "Clothing fiber_manual_record 0.00 $" at bounding box center [941, 216] width 232 height 39
click at [884, 228] on input "0.00" at bounding box center [932, 223] width 215 height 24
click at [618, 272] on input "0.00" at bounding box center [675, 272] width 215 height 24
click at [473, 135] on link "Medical" at bounding box center [468, 137] width 47 height 31
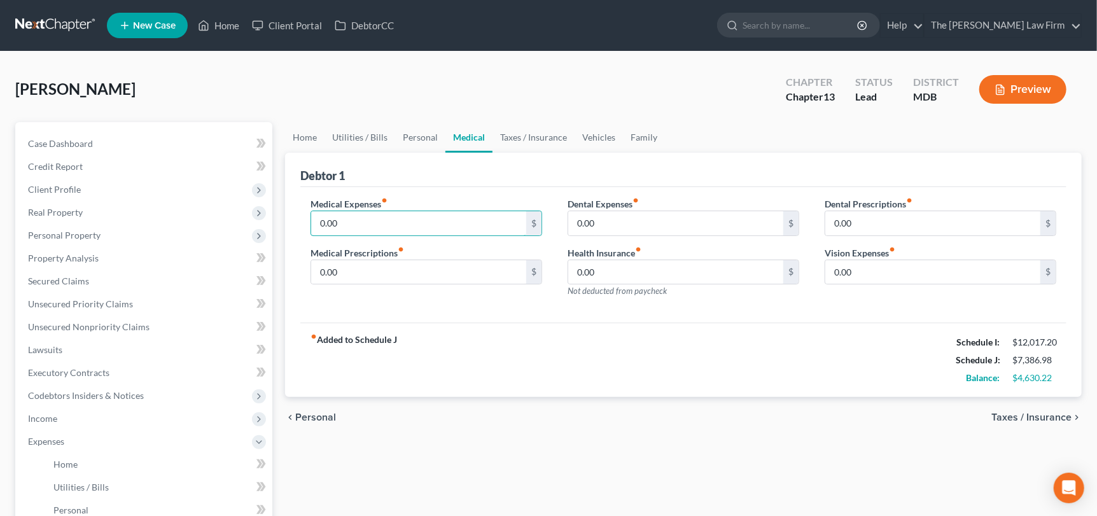
click at [379, 220] on input "0.00" at bounding box center [418, 223] width 215 height 24
click at [580, 138] on link "Vehicles" at bounding box center [599, 137] width 48 height 31
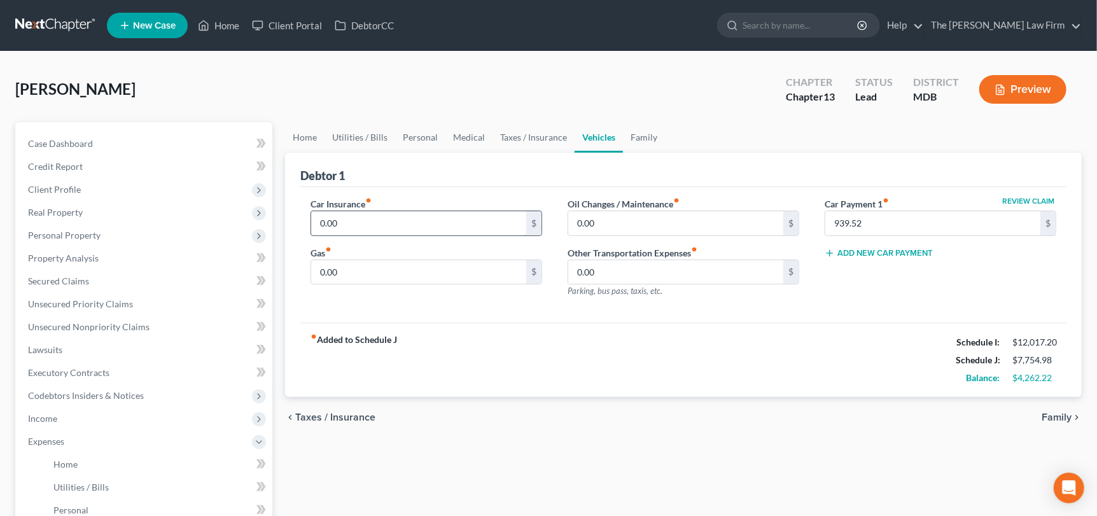
click at [447, 223] on input "0.00" at bounding box center [418, 223] width 215 height 24
click at [437, 273] on input "0.00" at bounding box center [418, 272] width 215 height 24
click at [414, 136] on link "Personal" at bounding box center [420, 137] width 50 height 31
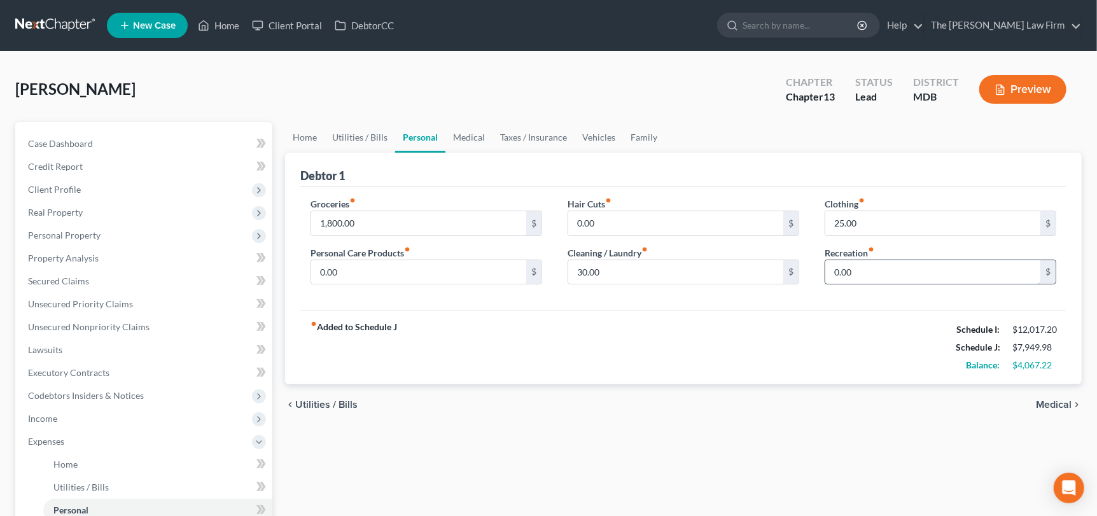
click at [937, 274] on input "0.00" at bounding box center [932, 272] width 215 height 24
click at [310, 134] on link "Home" at bounding box center [304, 137] width 39 height 31
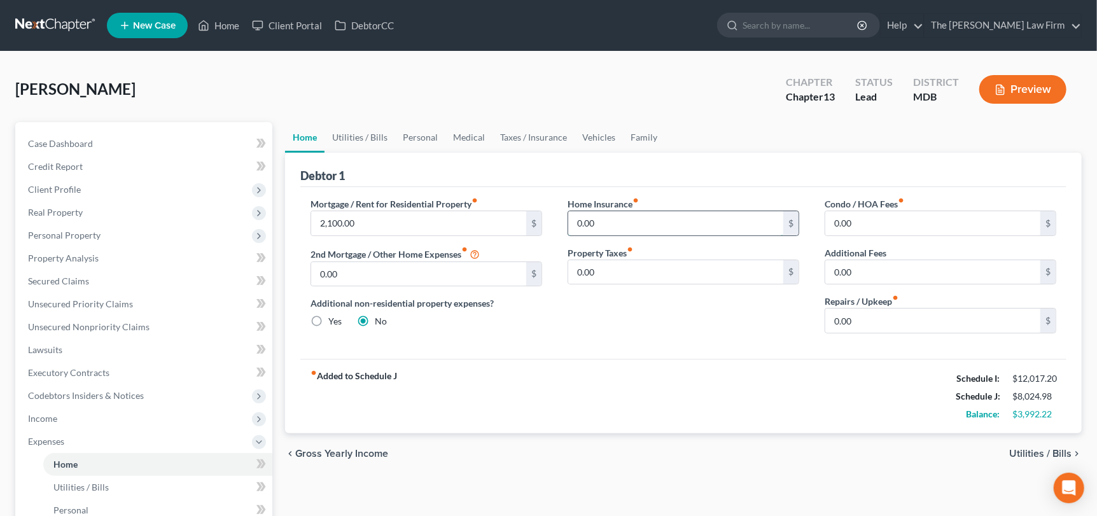
click at [641, 218] on input "0.00" at bounding box center [675, 223] width 215 height 24
drag, startPoint x: 604, startPoint y: 136, endPoint x: 429, endPoint y: 245, distance: 206.1
click at [604, 136] on link "Vehicles" at bounding box center [599, 137] width 48 height 31
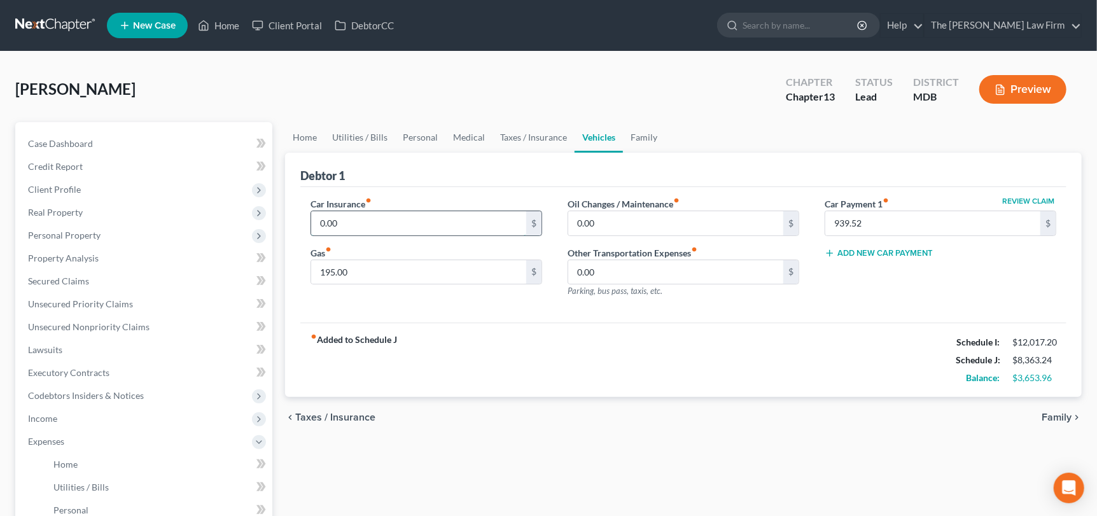
click at [367, 228] on input "0.00" at bounding box center [418, 223] width 215 height 24
drag, startPoint x: 297, startPoint y: 137, endPoint x: 463, endPoint y: 166, distance: 168.6
click at [297, 137] on link "Home" at bounding box center [304, 137] width 39 height 31
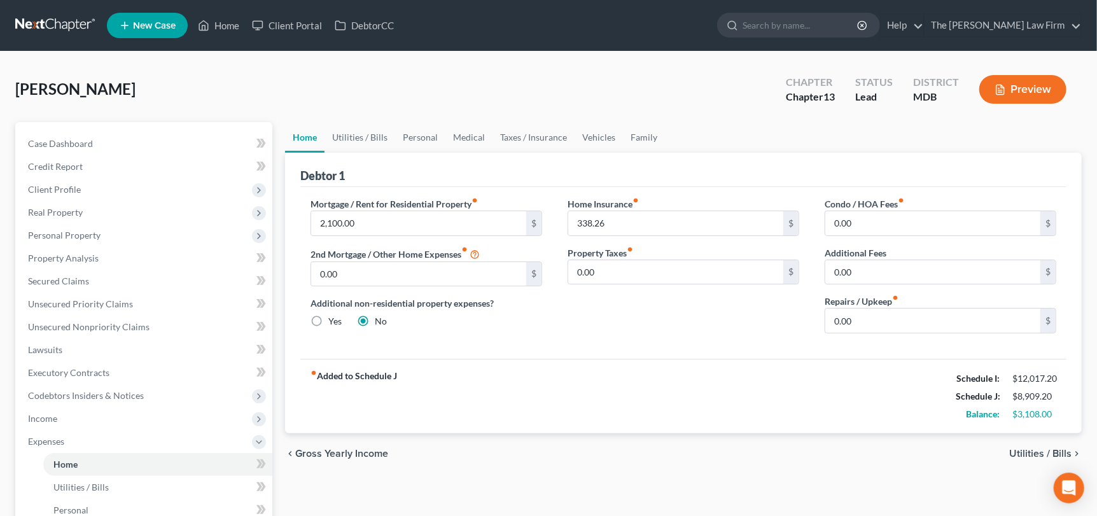
click at [852, 241] on div "Condo / HOA Fees fiber_manual_record 0.00 $ Additional Fees 0.00 $ Repairs / Up…" at bounding box center [940, 270] width 257 height 146
click at [855, 233] on input "0.00" at bounding box center [932, 223] width 215 height 24
click at [863, 276] on input "0.00" at bounding box center [932, 272] width 215 height 24
drag, startPoint x: 601, startPoint y: 137, endPoint x: 639, endPoint y: 137, distance: 38.8
click at [601, 137] on link "Vehicles" at bounding box center [599, 137] width 48 height 31
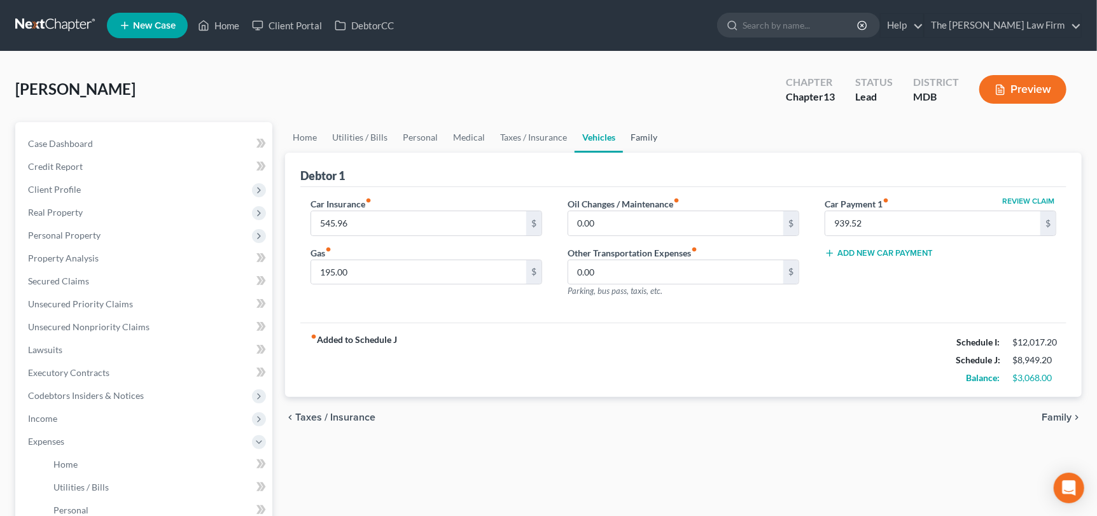
click at [639, 137] on link "Family" at bounding box center [644, 137] width 42 height 31
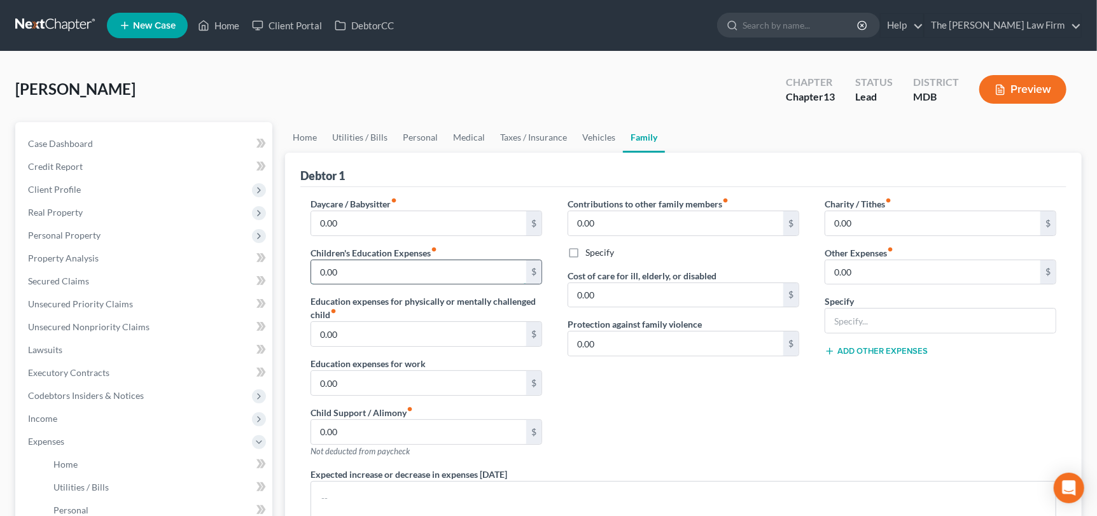
click at [407, 274] on input "0.00" at bounding box center [418, 272] width 215 height 24
click at [856, 270] on input "0.00" at bounding box center [932, 272] width 215 height 24
click at [872, 327] on input "text" at bounding box center [940, 321] width 230 height 24
click at [305, 136] on link "Home" at bounding box center [304, 137] width 39 height 31
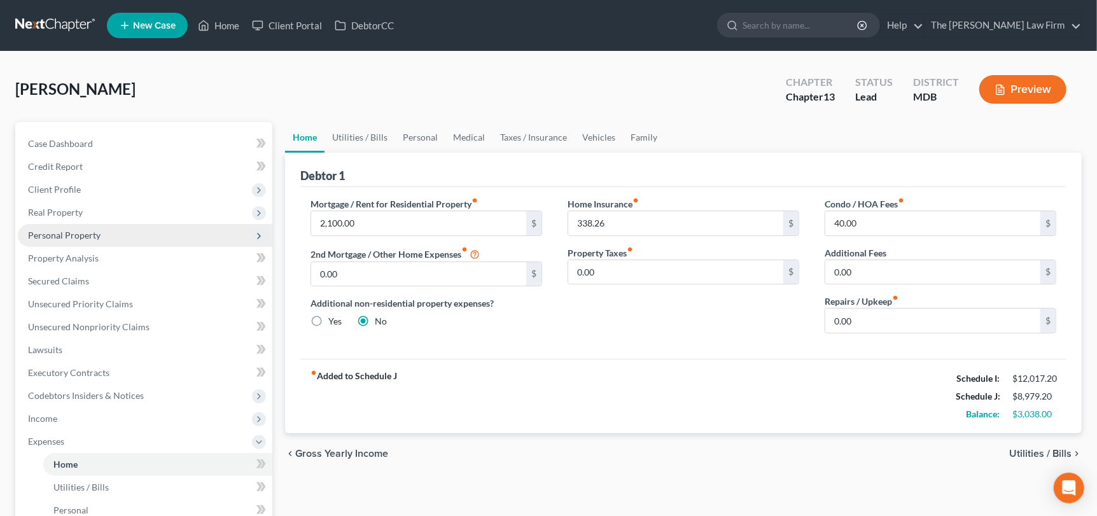
click at [65, 237] on span "Personal Property" at bounding box center [64, 235] width 73 height 11
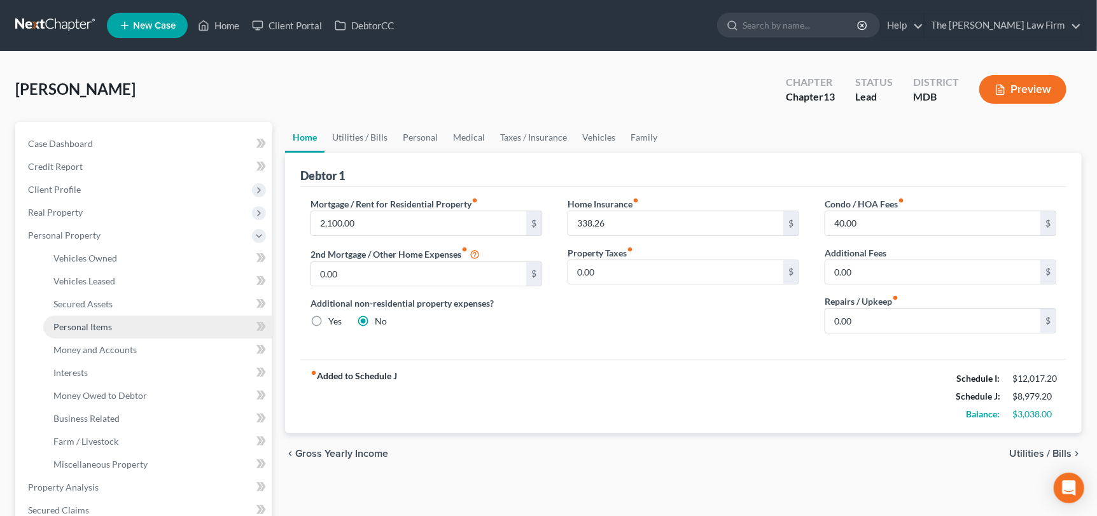
click at [95, 326] on span "Personal Items" at bounding box center [82, 326] width 59 height 11
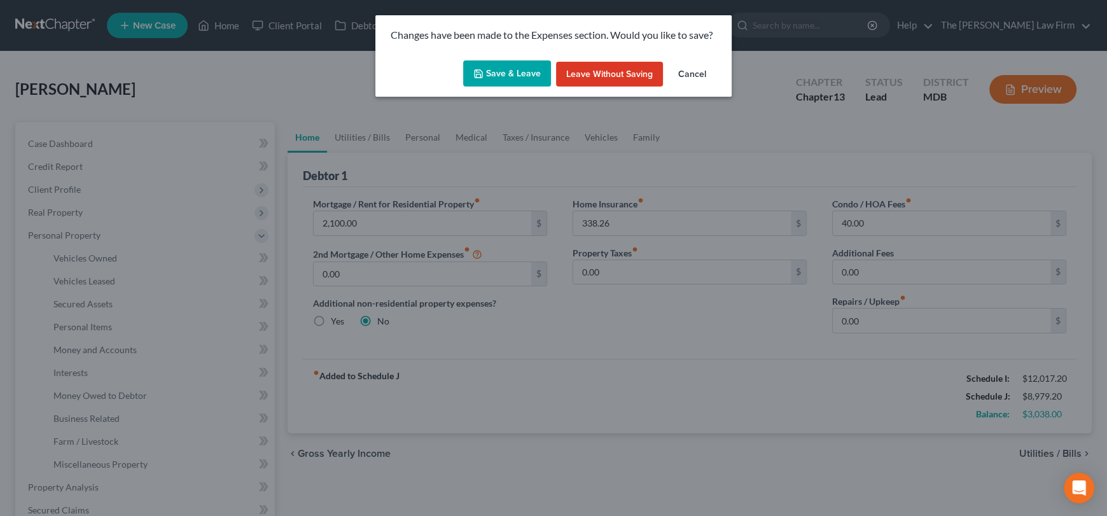
click at [500, 74] on button "Save & Leave" at bounding box center [507, 73] width 88 height 27
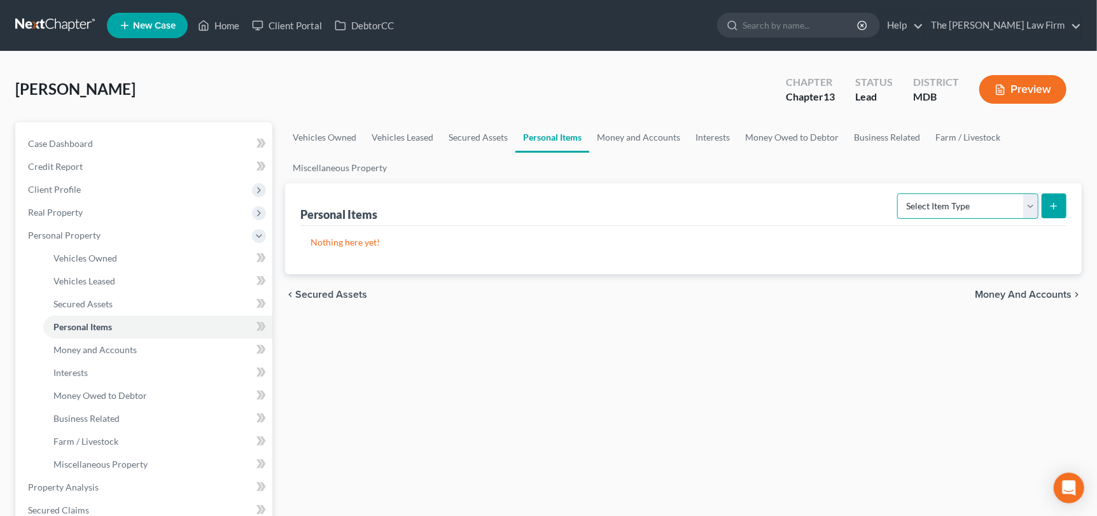
drag, startPoint x: 1032, startPoint y: 209, endPoint x: 1024, endPoint y: 216, distance: 10.8
click at [1032, 209] on select "Select Item Type Clothing Collectibles Of Value Electronics Firearms Household …" at bounding box center [967, 205] width 141 height 25
click at [899, 193] on select "Select Item Type Clothing Collectibles Of Value Electronics Firearms Household …" at bounding box center [967, 205] width 141 height 25
click at [1049, 214] on button "submit" at bounding box center [1054, 205] width 25 height 25
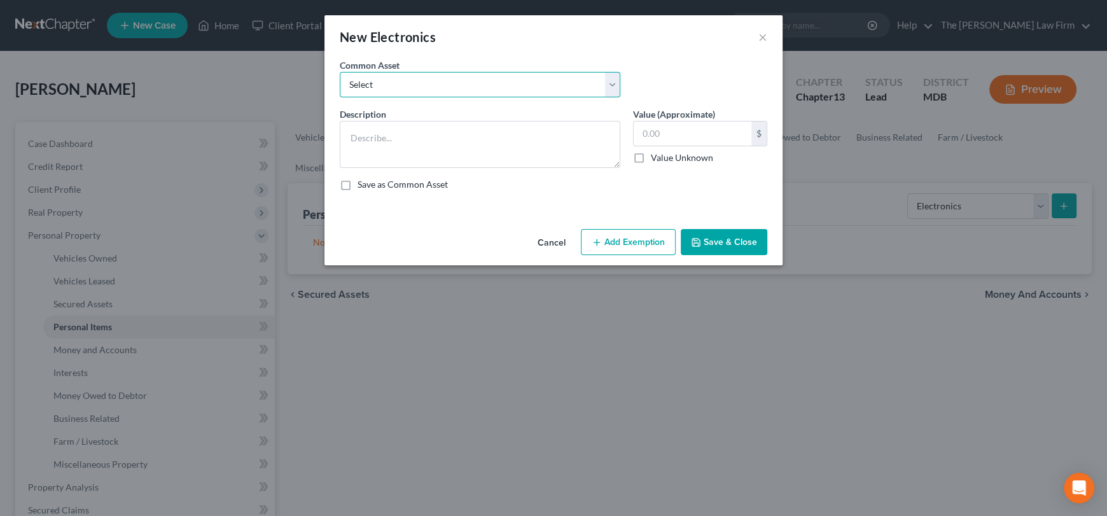
click at [565, 84] on select "Select TVs, DVR, DVDs, Computer, Tablets, Cell Phones TVs, DVR, DVDs, Computer,…" at bounding box center [480, 84] width 281 height 25
click at [340, 72] on select "Select TVs, DVR, DVDs, Computer, Tablets, Cell Phones TVs, DVR, DVDs, Computer,…" at bounding box center [480, 84] width 281 height 25
click at [659, 137] on input "750.00" at bounding box center [693, 134] width 118 height 24
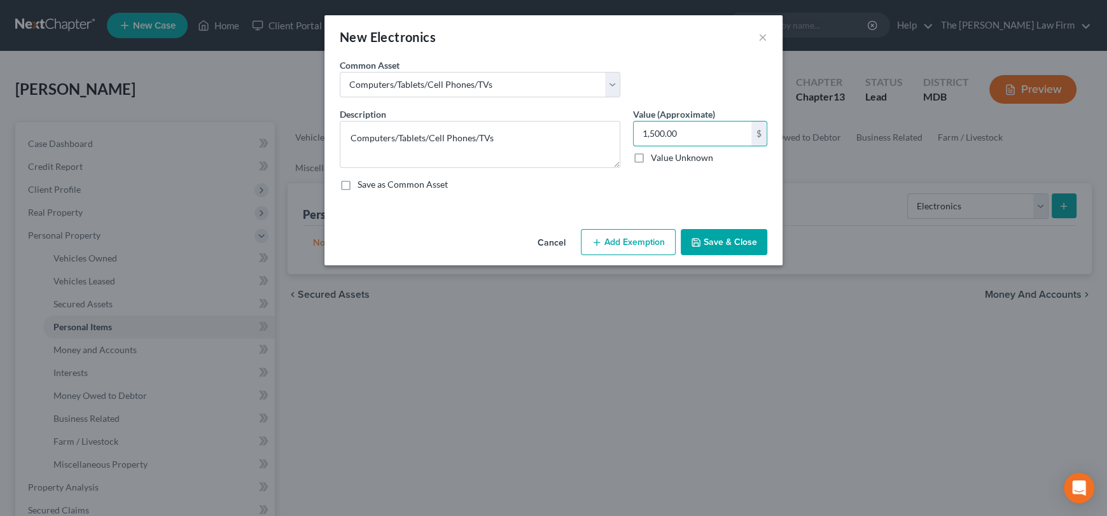
click at [623, 245] on button "Add Exemption" at bounding box center [628, 242] width 95 height 27
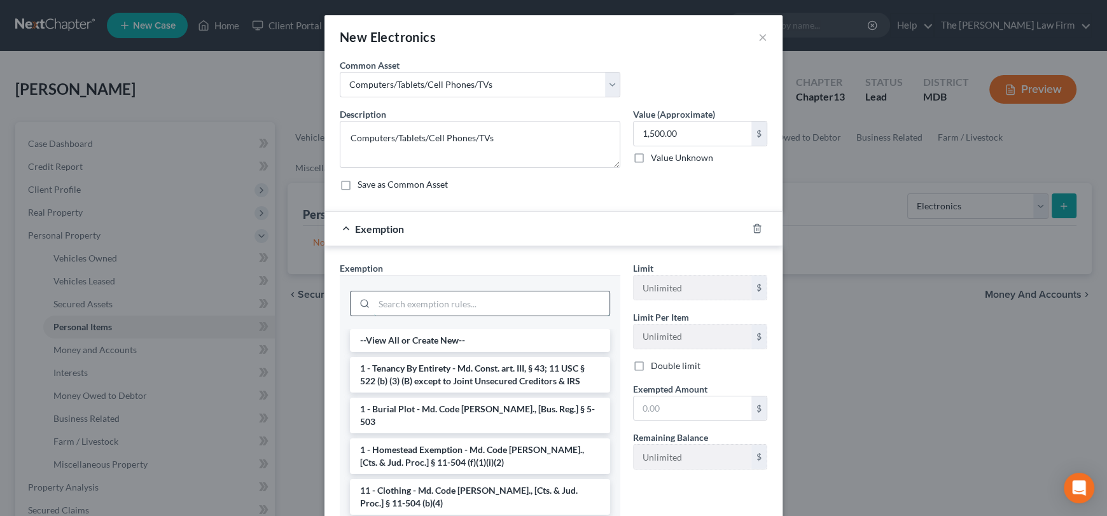
click at [395, 297] on input "search" at bounding box center [491, 303] width 235 height 24
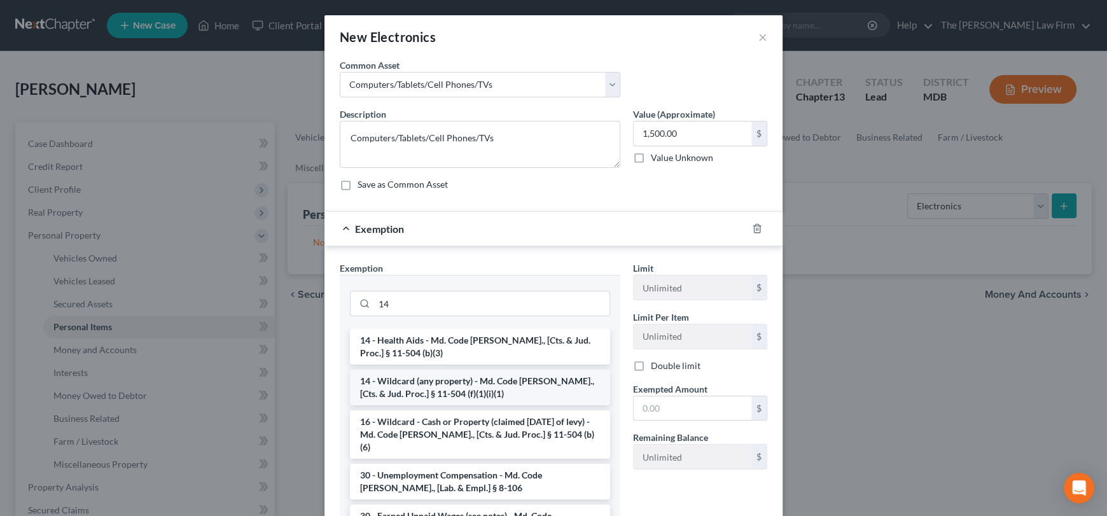
click at [422, 400] on li "14 - Wildcard (any property) - Md. Code [PERSON_NAME]., [Cts. & Jud. Proc.] § 1…" at bounding box center [480, 388] width 260 height 36
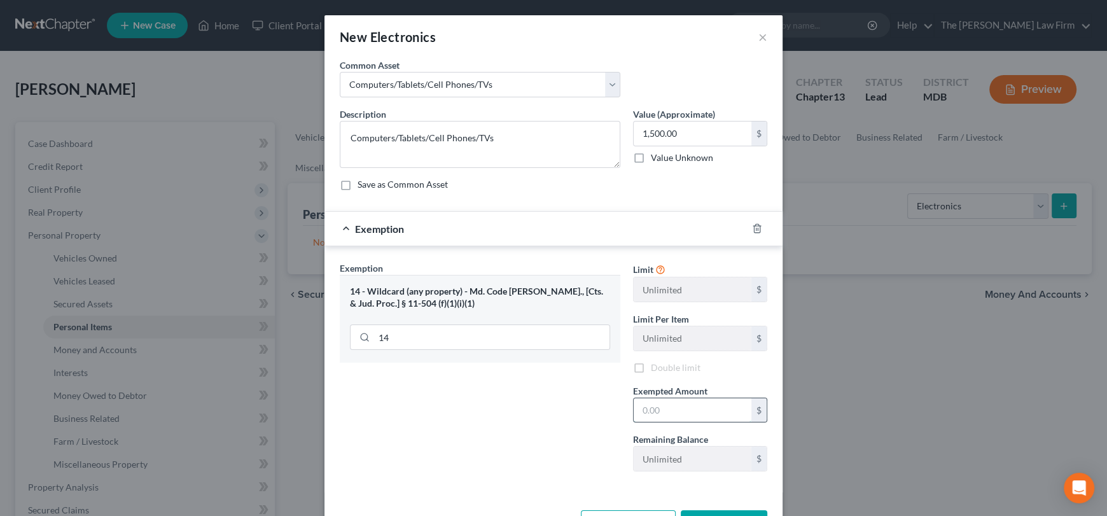
click at [658, 405] on input "text" at bounding box center [693, 410] width 118 height 24
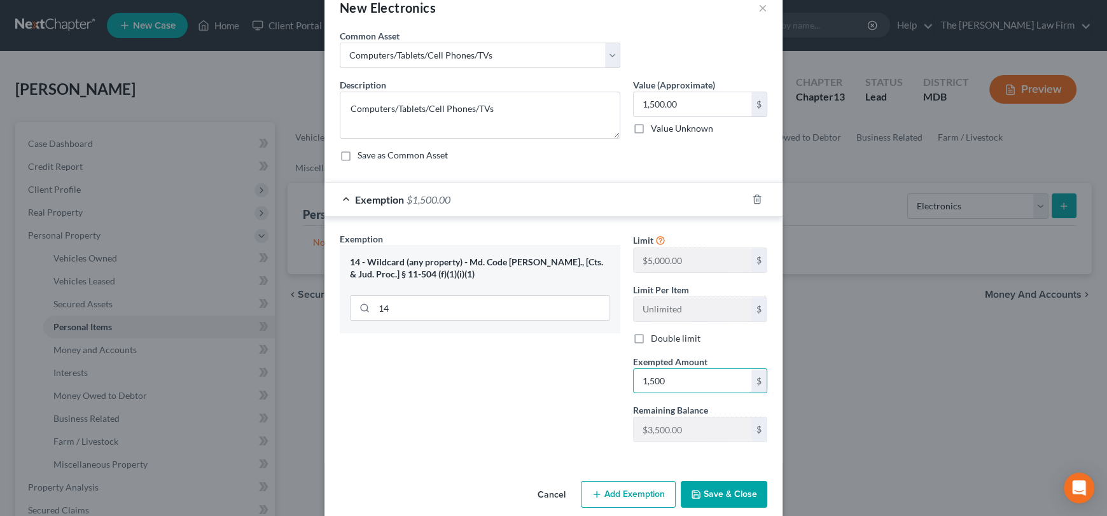
scroll to position [45, 0]
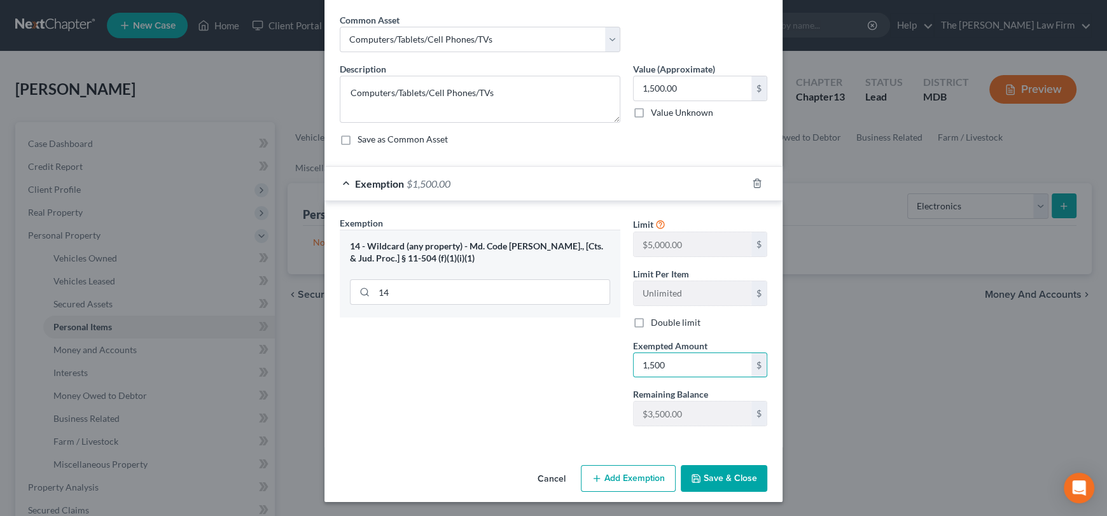
click at [715, 475] on button "Save & Close" at bounding box center [724, 478] width 87 height 27
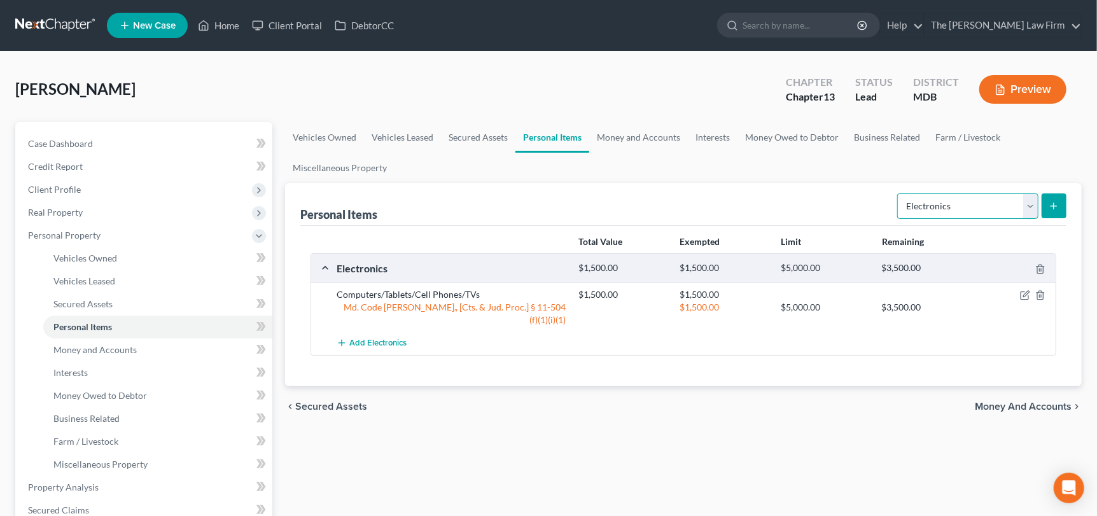
click at [989, 208] on select "Select Item Type Clothing Collectibles Of Value Electronics Firearms Household …" at bounding box center [967, 205] width 141 height 25
click at [899, 193] on select "Select Item Type Clothing Collectibles Of Value Electronics Firearms Household …" at bounding box center [967, 205] width 141 height 25
click at [1051, 205] on icon "submit" at bounding box center [1054, 206] width 10 height 10
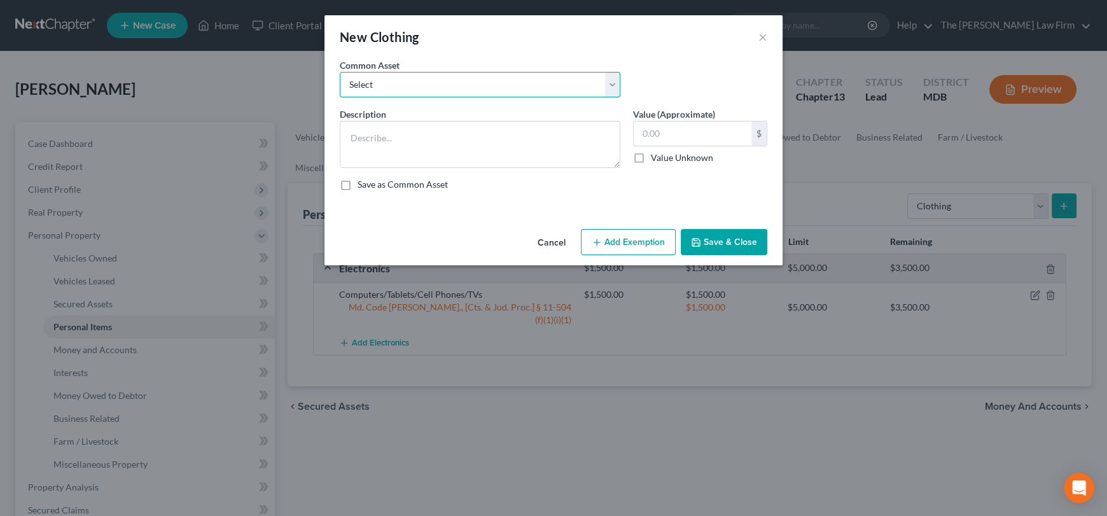
drag, startPoint x: 519, startPoint y: 81, endPoint x: 527, endPoint y: 95, distance: 15.4
click at [519, 81] on select "Select Pants/Shorts, Skirts/Dresses, Shirts/Blouses, Suits, Coats/Jackets, Shoe…" at bounding box center [480, 84] width 281 height 25
click at [340, 72] on select "Select Pants/Shorts, Skirts/Dresses, Shirts/Blouses, Suits, Coats/Jackets, Shoe…" at bounding box center [480, 84] width 281 height 25
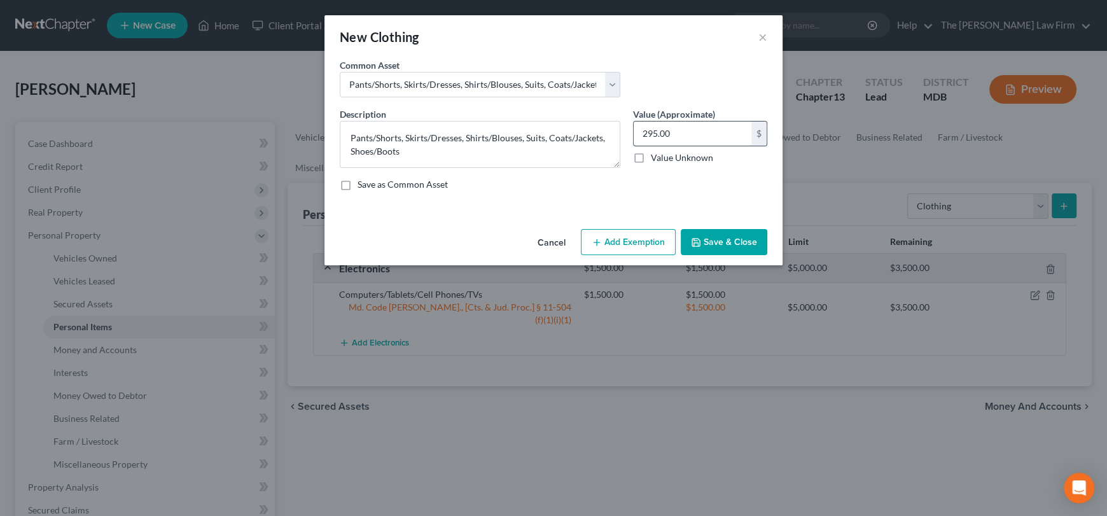
click at [673, 129] on input "295.00" at bounding box center [693, 134] width 118 height 24
click at [611, 246] on button "Add Exemption" at bounding box center [628, 242] width 95 height 27
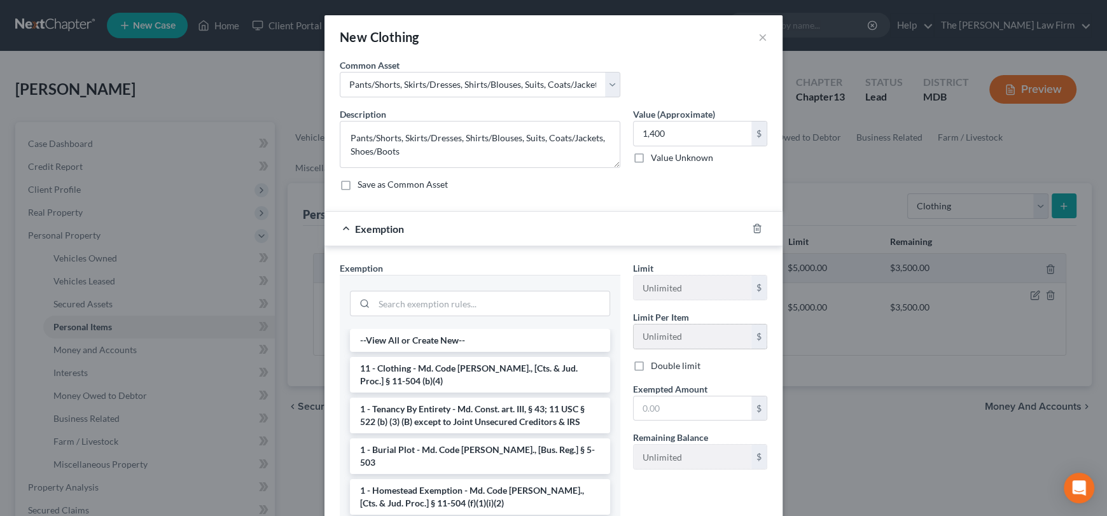
drag, startPoint x: 413, startPoint y: 368, endPoint x: 690, endPoint y: 339, distance: 278.3
click at [419, 368] on li "11 - Clothing - Md. Code [PERSON_NAME]., [Cts. & Jud. Proc.] § 11-504 (b)(4)" at bounding box center [480, 375] width 260 height 36
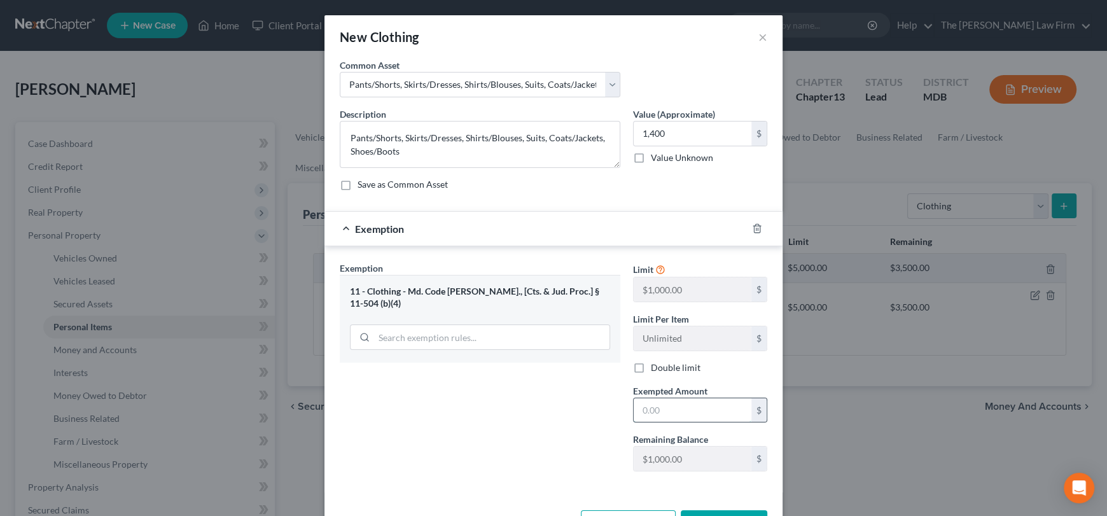
click at [645, 411] on input "text" at bounding box center [693, 410] width 118 height 24
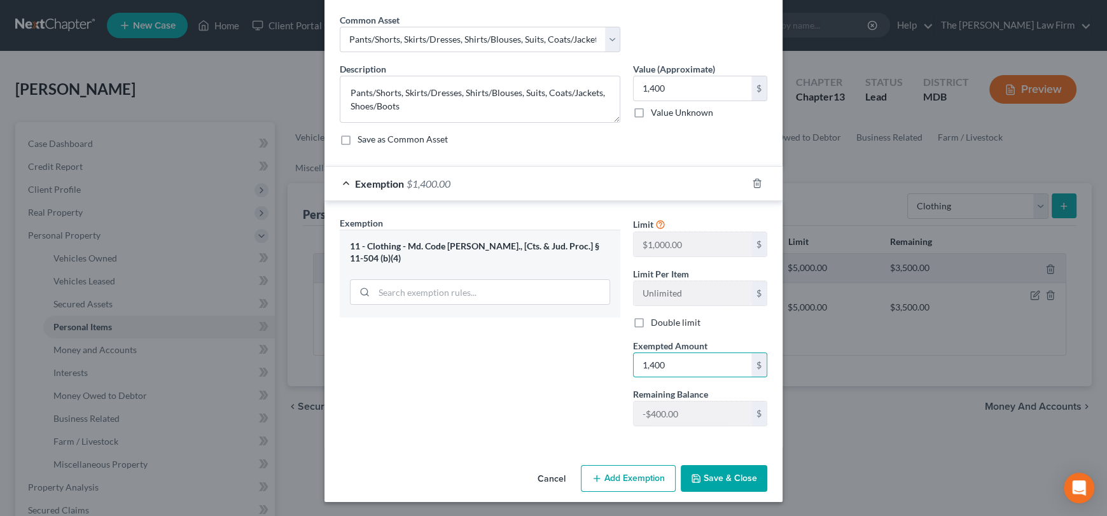
click at [730, 477] on button "Save & Close" at bounding box center [724, 478] width 87 height 27
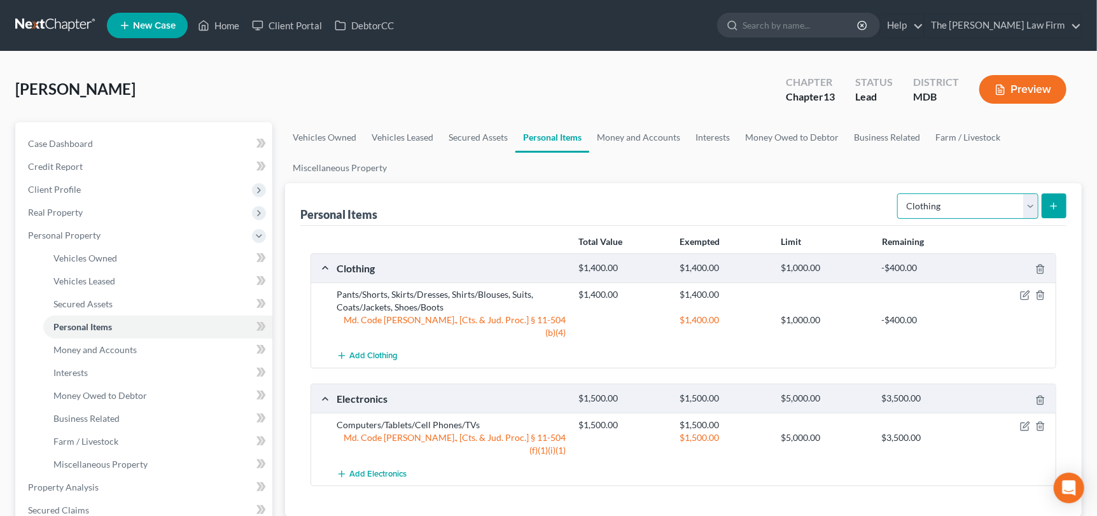
click at [1037, 208] on select "Select Item Type Clothing Collectibles Of Value Electronics Firearms Household …" at bounding box center [967, 205] width 141 height 25
click at [899, 193] on select "Select Item Type Clothing Collectibles Of Value Electronics Firearms Household …" at bounding box center [967, 205] width 141 height 25
click at [1056, 206] on icon "submit" at bounding box center [1054, 206] width 10 height 10
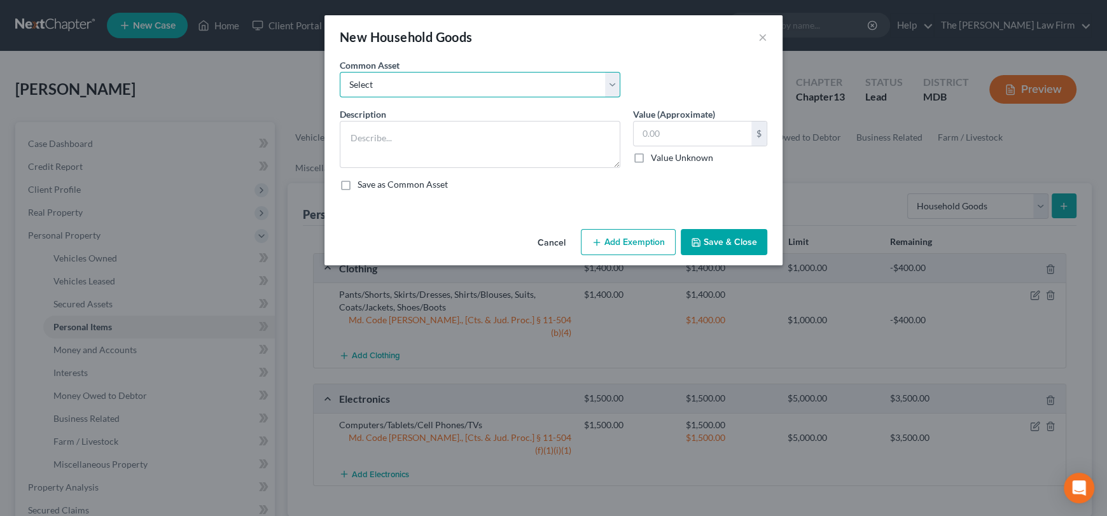
drag, startPoint x: 568, startPoint y: 80, endPoint x: 562, endPoint y: 94, distance: 15.4
click at [568, 80] on select "Select Beds, Sofas, Tables, Chairs, Desk Pots, Pans, Dishes, Flatware, Glasswar…" at bounding box center [480, 84] width 281 height 25
click at [340, 72] on select "Select Beds, Sofas, Tables, Chairs, Desk Pots, Pans, Dishes, Flatware, Glasswar…" at bounding box center [480, 84] width 281 height 25
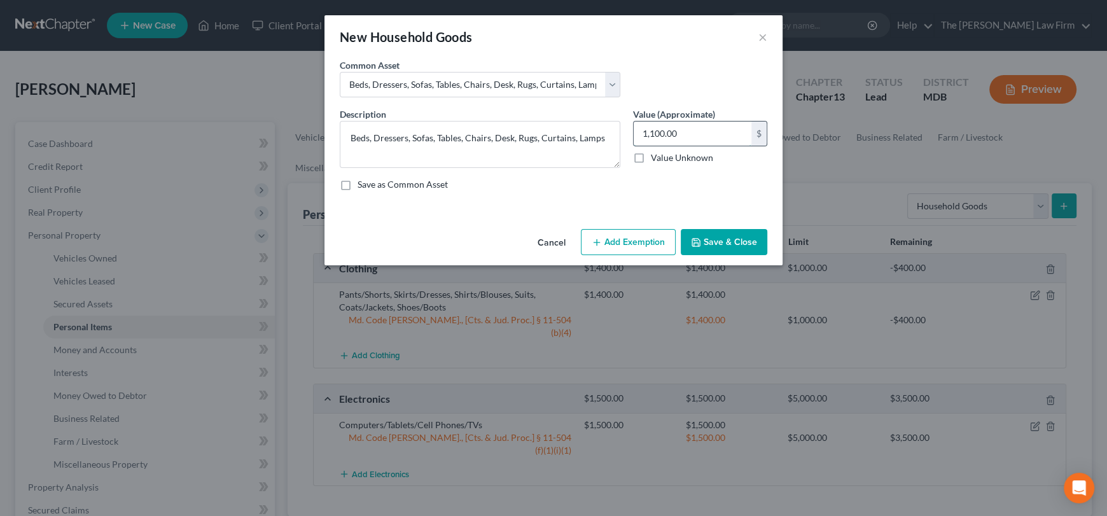
click at [700, 132] on input "1,100.00" at bounding box center [693, 134] width 118 height 24
click at [647, 235] on button "Add Exemption" at bounding box center [628, 242] width 95 height 27
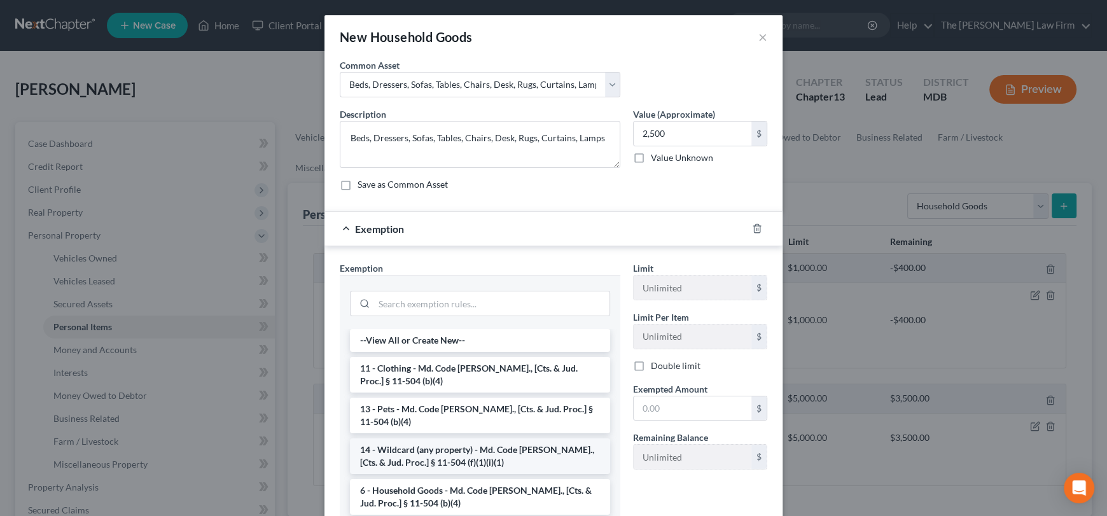
click at [480, 452] on li "14 - Wildcard (any property) - Md. Code [PERSON_NAME]., [Cts. & Jud. Proc.] § 1…" at bounding box center [480, 456] width 260 height 36
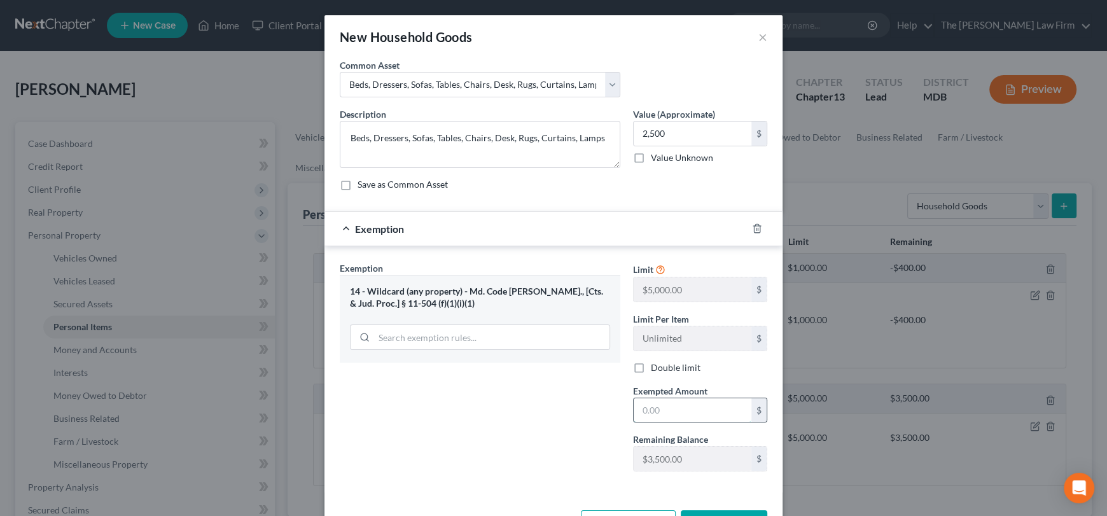
click at [662, 412] on input "text" at bounding box center [693, 410] width 118 height 24
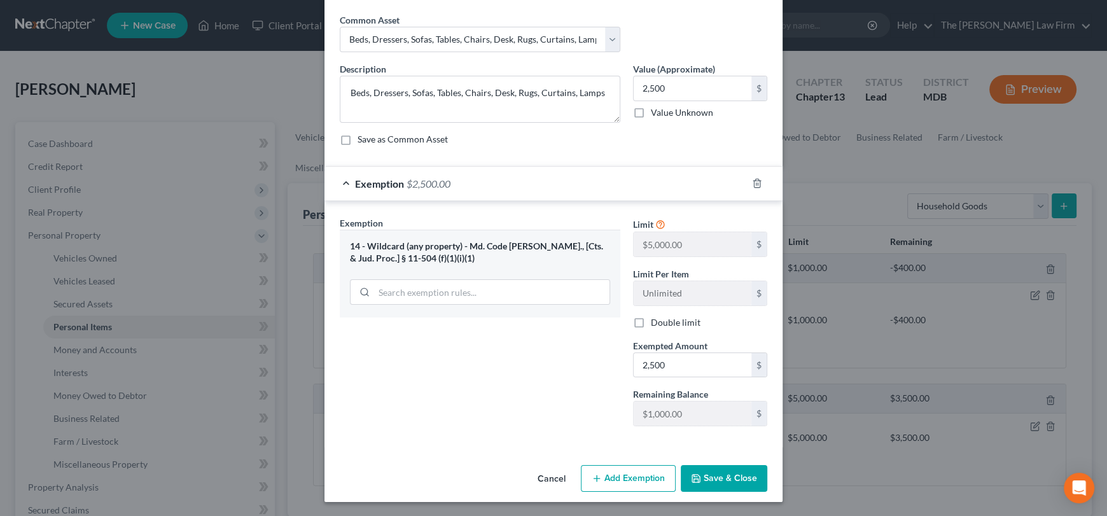
click at [729, 475] on button "Save & Close" at bounding box center [724, 478] width 87 height 27
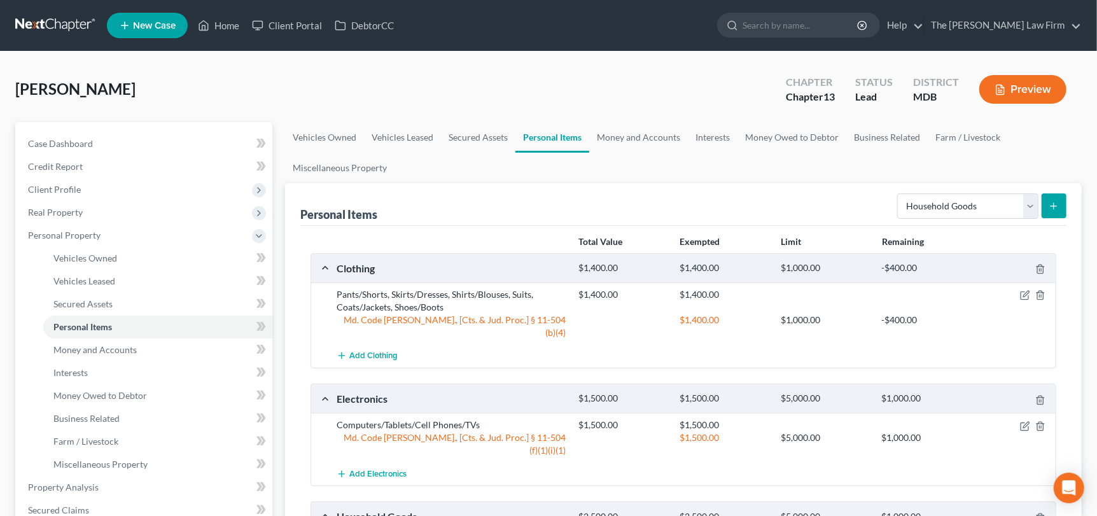
click at [1051, 197] on button "submit" at bounding box center [1054, 205] width 25 height 25
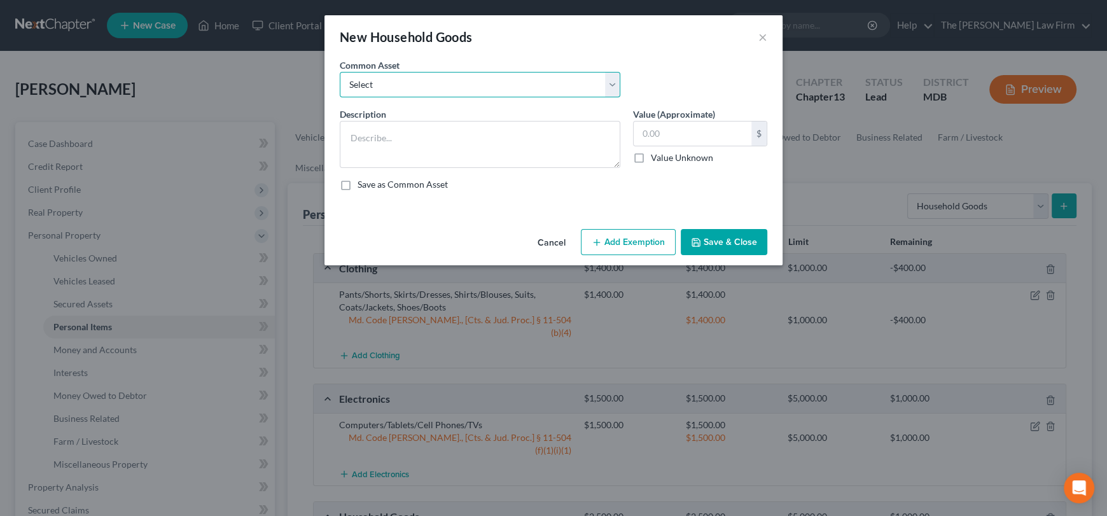
drag, startPoint x: 540, startPoint y: 88, endPoint x: 535, endPoint y: 95, distance: 7.8
click at [540, 88] on select "Select Beds, Sofas, Tables, Chairs, Desk Pots, Pans, Dishes, Flatware, Glasswar…" at bounding box center [480, 84] width 281 height 25
click at [340, 72] on select "Select Beds, Sofas, Tables, Chairs, Desk Pots, Pans, Dishes, Flatware, Glasswar…" at bounding box center [480, 84] width 281 height 25
click at [696, 138] on input "100.00" at bounding box center [693, 134] width 118 height 24
click at [611, 239] on button "Add Exemption" at bounding box center [628, 242] width 95 height 27
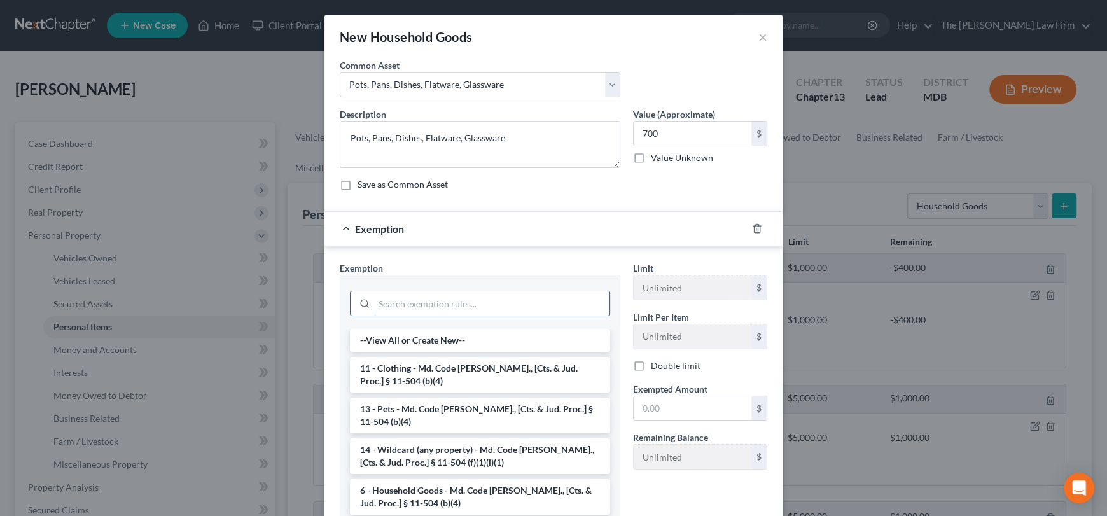
click at [447, 300] on input "search" at bounding box center [491, 303] width 235 height 24
drag, startPoint x: 450, startPoint y: 457, endPoint x: 646, endPoint y: 393, distance: 206.2
click at [450, 456] on li "14 - Wildcard (any property) - Md. Code [PERSON_NAME]., [Cts. & Jud. Proc.] § 1…" at bounding box center [480, 456] width 260 height 36
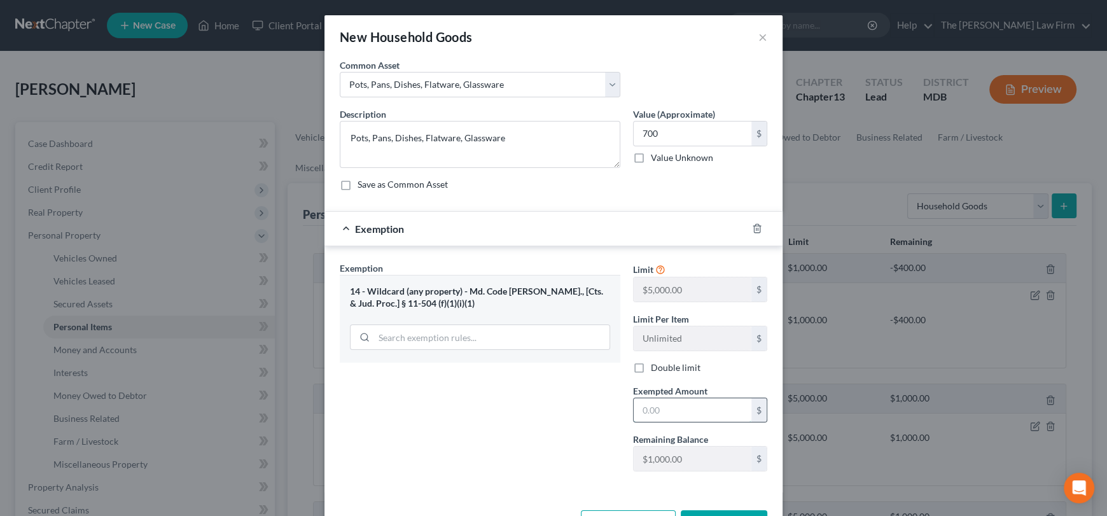
click at [660, 412] on input "text" at bounding box center [693, 410] width 118 height 24
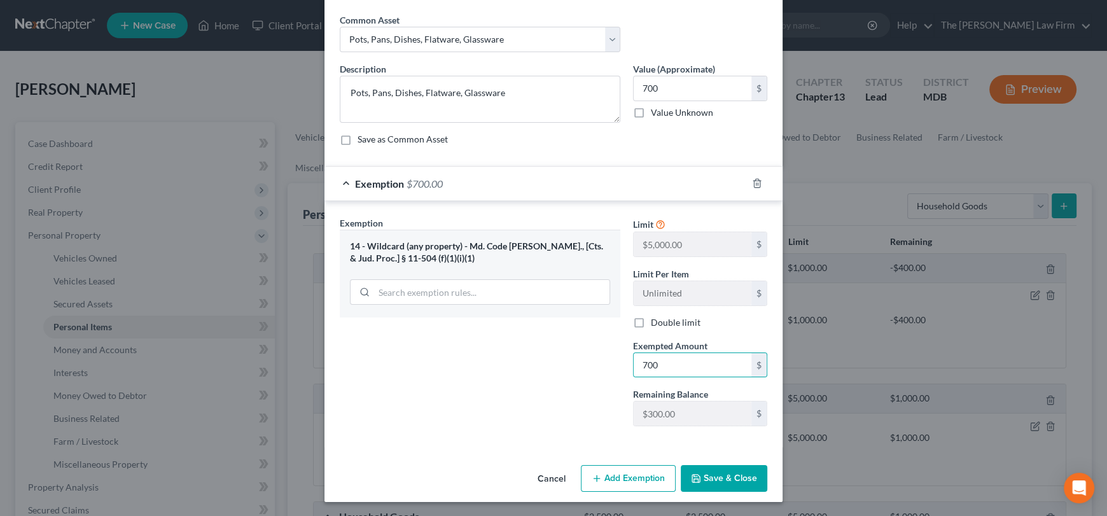
click at [720, 478] on button "Save & Close" at bounding box center [724, 478] width 87 height 27
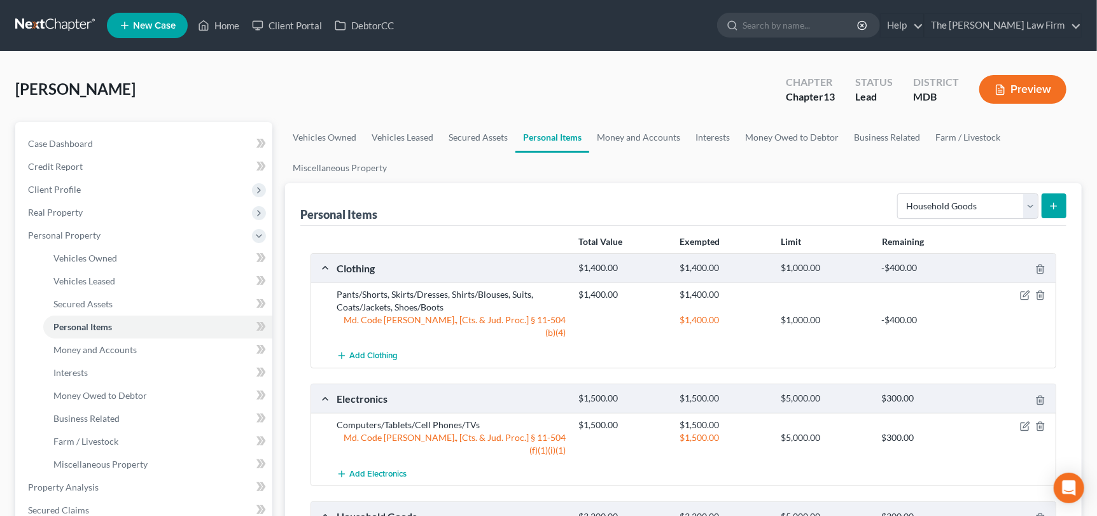
click at [1052, 206] on line "submit" at bounding box center [1054, 206] width 6 height 0
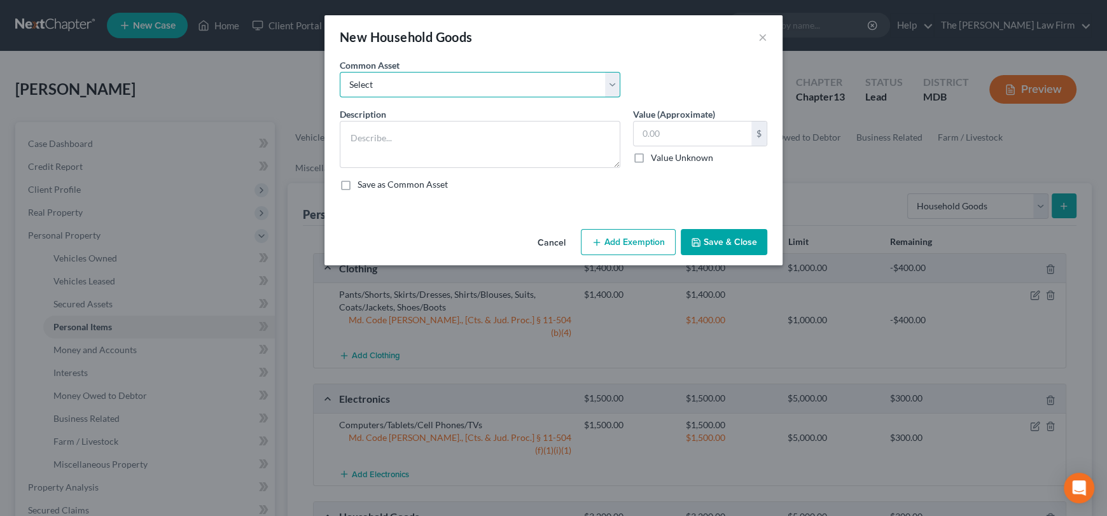
drag, startPoint x: 513, startPoint y: 83, endPoint x: 511, endPoint y: 94, distance: 11.1
click at [513, 83] on select "Select Beds, Sofas, Tables, Chairs, Desk Pots, Pans, Dishes, Flatware, Glasswar…" at bounding box center [480, 84] width 281 height 25
click at [340, 72] on select "Select Beds, Sofas, Tables, Chairs, Desk Pots, Pans, Dishes, Flatware, Glasswar…" at bounding box center [480, 84] width 281 height 25
click at [680, 146] on div "450.00 $ Value Unknown" at bounding box center [700, 142] width 134 height 43
click at [683, 136] on input "450.00" at bounding box center [693, 134] width 118 height 24
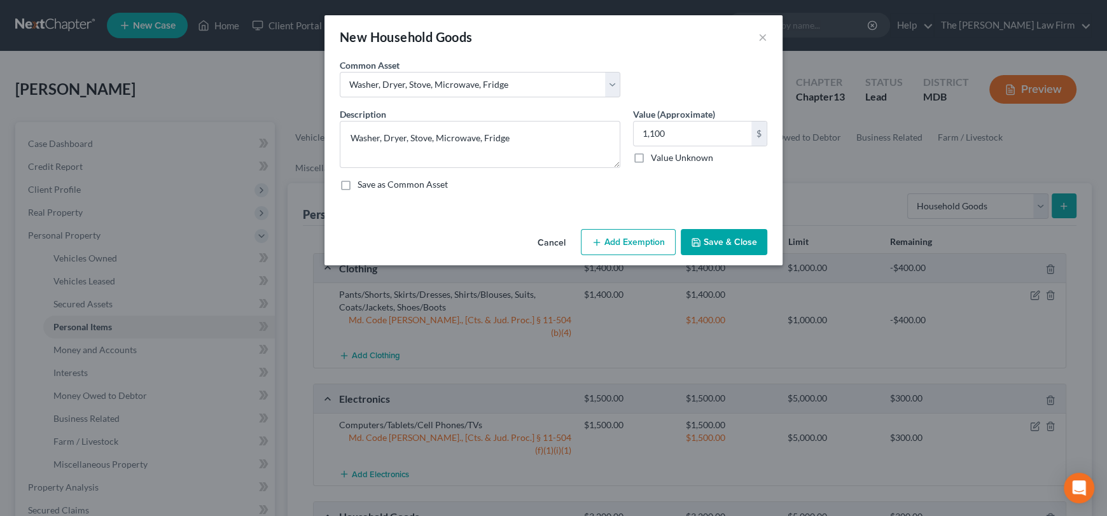
click at [647, 234] on button "Add Exemption" at bounding box center [628, 242] width 95 height 27
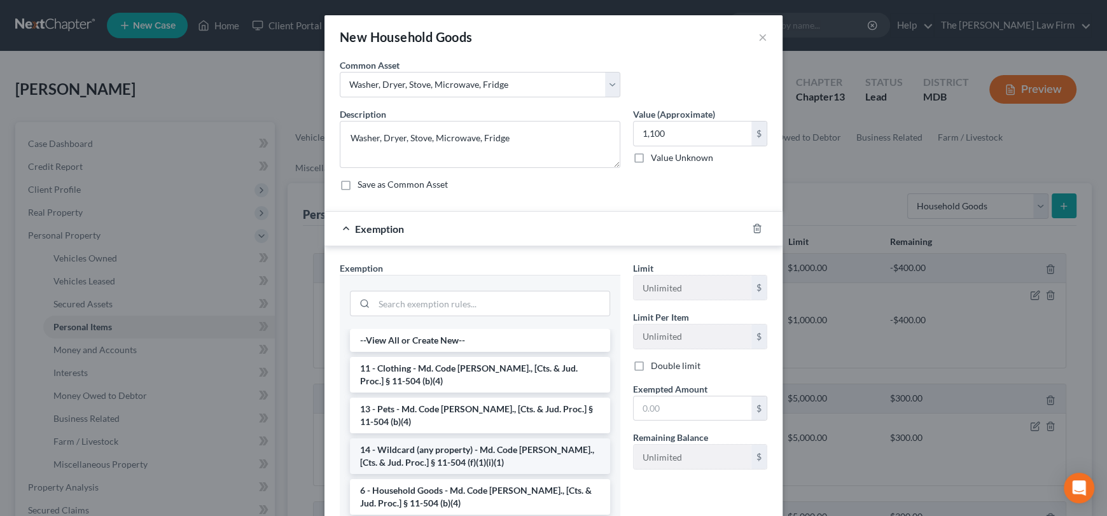
click at [460, 446] on li "14 - Wildcard (any property) - Md. Code [PERSON_NAME]., [Cts. & Jud. Proc.] § 1…" at bounding box center [480, 456] width 260 height 36
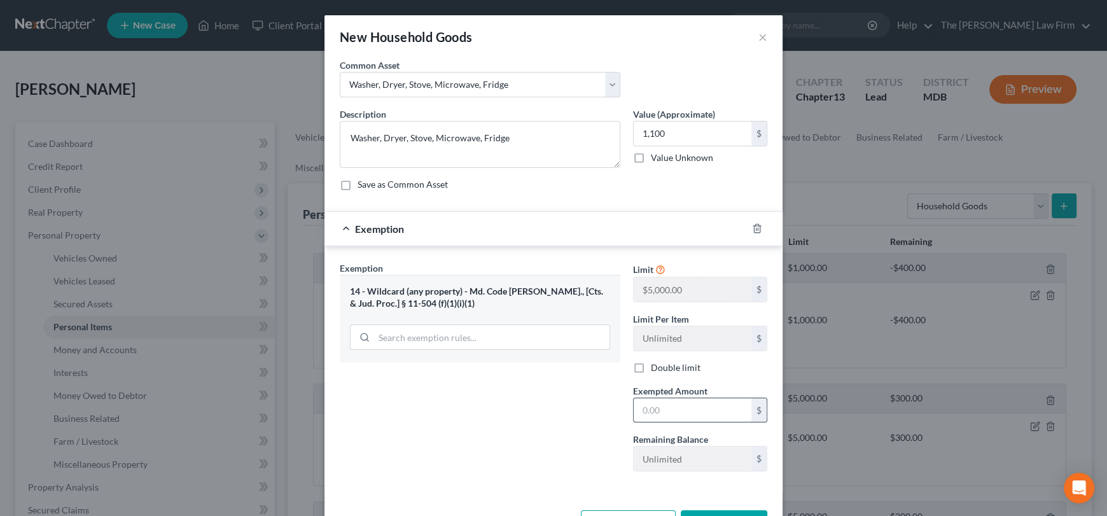
click at [676, 414] on input "text" at bounding box center [693, 410] width 118 height 24
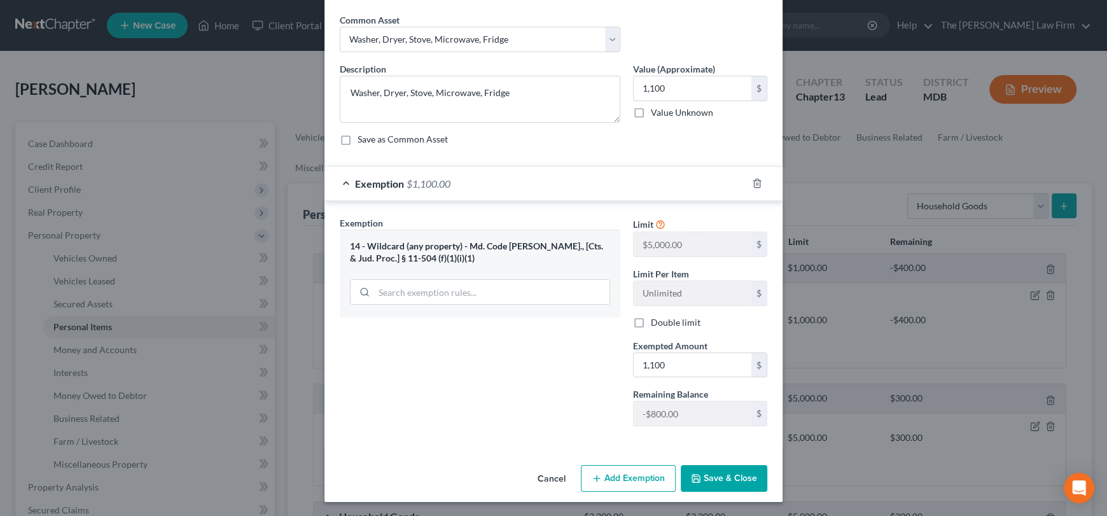
click at [730, 470] on button "Save & Close" at bounding box center [724, 478] width 87 height 27
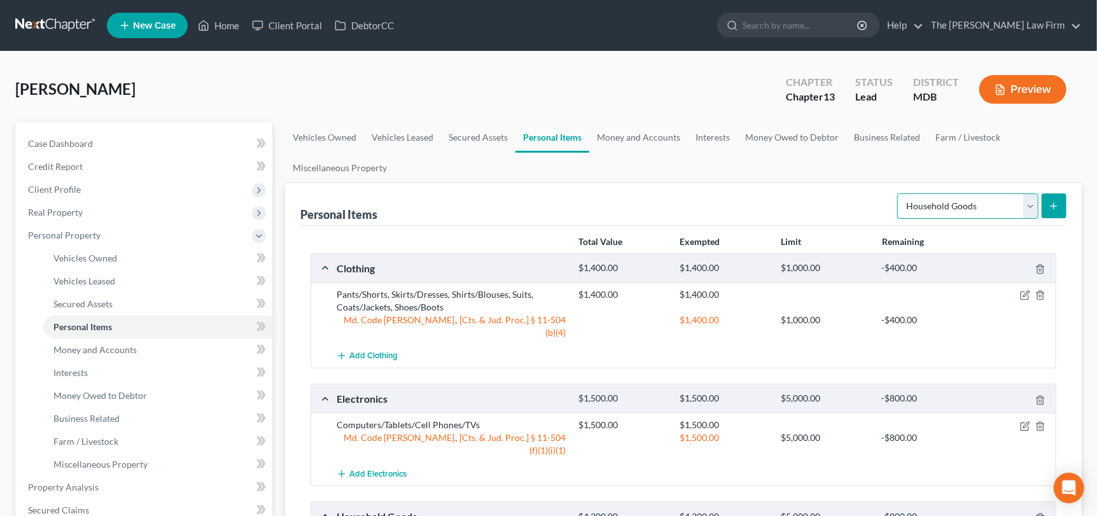
drag, startPoint x: 1002, startPoint y: 194, endPoint x: 998, endPoint y: 216, distance: 22.0
click at [1002, 194] on select "Select Item Type Clothing Collectibles Of Value Electronics Firearms Household …" at bounding box center [967, 205] width 141 height 25
click at [899, 193] on select "Select Item Type Clothing Collectibles Of Value Electronics Firearms Household …" at bounding box center [967, 205] width 141 height 25
click at [1054, 198] on button "submit" at bounding box center [1054, 205] width 25 height 25
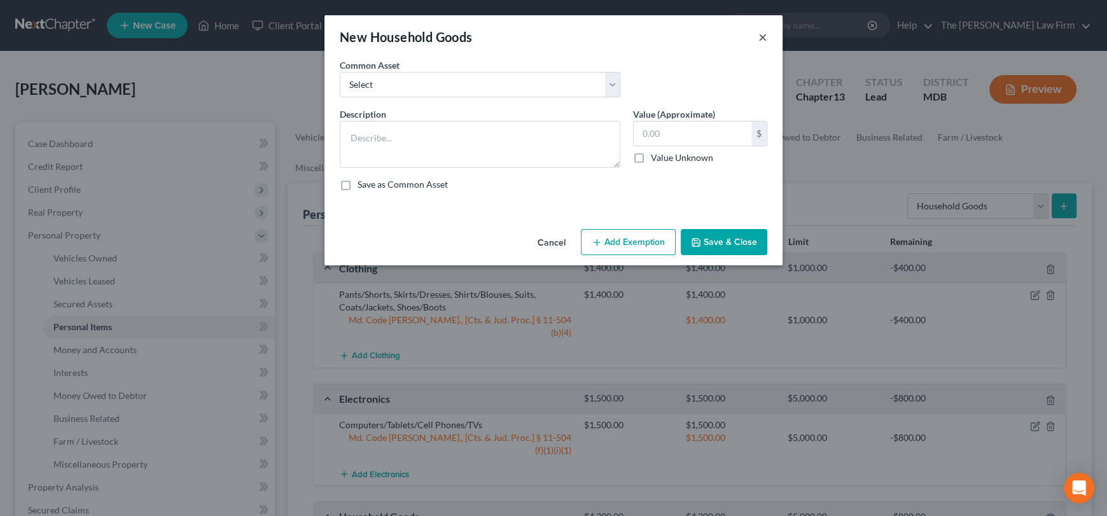
click at [764, 44] on button "×" at bounding box center [762, 36] width 9 height 15
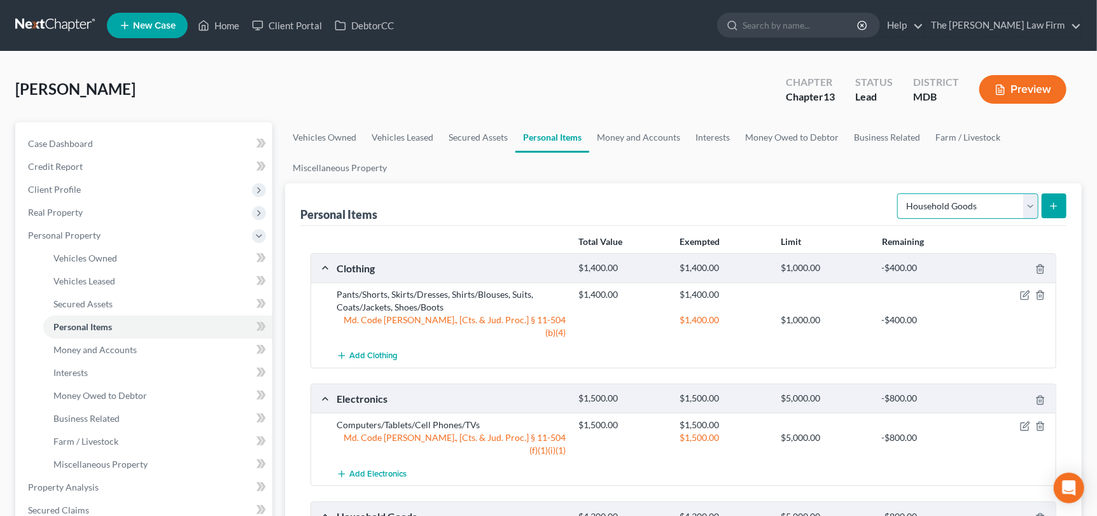
drag, startPoint x: 1027, startPoint y: 201, endPoint x: 1026, endPoint y: 214, distance: 12.8
click at [1027, 201] on select "Select Item Type Clothing Collectibles Of Value Electronics Firearms Household …" at bounding box center [967, 205] width 141 height 25
click at [899, 193] on select "Select Item Type Clothing Collectibles Of Value Electronics Firearms Household …" at bounding box center [967, 205] width 141 height 25
click at [1056, 201] on icon "submit" at bounding box center [1054, 206] width 10 height 10
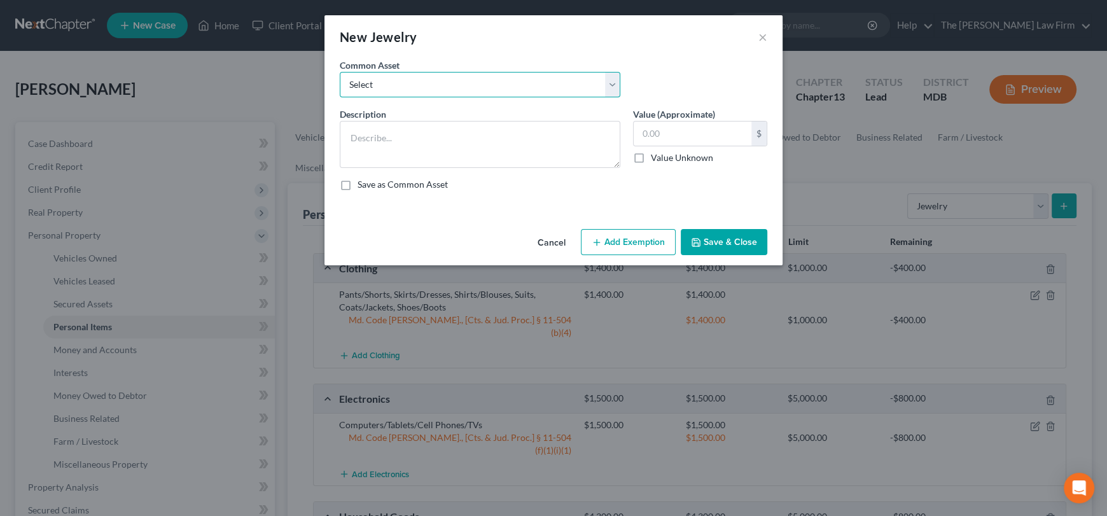
drag, startPoint x: 520, startPoint y: 88, endPoint x: 523, endPoint y: 94, distance: 6.6
click at [520, 88] on select "Select Watches, Jewelry, Necklaces, Earrings, Bracelets, Rings Watches/Necklaces" at bounding box center [480, 84] width 281 height 25
click at [340, 72] on select "Select Watches, Jewelry, Necklaces, Earrings, Bracelets, Rings Watches/Necklaces" at bounding box center [480, 84] width 281 height 25
click at [666, 139] on input "250.00" at bounding box center [693, 134] width 118 height 24
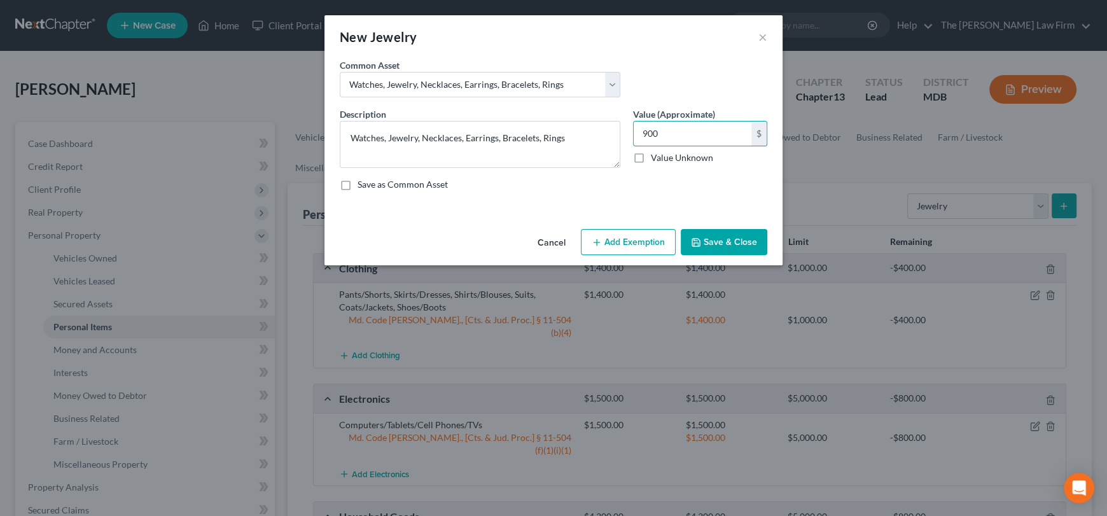
click at [629, 245] on button "Add Exemption" at bounding box center [628, 242] width 95 height 27
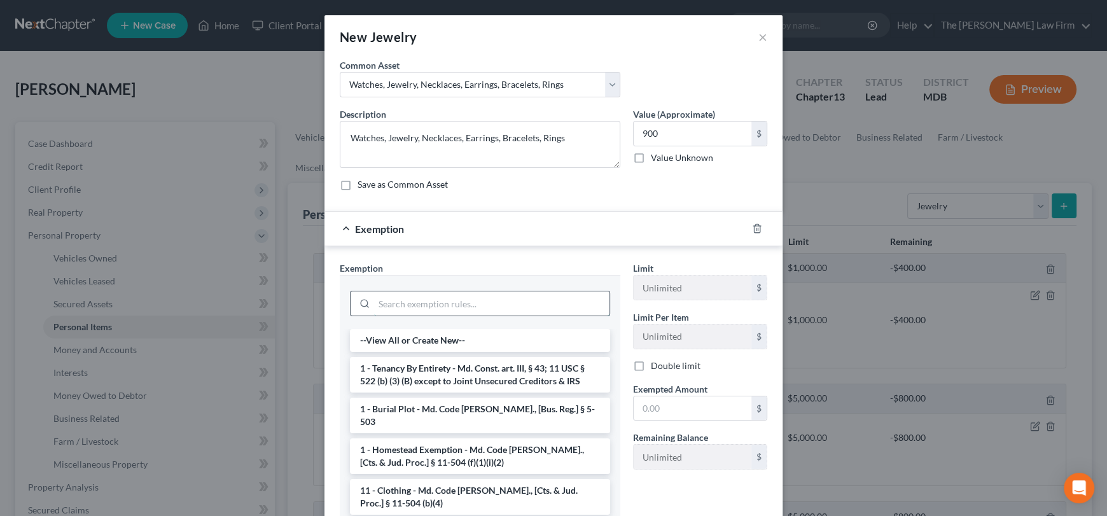
click at [477, 305] on input "search" at bounding box center [491, 303] width 235 height 24
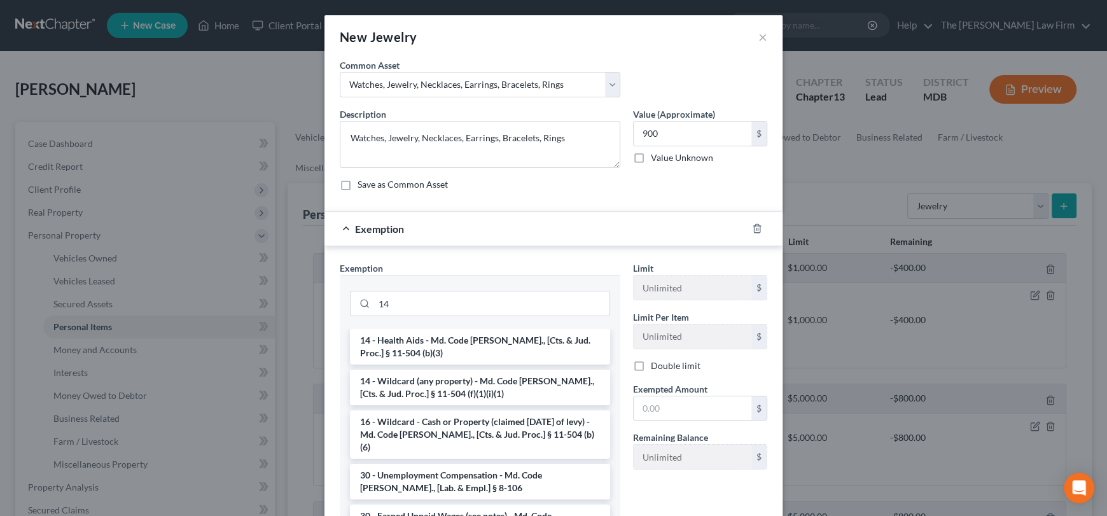
drag, startPoint x: 482, startPoint y: 387, endPoint x: 652, endPoint y: 384, distance: 169.9
click at [484, 387] on li "14 - Wildcard (any property) - Md. Code [PERSON_NAME]., [Cts. & Jud. Proc.] § 1…" at bounding box center [480, 388] width 260 height 36
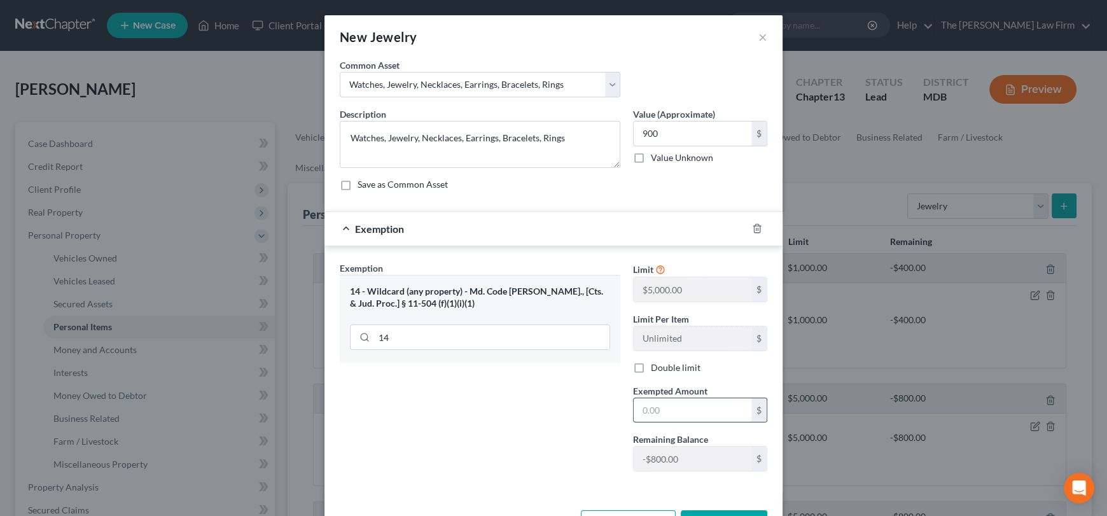
click at [657, 410] on input "text" at bounding box center [693, 410] width 118 height 24
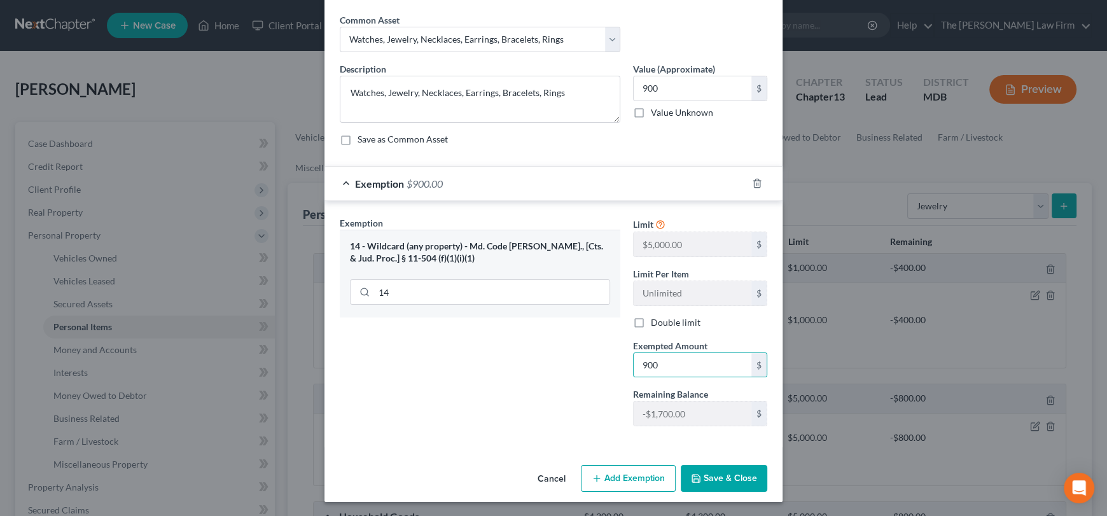
click at [699, 465] on button "Save & Close" at bounding box center [724, 478] width 87 height 27
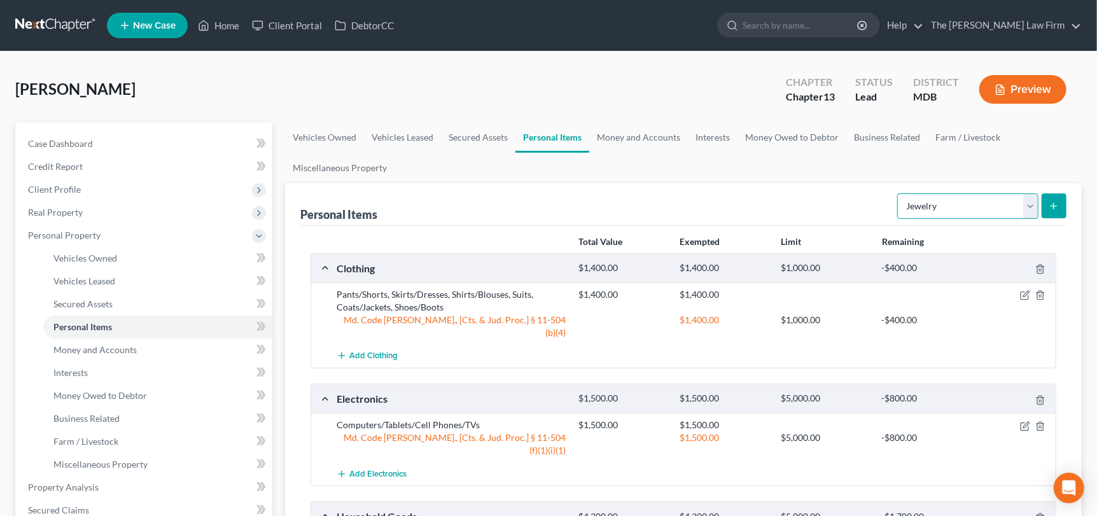
click at [1028, 198] on select "Select Item Type Clothing Collectibles Of Value Electronics Firearms Household …" at bounding box center [967, 205] width 141 height 25
click at [899, 193] on select "Select Item Type Clothing Collectibles Of Value Electronics Firearms Household …" at bounding box center [967, 205] width 141 height 25
click at [1047, 200] on button "submit" at bounding box center [1054, 205] width 25 height 25
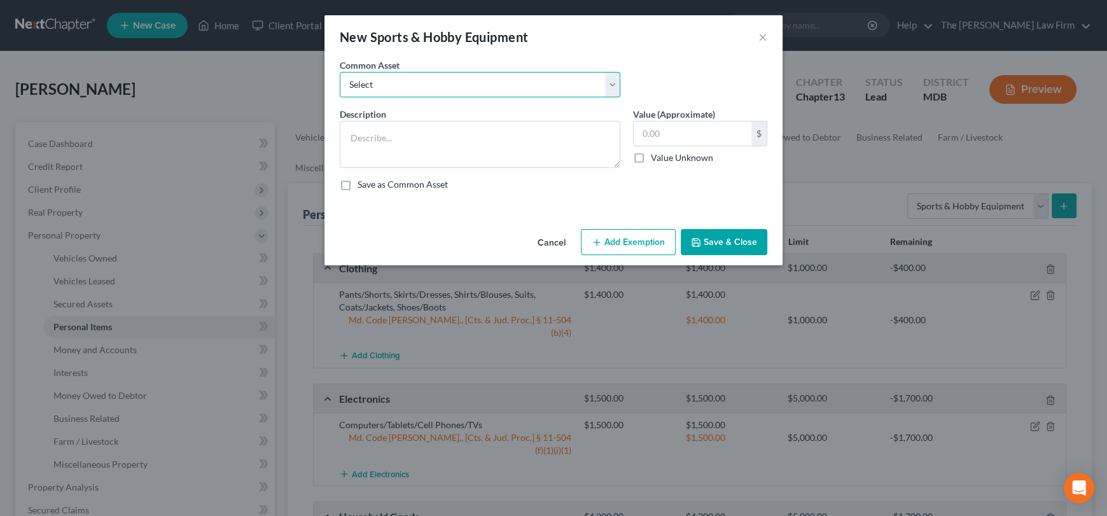
click at [379, 85] on select "Select Lawnmower, Grill Work Tools Art brushes, paint, canvas" at bounding box center [480, 84] width 281 height 25
click at [340, 72] on select "Select Lawnmower, Grill Work Tools Art brushes, paint, canvas" at bounding box center [480, 84] width 281 height 25
click at [678, 134] on input "400.00" at bounding box center [693, 134] width 118 height 24
click at [617, 240] on button "Add Exemption" at bounding box center [628, 242] width 95 height 27
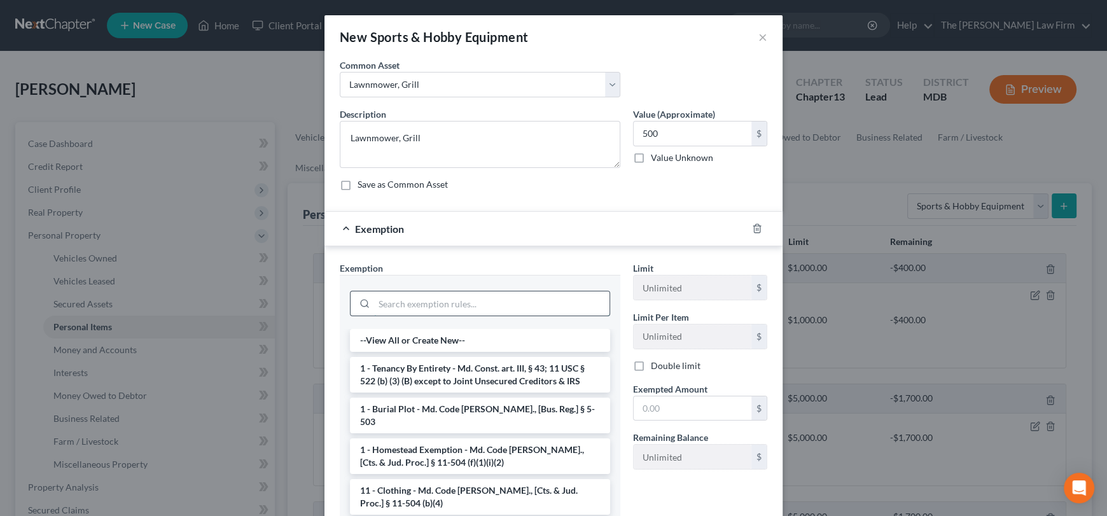
click at [452, 309] on input "search" at bounding box center [491, 303] width 235 height 24
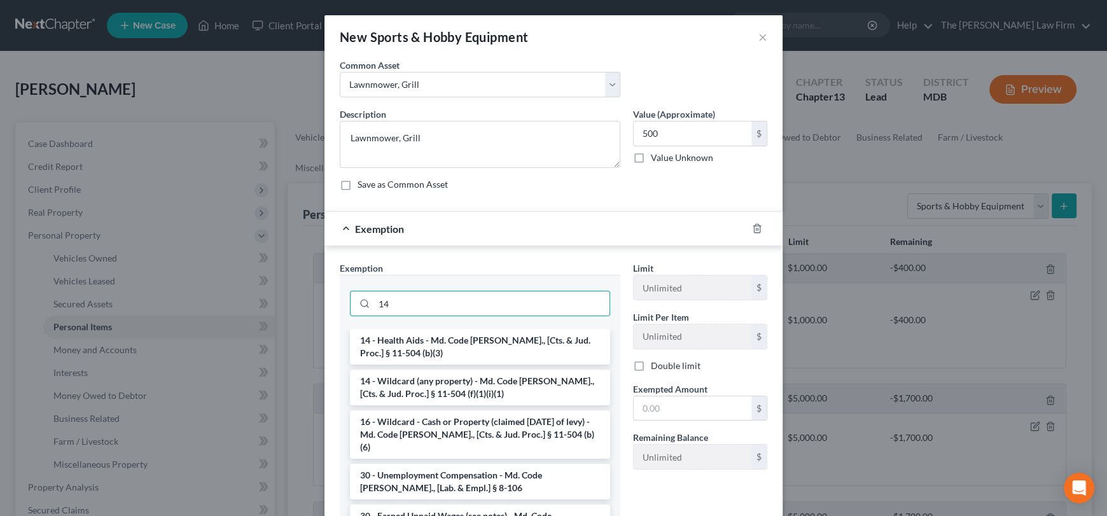
click at [438, 408] on ul "14 - Health Aids - Md. Code [PERSON_NAME]., [Cts. & Jud. Proc.] § 11-504 (b)(3)…" at bounding box center [480, 488] width 260 height 318
click at [443, 392] on li "14 - Wildcard (any property) - Md. Code [PERSON_NAME]., [Cts. & Jud. Proc.] § 1…" at bounding box center [480, 388] width 260 height 36
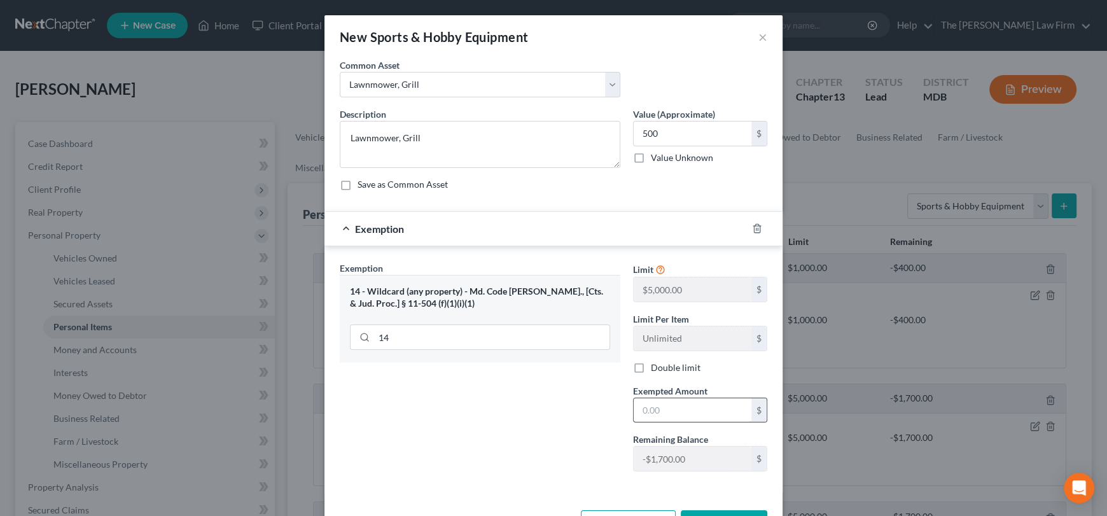
click at [661, 403] on input "text" at bounding box center [693, 410] width 118 height 24
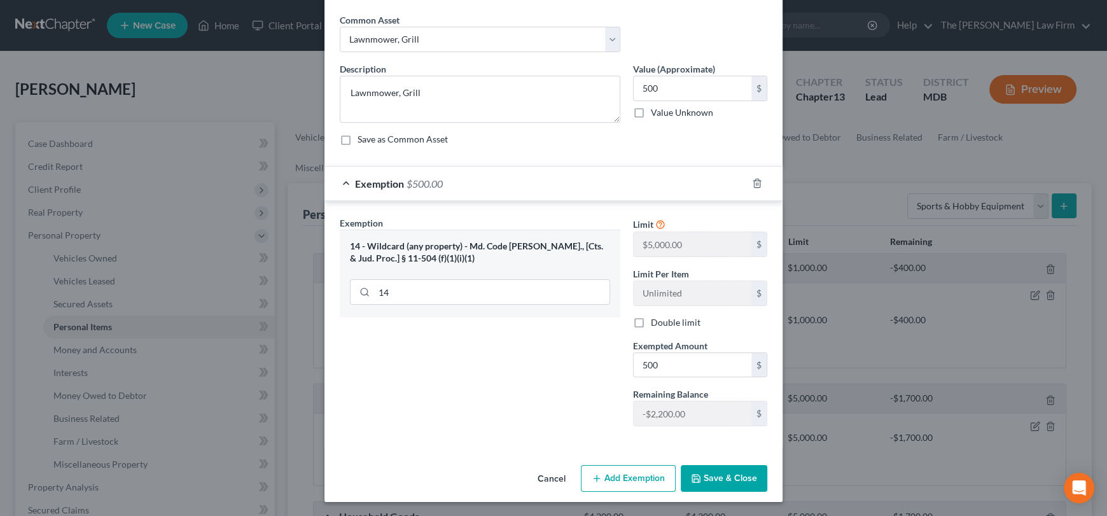
click at [699, 471] on button "Save & Close" at bounding box center [724, 478] width 87 height 27
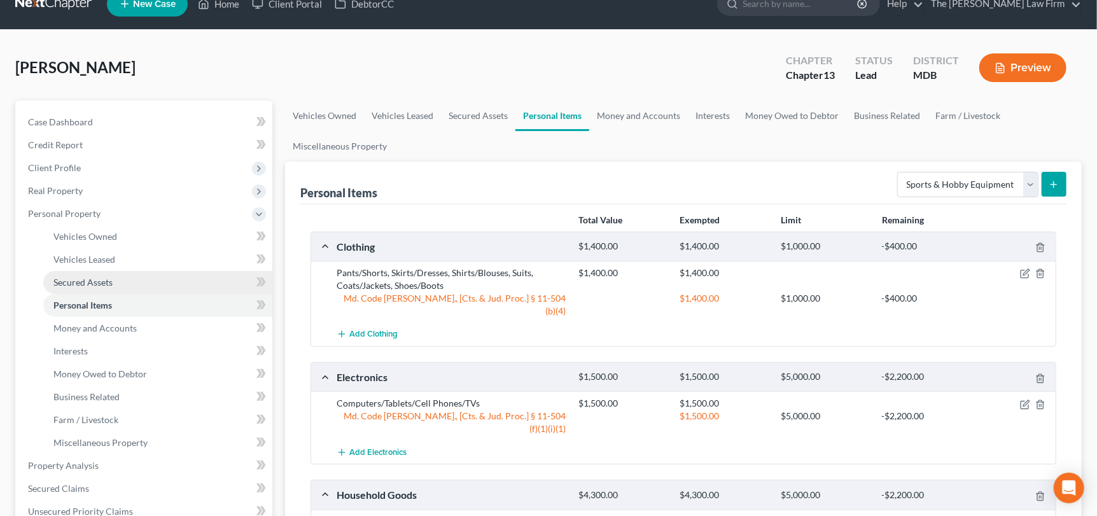
scroll to position [0, 0]
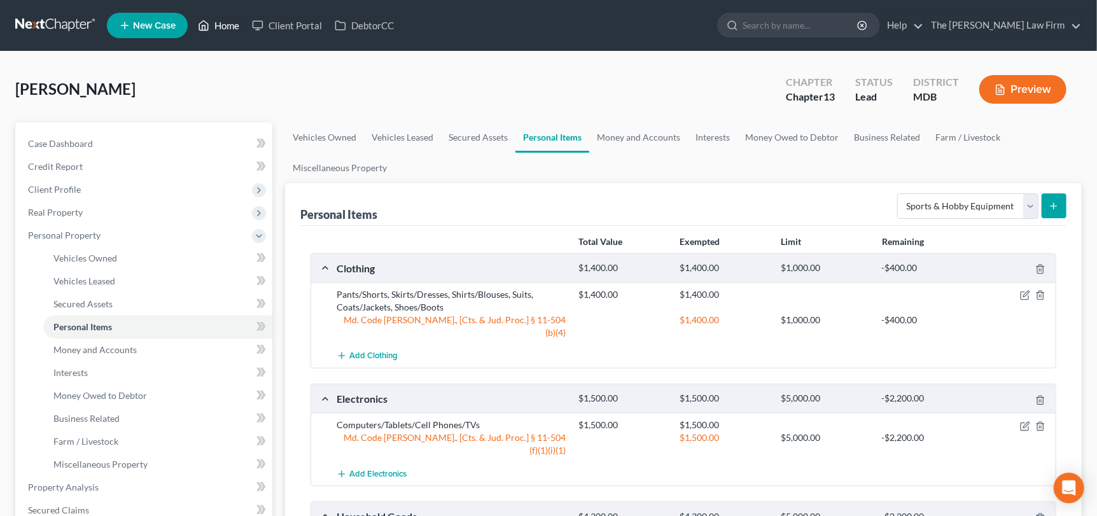
click at [223, 24] on link "Home" at bounding box center [219, 25] width 54 height 23
